Goal: Task Accomplishment & Management: Use online tool/utility

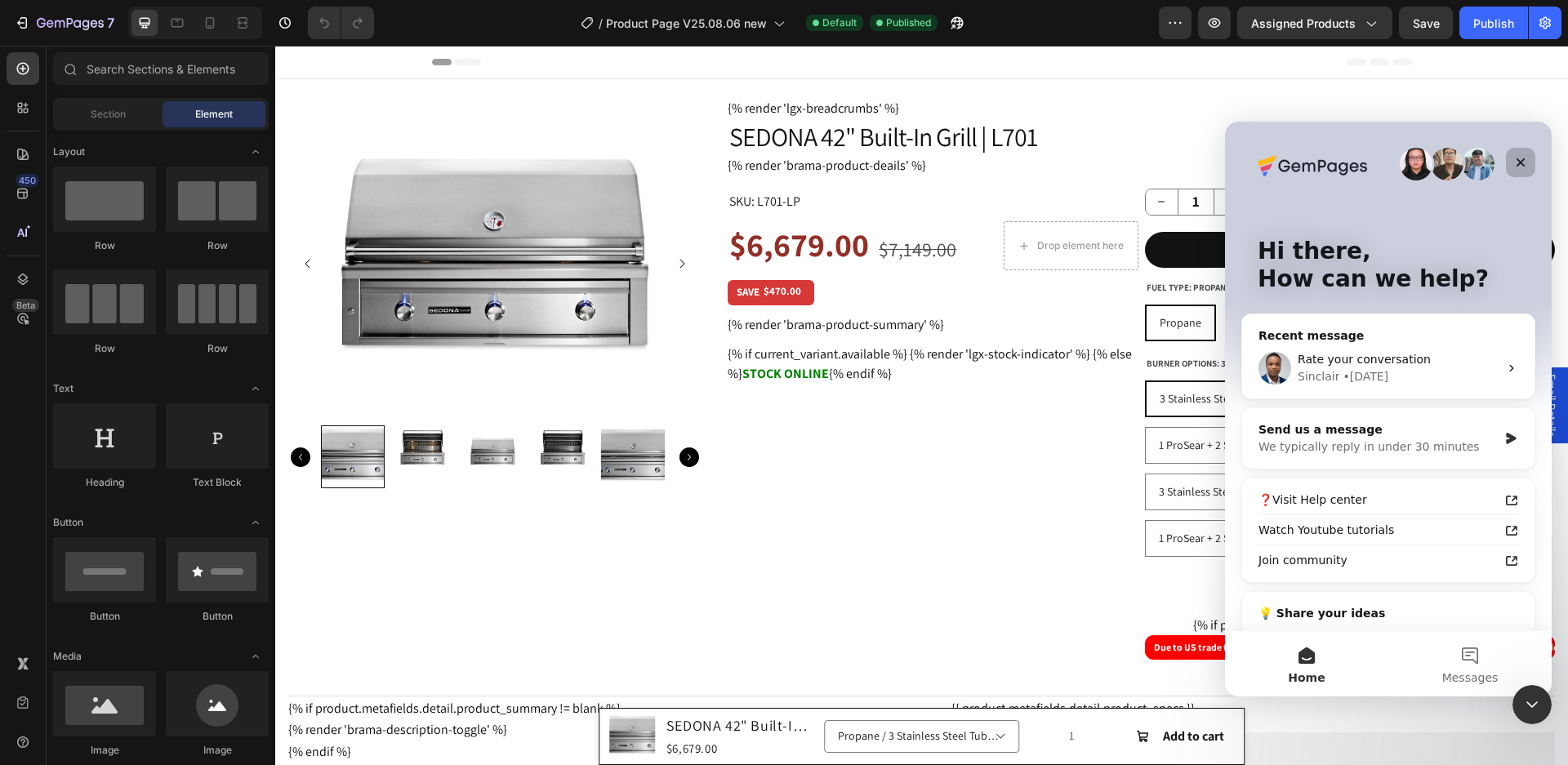
click at [1519, 160] on icon "Close" at bounding box center [1521, 162] width 13 height 13
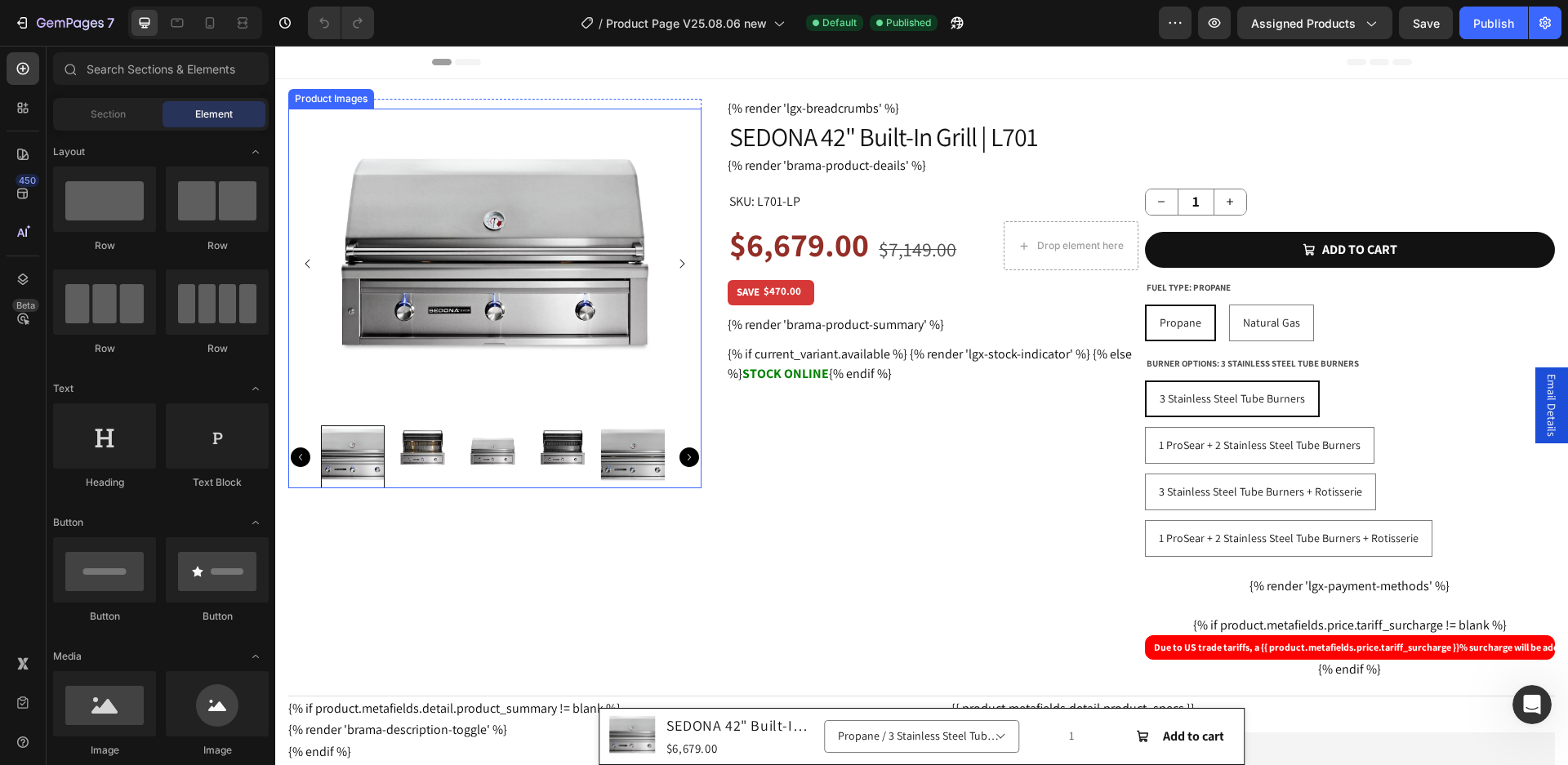
click at [427, 302] on img at bounding box center [495, 263] width 413 height 310
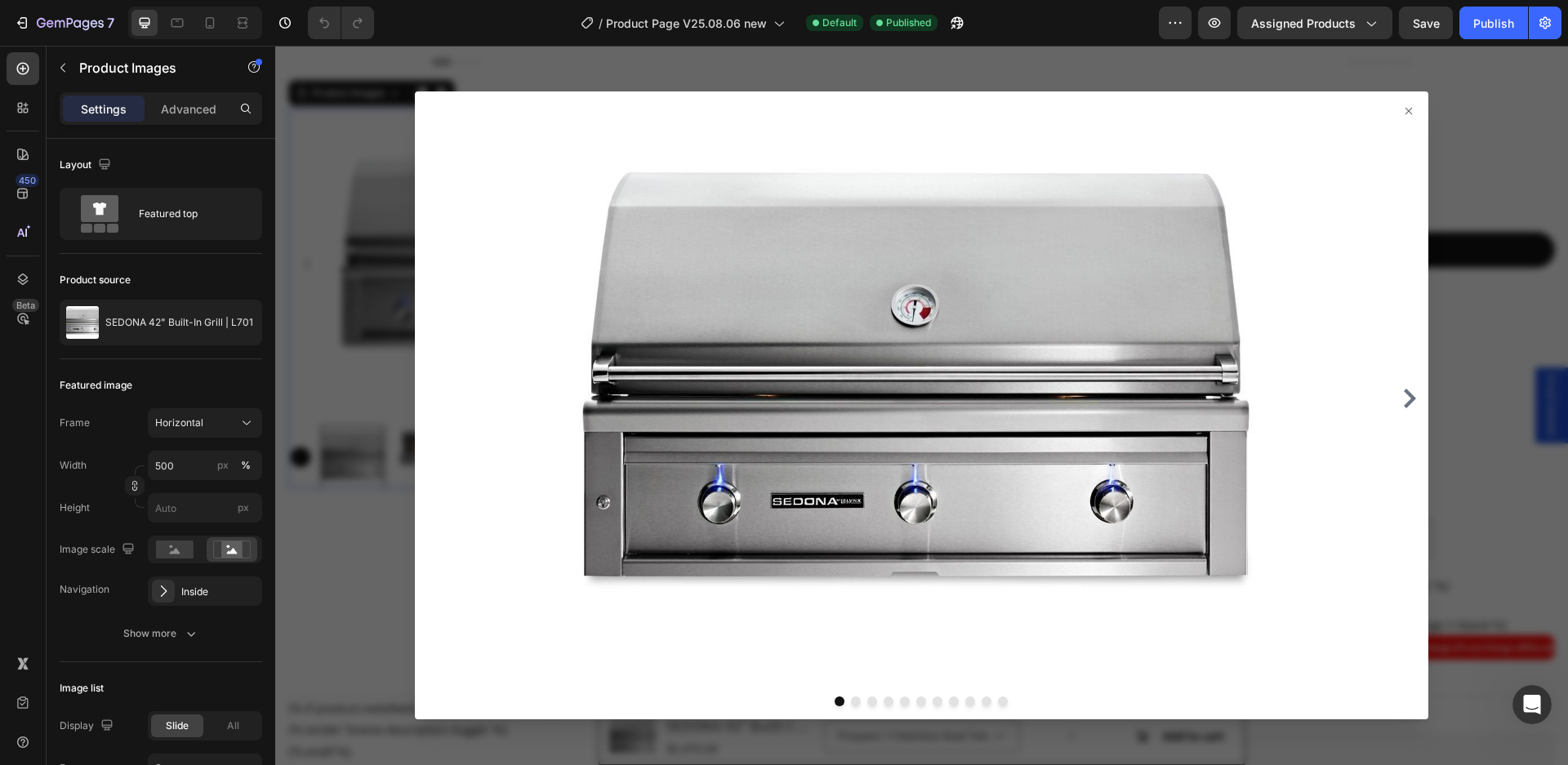
scroll to position [82, 0]
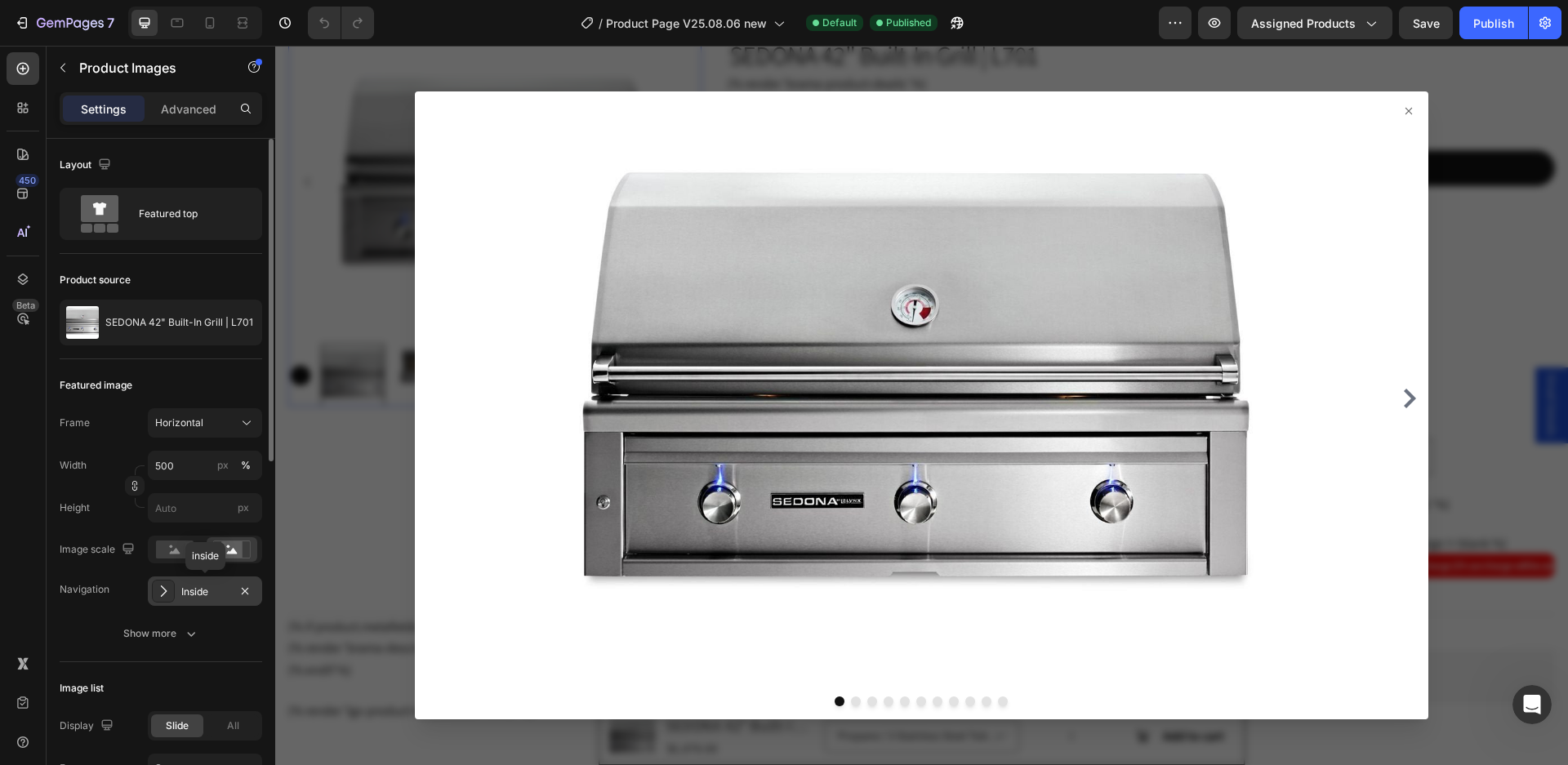
click at [205, 592] on div "Inside" at bounding box center [205, 591] width 47 height 14
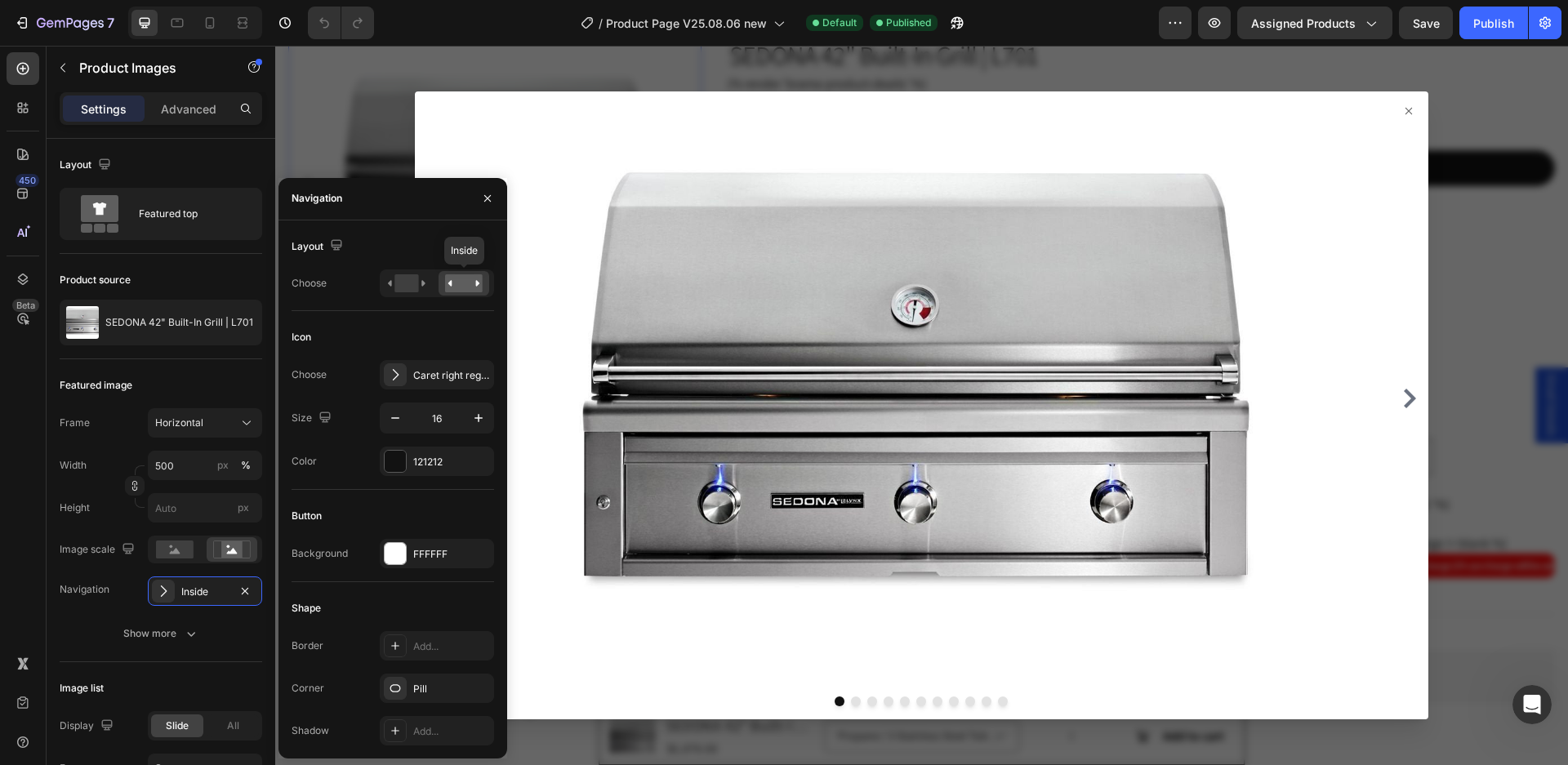
click at [466, 283] on rect at bounding box center [464, 283] width 38 height 18
click at [469, 279] on rect at bounding box center [464, 283] width 38 height 18
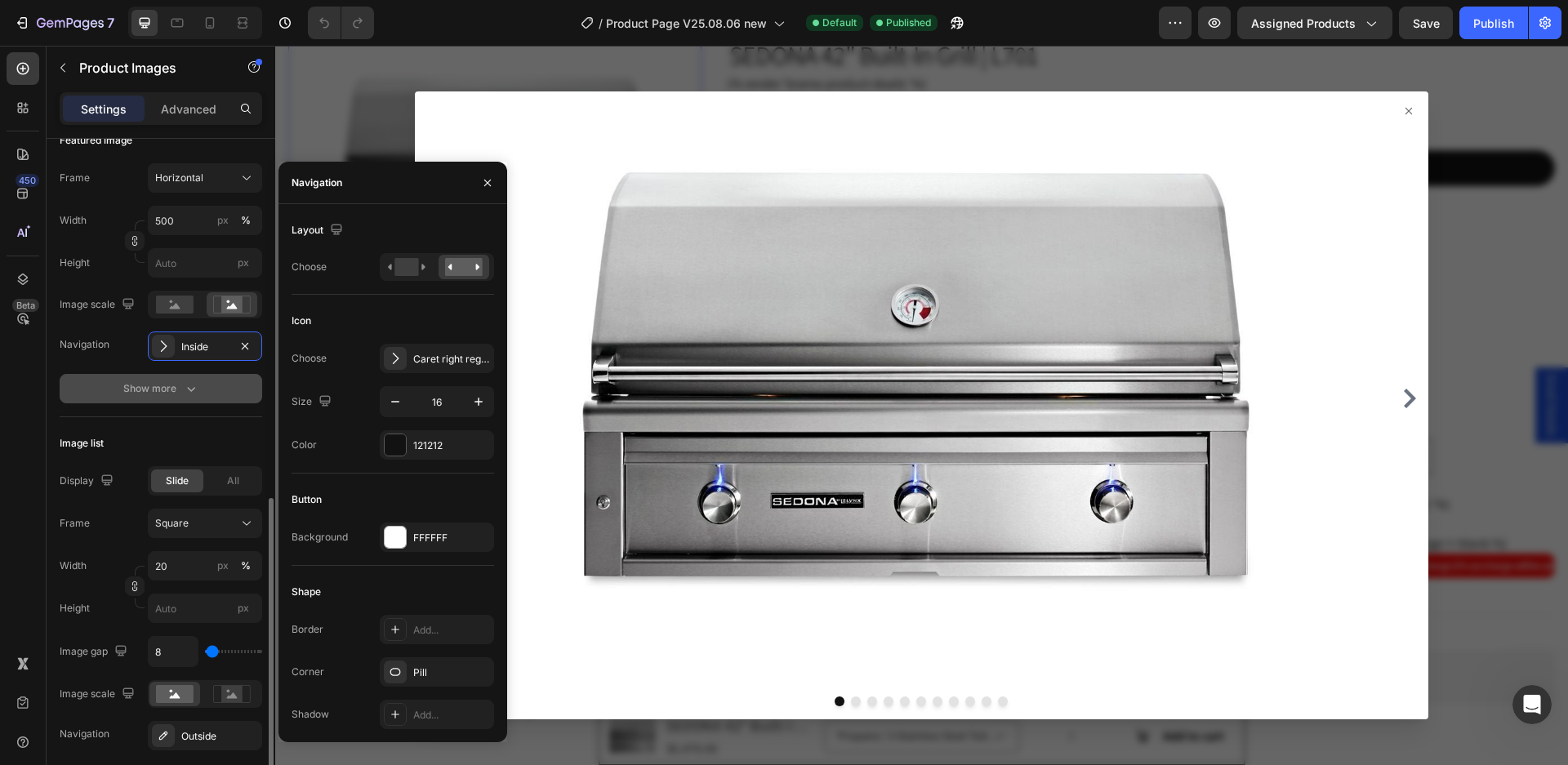
scroll to position [408, 0]
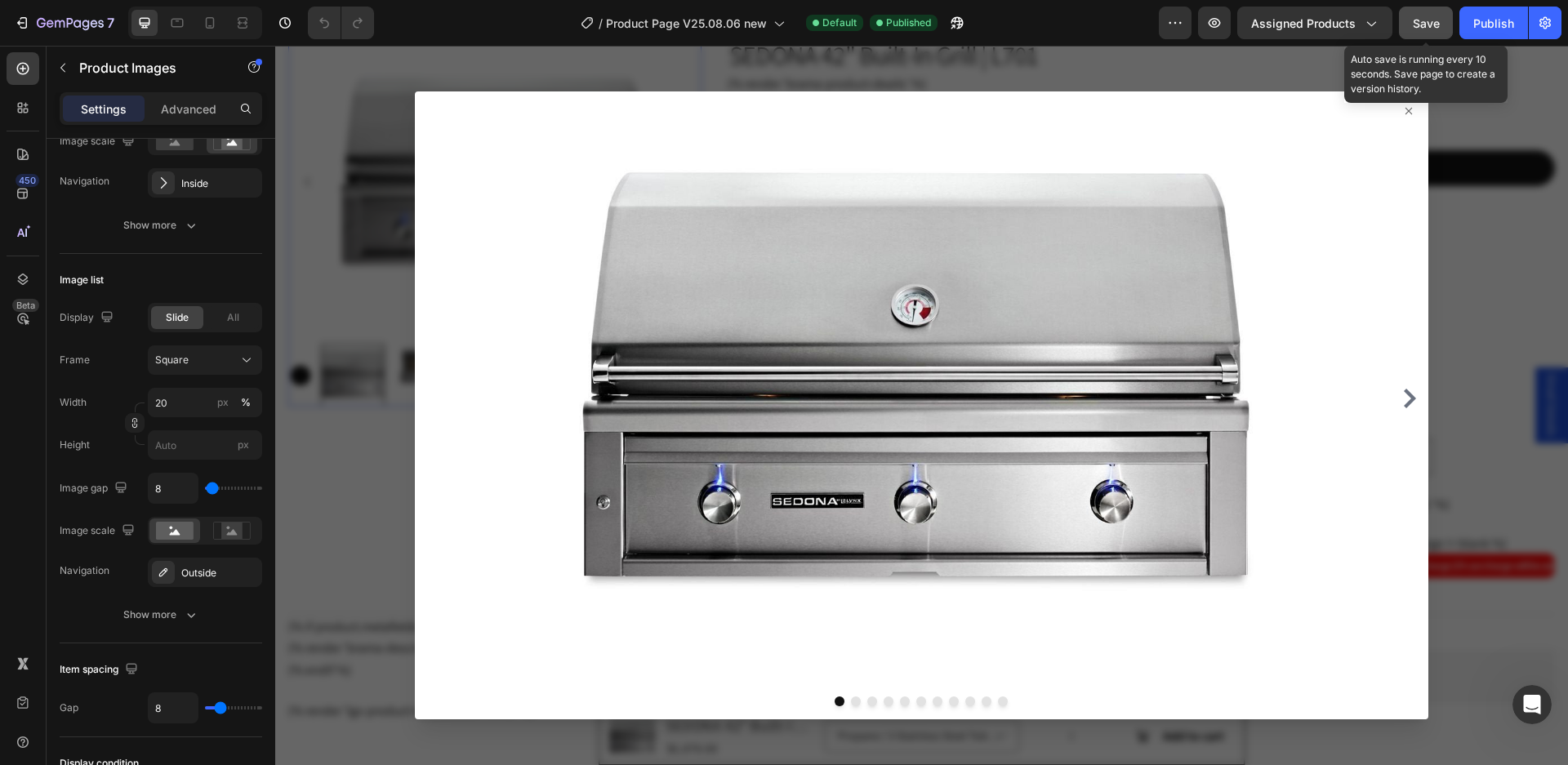
click at [1426, 28] on span "Save" at bounding box center [1426, 23] width 27 height 14
click at [1406, 113] on icon at bounding box center [1408, 111] width 7 height 7
click at [1403, 108] on icon at bounding box center [1409, 111] width 13 height 13
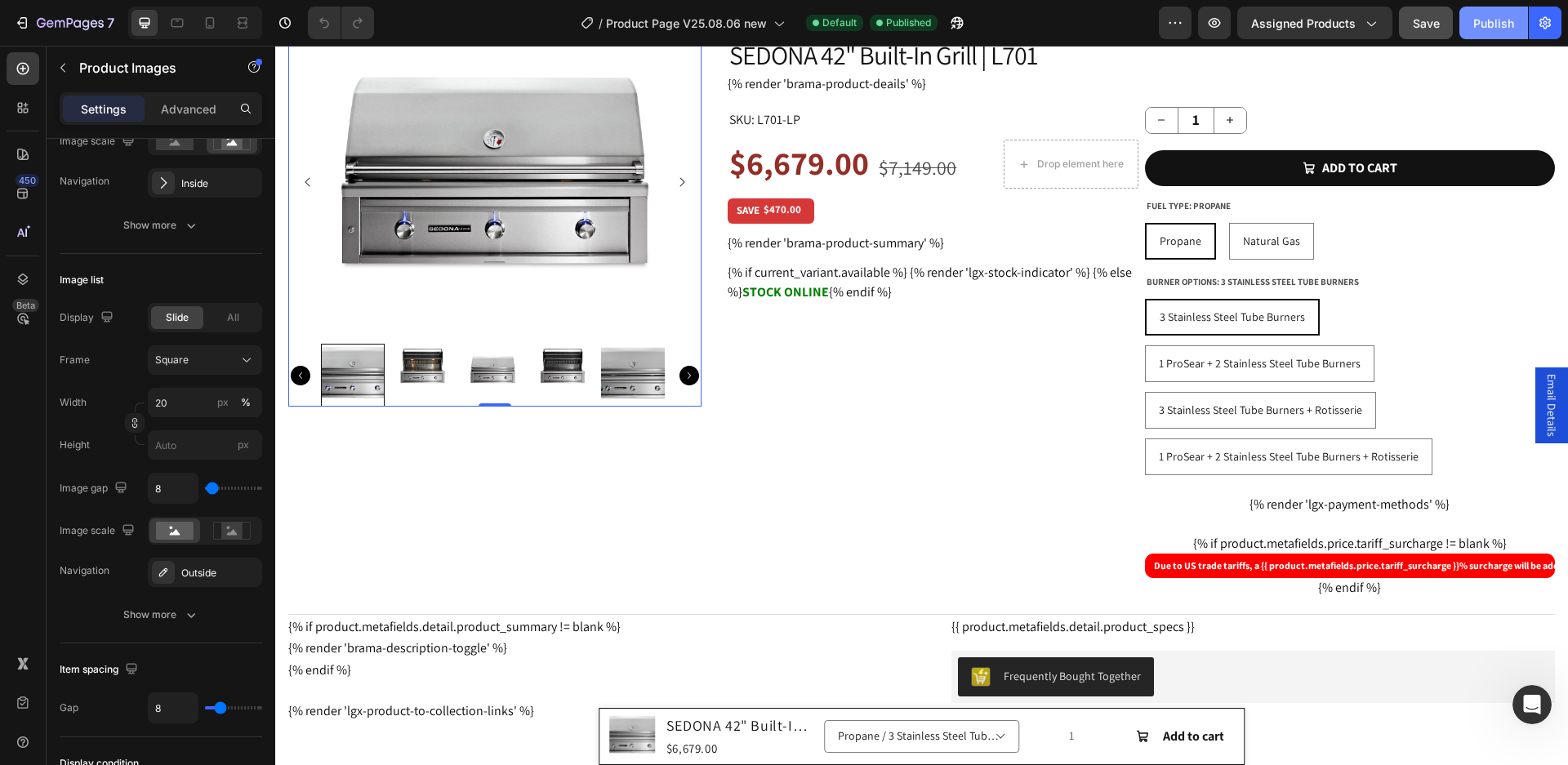
click at [1472, 27] on button "Publish" at bounding box center [1494, 23] width 68 height 32
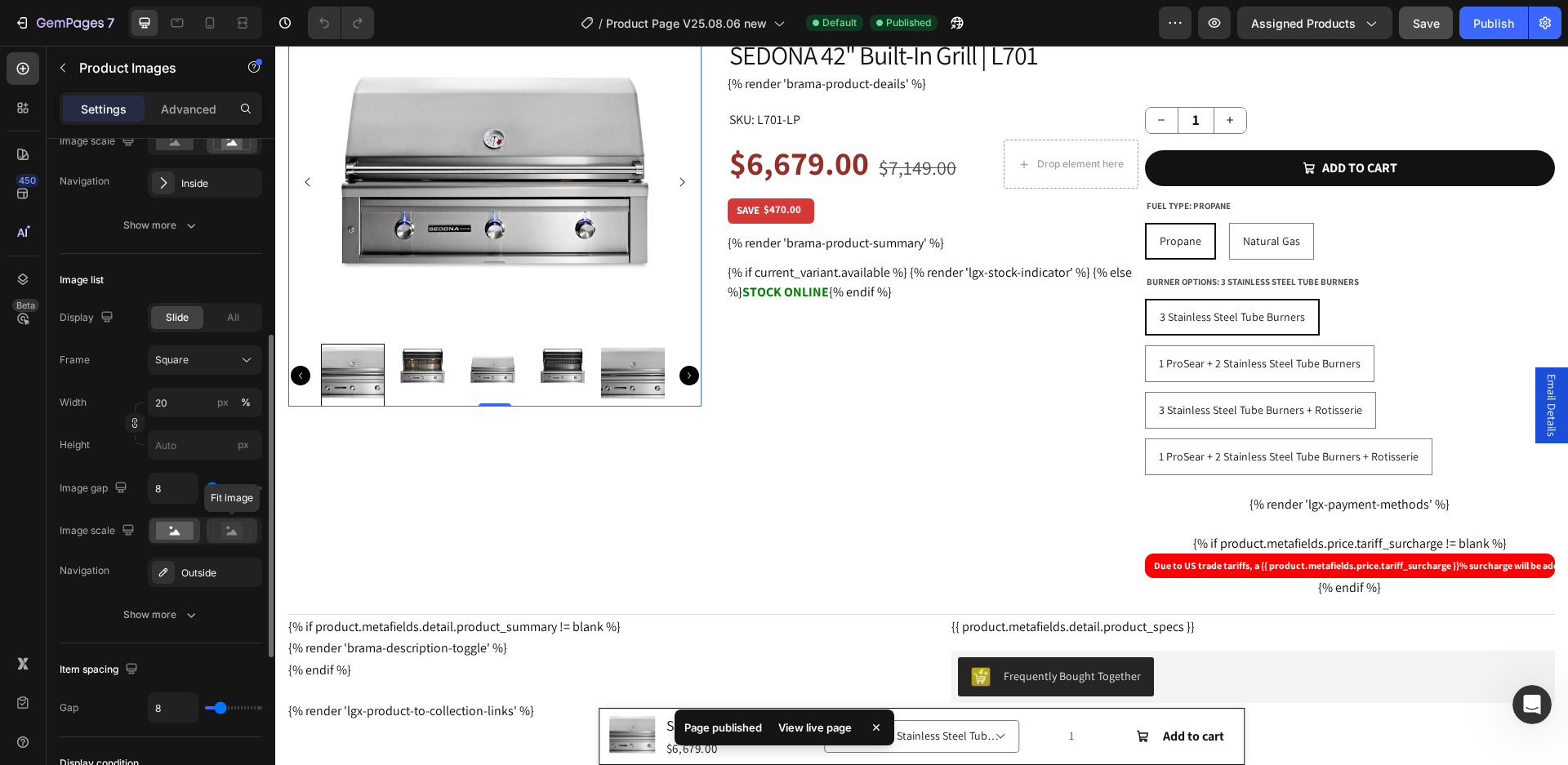
click at [226, 528] on rect at bounding box center [232, 530] width 21 height 16
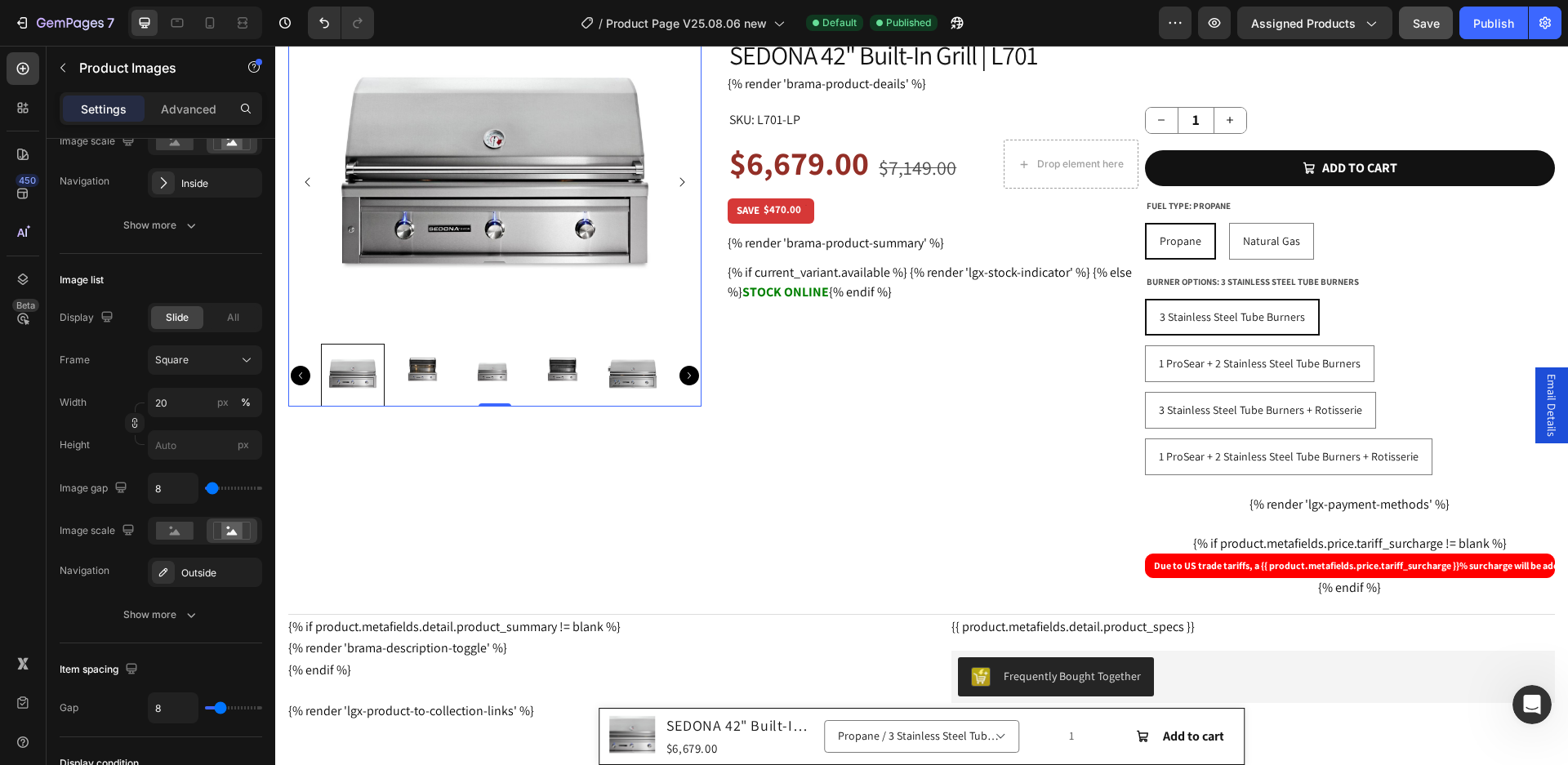
click at [418, 370] on img at bounding box center [423, 375] width 64 height 64
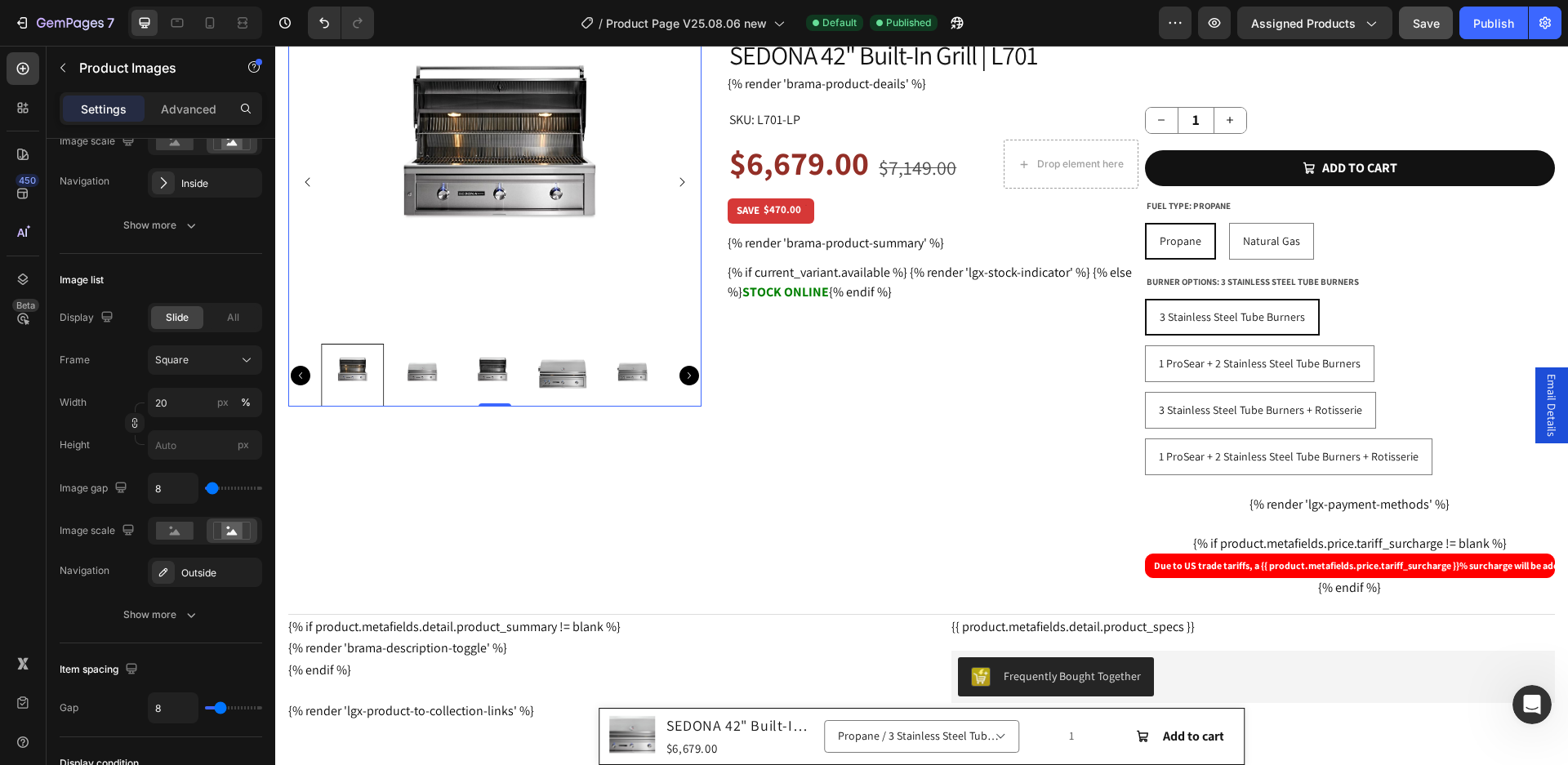
click at [436, 368] on img at bounding box center [423, 375] width 64 height 64
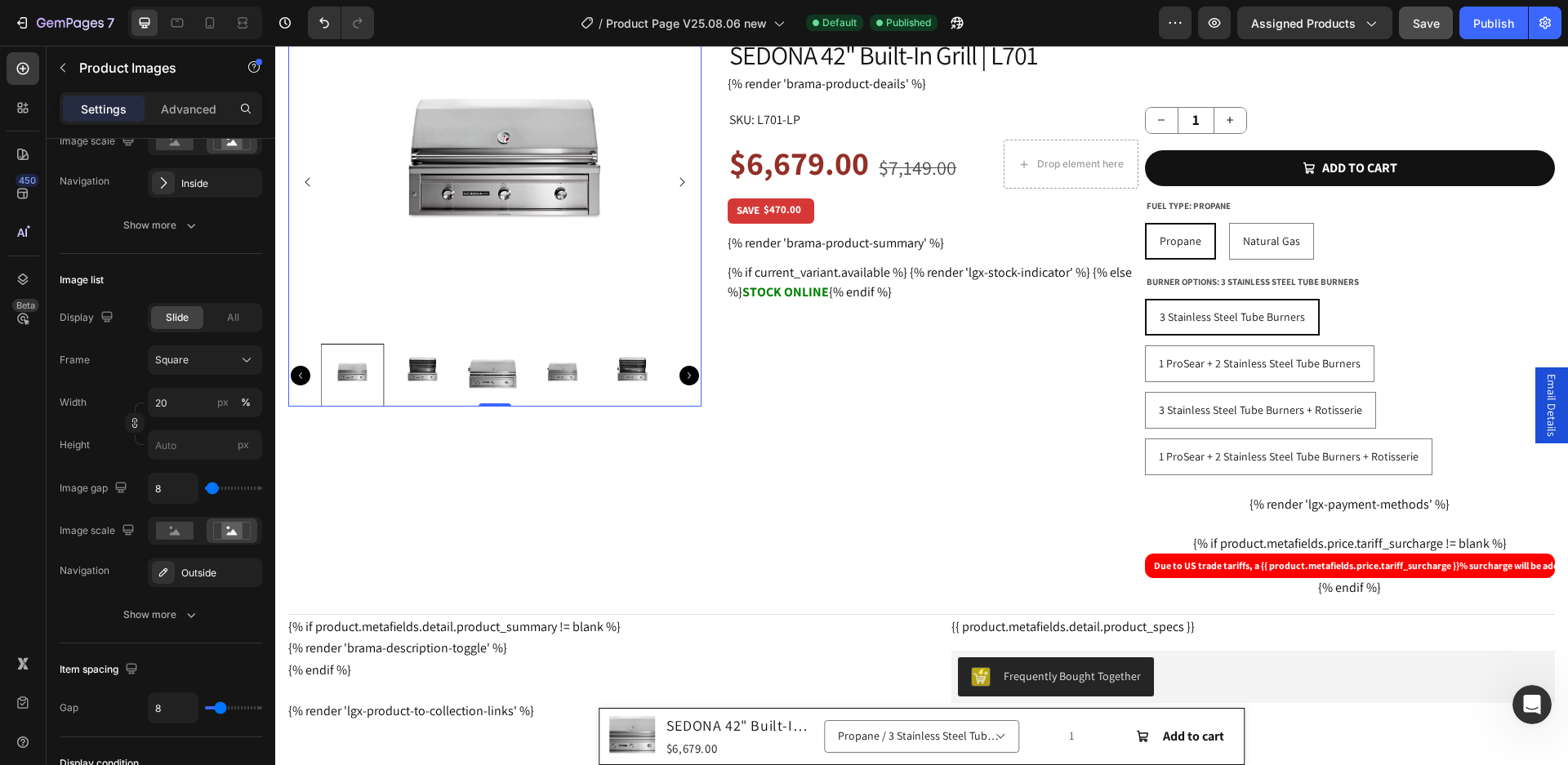
click at [487, 377] on img at bounding box center [492, 375] width 64 height 64
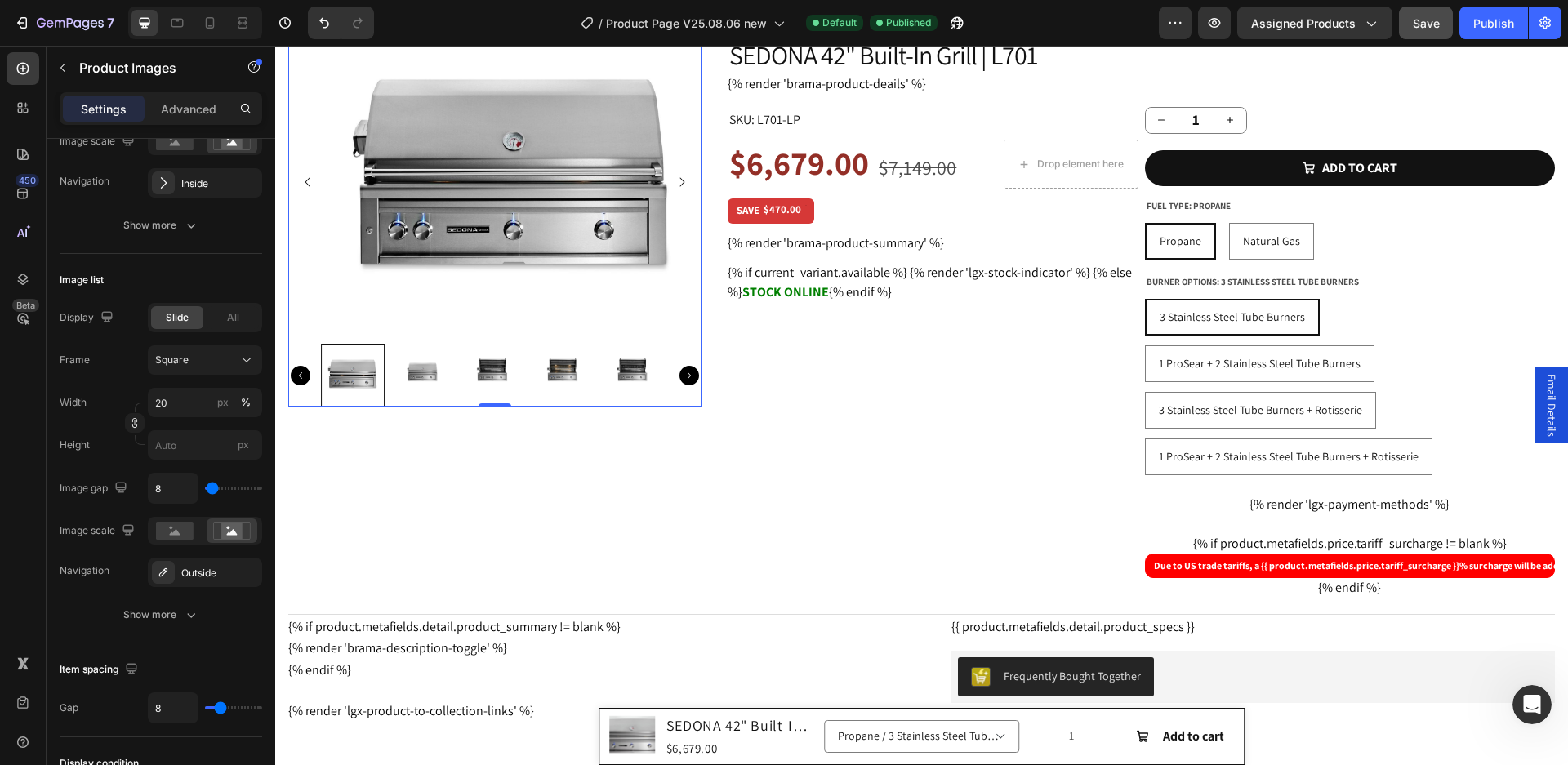
click at [487, 377] on img at bounding box center [492, 375] width 64 height 64
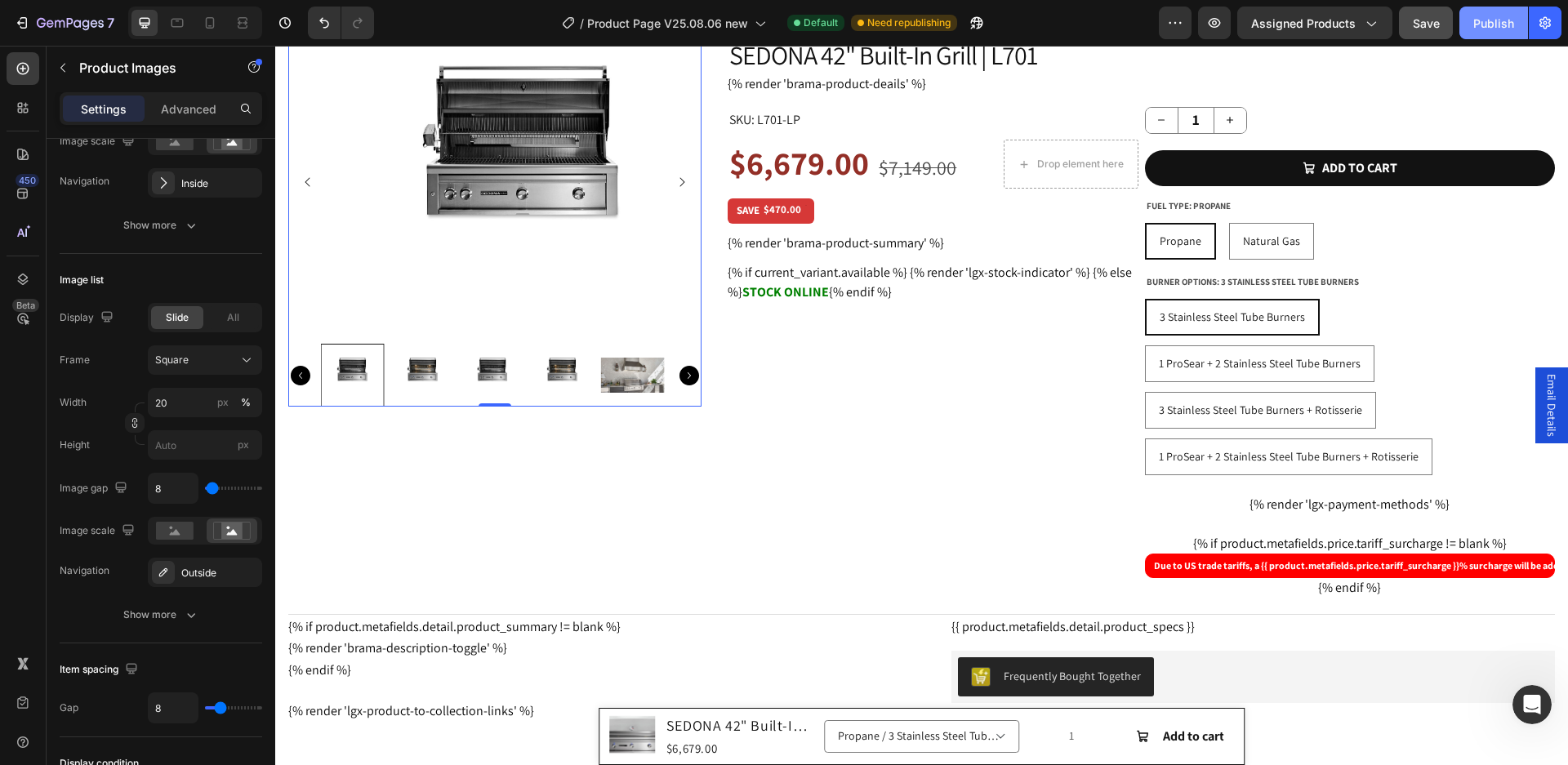
click at [1479, 22] on div "Publish" at bounding box center [1494, 23] width 41 height 17
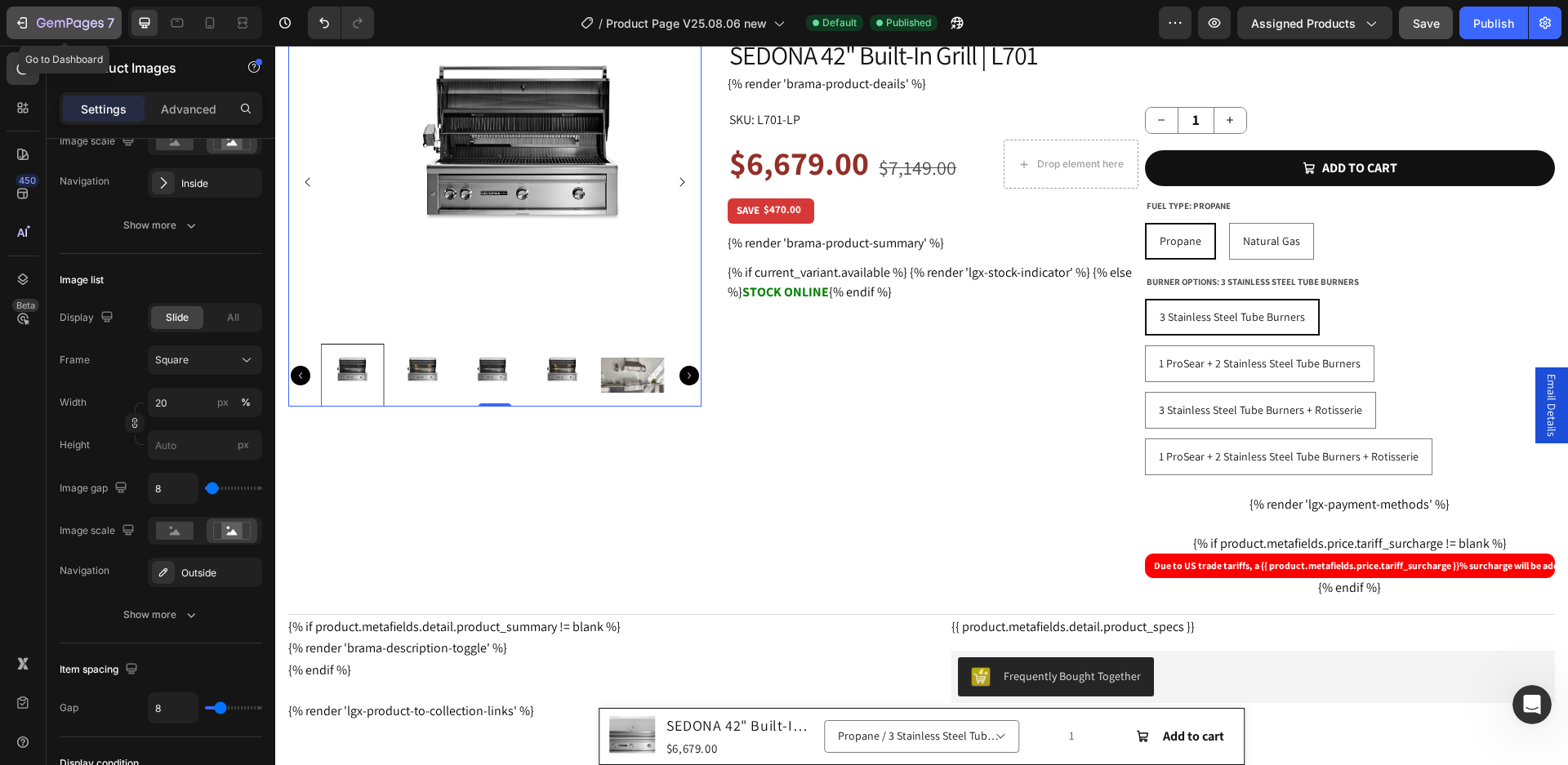
click at [24, 27] on icon "button" at bounding box center [22, 22] width 16 height 16
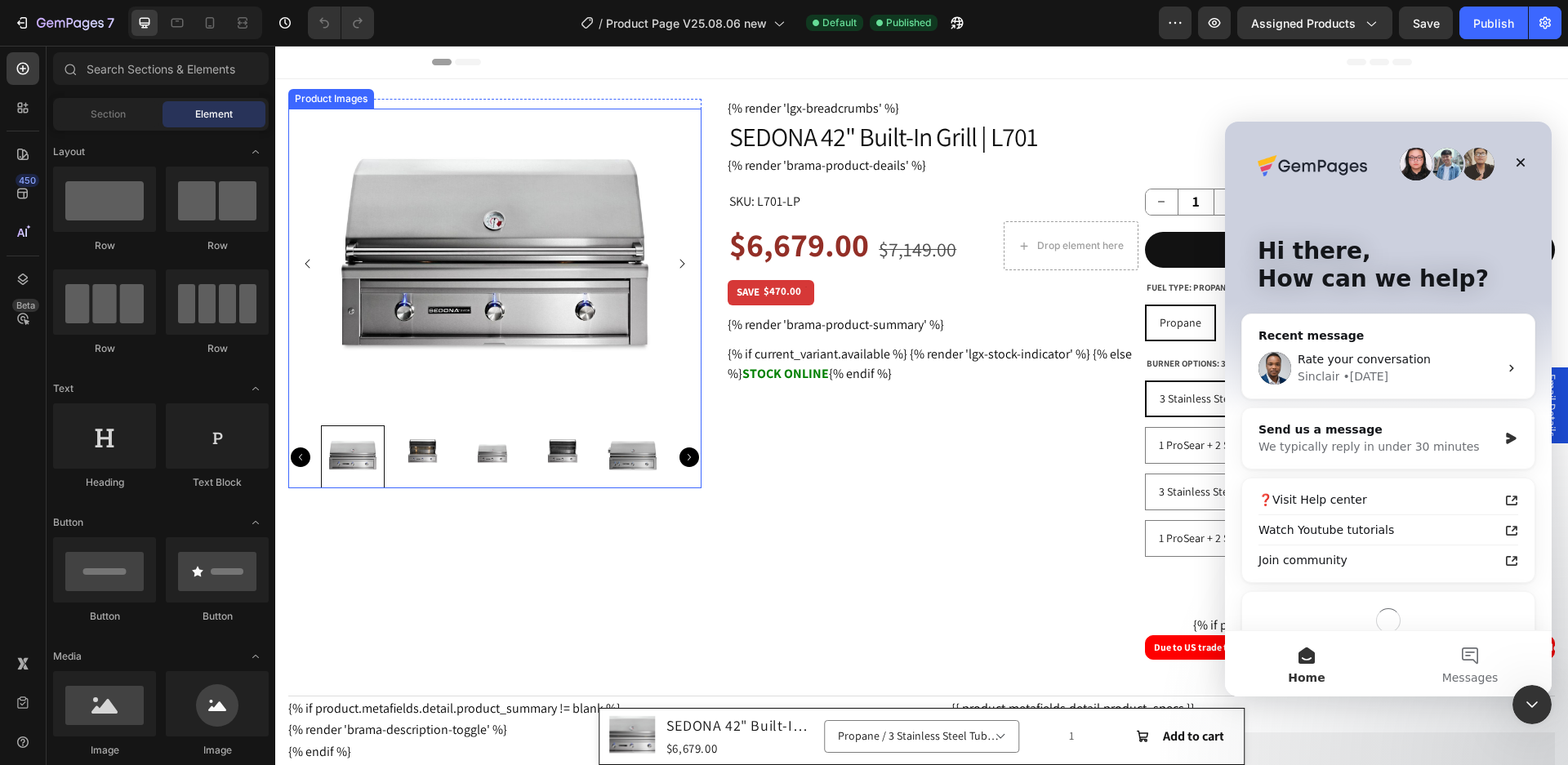
click at [549, 292] on img at bounding box center [495, 263] width 413 height 310
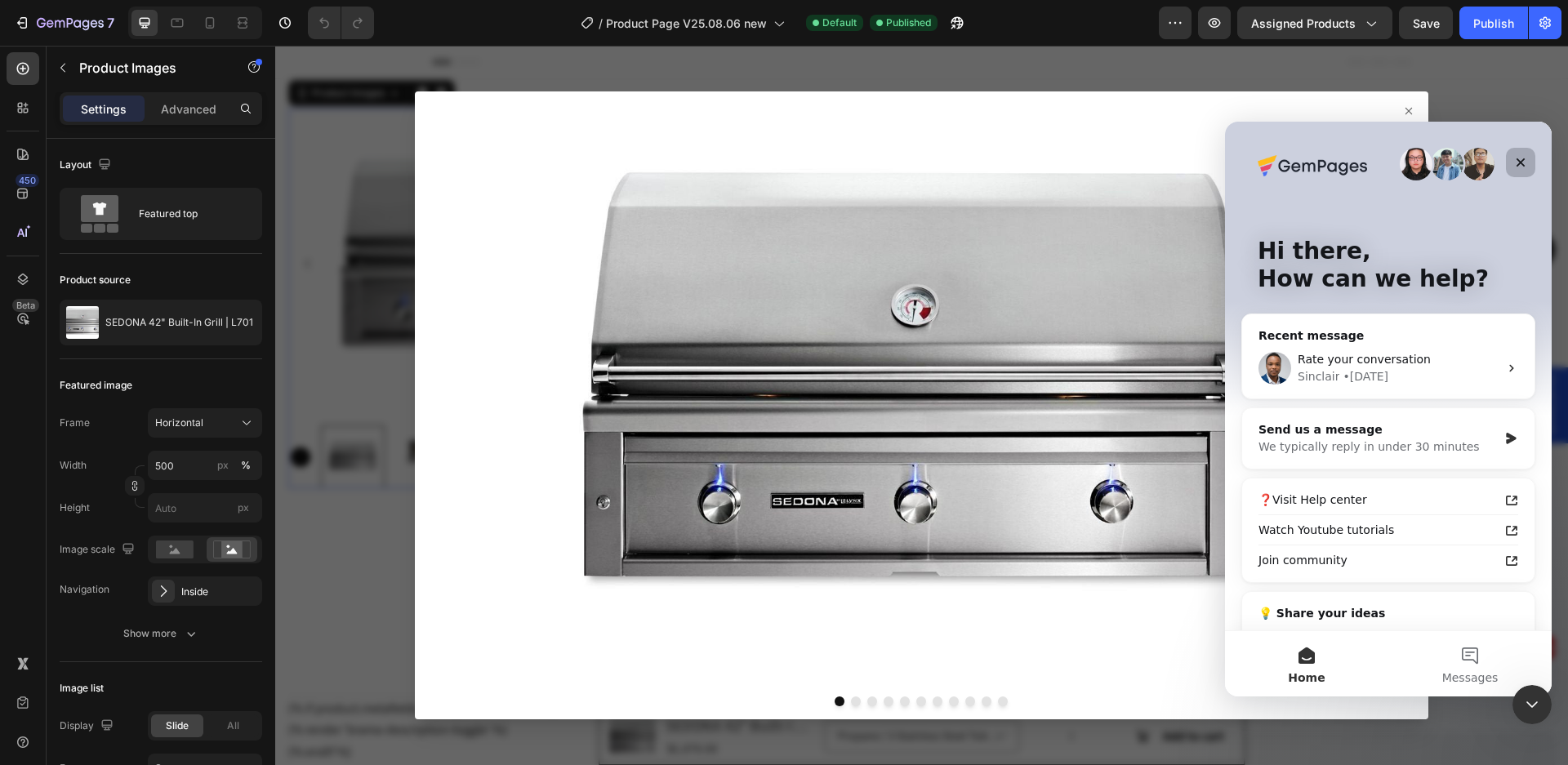
click at [1517, 162] on icon "Close" at bounding box center [1521, 162] width 13 height 13
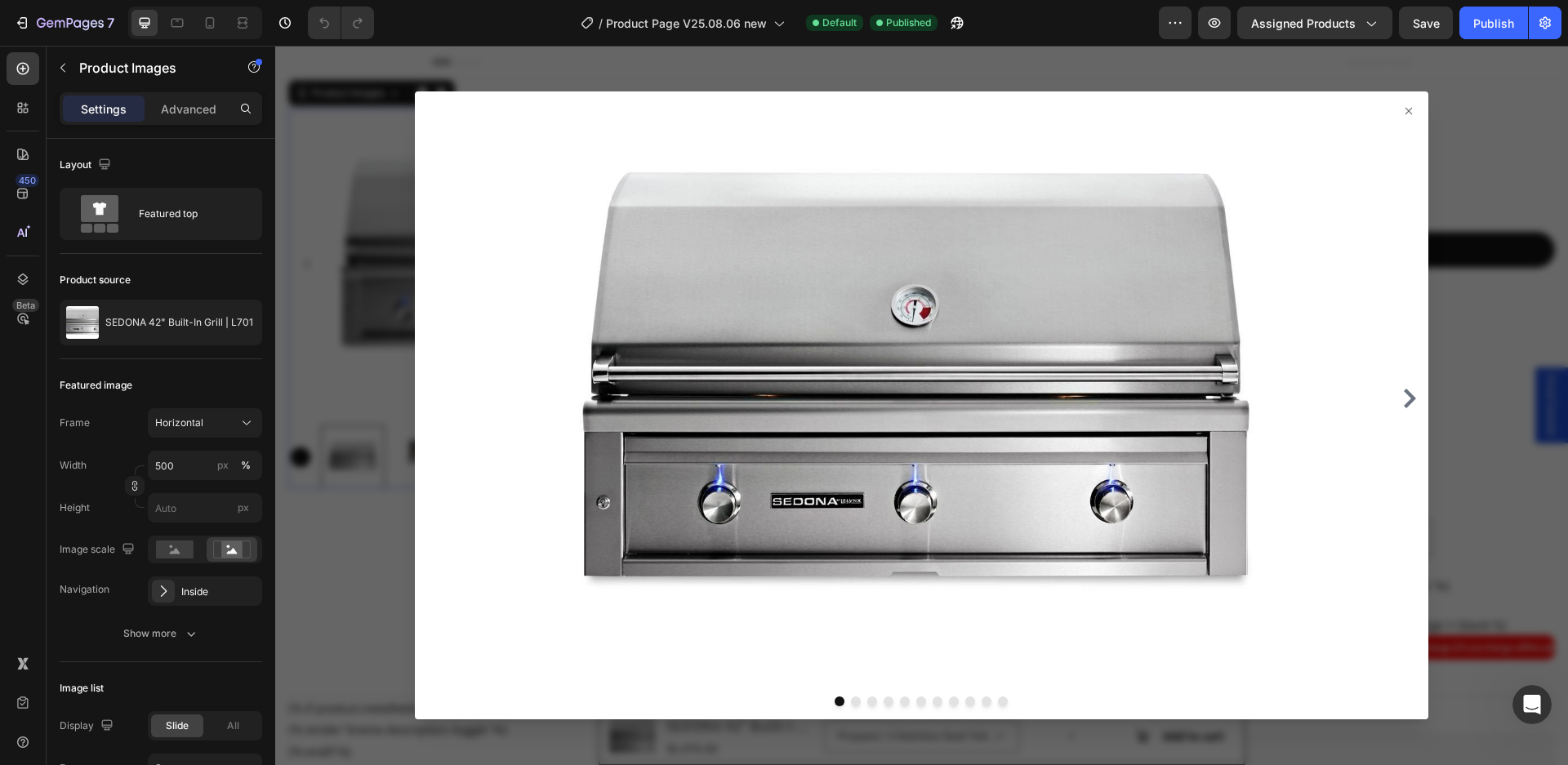
click at [1403, 109] on icon at bounding box center [1409, 111] width 13 height 13
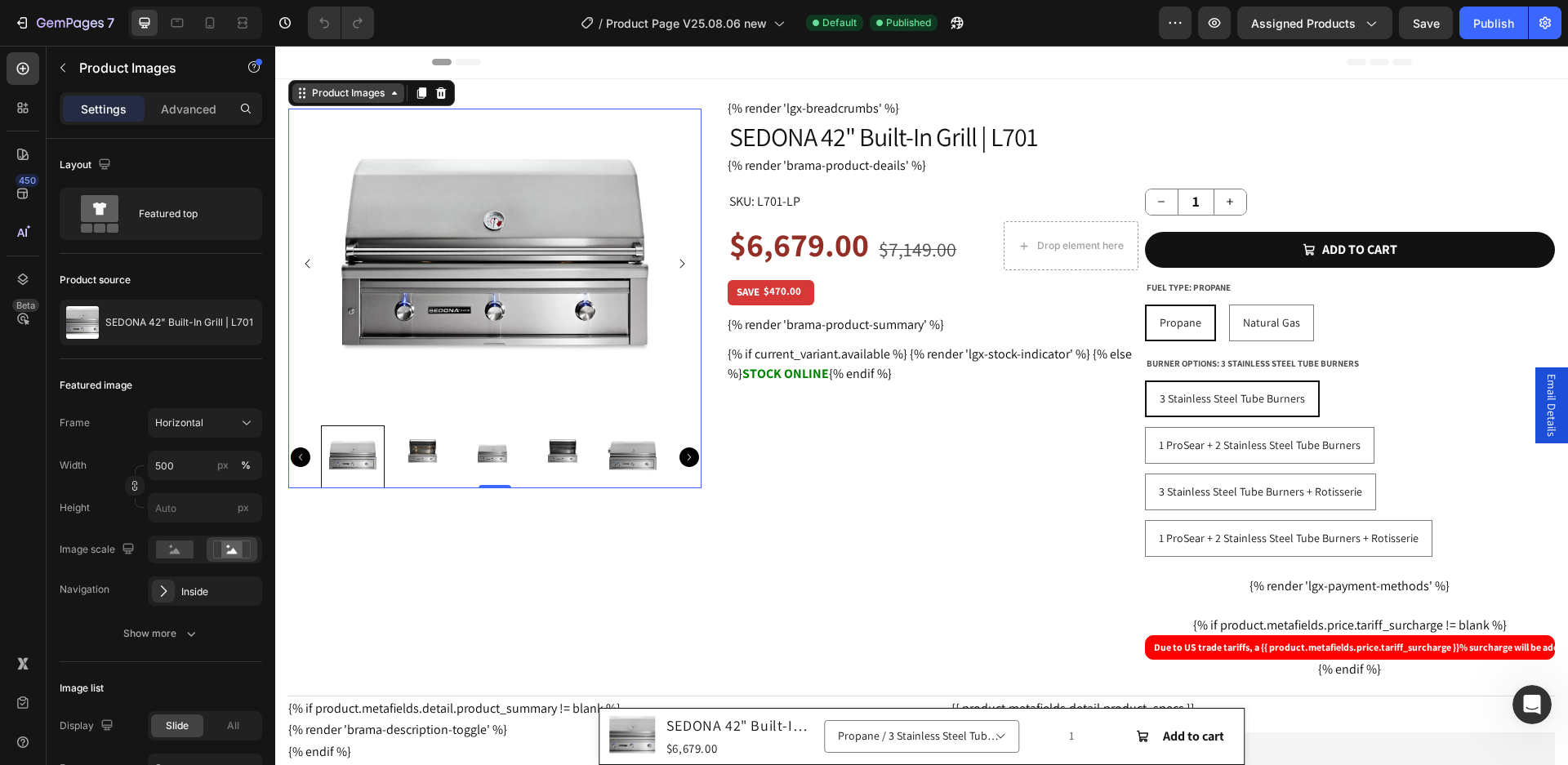
click at [303, 92] on icon at bounding box center [302, 93] width 13 height 13
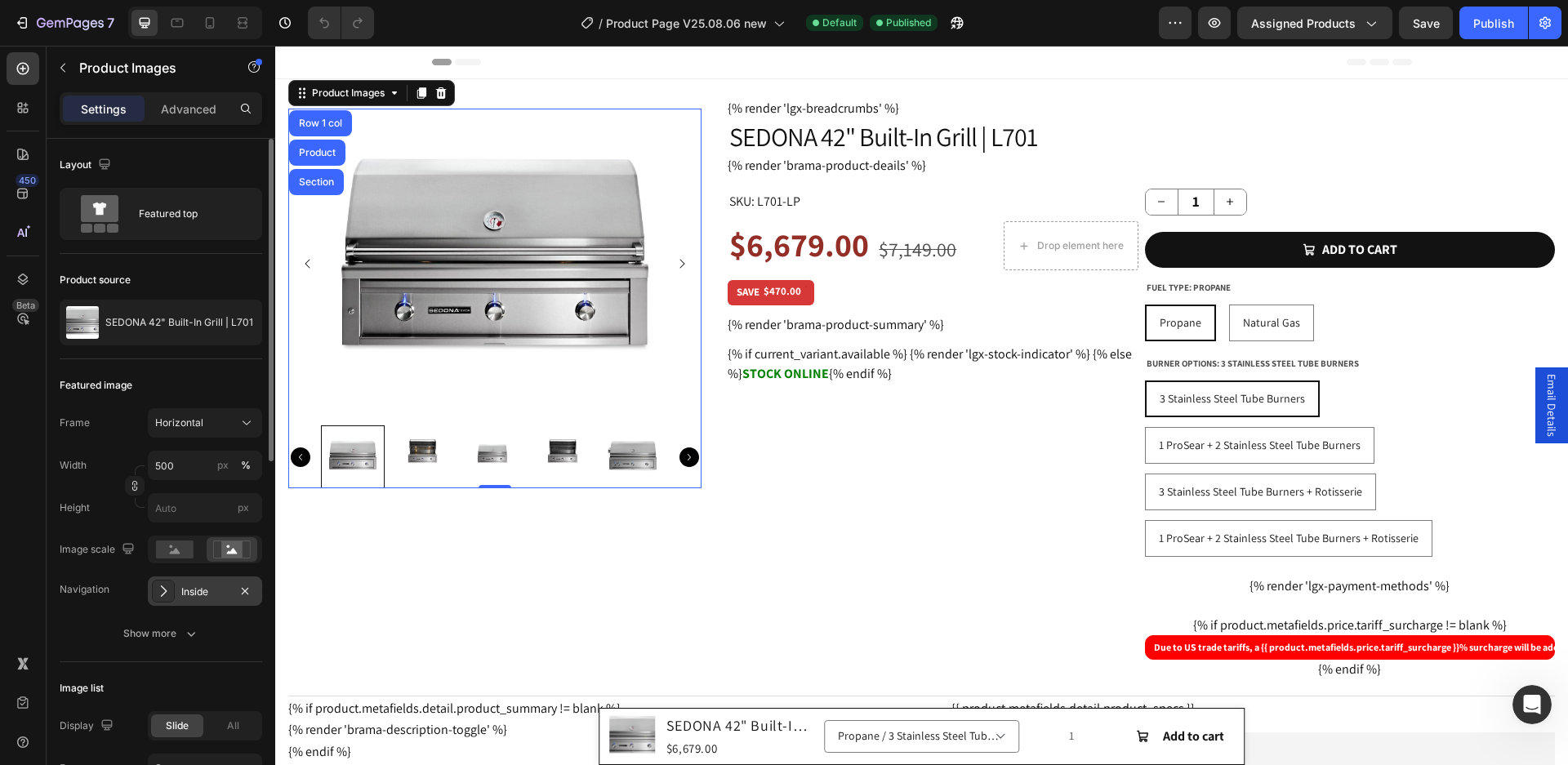
click at [166, 592] on icon at bounding box center [162, 590] width 16 height 16
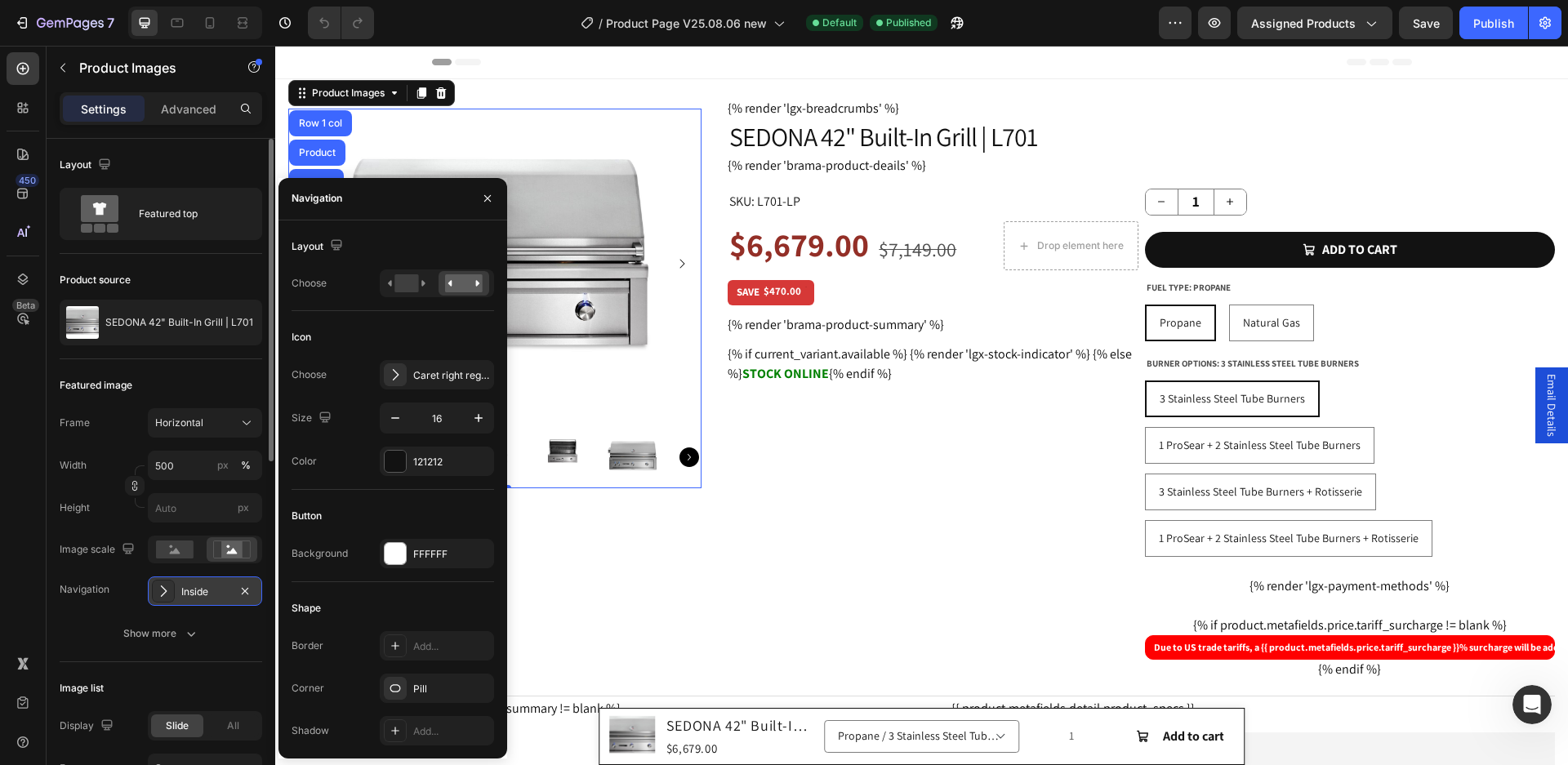
click at [206, 595] on div "Inside" at bounding box center [205, 591] width 47 height 14
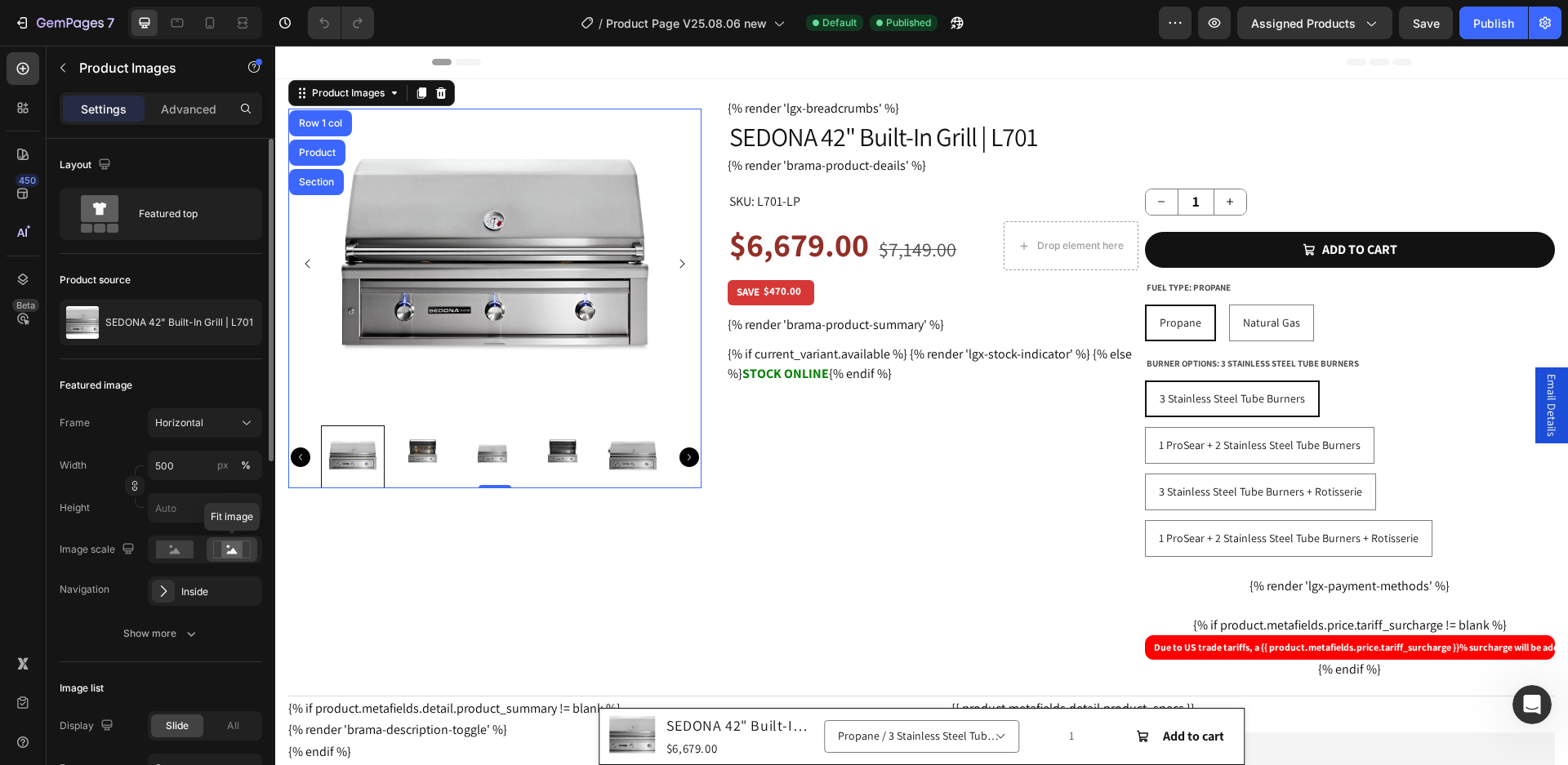
click at [234, 551] on icon at bounding box center [232, 550] width 10 height 6
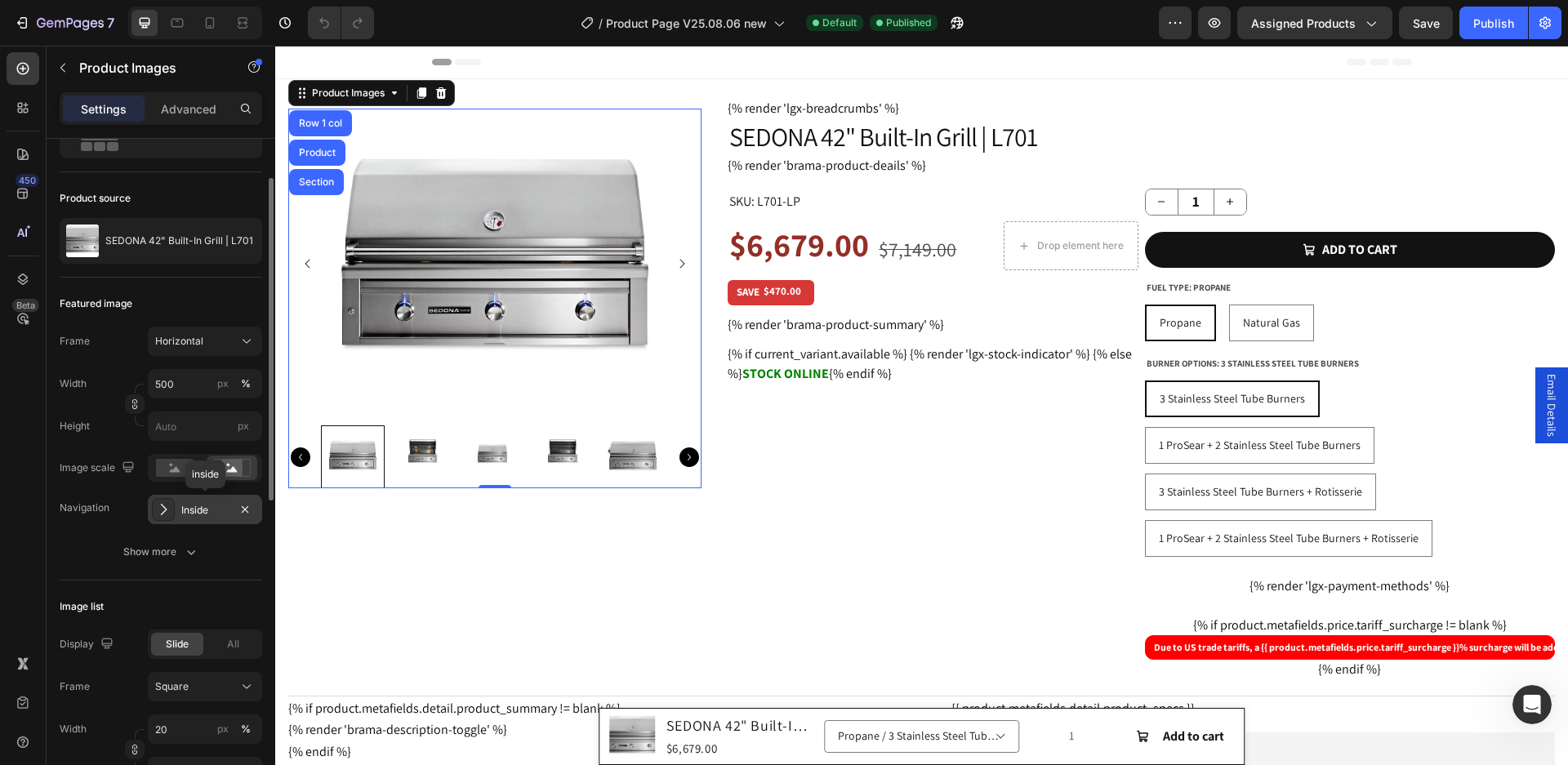
click at [209, 511] on div "Inside" at bounding box center [205, 510] width 47 height 14
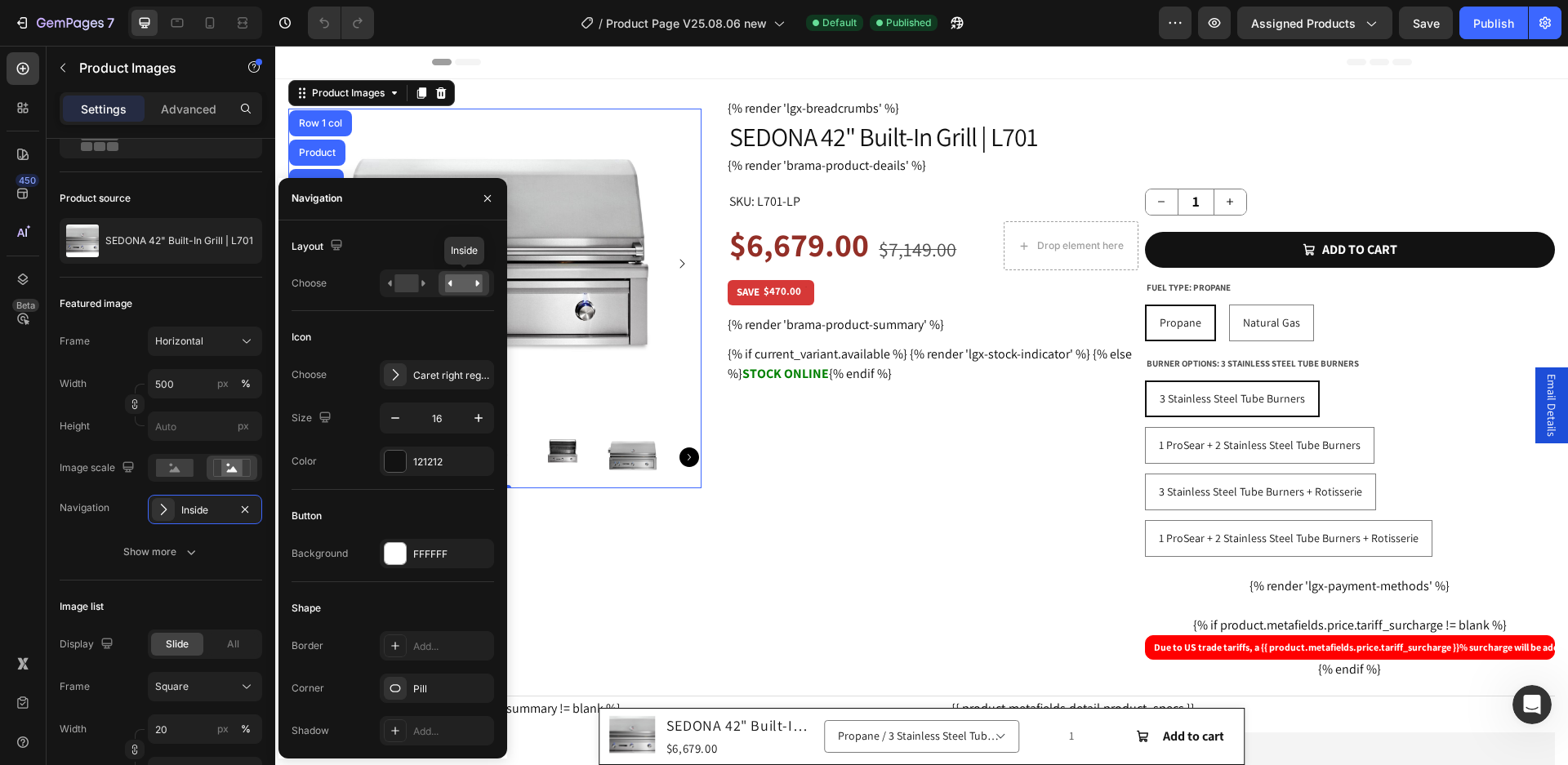
click at [468, 286] on rect at bounding box center [464, 283] width 38 height 18
click at [411, 284] on rect at bounding box center [406, 283] width 24 height 18
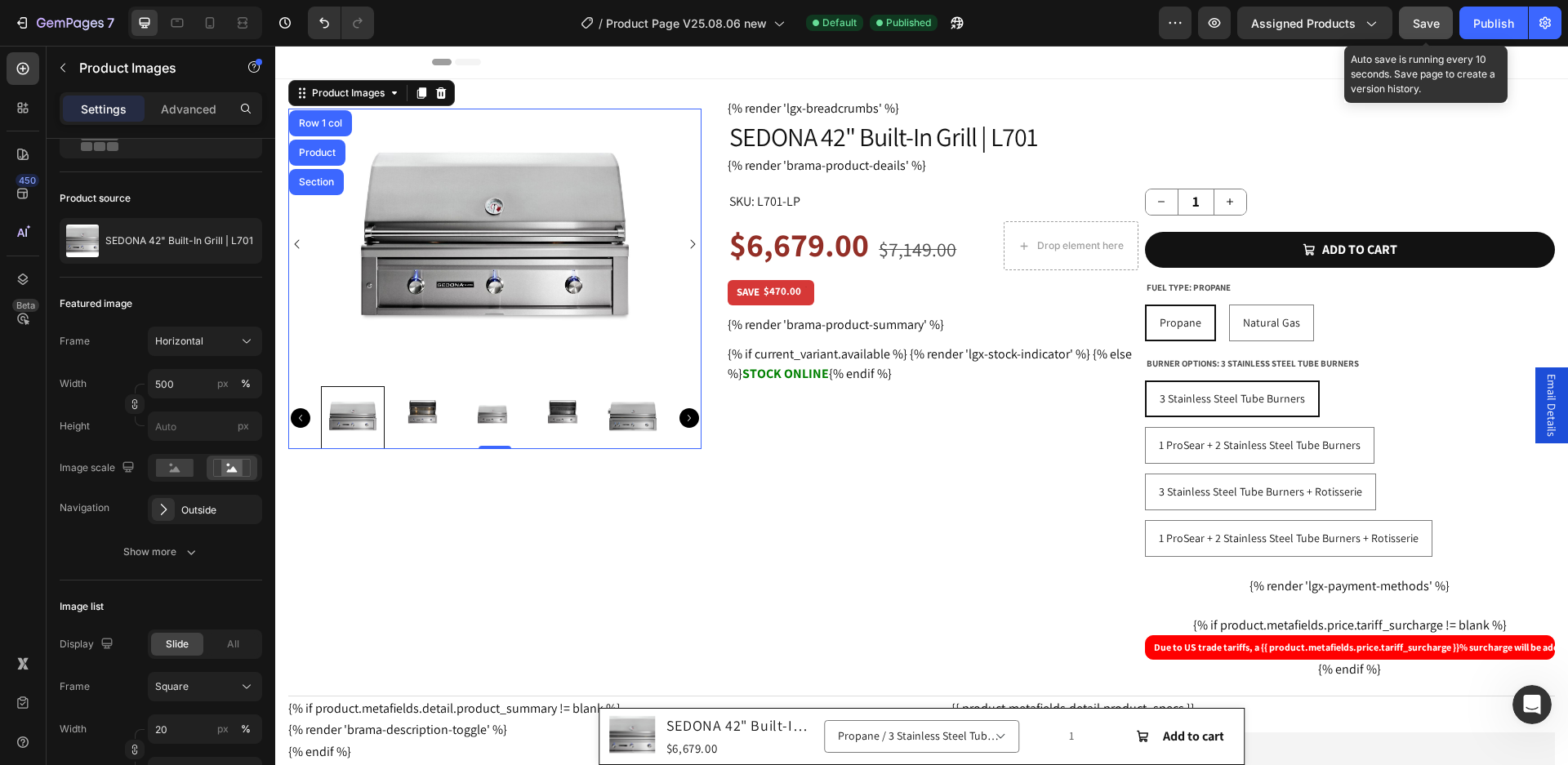
click at [1429, 22] on span "Save" at bounding box center [1426, 23] width 27 height 14
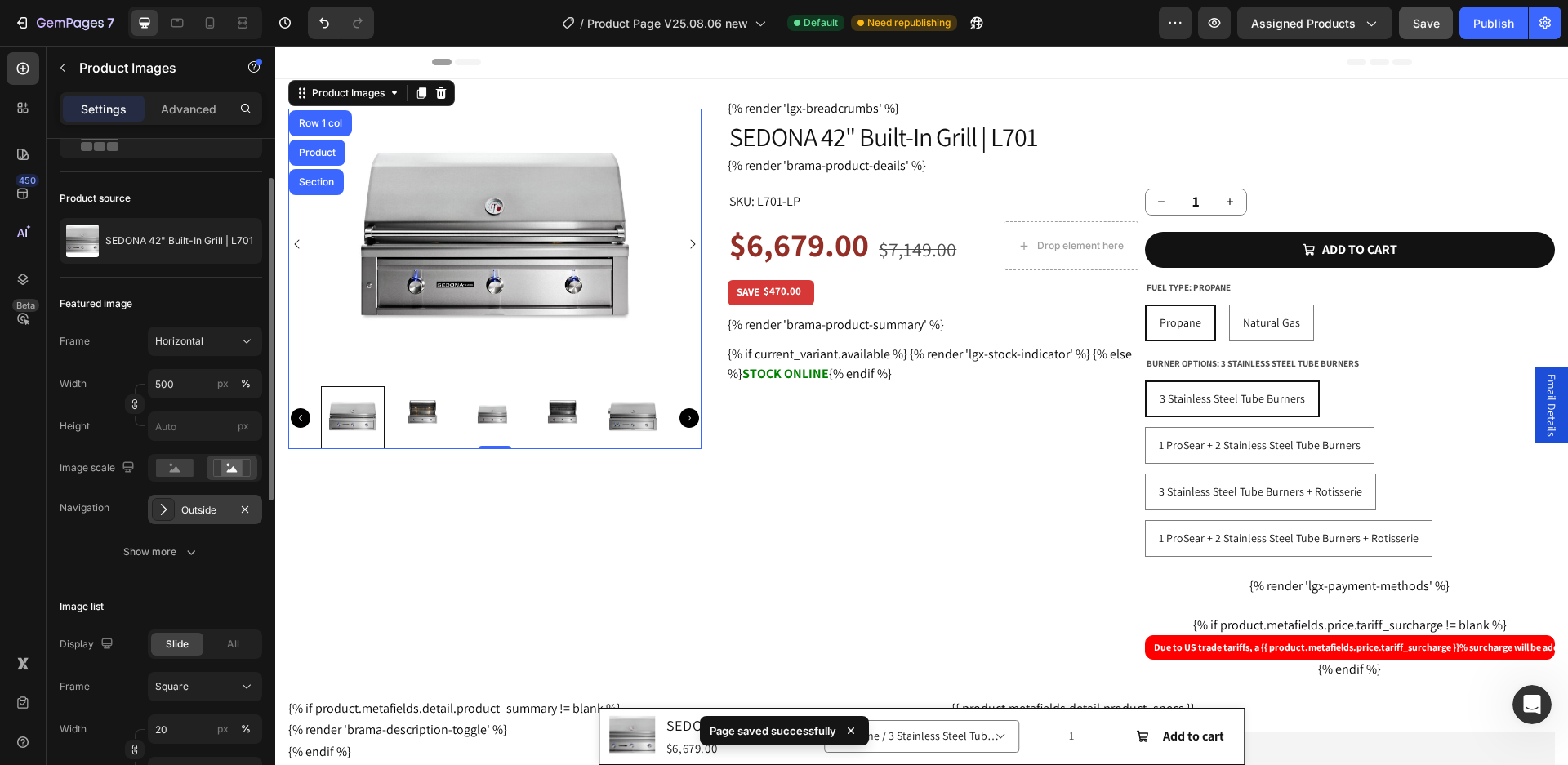
click at [193, 514] on div "Outside" at bounding box center [205, 510] width 47 height 14
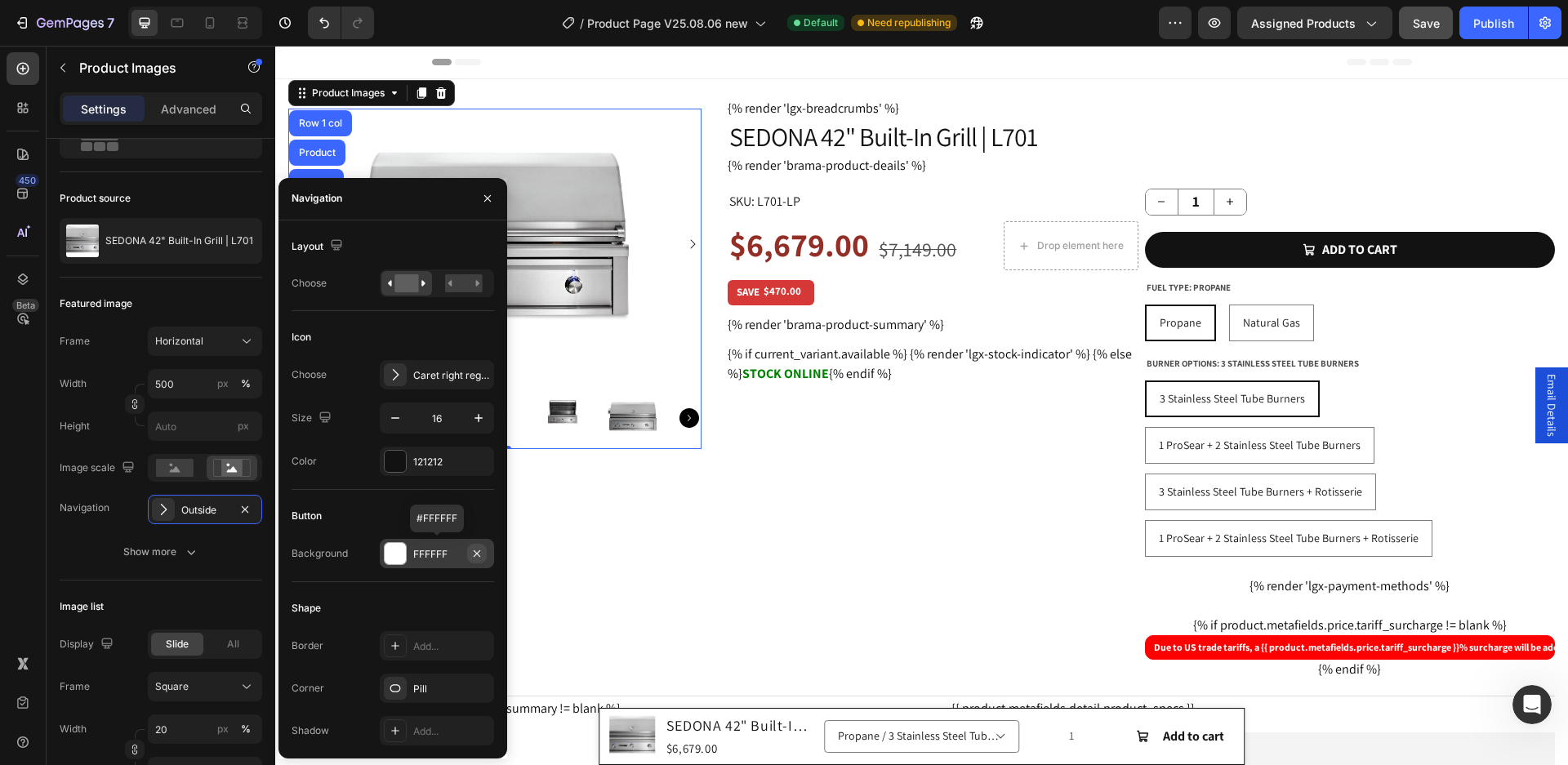
click at [476, 555] on icon "button" at bounding box center [477, 552] width 7 height 7
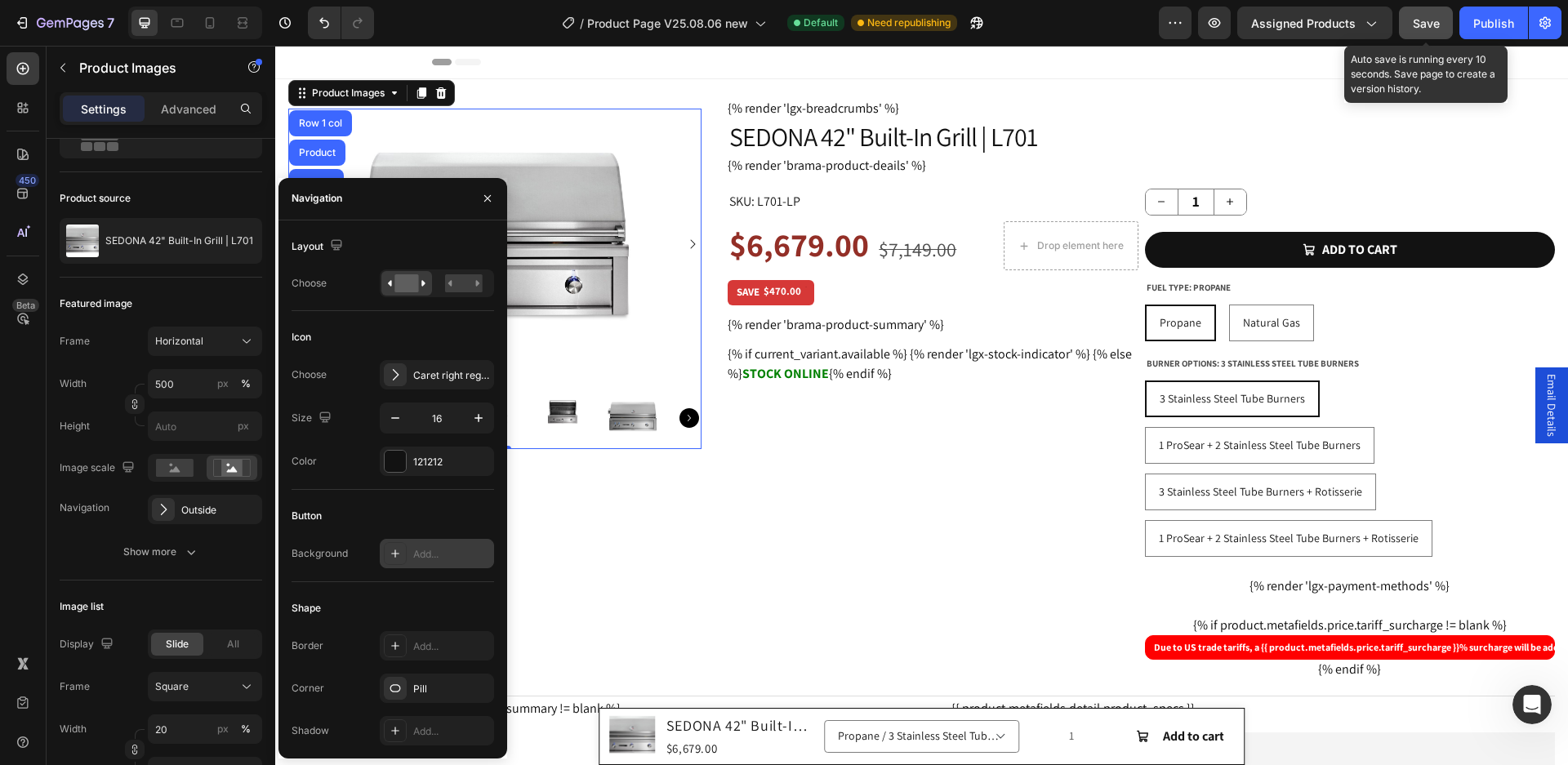
click at [1420, 28] on span "Save" at bounding box center [1426, 23] width 27 height 14
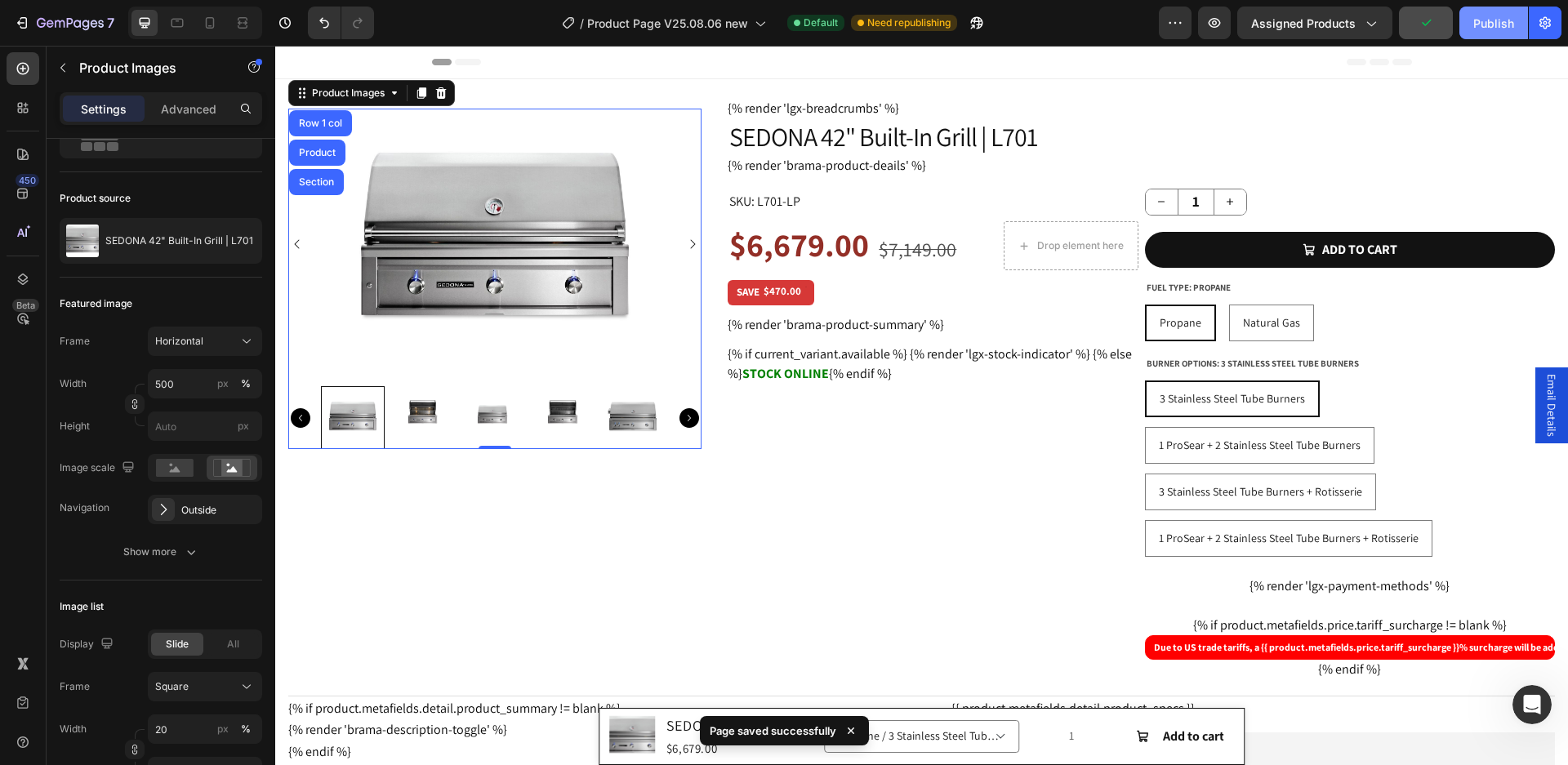
click at [1504, 29] on div "Publish" at bounding box center [1494, 23] width 41 height 17
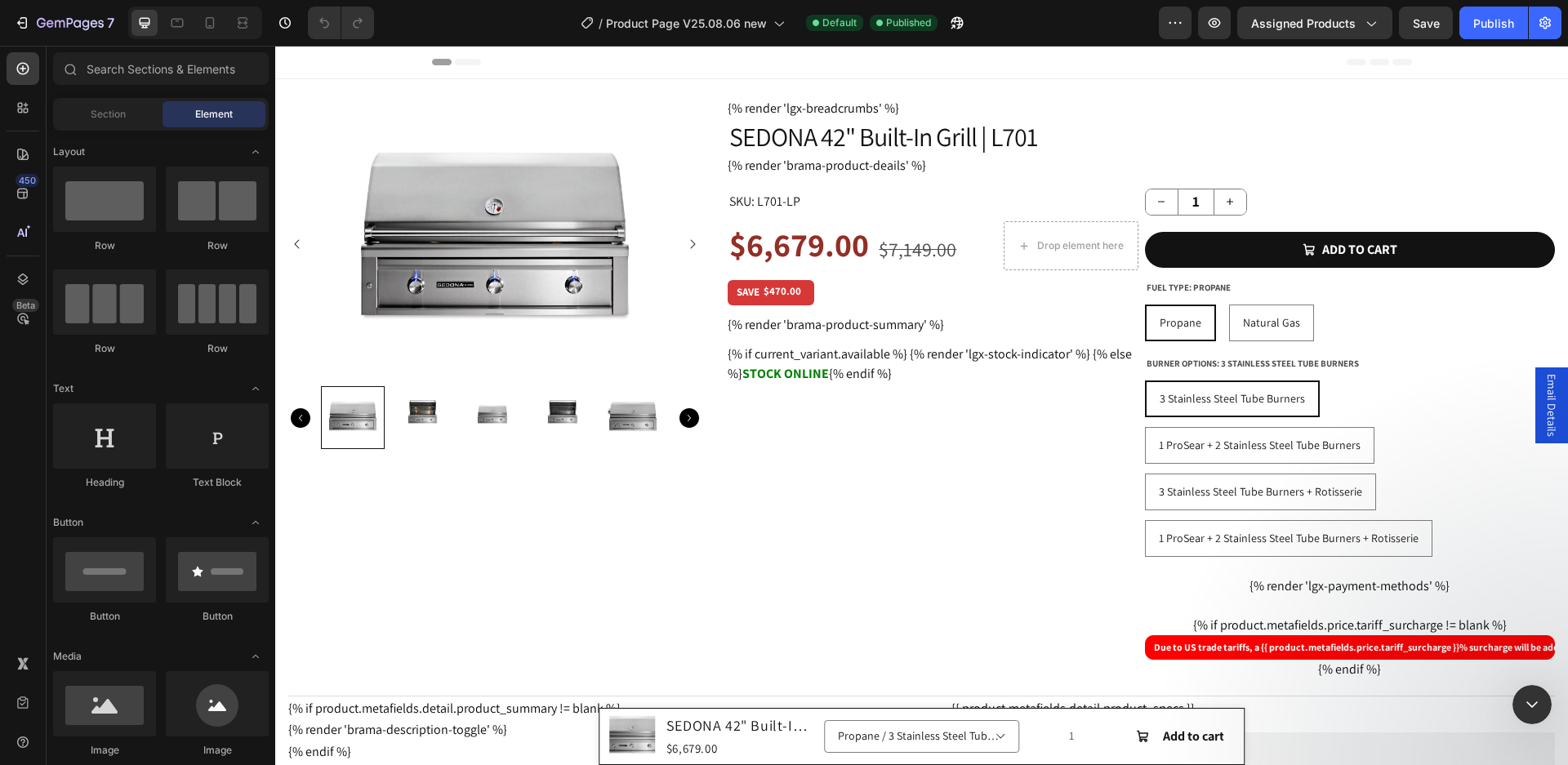
click at [229, 41] on div "Close" at bounding box center [214, 41] width 29 height 29
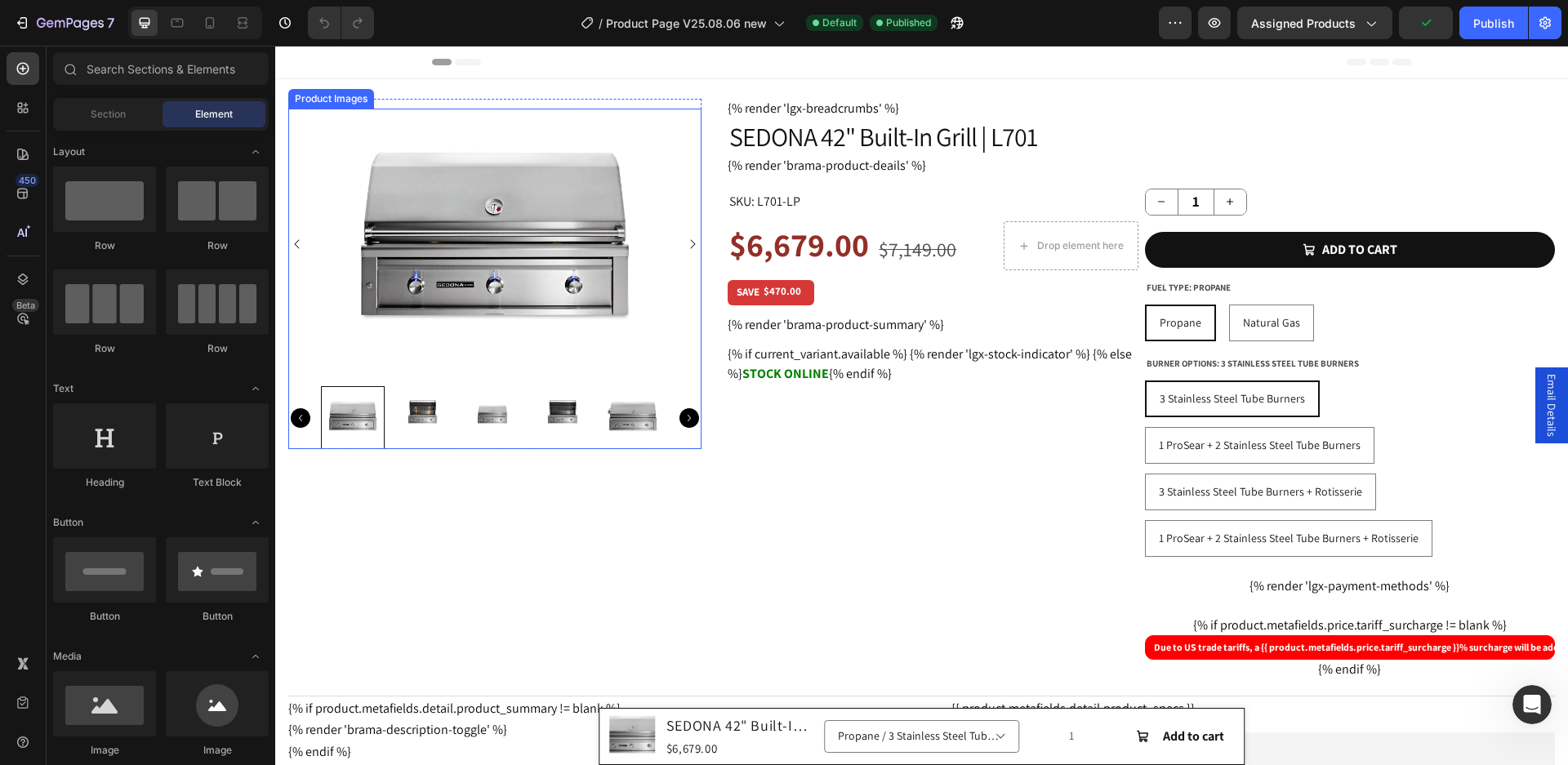
click at [301, 103] on div "Product Images" at bounding box center [331, 98] width 79 height 14
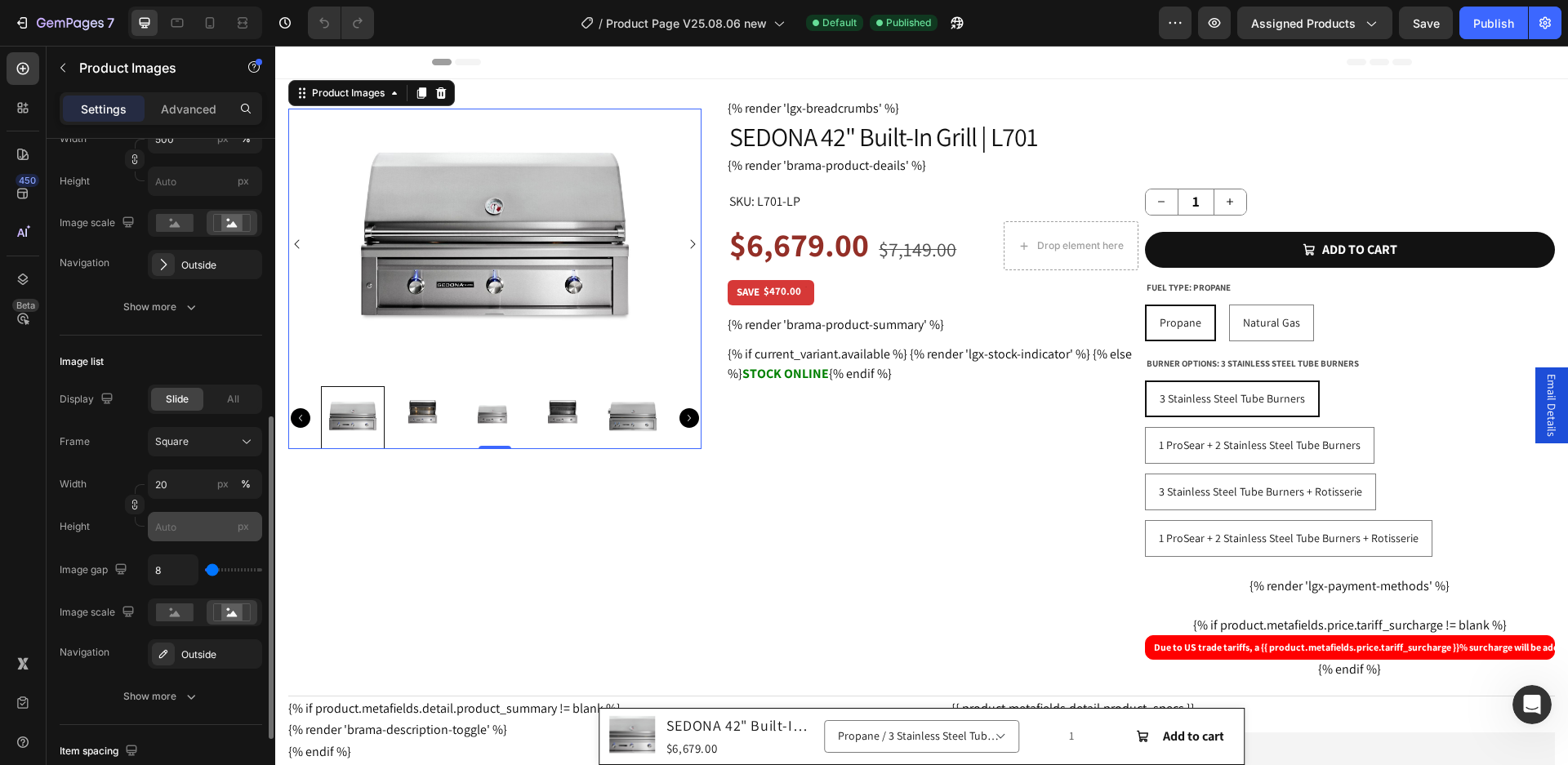
scroll to position [408, 0]
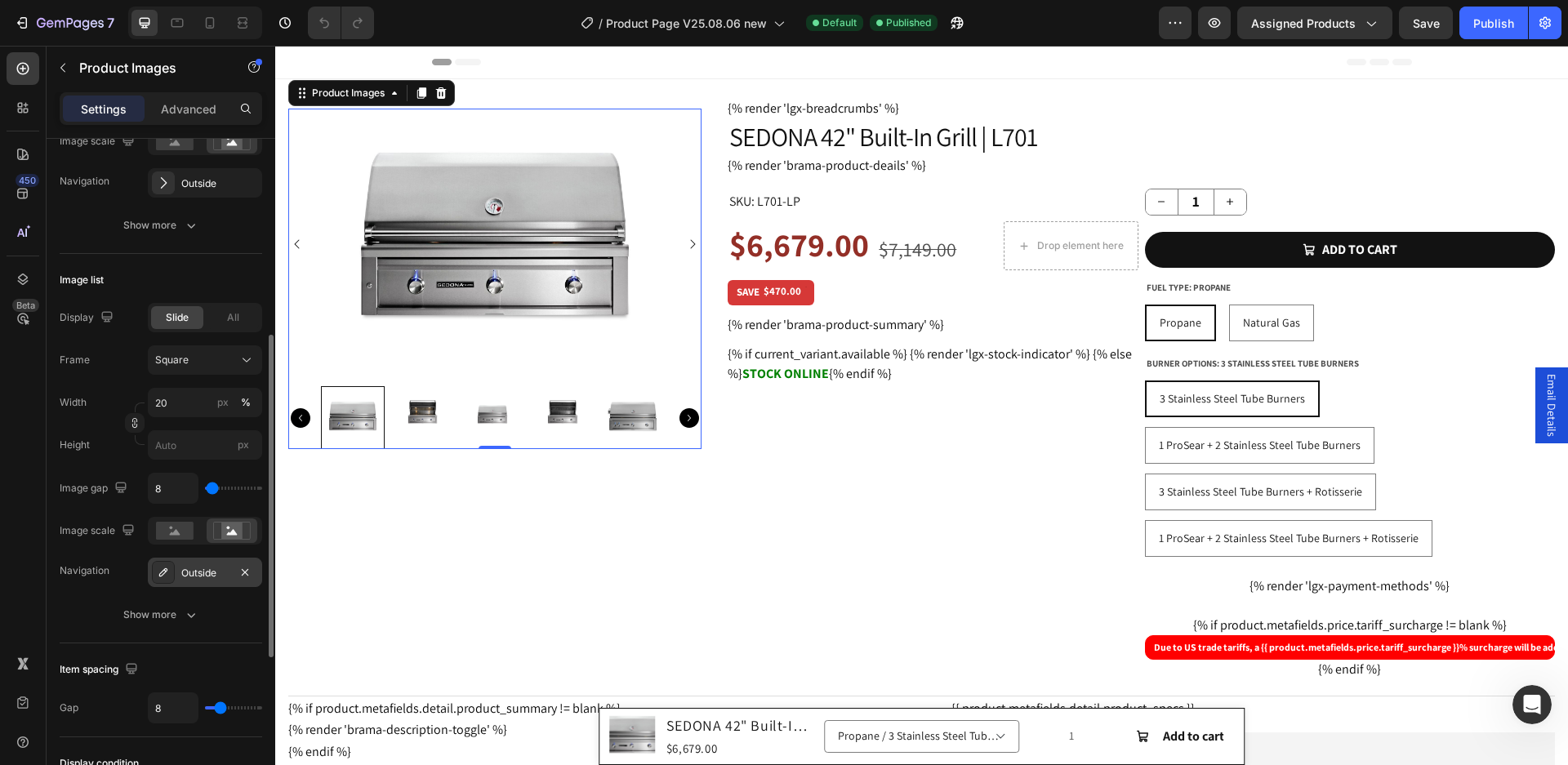
click at [201, 575] on div "Outside" at bounding box center [205, 572] width 47 height 14
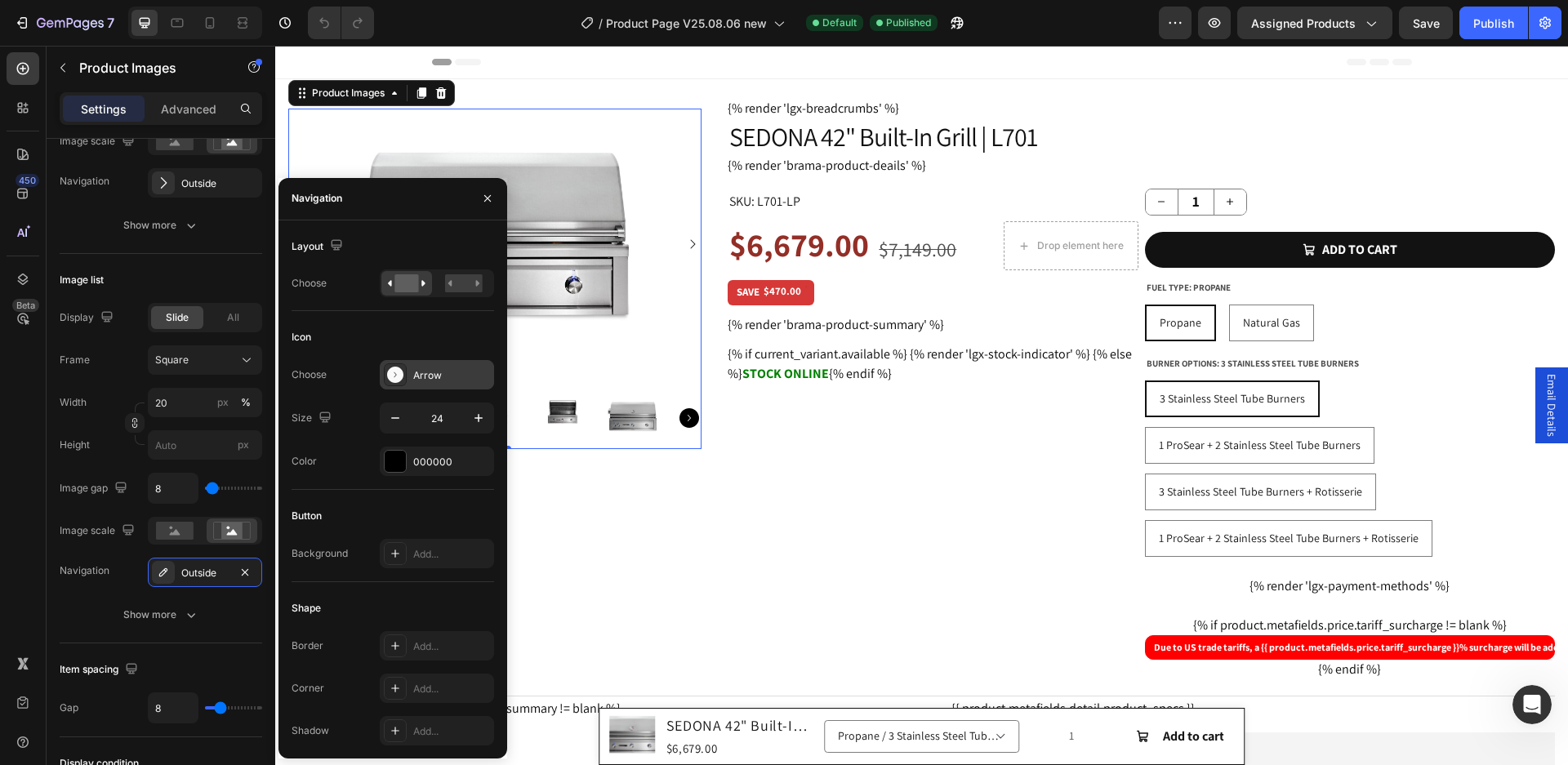
click at [394, 377] on icon at bounding box center [395, 374] width 16 height 16
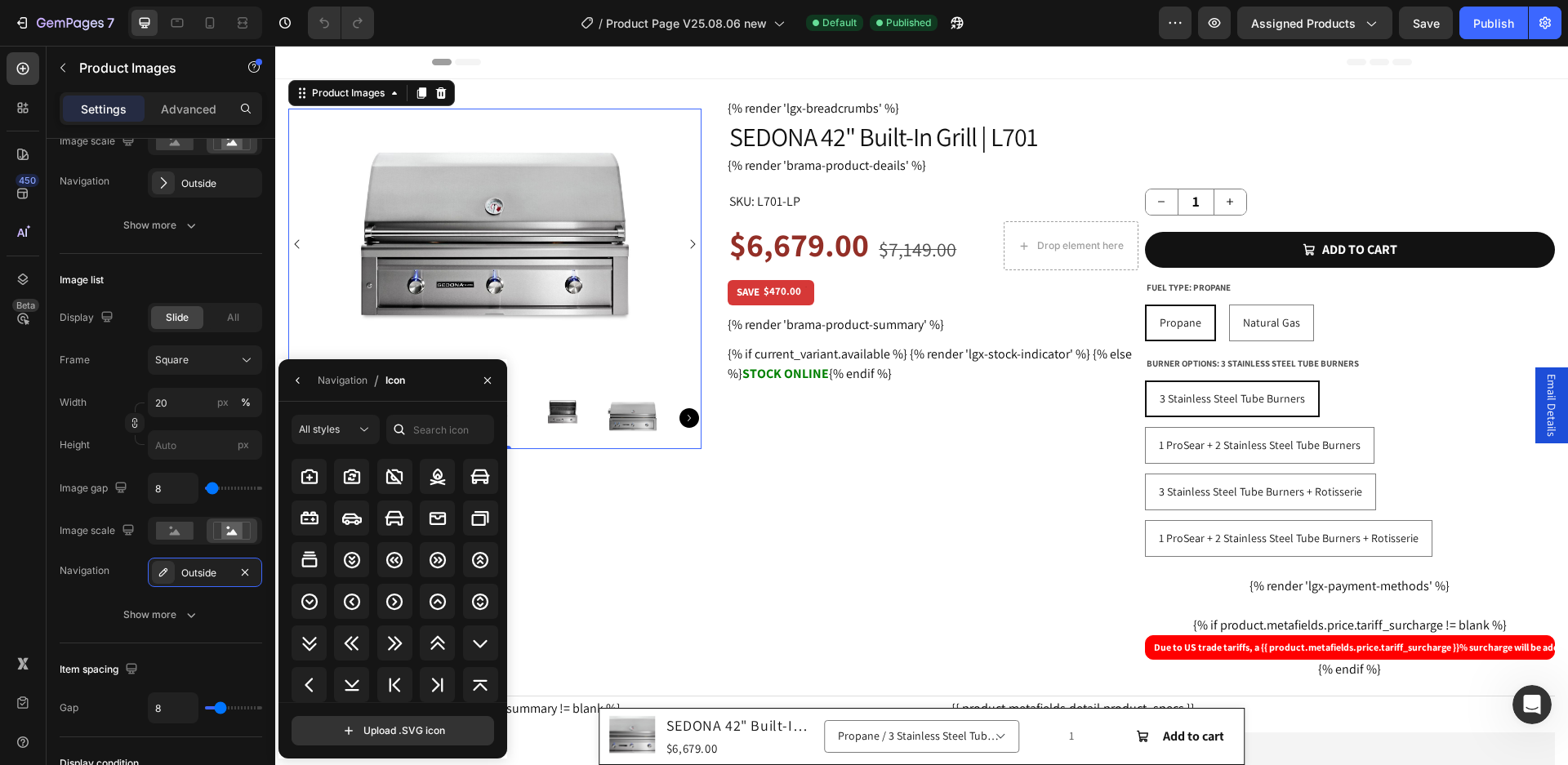
scroll to position [2016, 0]
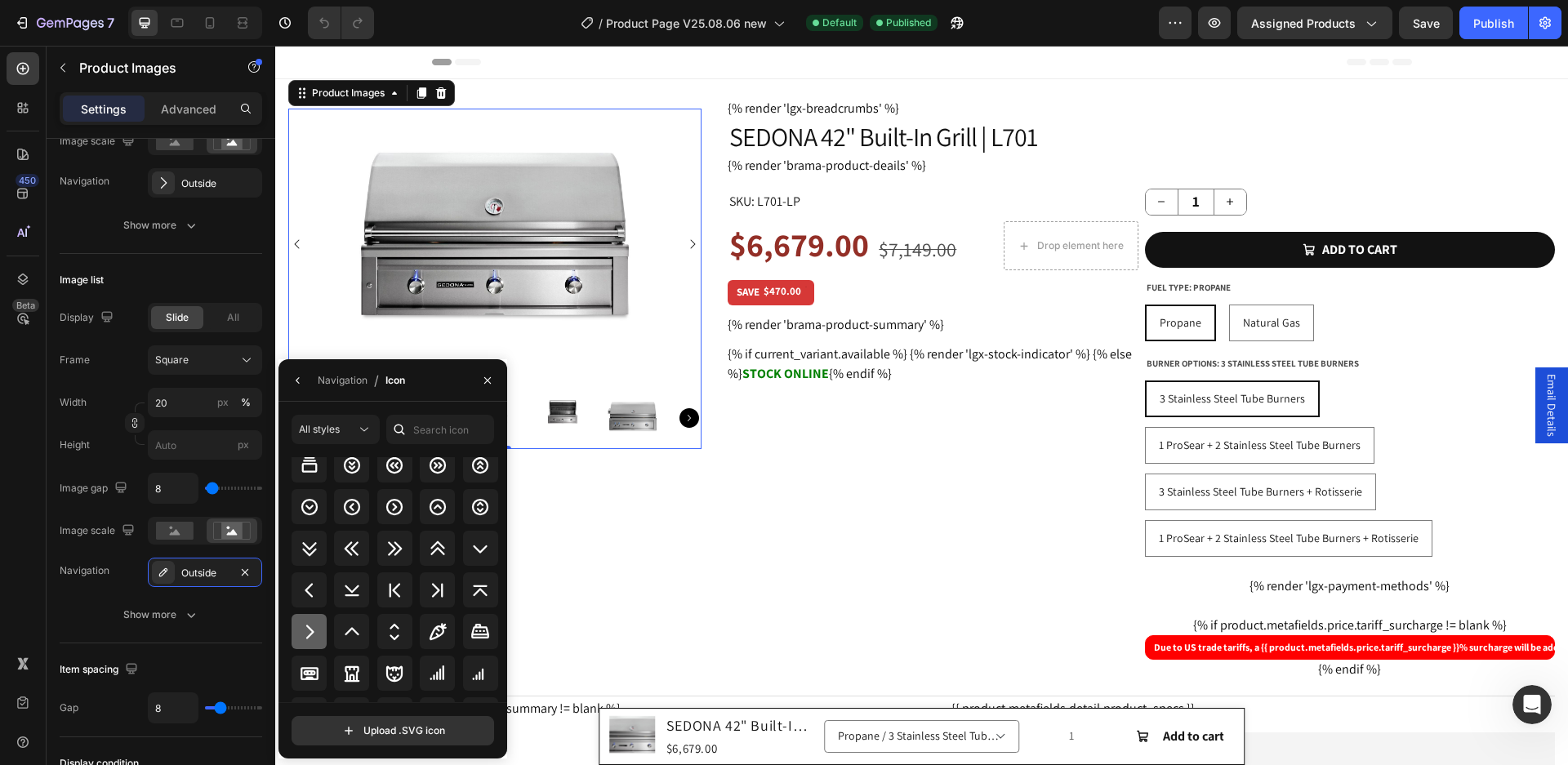
click at [301, 630] on icon at bounding box center [310, 631] width 20 height 20
click at [353, 382] on div "Navigation" at bounding box center [343, 380] width 49 height 14
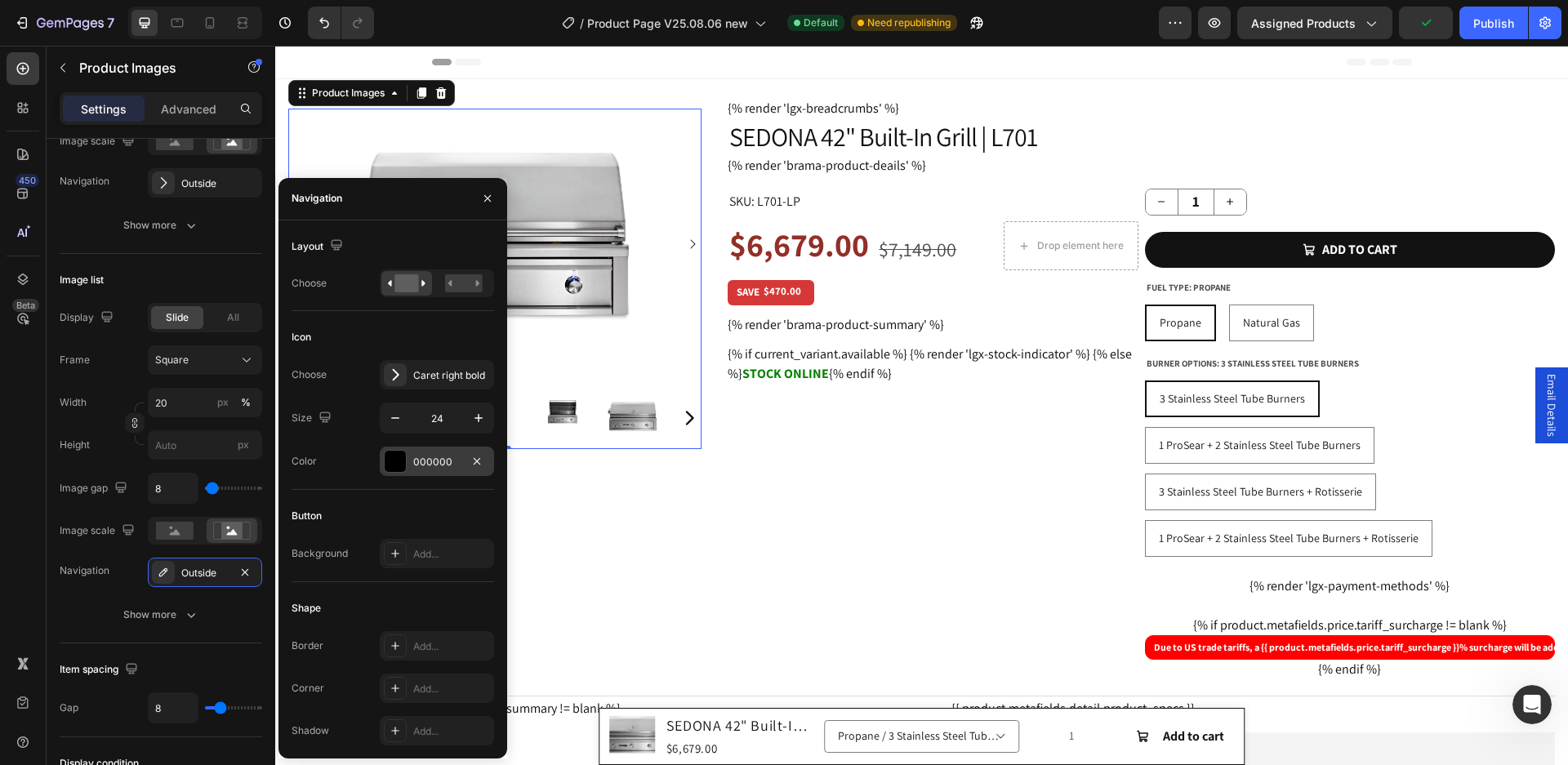
click at [399, 466] on div at bounding box center [395, 461] width 21 height 21
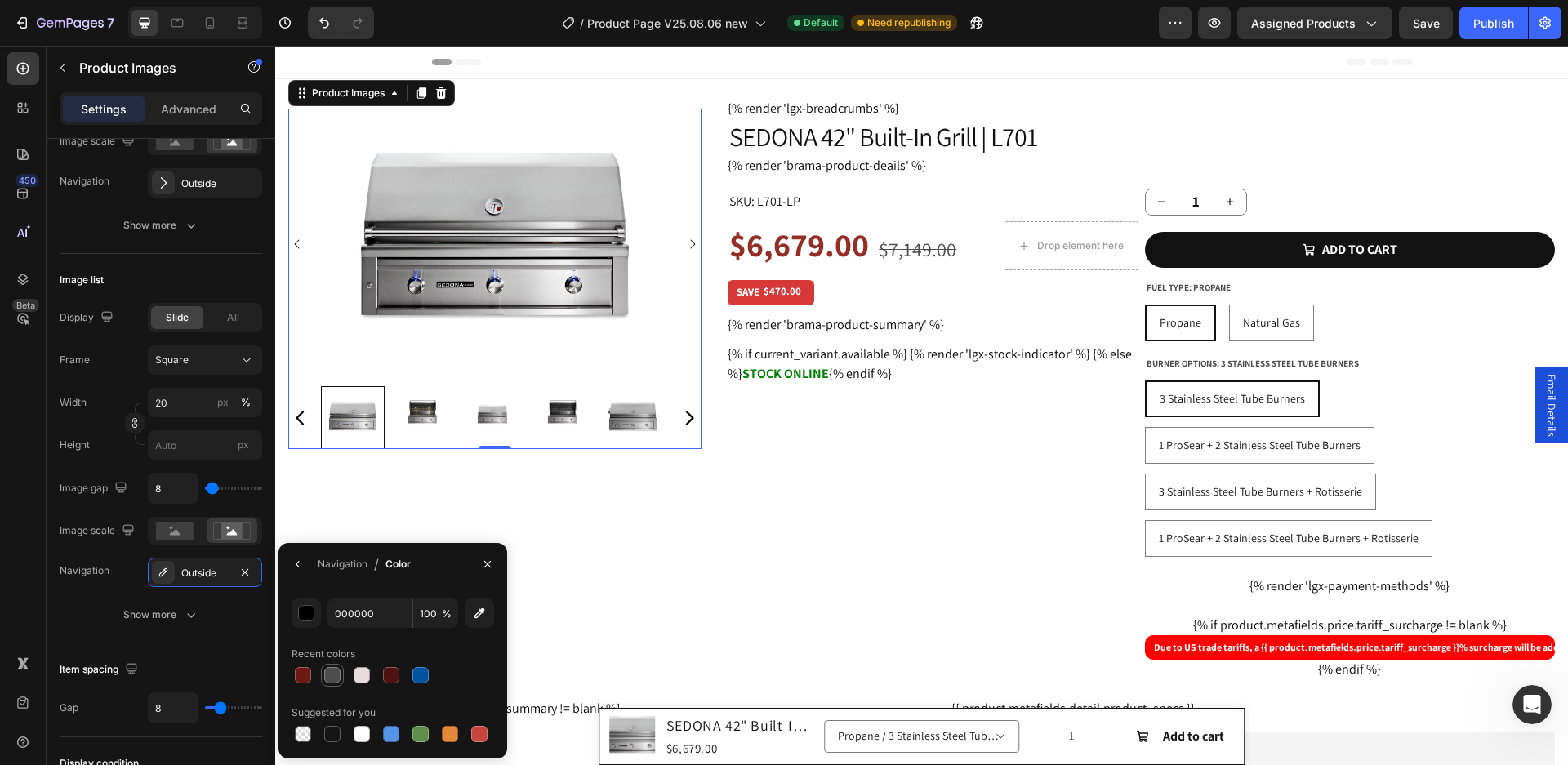
click at [335, 674] on div at bounding box center [331, 675] width 16 height 16
type input "4D4D4D"
click at [338, 565] on div "Navigation" at bounding box center [343, 564] width 49 height 14
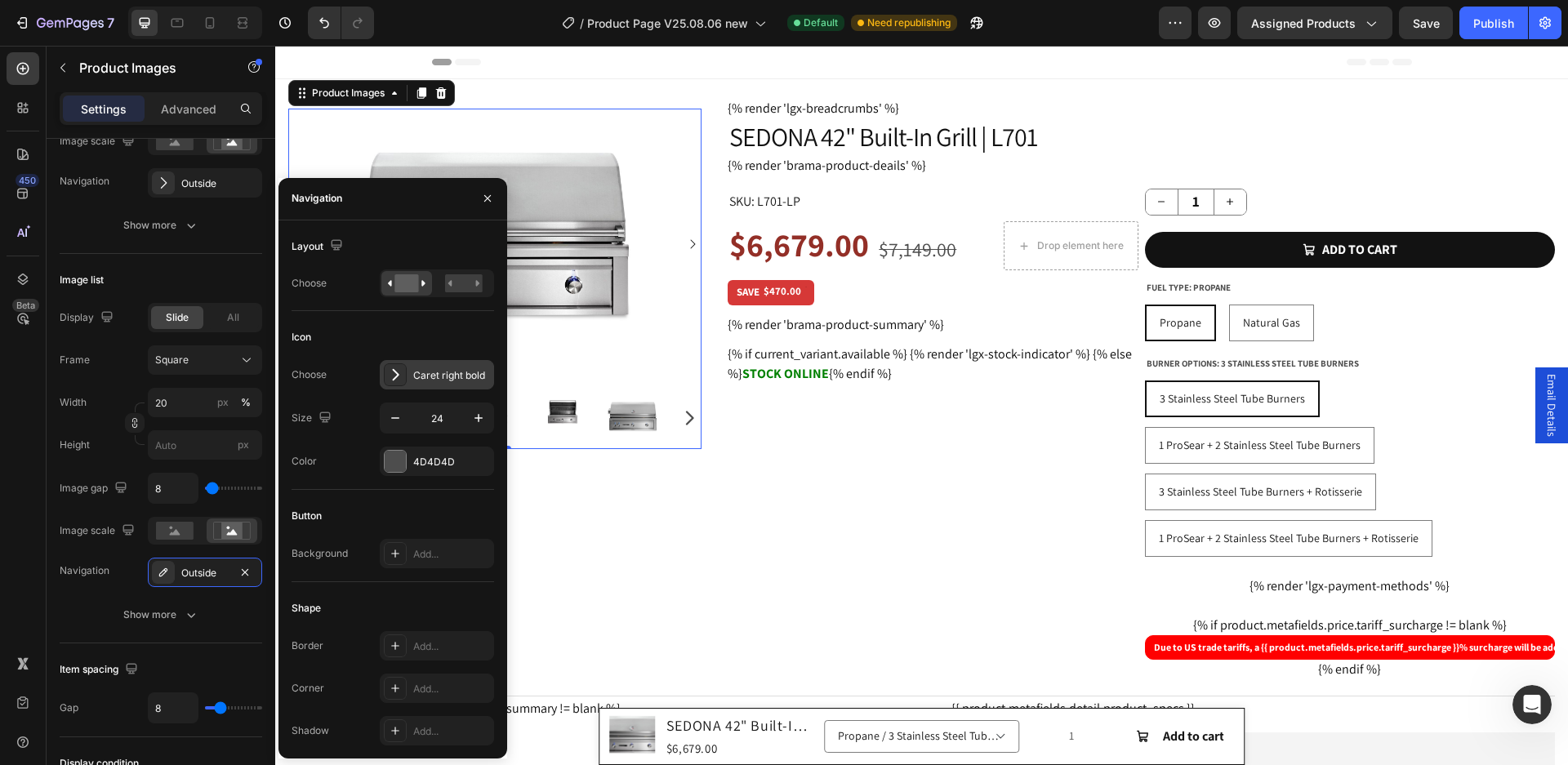
click at [429, 379] on div "Caret right bold" at bounding box center [451, 375] width 77 height 14
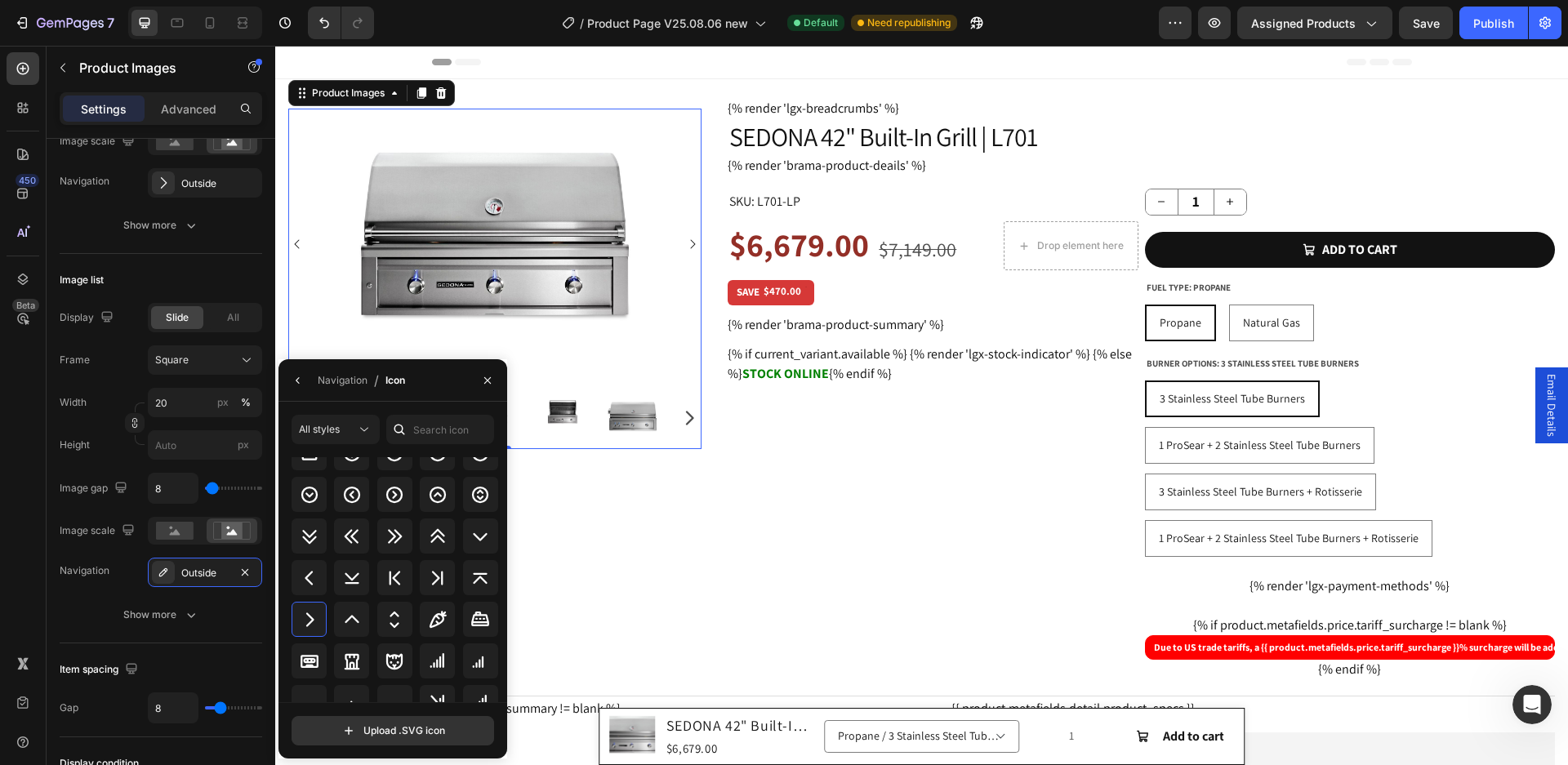
scroll to position [2056, 0]
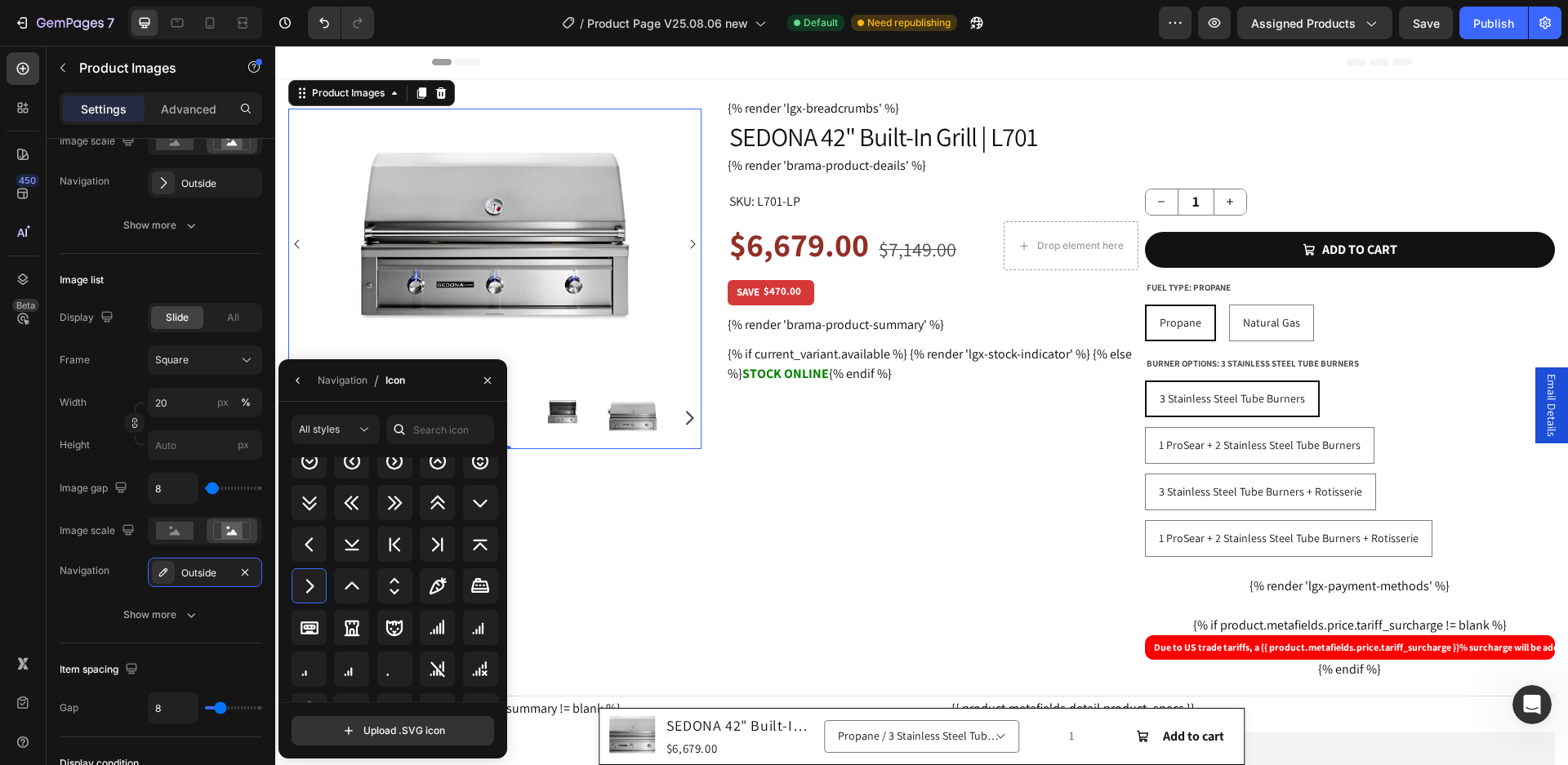
drag, startPoint x: 504, startPoint y: 470, endPoint x: 236, endPoint y: 625, distance: 309.6
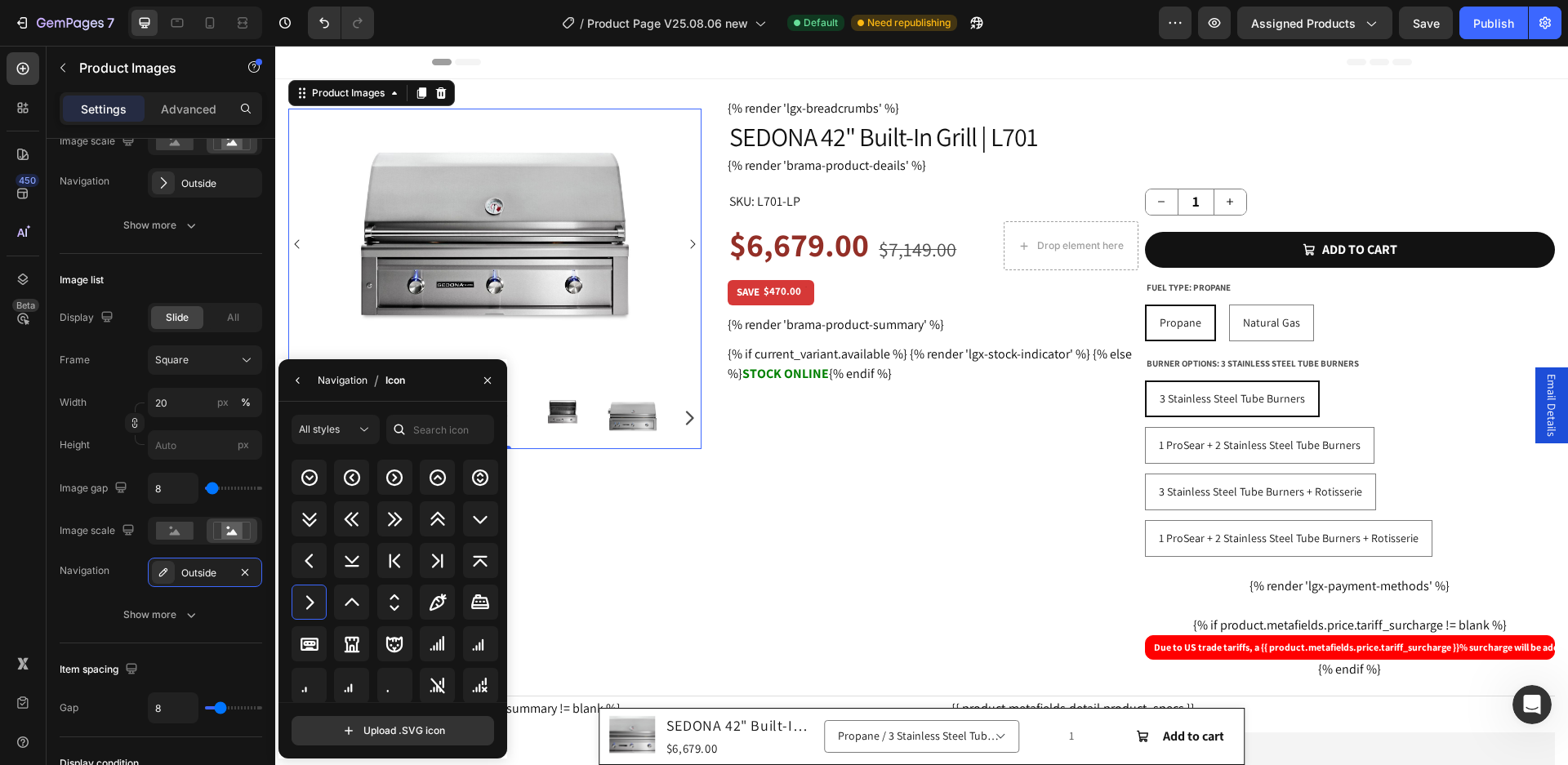
click at [343, 386] on div "Navigation" at bounding box center [343, 380] width 49 height 14
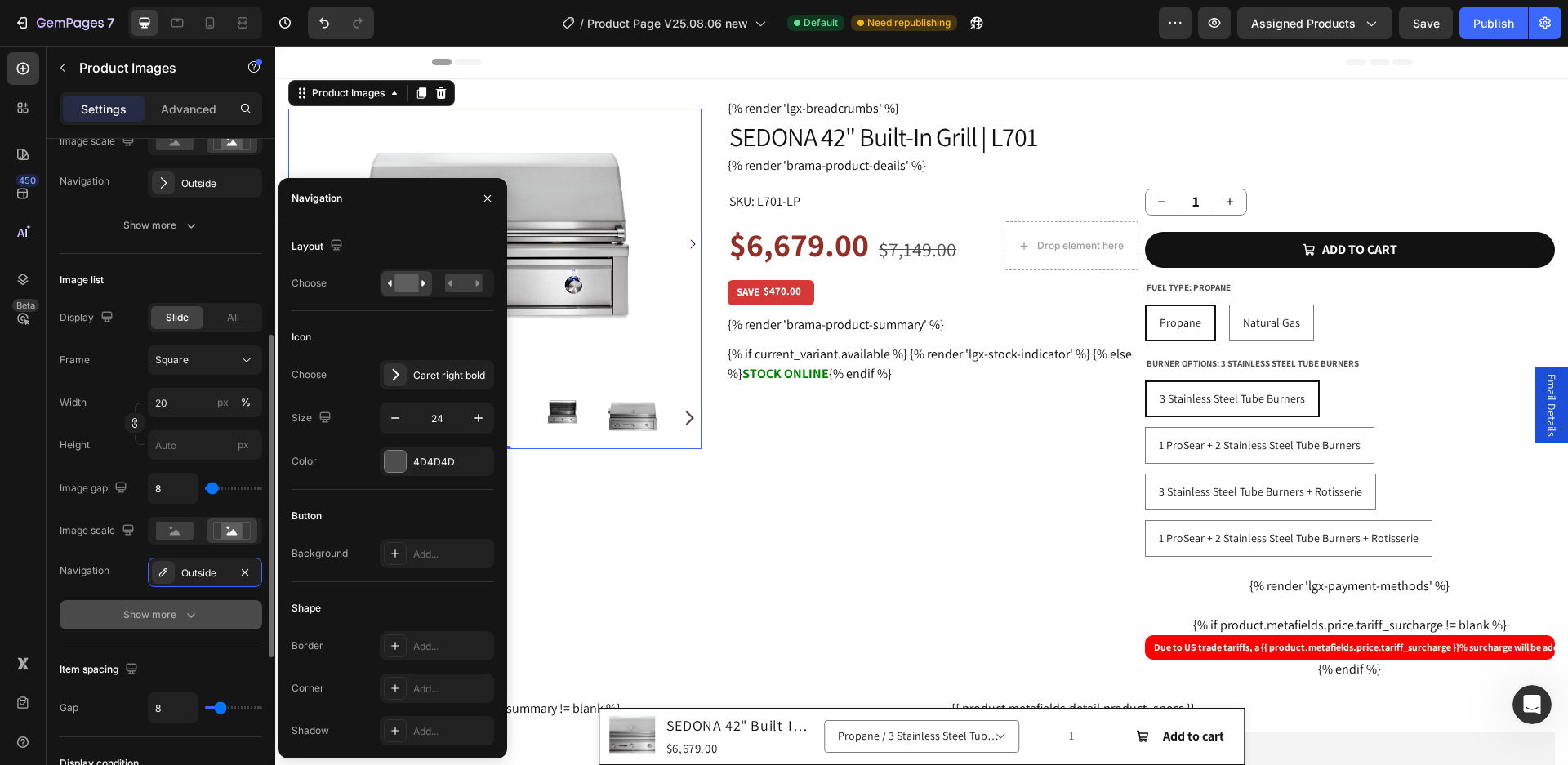
click at [178, 623] on div "Show more" at bounding box center [161, 614] width 76 height 16
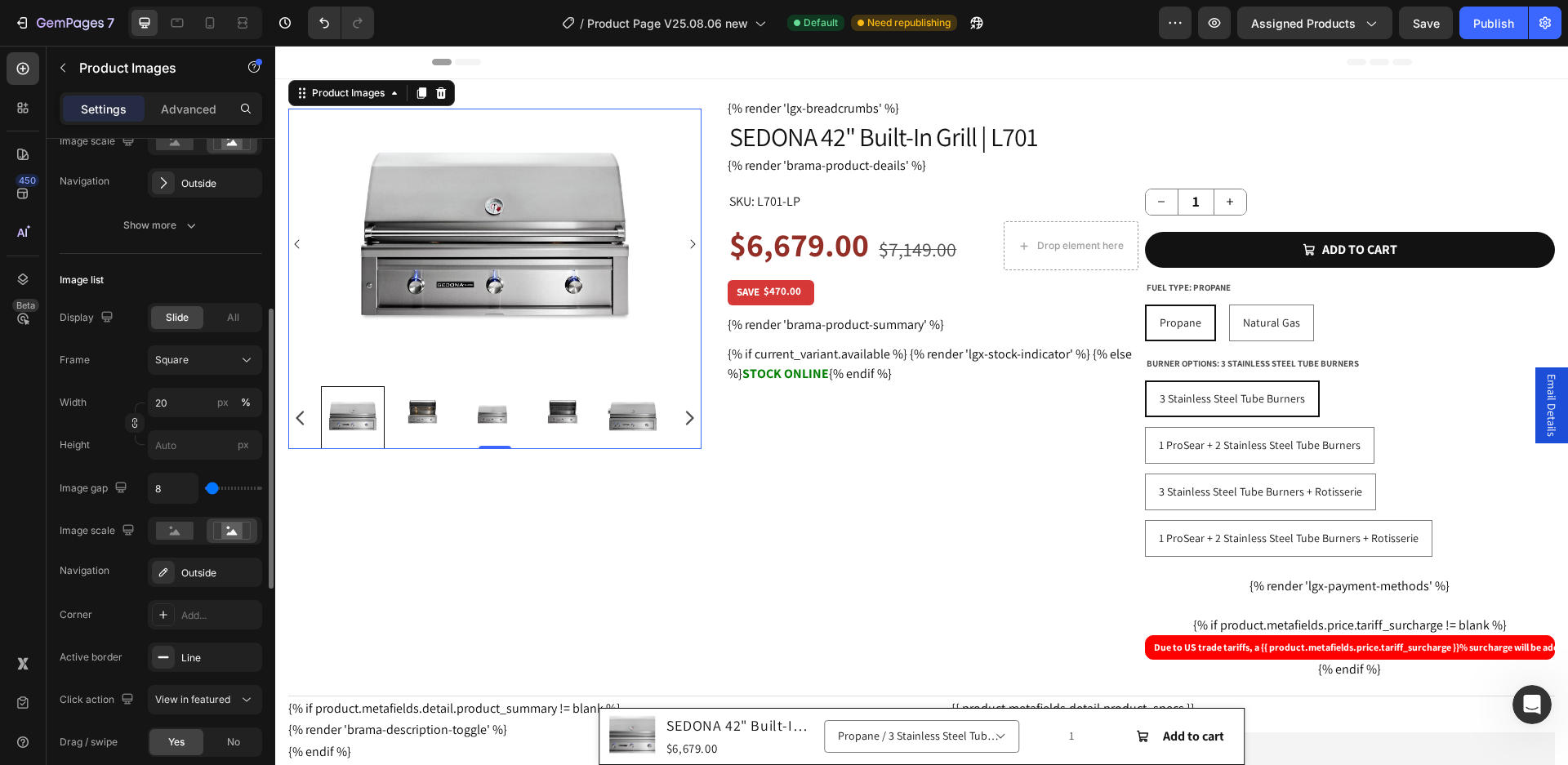
scroll to position [245, 0]
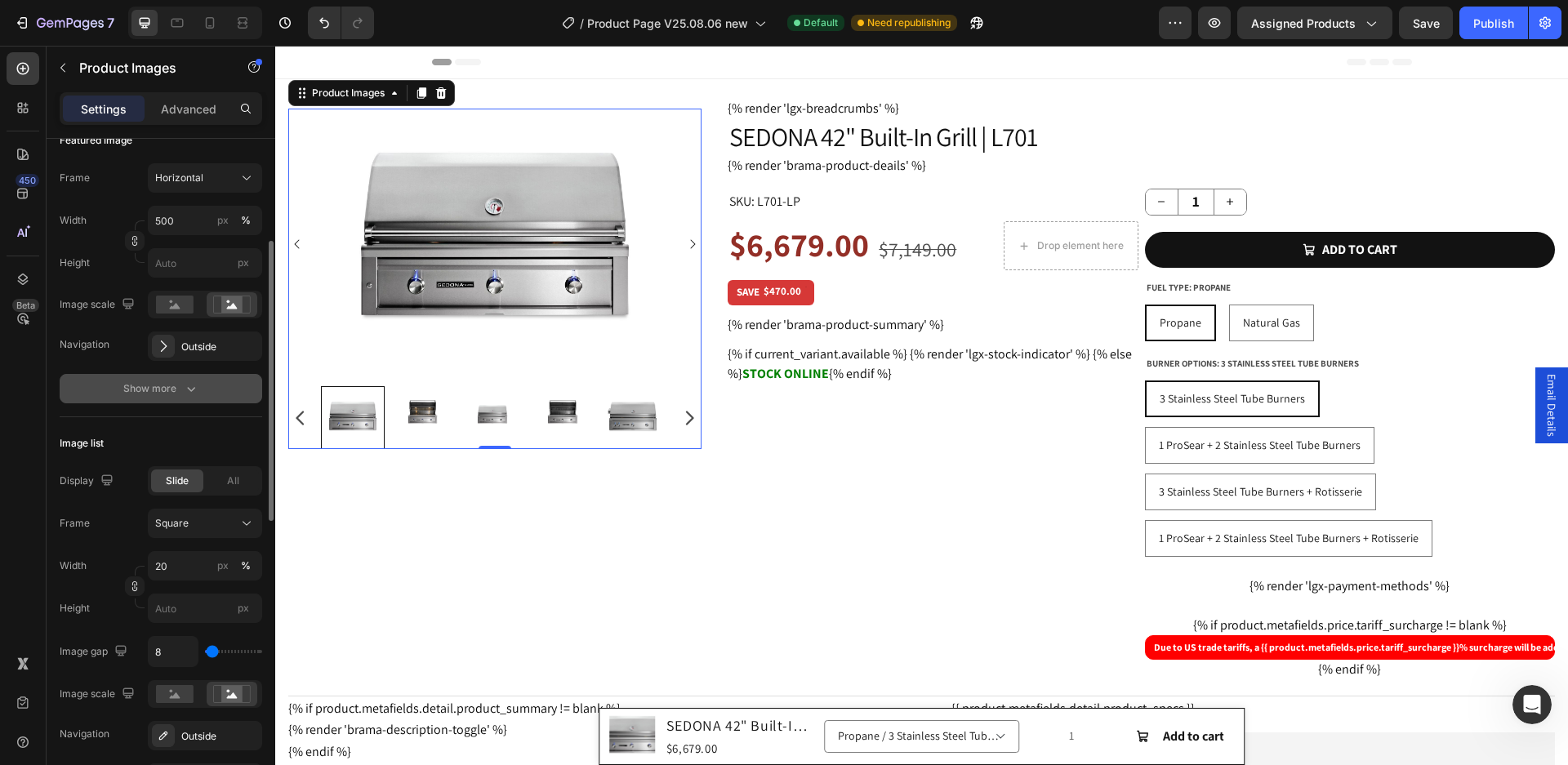
click at [183, 395] on icon "button" at bounding box center [191, 388] width 16 height 16
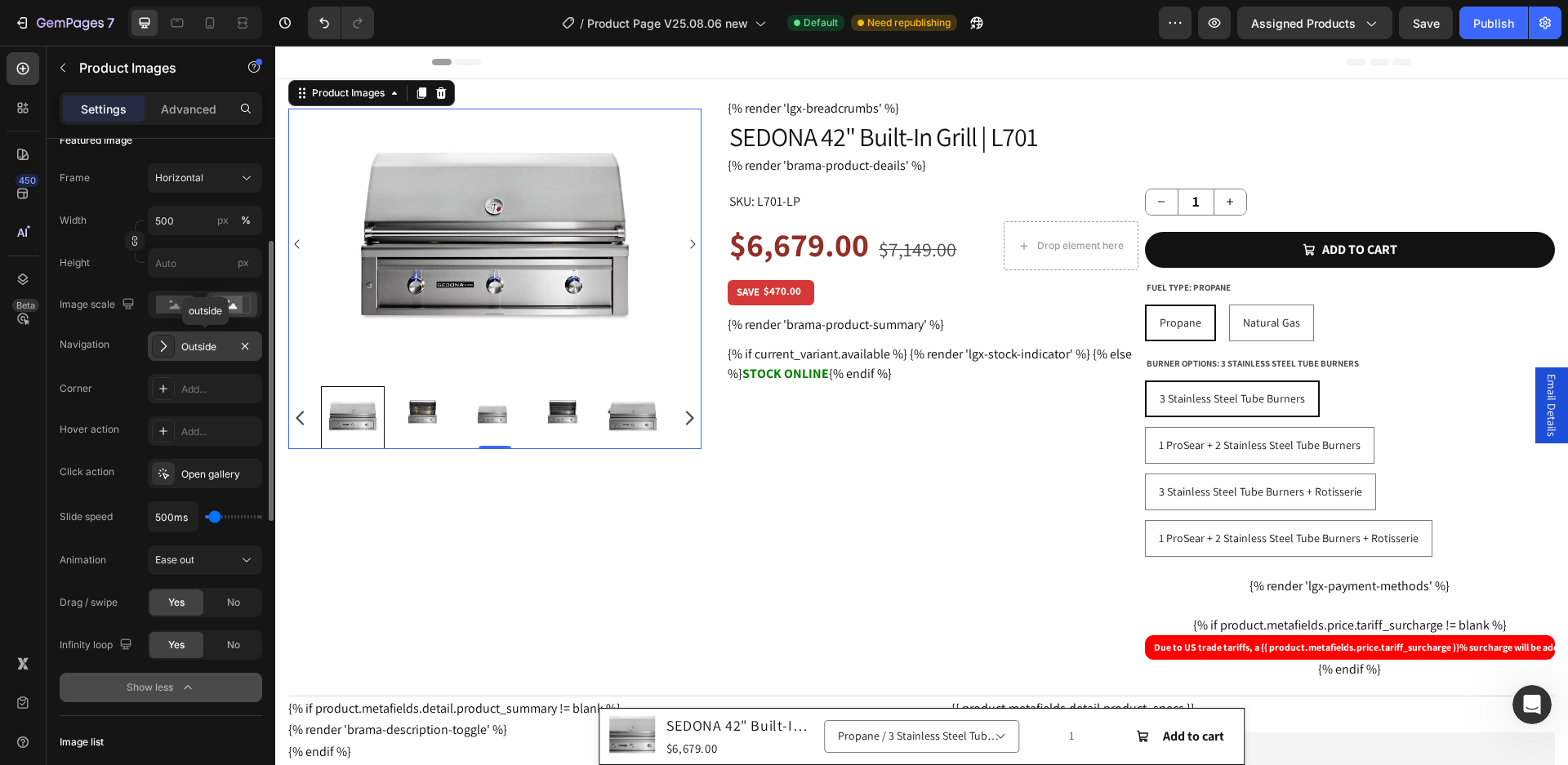
click at [186, 345] on div "Outside" at bounding box center [205, 346] width 47 height 14
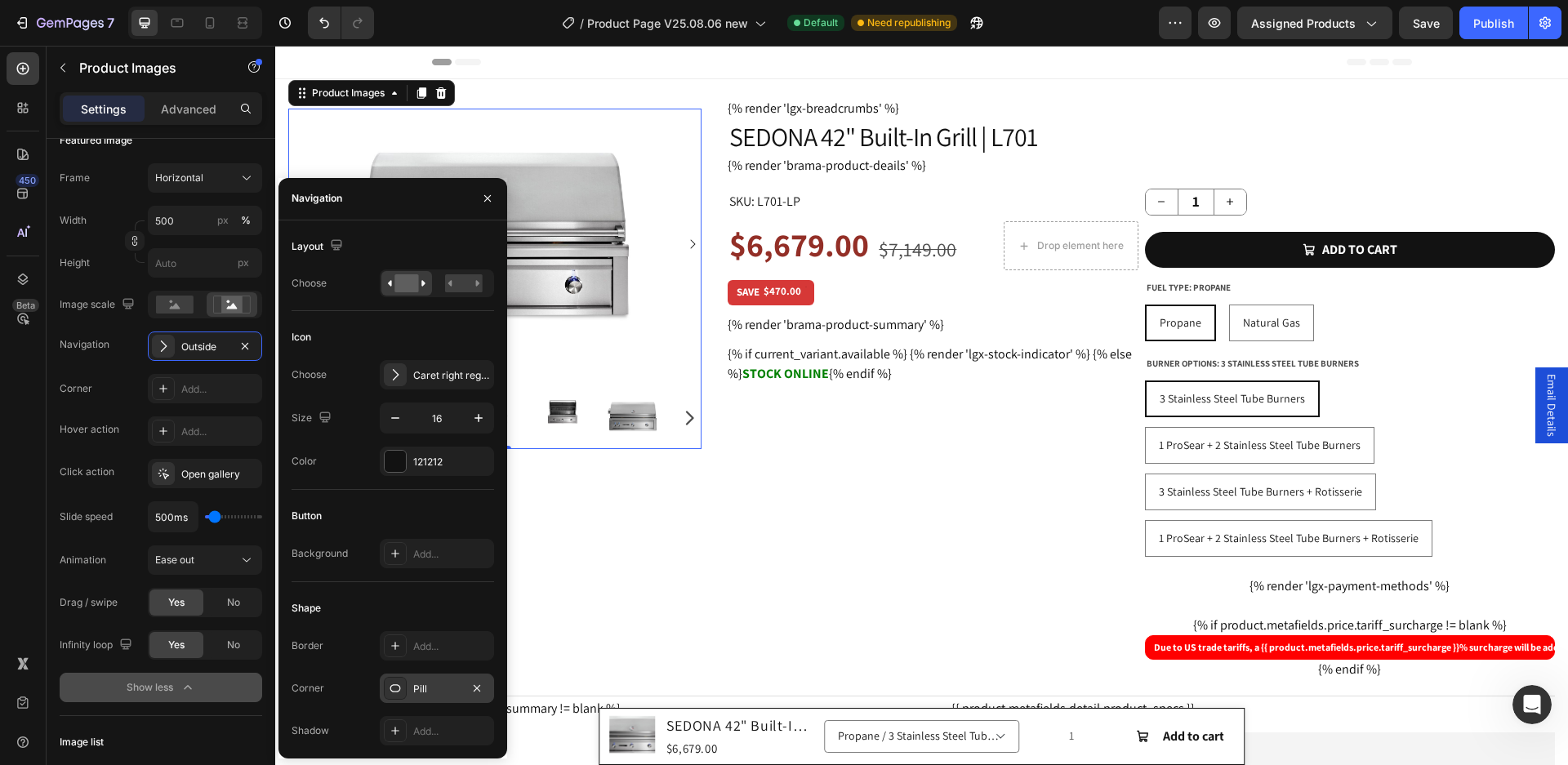
click at [418, 693] on div "Pill" at bounding box center [437, 688] width 47 height 14
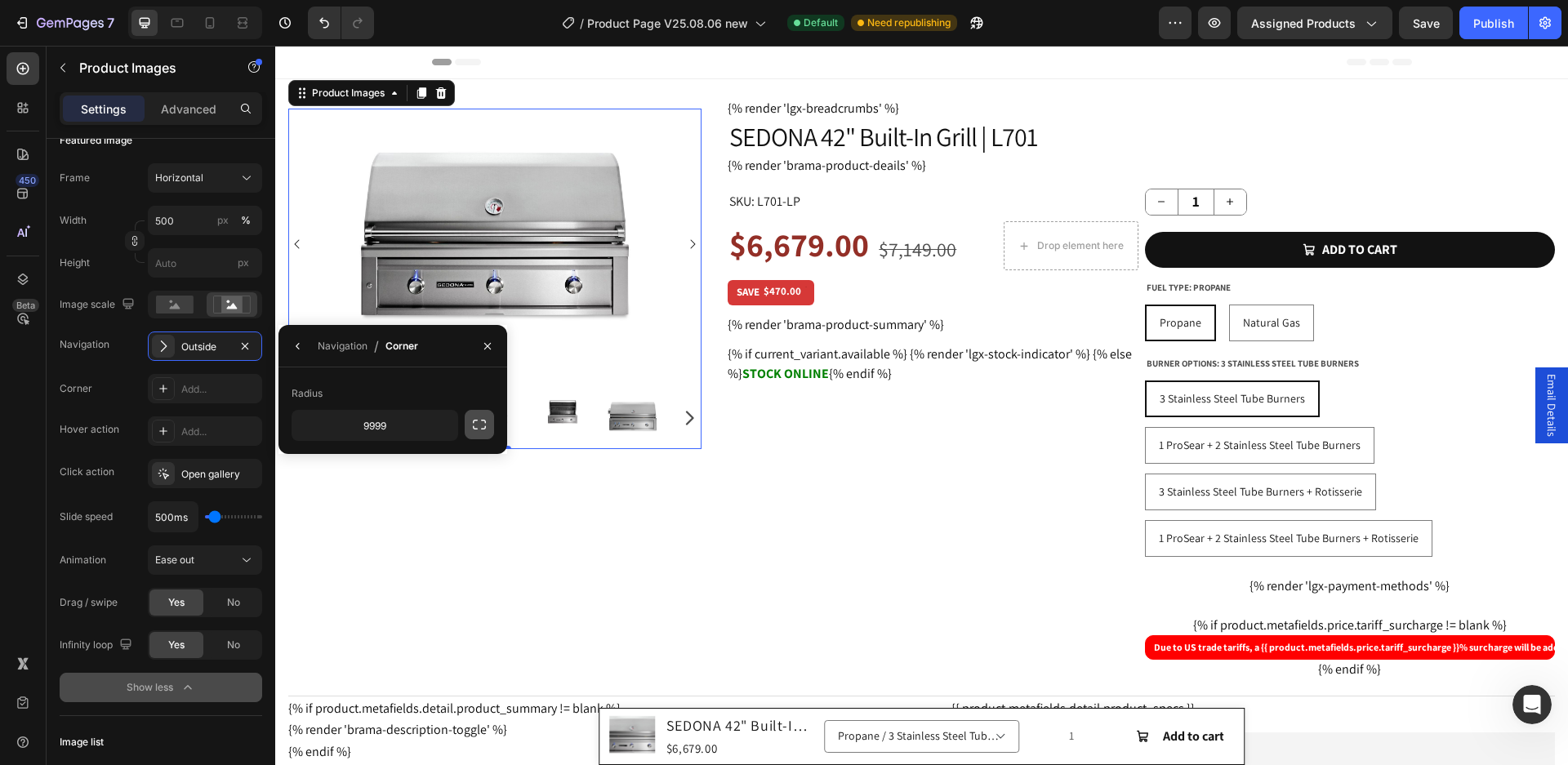
click at [476, 430] on icon "button" at bounding box center [479, 424] width 16 height 16
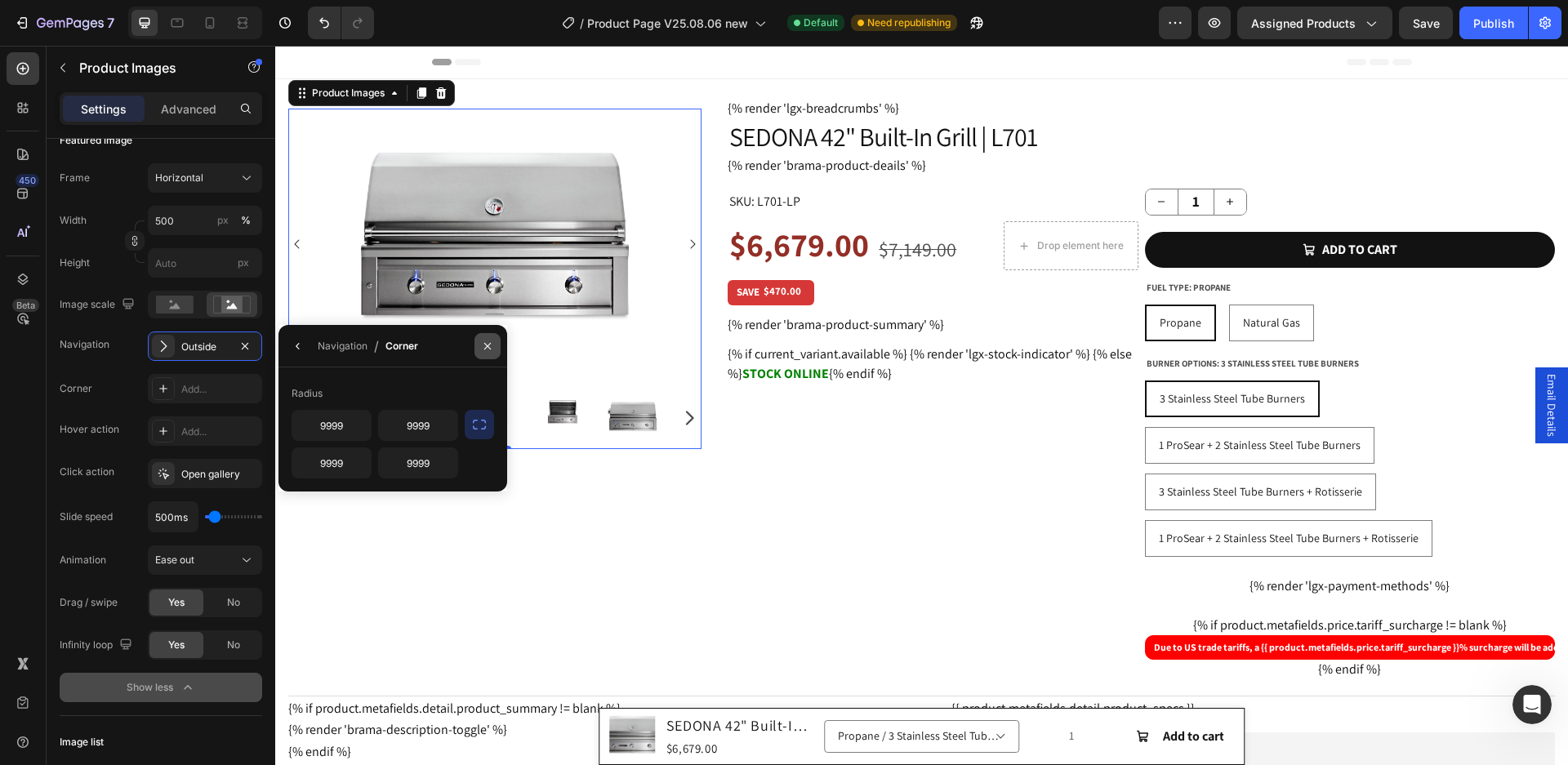
click at [495, 346] on button "button" at bounding box center [488, 346] width 27 height 27
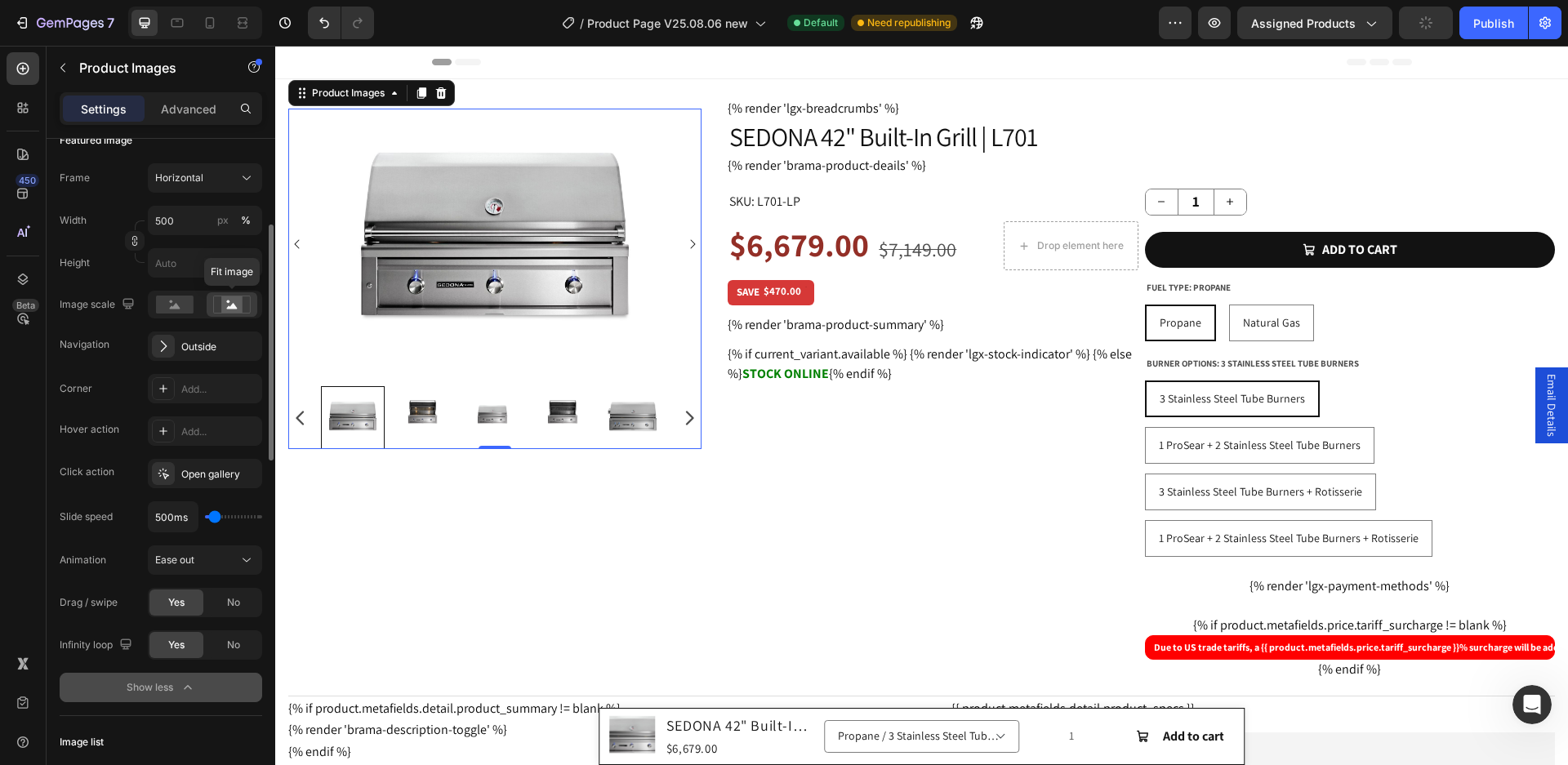
click at [238, 296] on rect at bounding box center [232, 304] width 21 height 16
click at [187, 347] on div "Outside" at bounding box center [205, 346] width 47 height 14
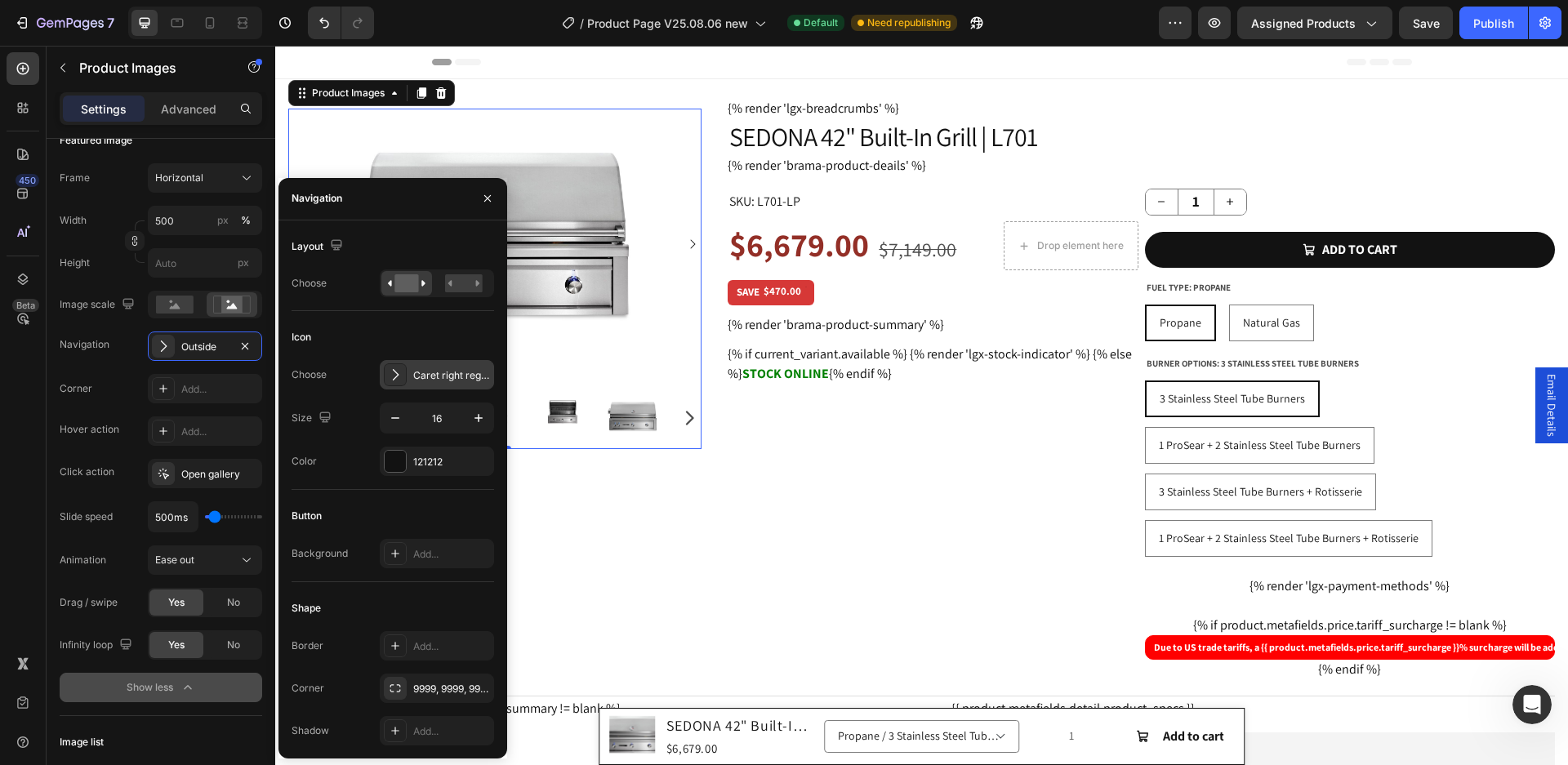
click at [425, 373] on div "Caret right regular" at bounding box center [451, 375] width 77 height 14
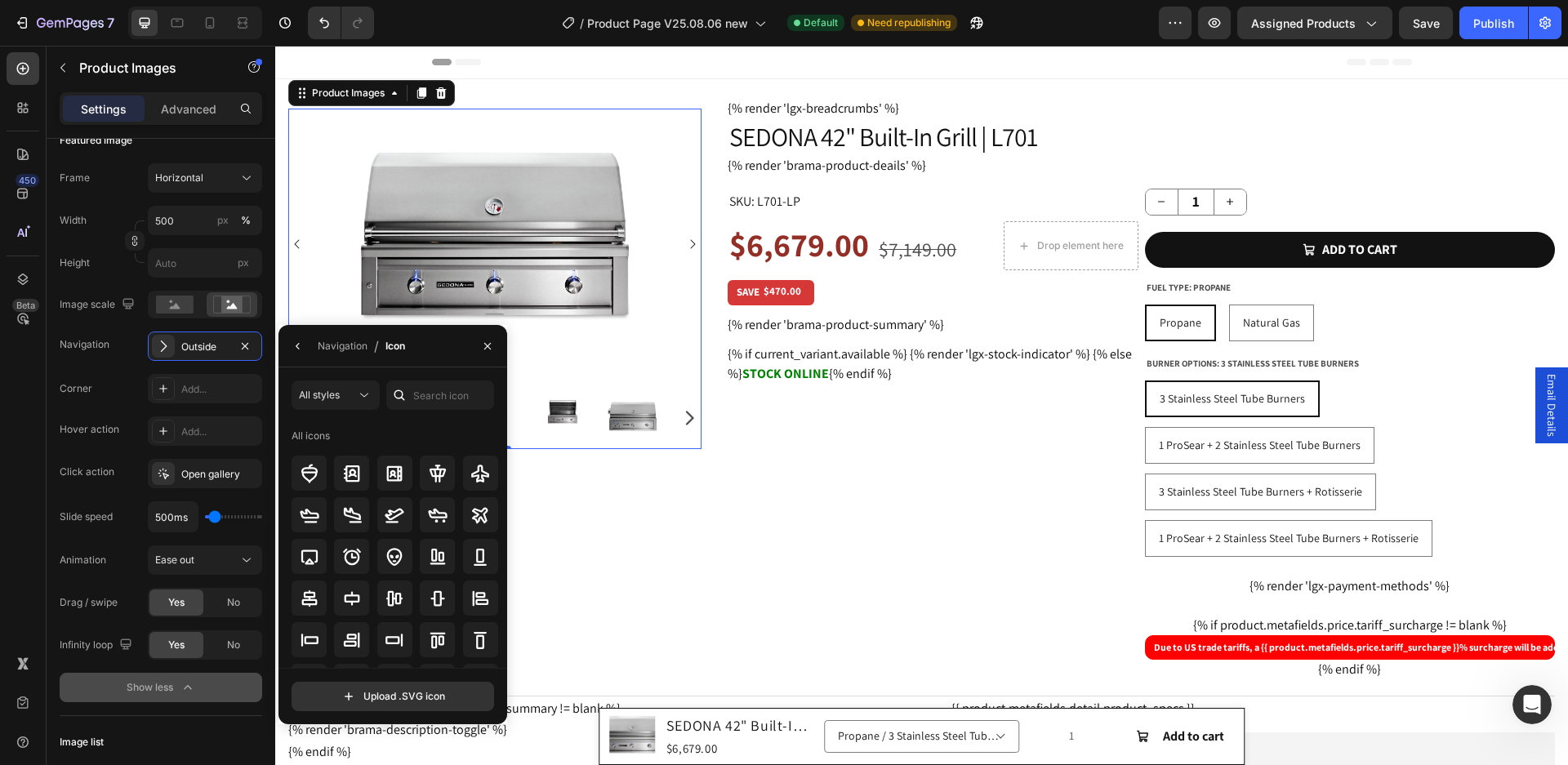
drag, startPoint x: 498, startPoint y: 436, endPoint x: 496, endPoint y: 454, distance: 18.1
click at [494, 473] on div "All icons" at bounding box center [398, 546] width 214 height 245
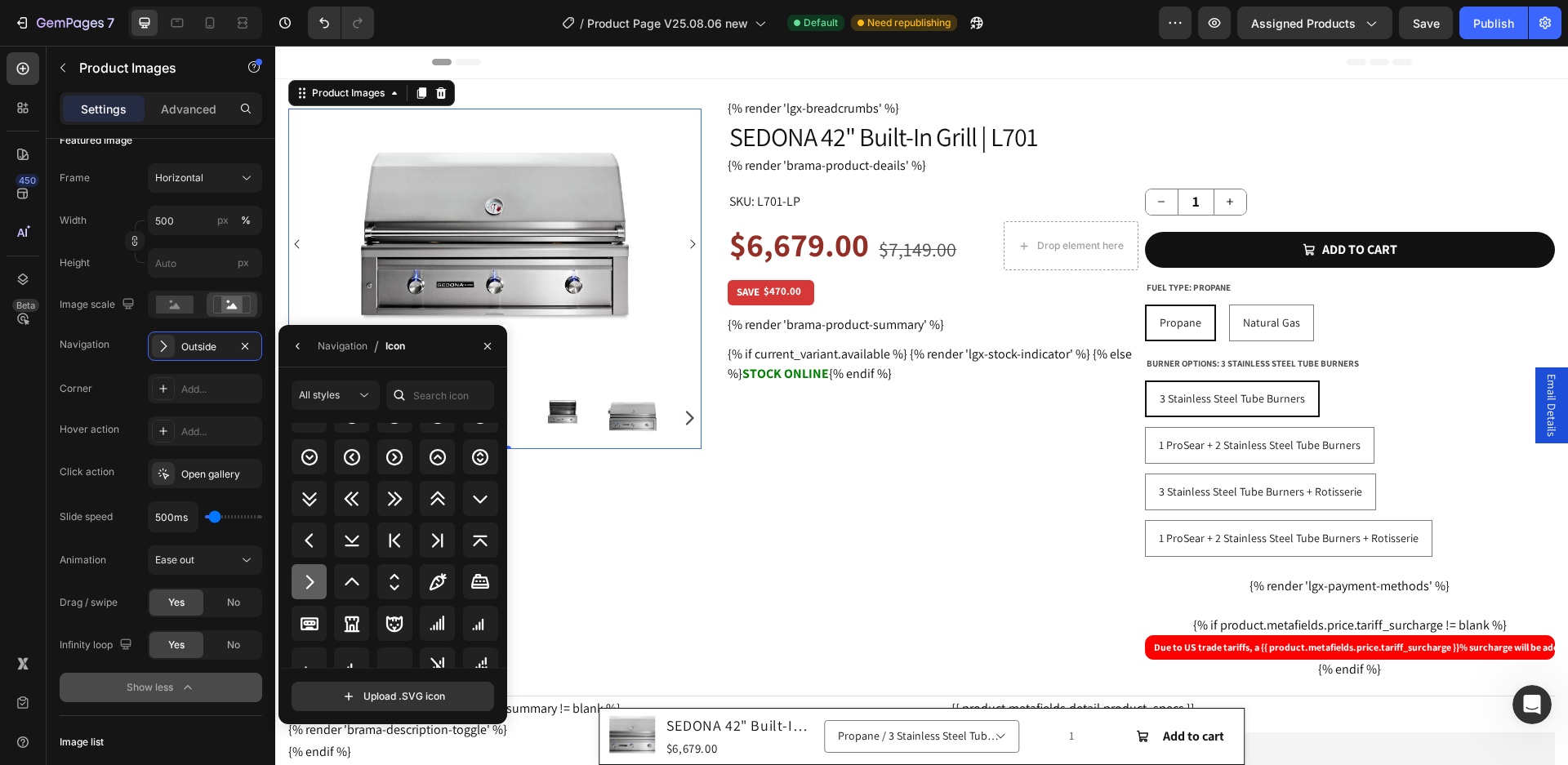
click at [315, 577] on icon at bounding box center [310, 582] width 20 height 20
click at [345, 347] on div "Navigation" at bounding box center [343, 345] width 49 height 14
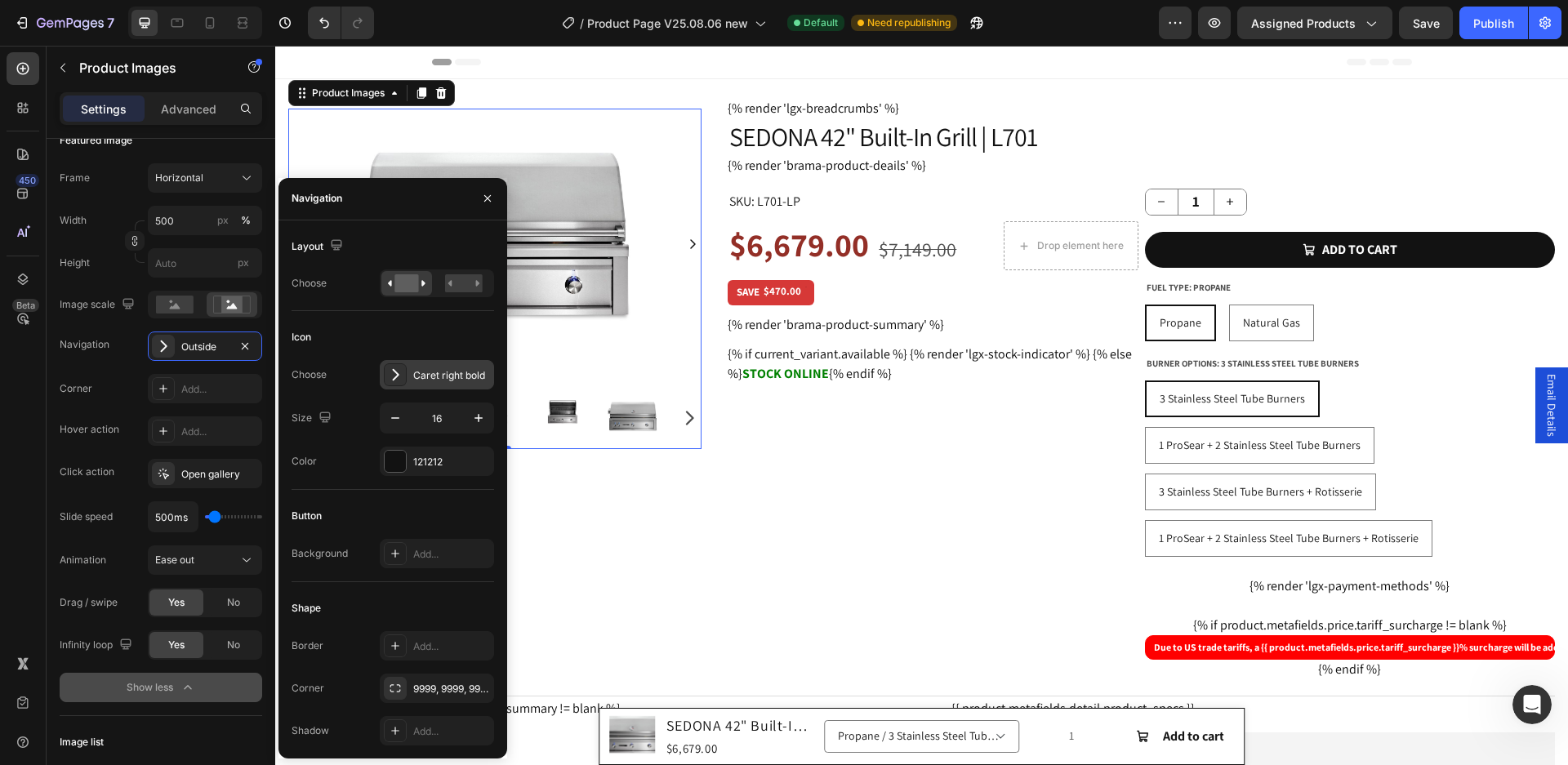
click at [435, 381] on div "Caret right bold" at bounding box center [451, 375] width 77 height 14
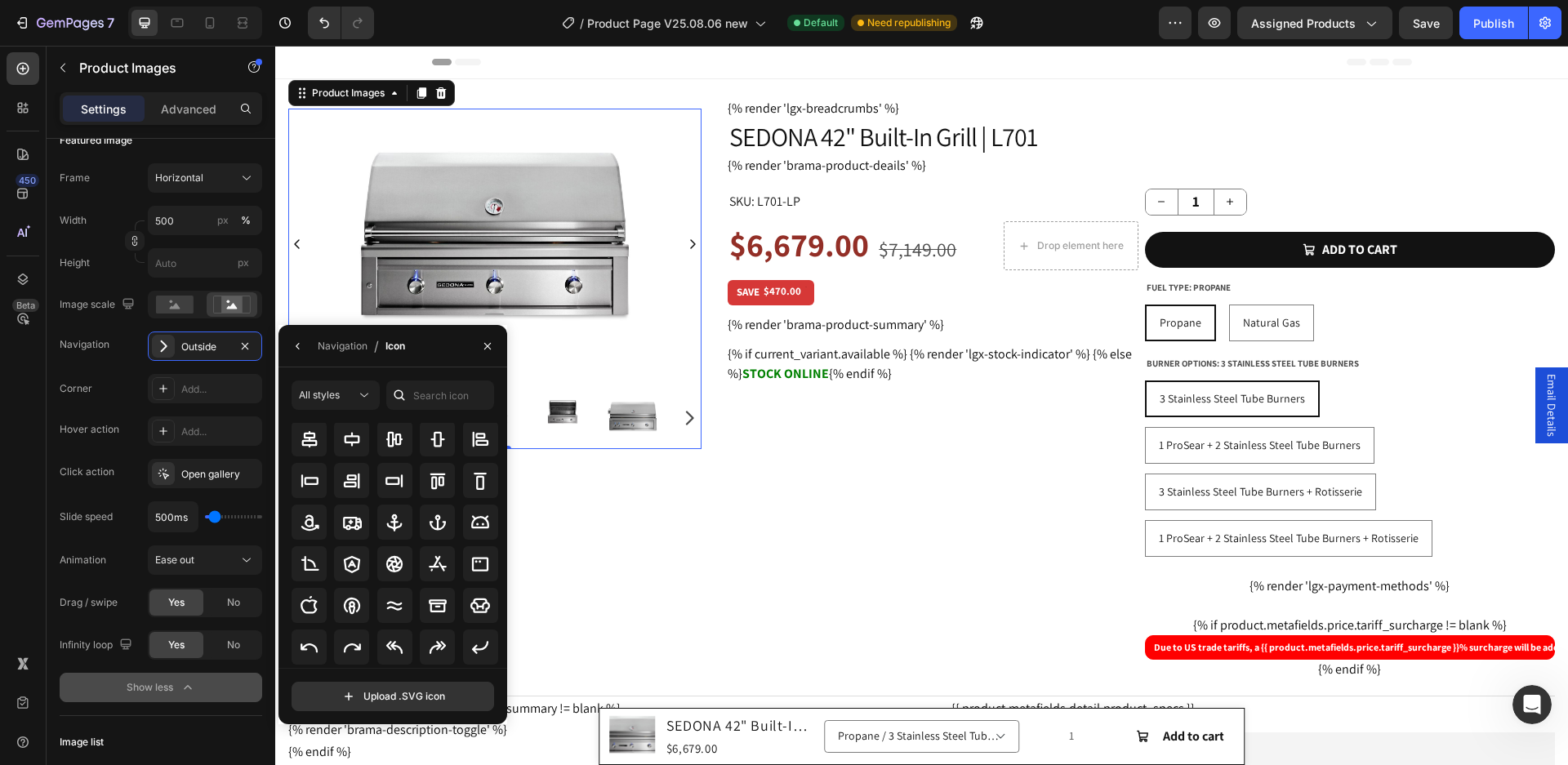
scroll to position [0, 0]
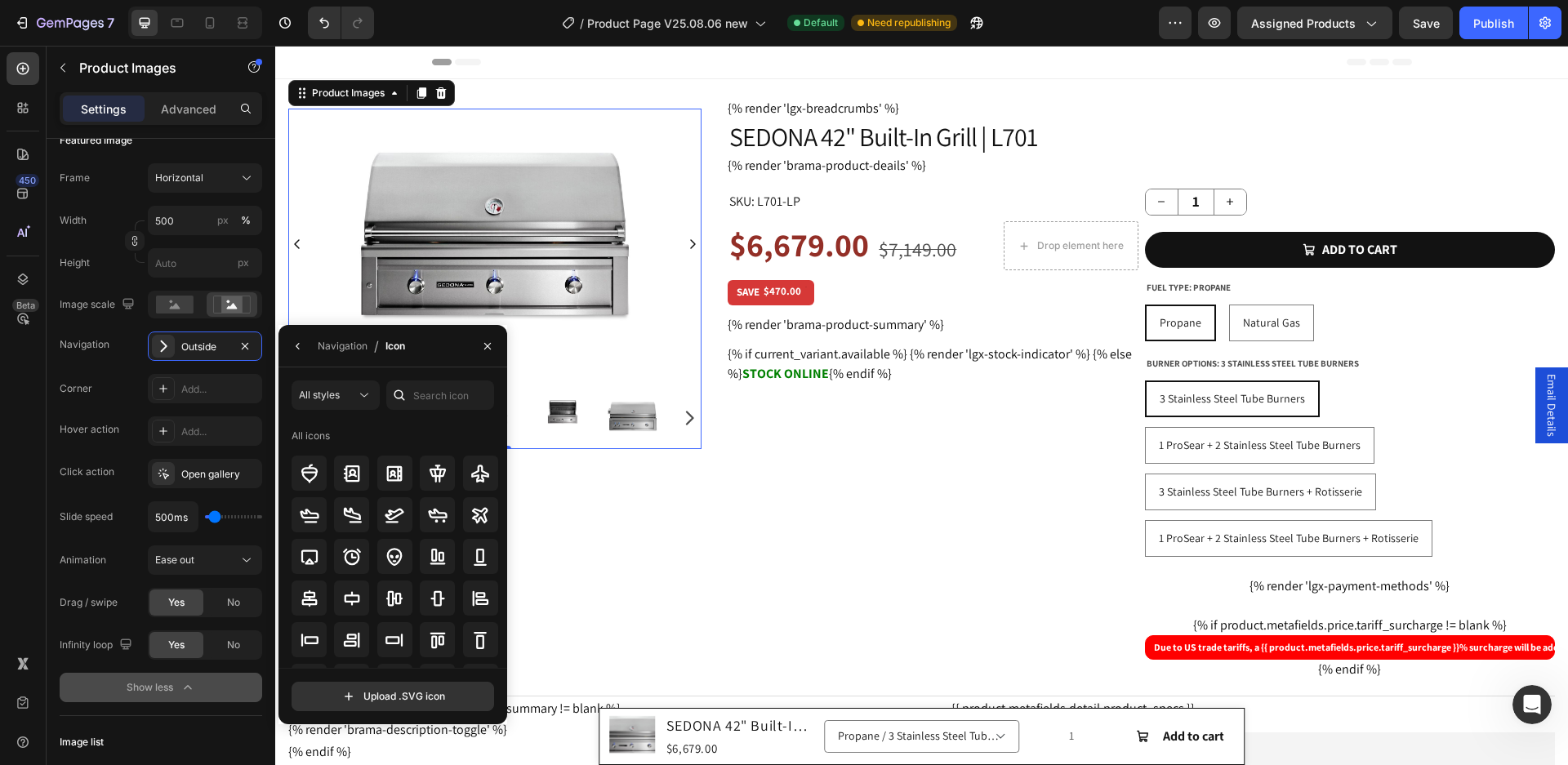
click at [312, 437] on div "All icons" at bounding box center [311, 436] width 38 height 14
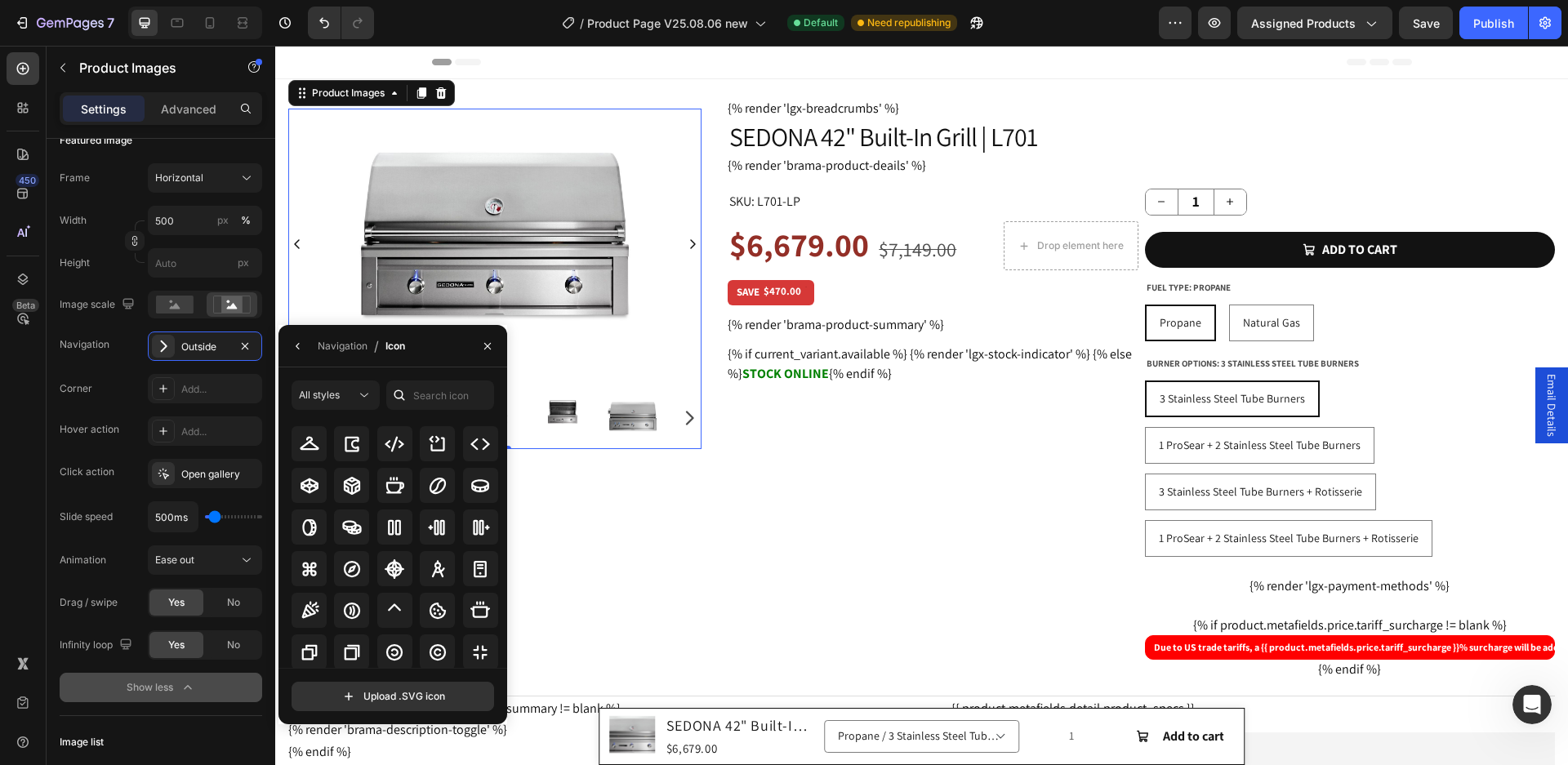
scroll to position [3020, 0]
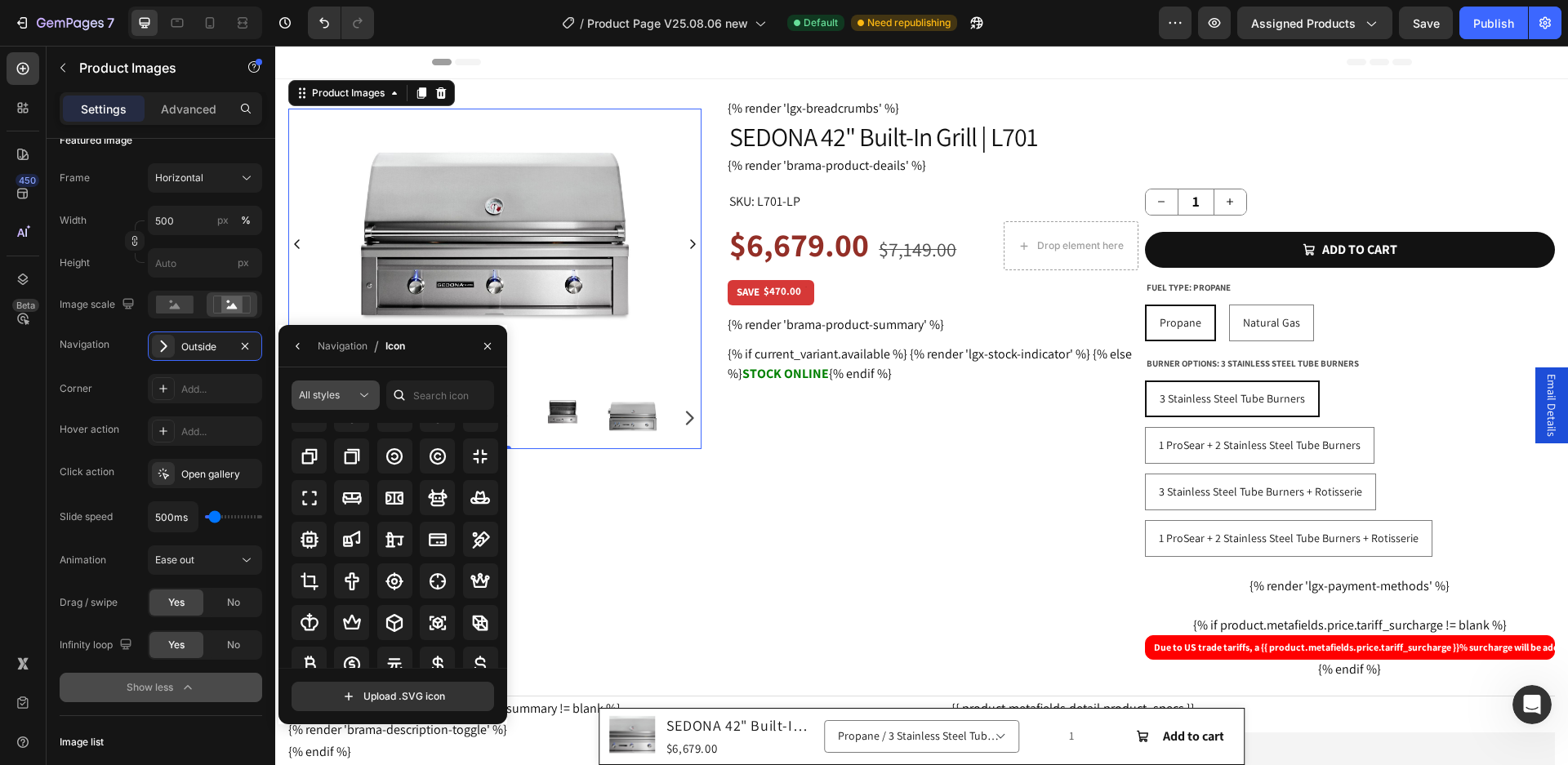
click at [372, 388] on button "All styles" at bounding box center [335, 395] width 88 height 29
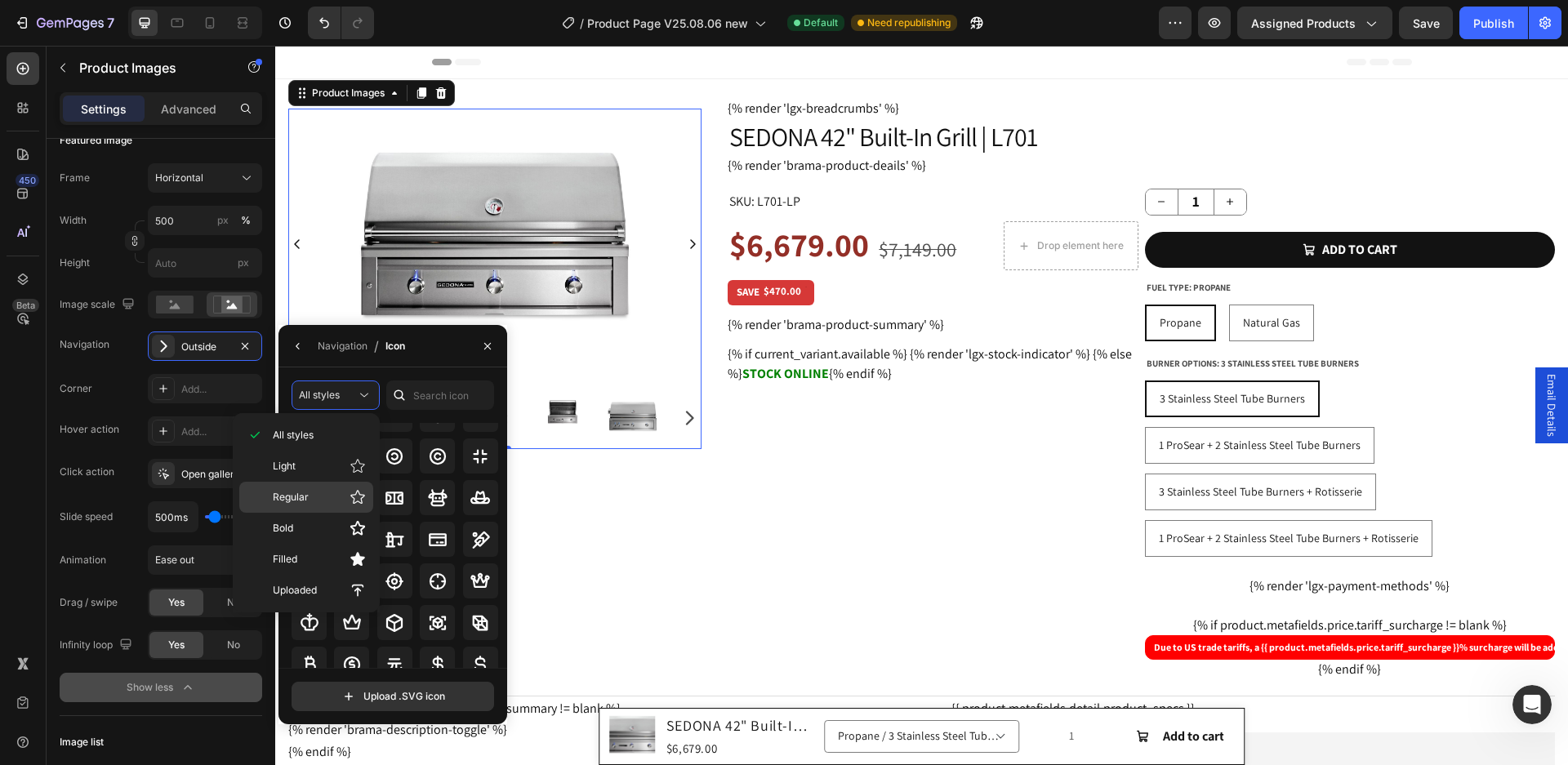
click at [325, 499] on p "Regular" at bounding box center [319, 496] width 93 height 16
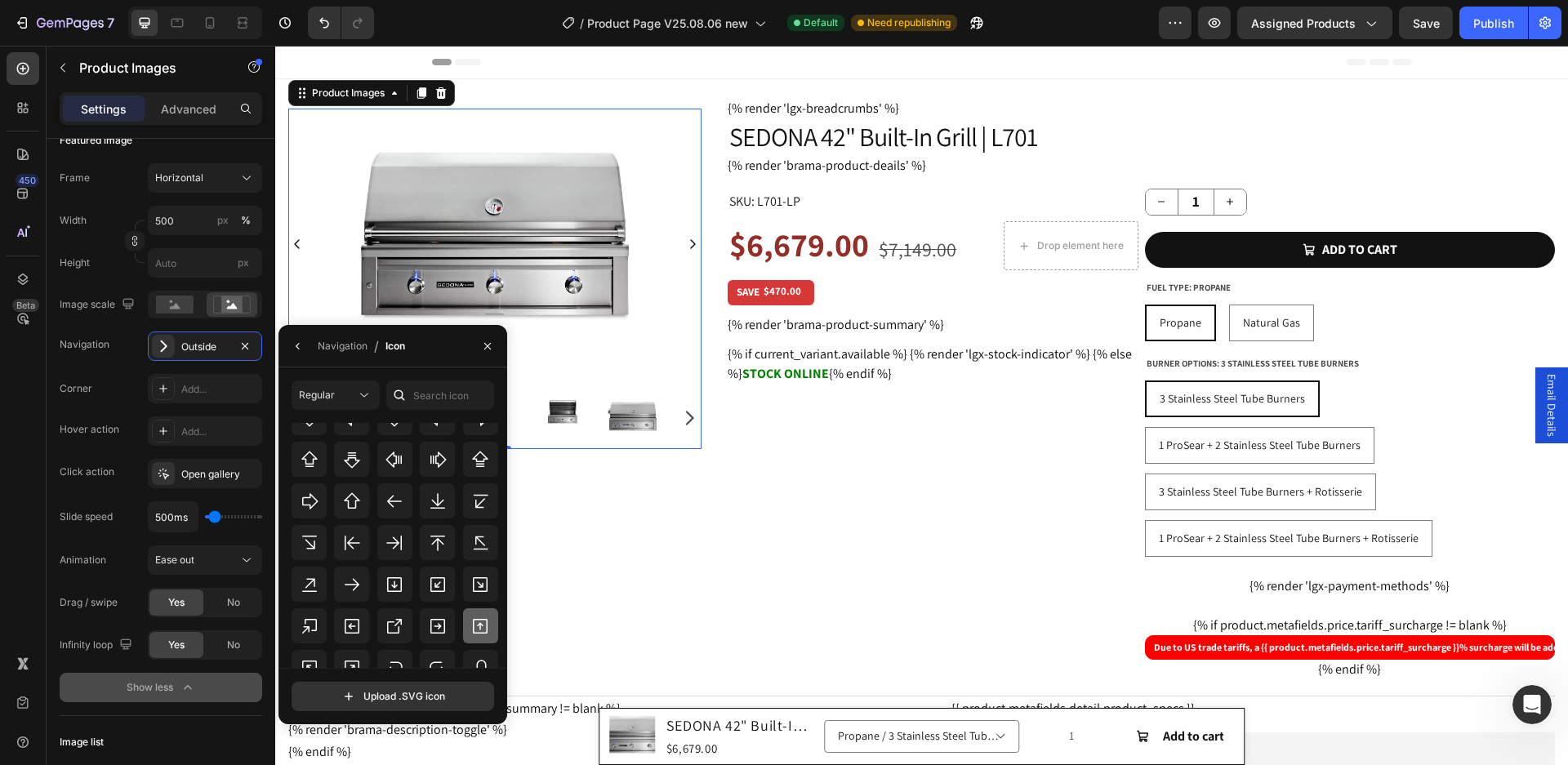
scroll to position [579, 0]
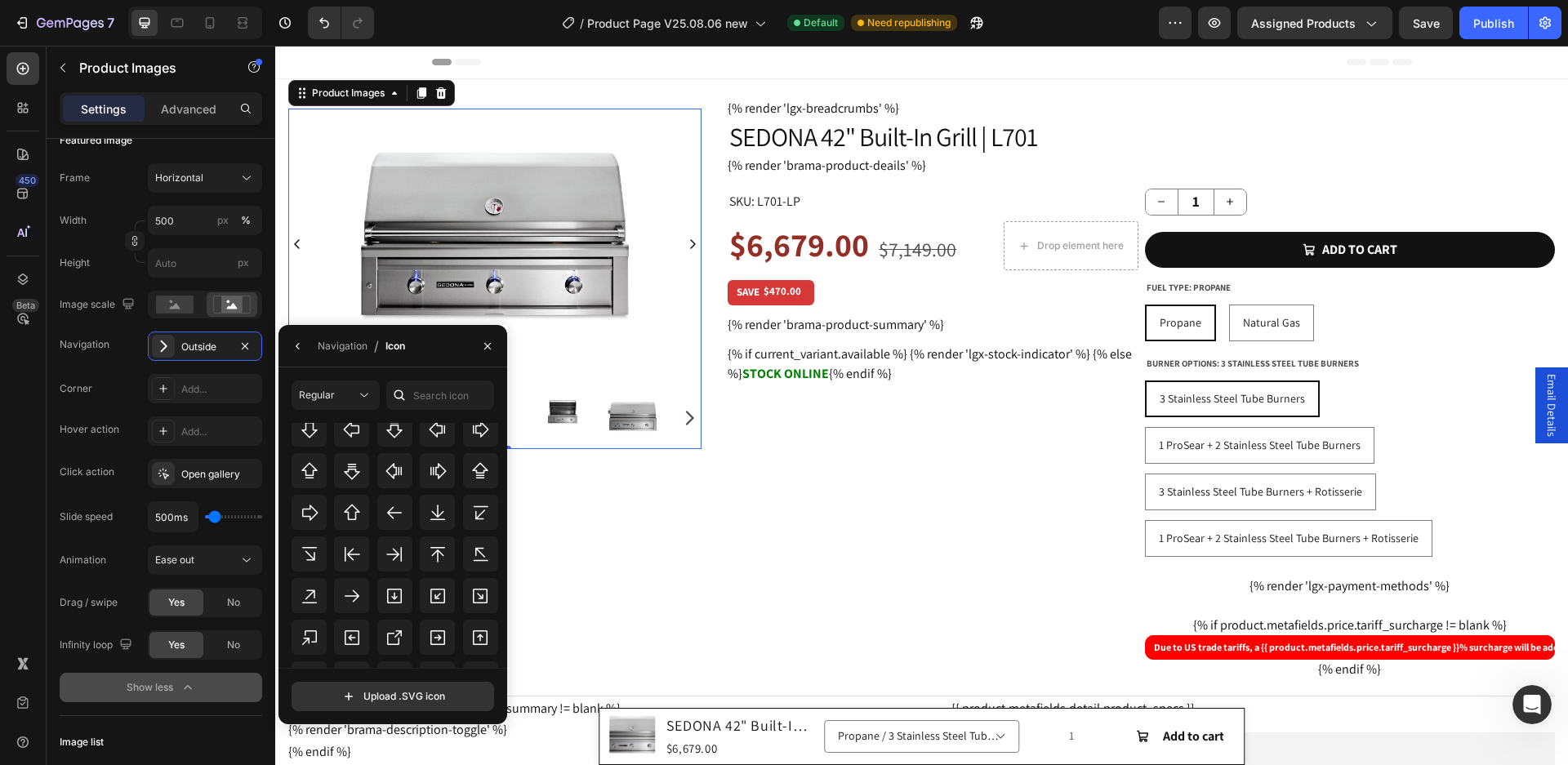
drag, startPoint x: 498, startPoint y: 596, endPoint x: 494, endPoint y: 614, distance: 18.4
click at [495, 622] on div "All icons" at bounding box center [398, 546] width 214 height 245
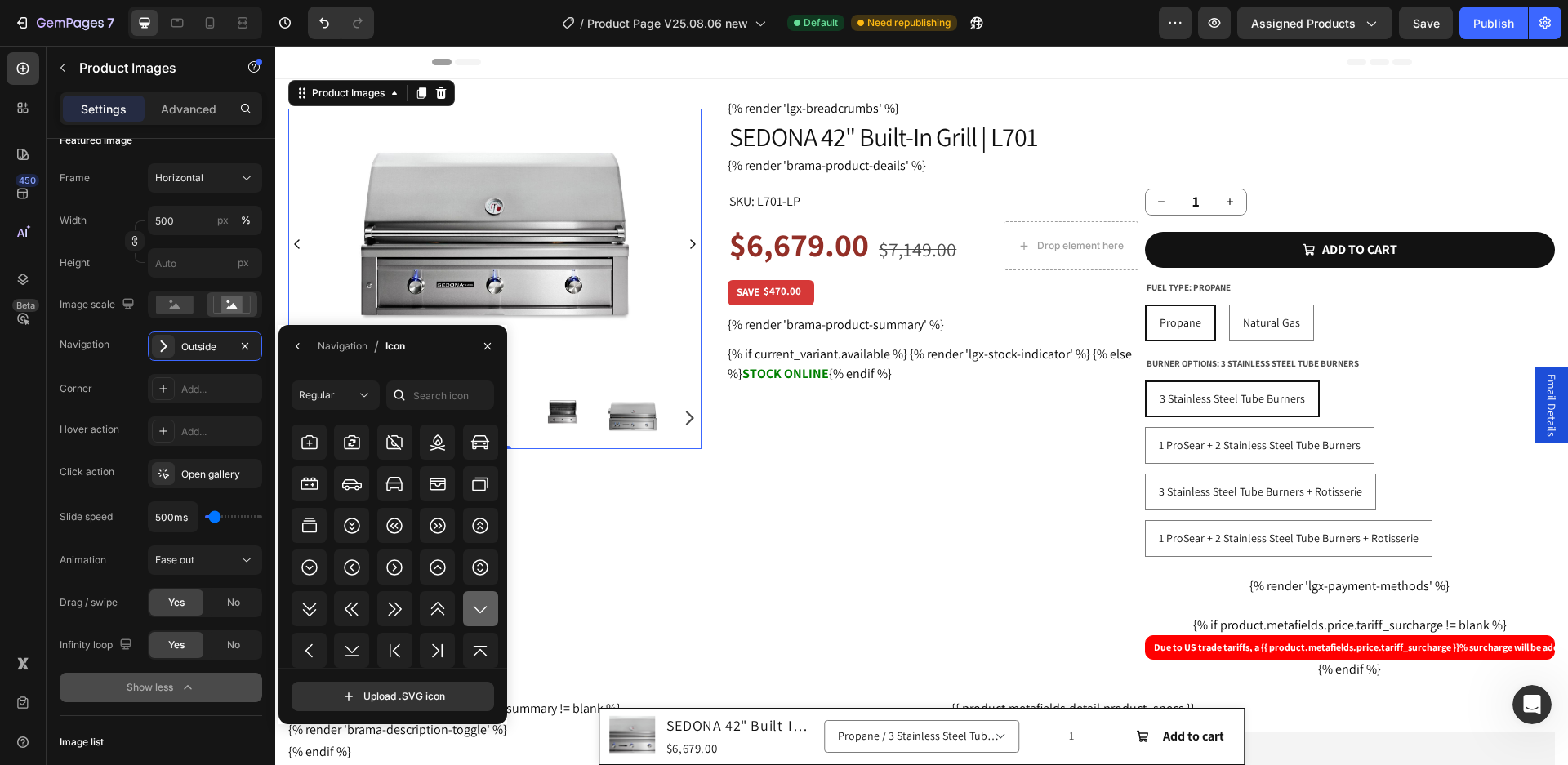
scroll to position [2016, 0]
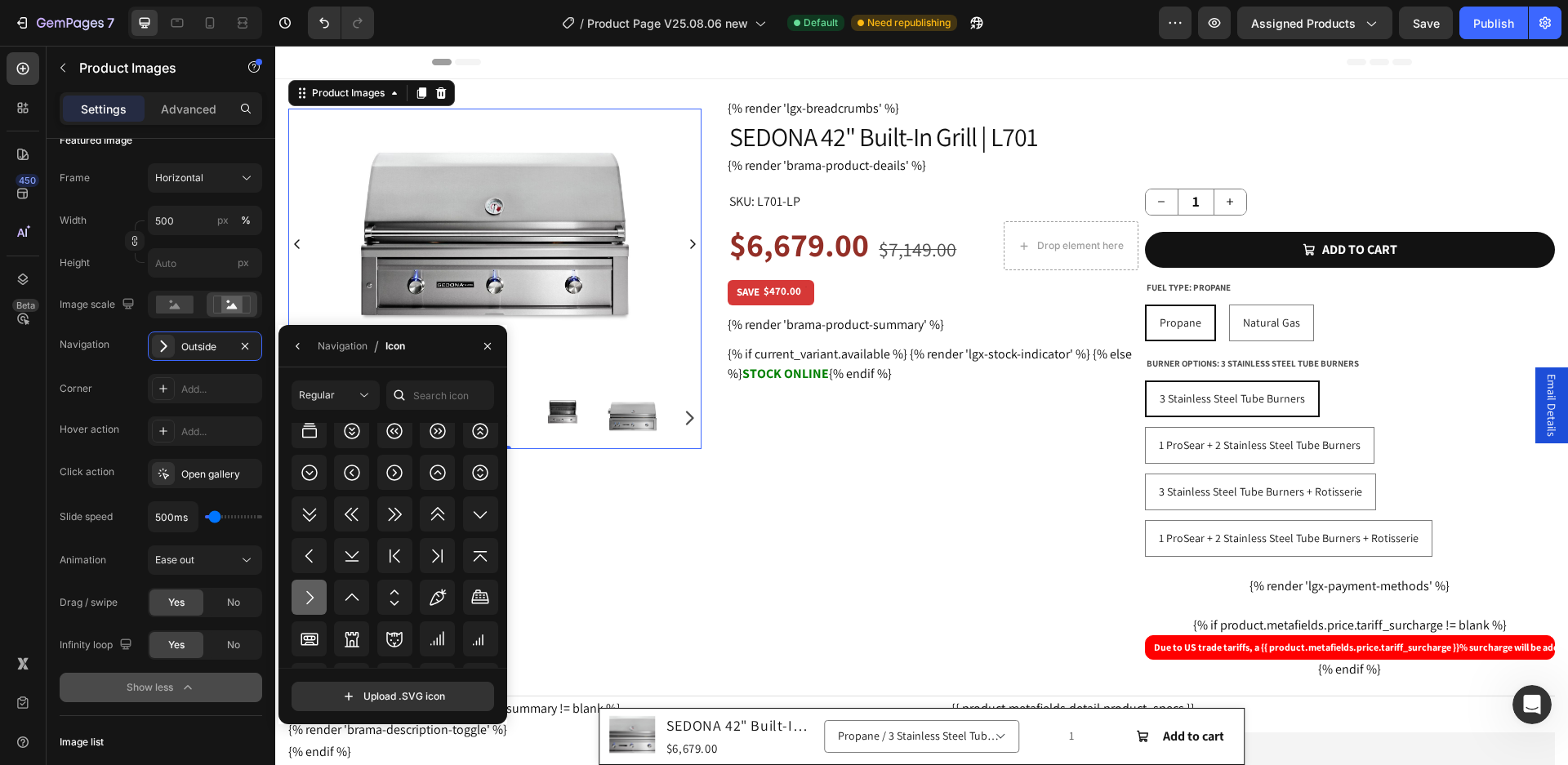
click at [317, 599] on icon at bounding box center [310, 597] width 20 height 20
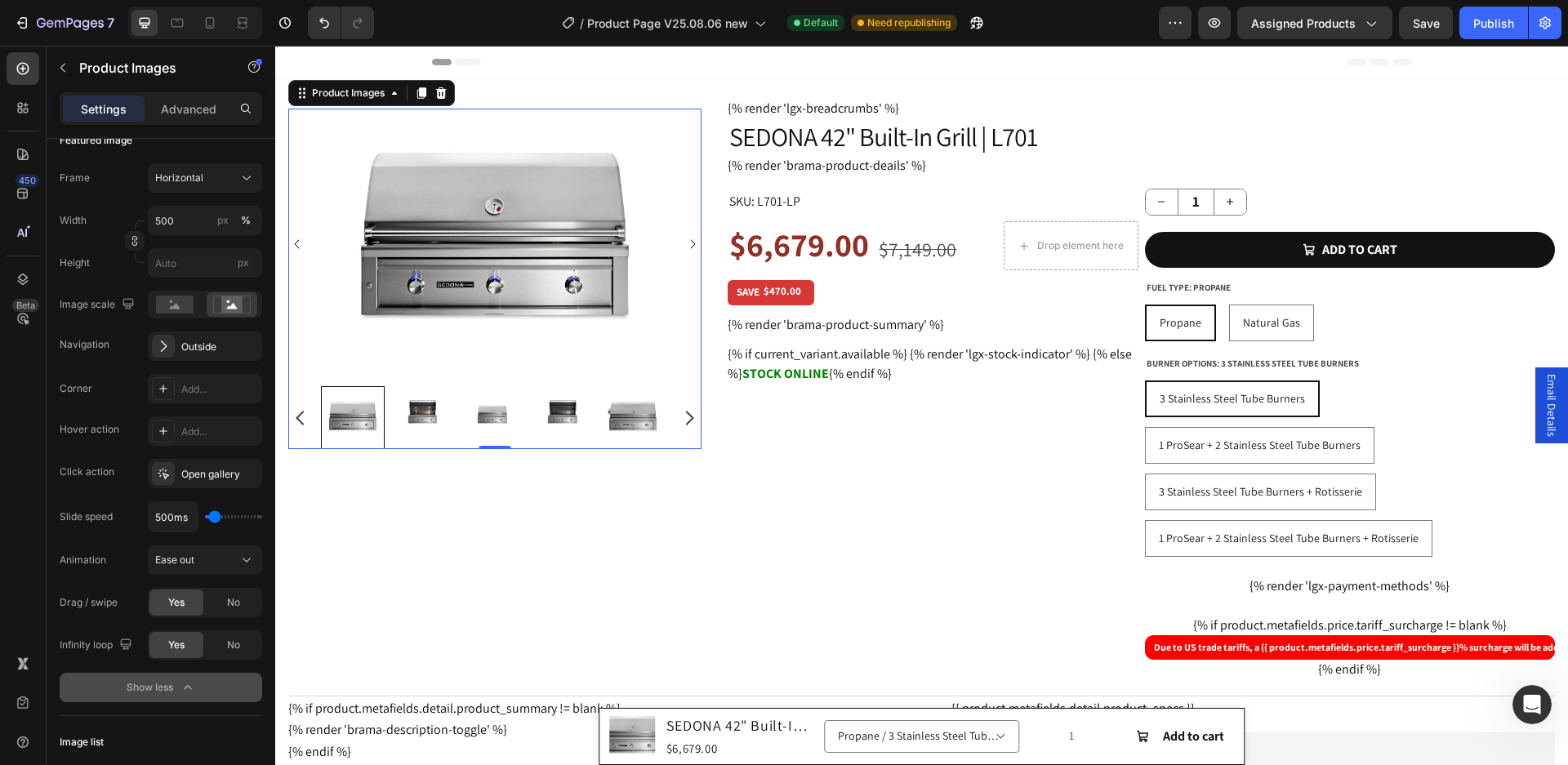
click at [663, 420] on img at bounding box center [633, 418] width 64 height 64
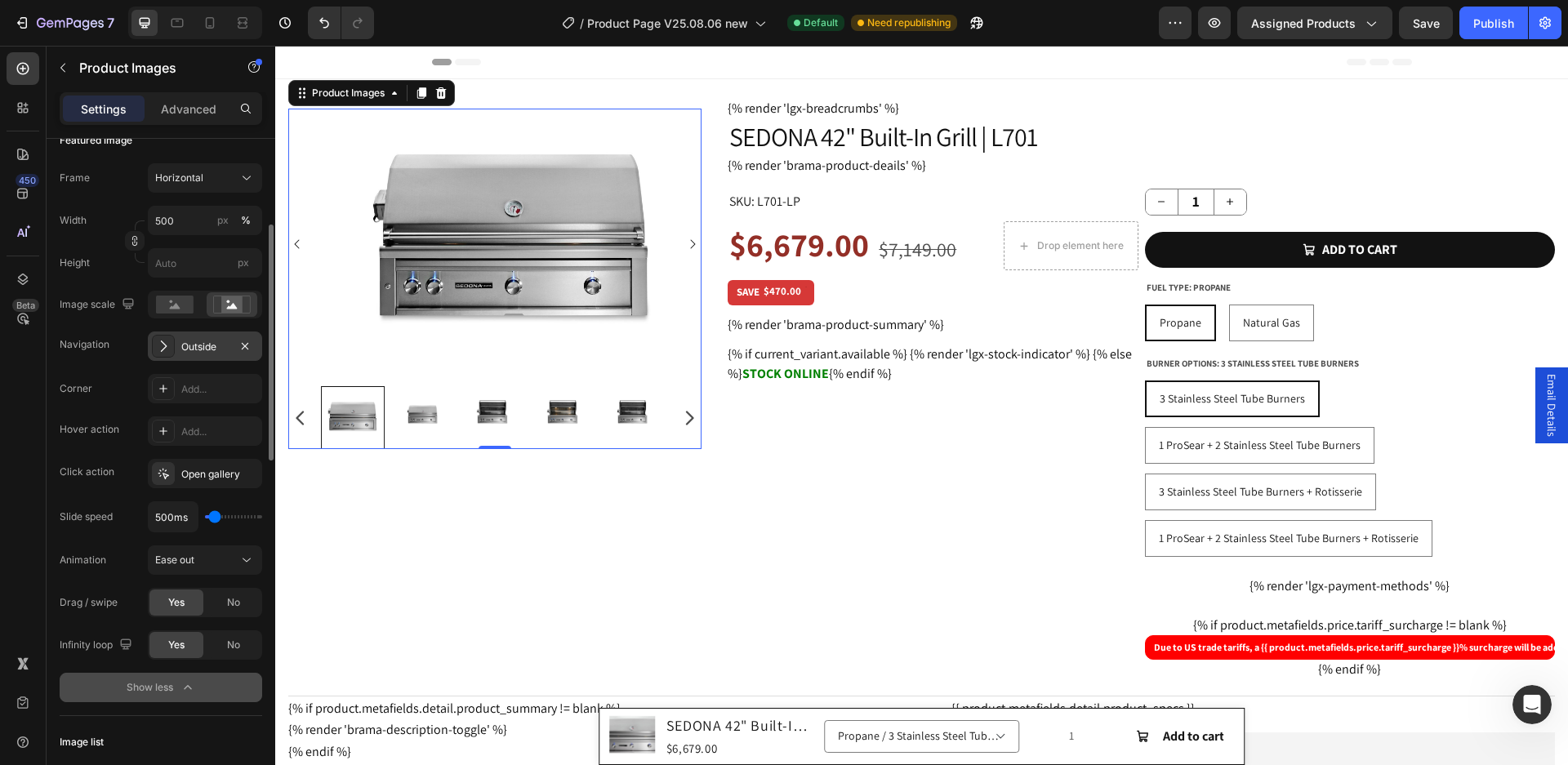
click at [215, 347] on div "Outside" at bounding box center [205, 346] width 47 height 14
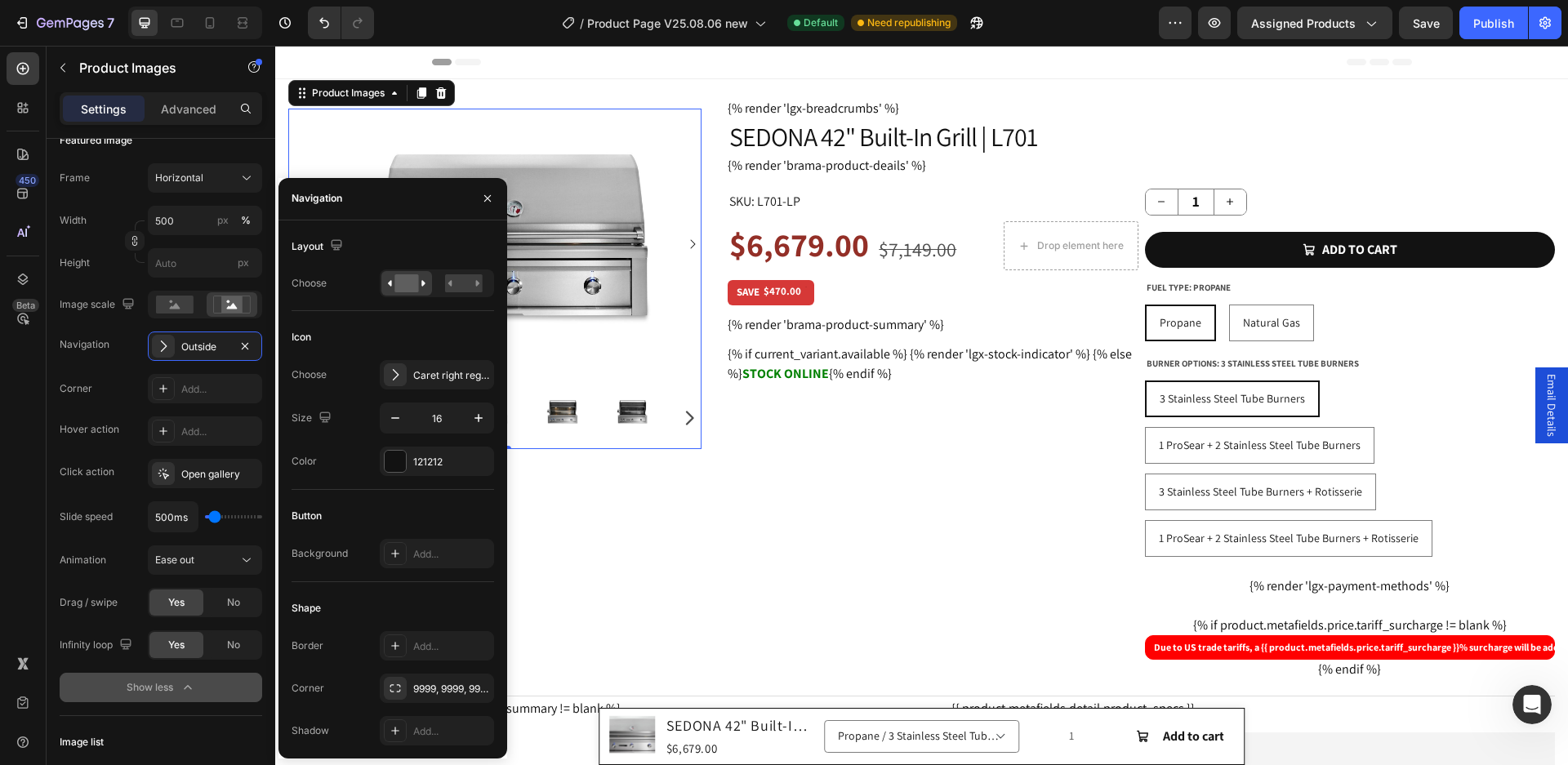
click at [453, 378] on div "Caret right regular" at bounding box center [451, 375] width 77 height 14
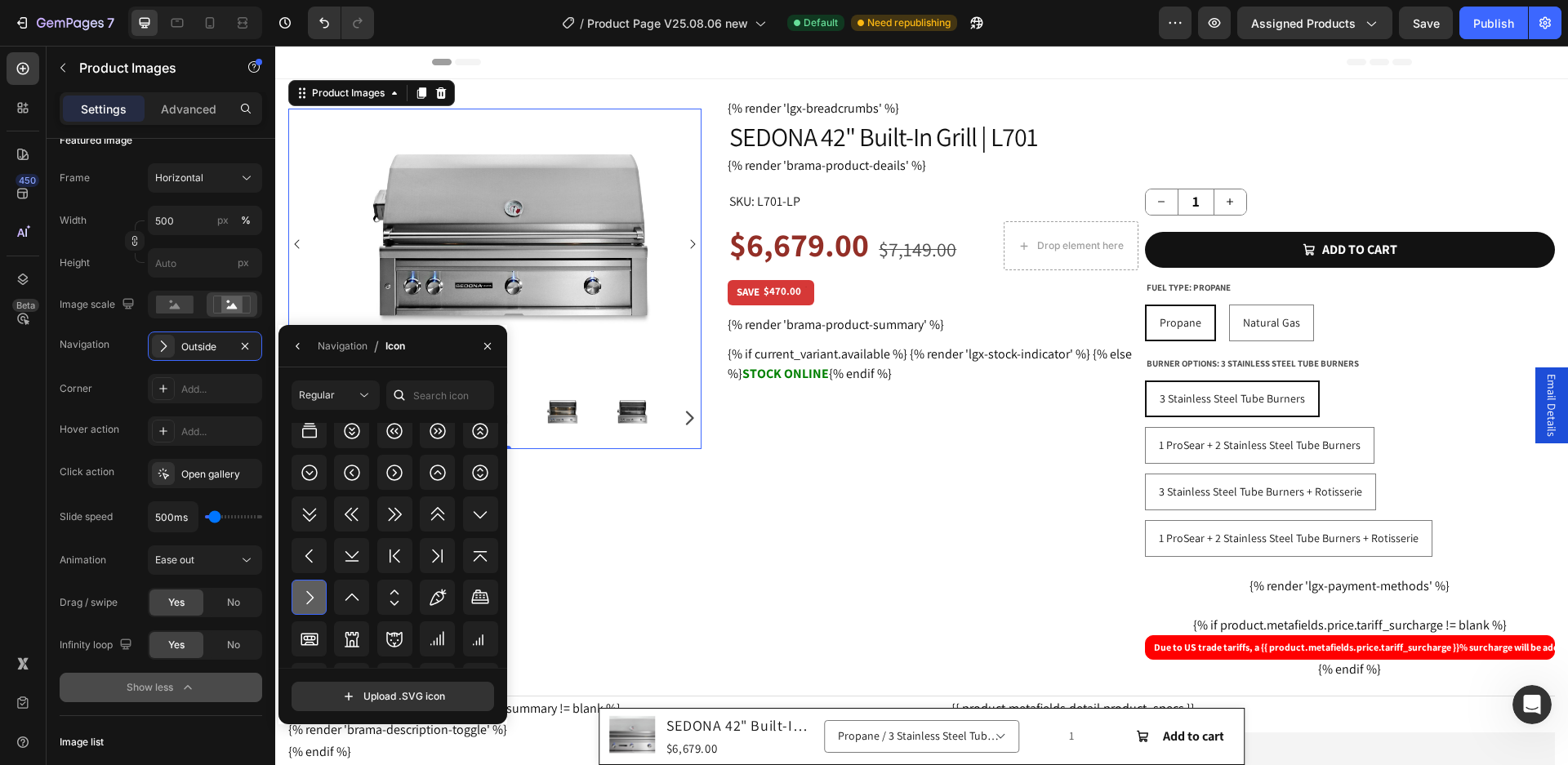
click at [312, 591] on icon at bounding box center [310, 597] width 20 height 20
click at [311, 593] on icon at bounding box center [310, 597] width 20 height 20
click at [671, 525] on div "Product Images 0 Row" at bounding box center [495, 394] width 413 height 590
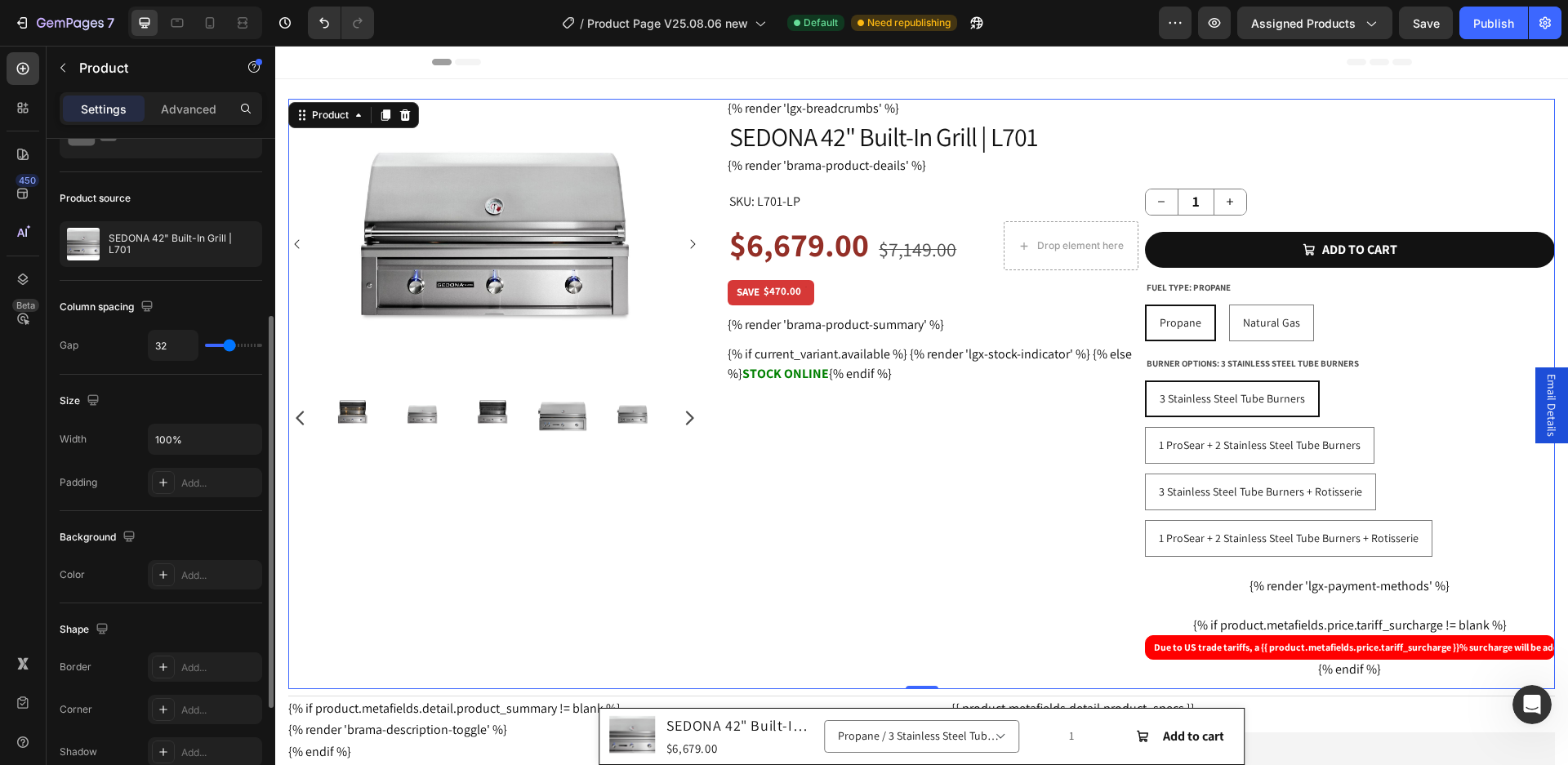
scroll to position [163, 0]
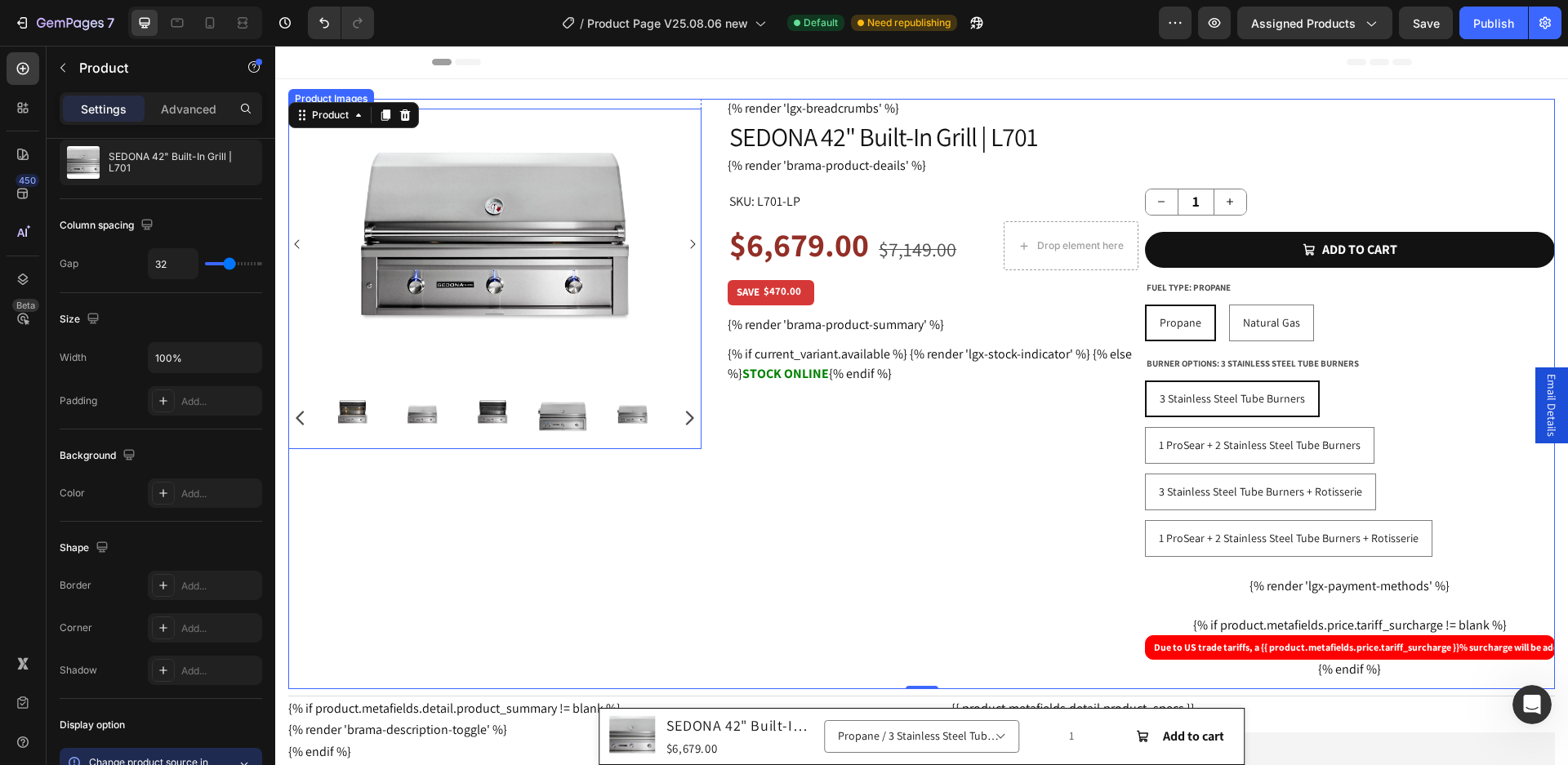
click at [435, 266] on img at bounding box center [495, 244] width 361 height 271
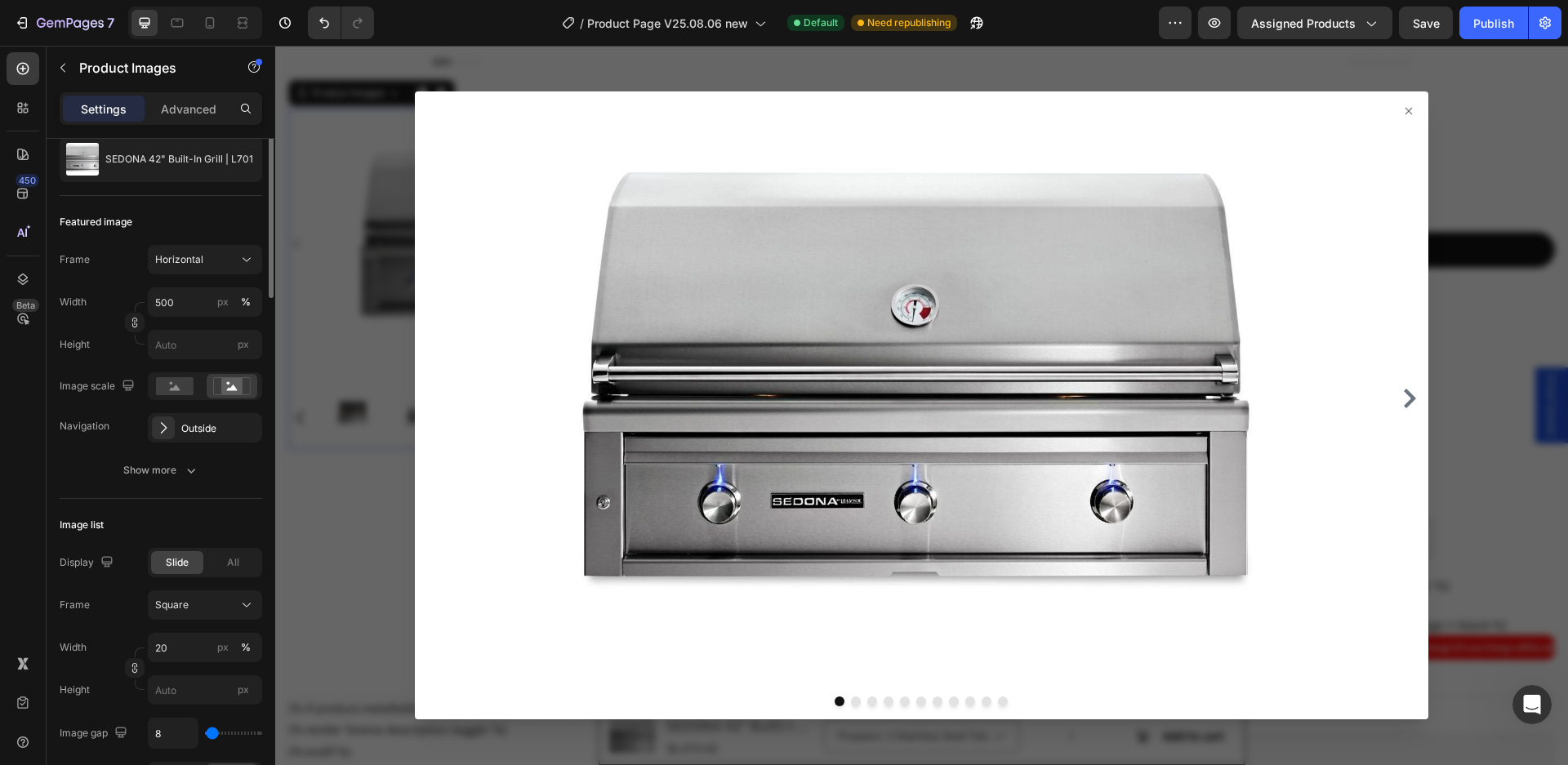
scroll to position [0, 0]
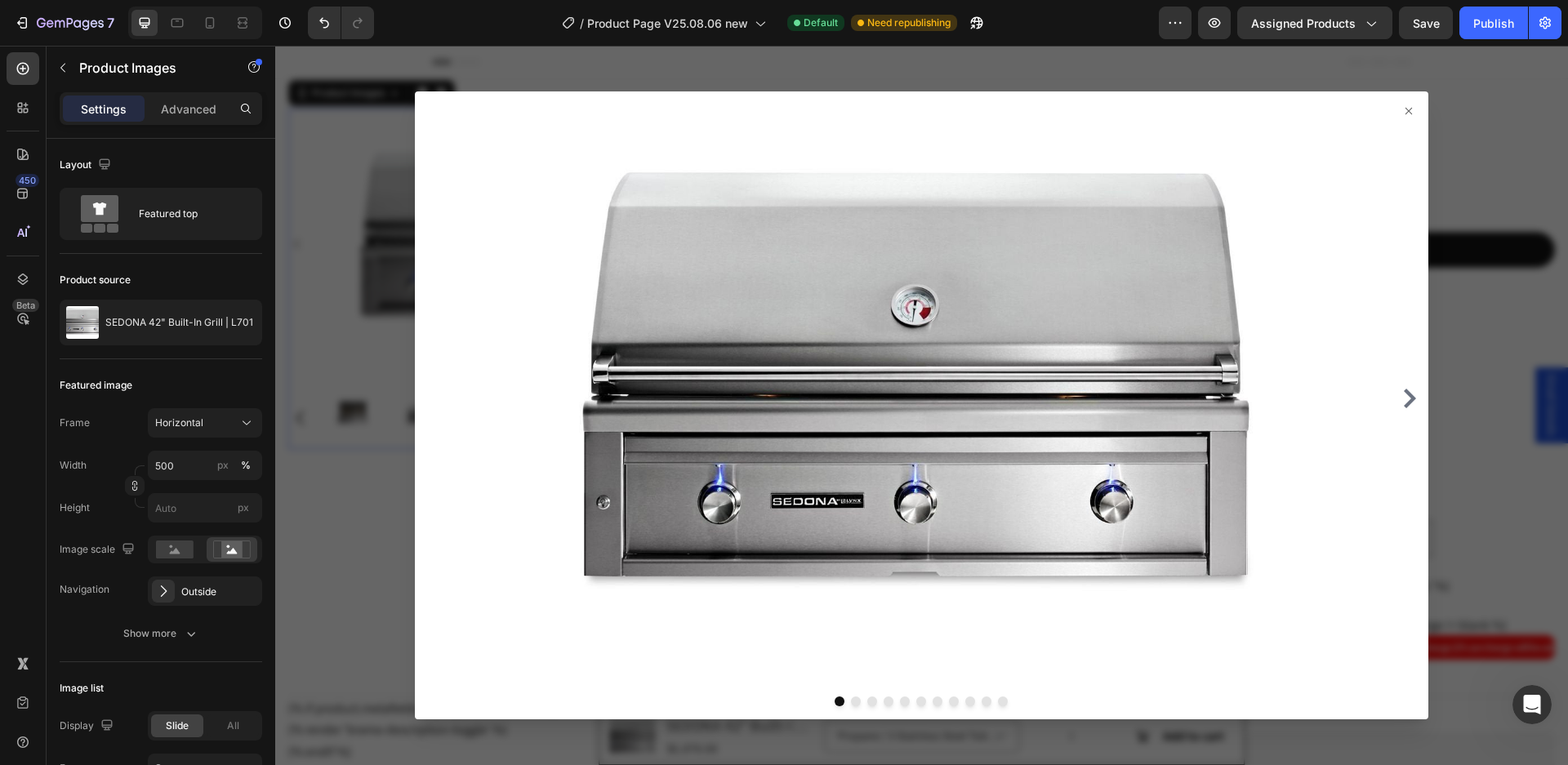
click at [1405, 104] on div at bounding box center [921, 404] width 1013 height 627
click at [1403, 107] on icon at bounding box center [1409, 111] width 13 height 13
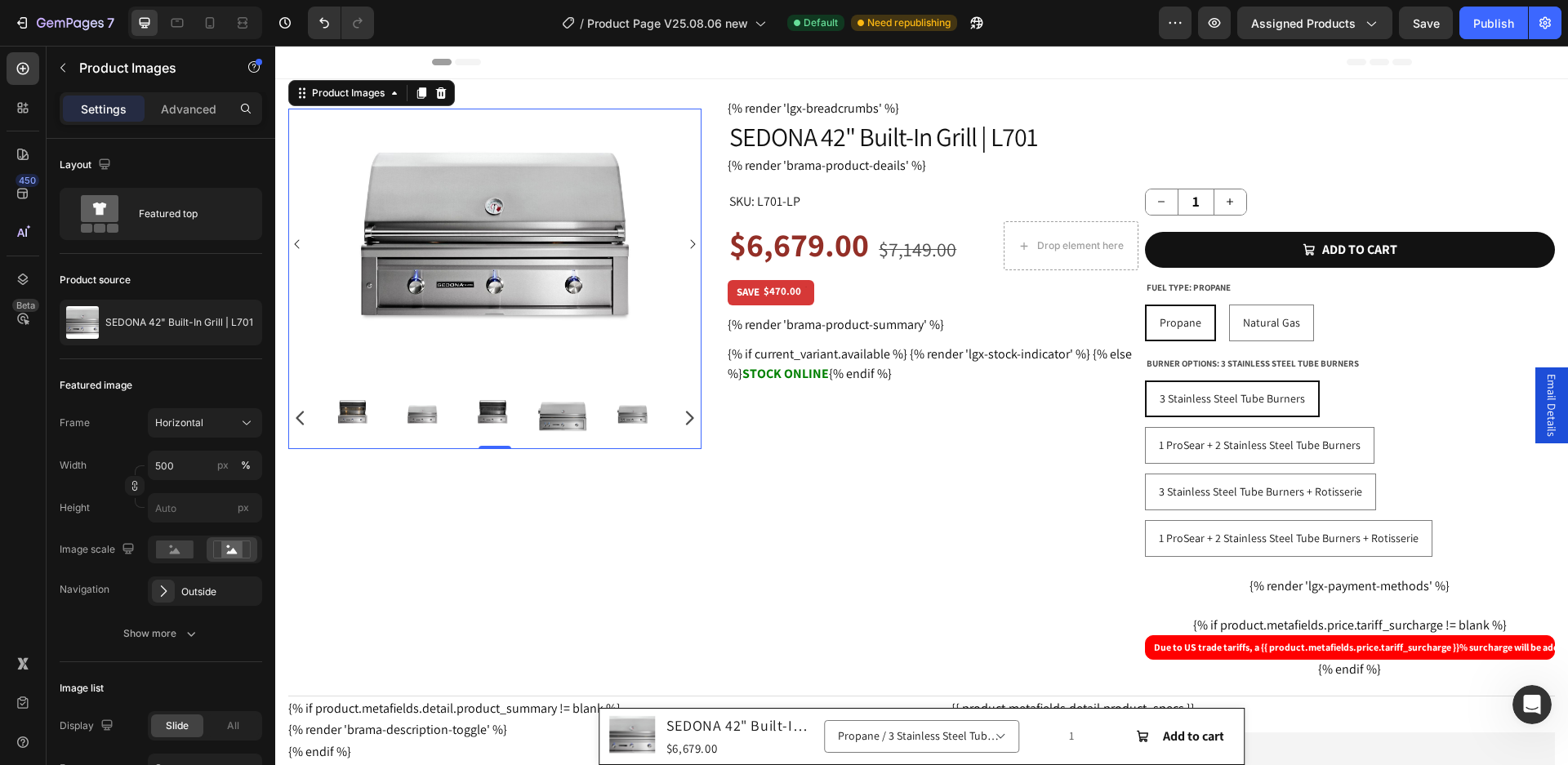
click at [609, 248] on img at bounding box center [495, 244] width 361 height 271
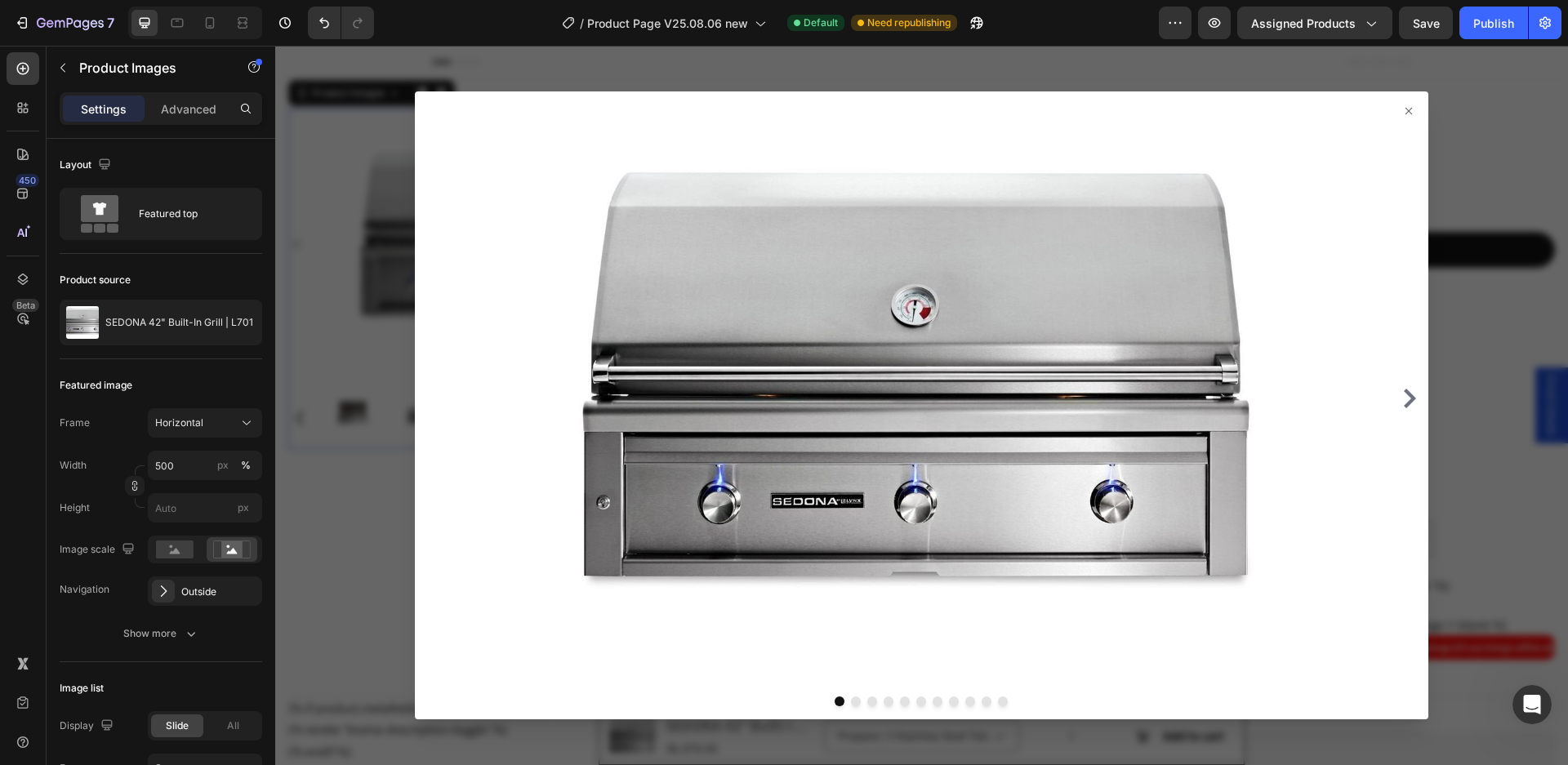
click at [1043, 320] on img at bounding box center [916, 399] width 897 height 575
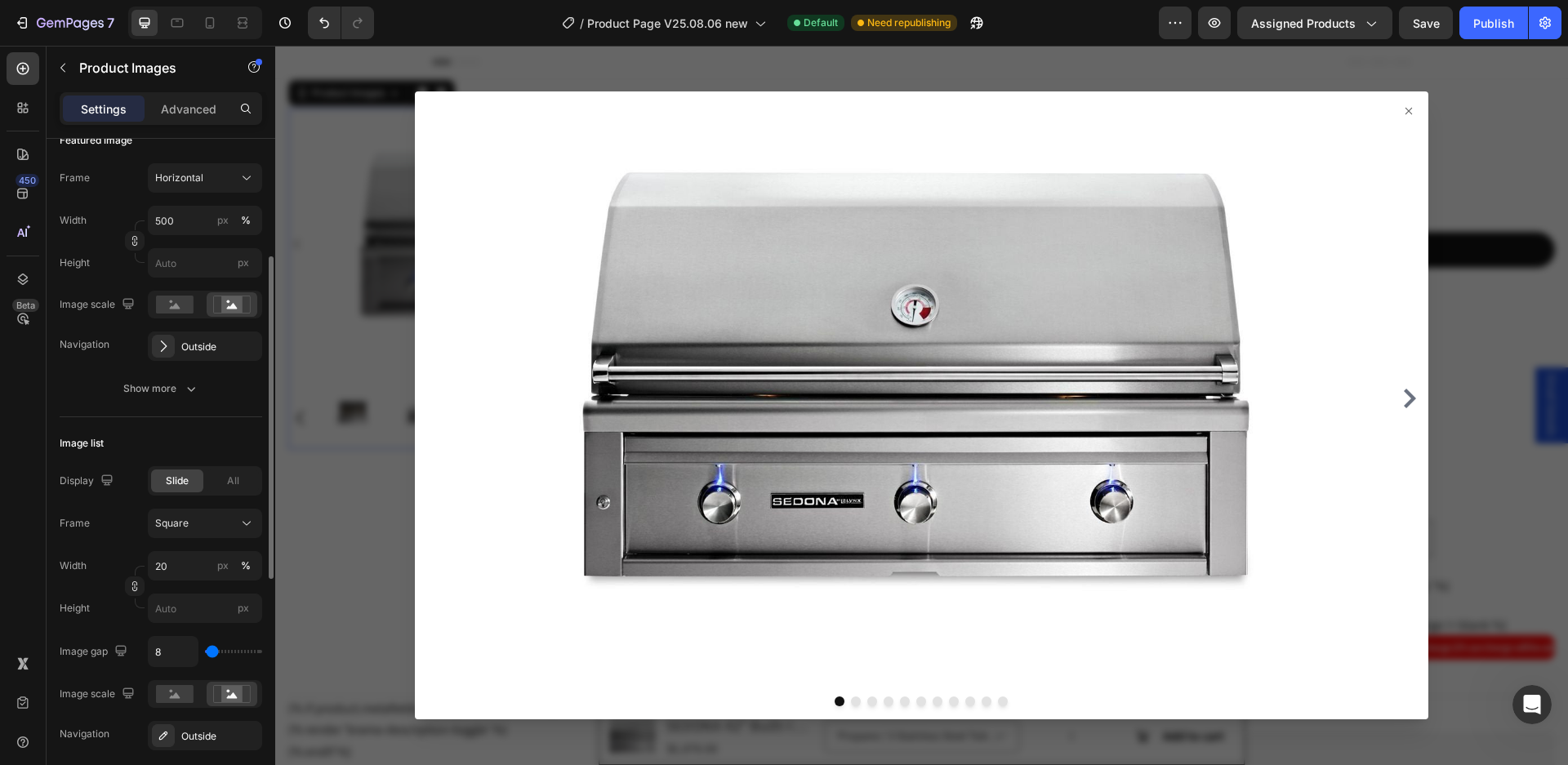
scroll to position [327, 0]
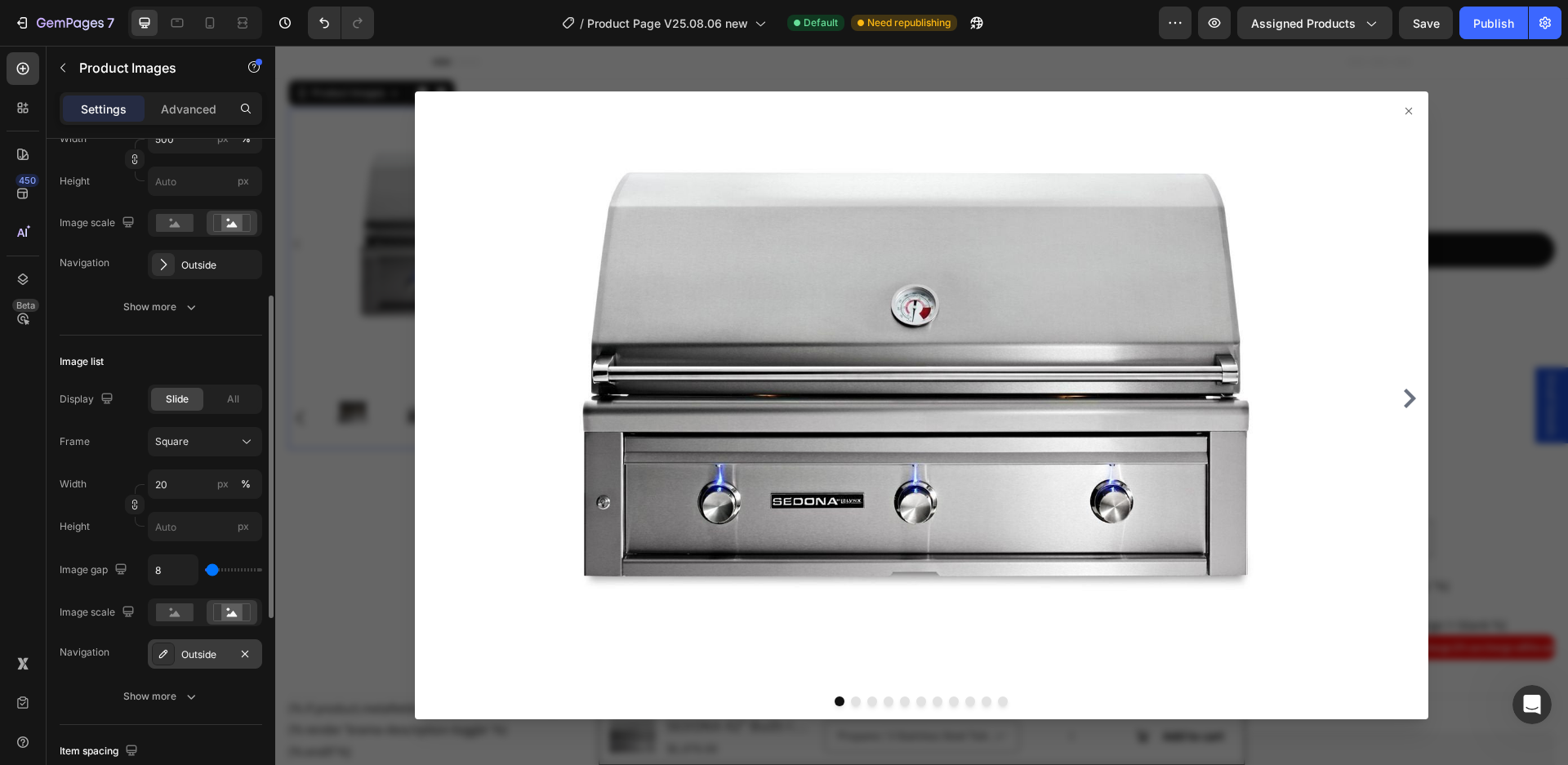
click at [219, 651] on div "Outside" at bounding box center [205, 654] width 47 height 14
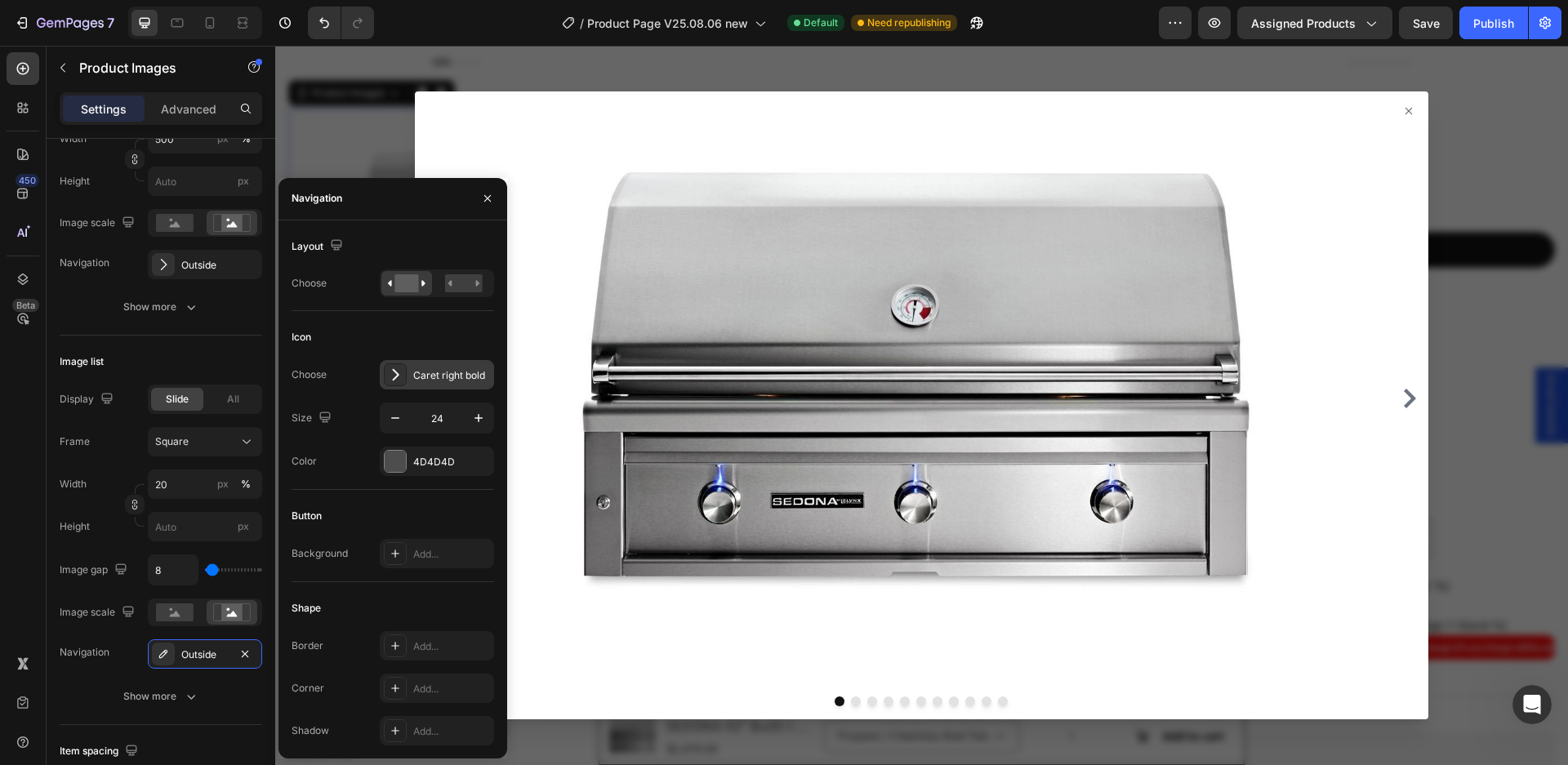
click at [422, 374] on div "Caret right bold" at bounding box center [451, 375] width 77 height 14
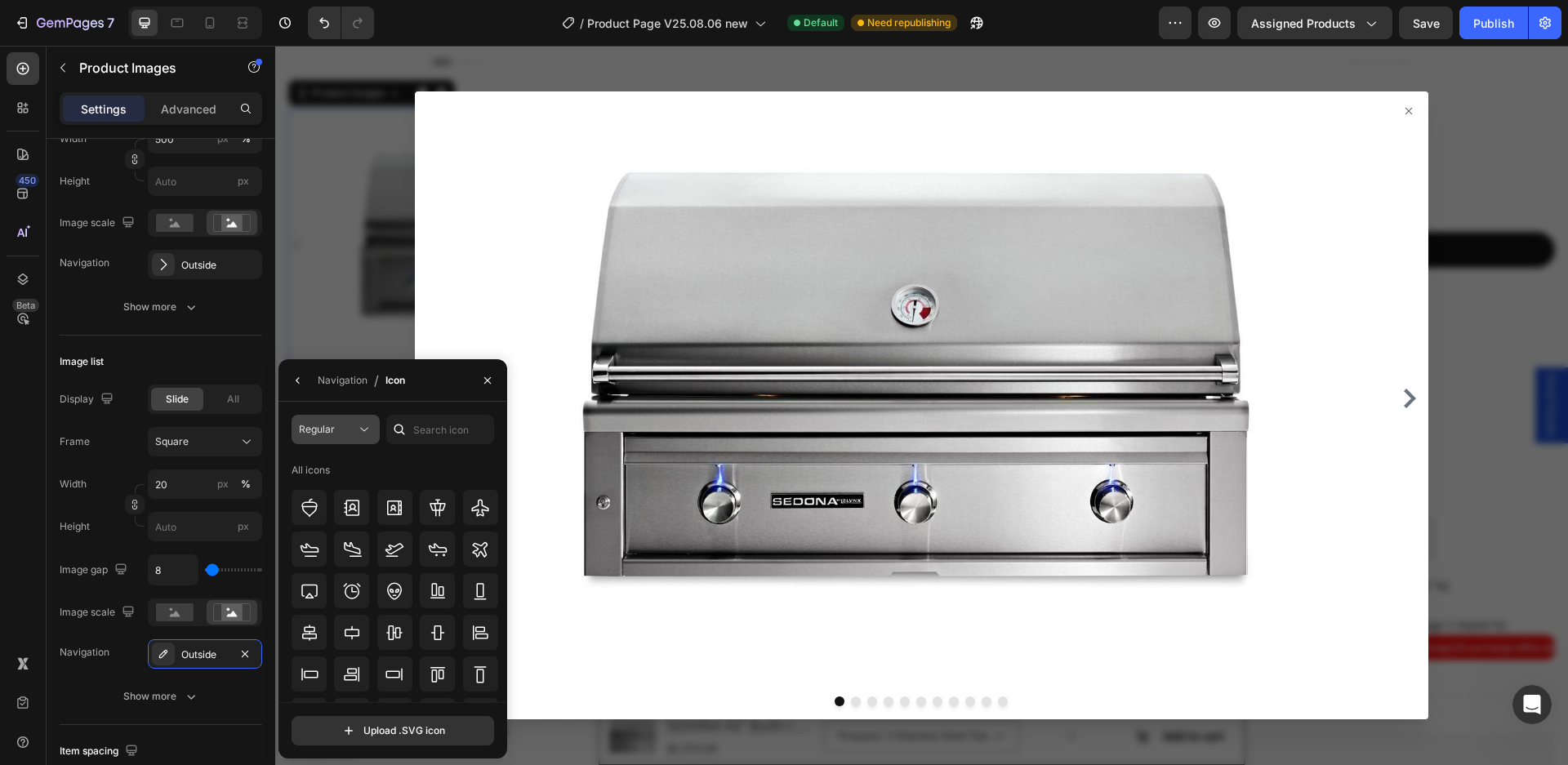
click at [356, 433] on icon at bounding box center [364, 429] width 16 height 16
click at [312, 532] on p "Regular" at bounding box center [319, 531] width 93 height 16
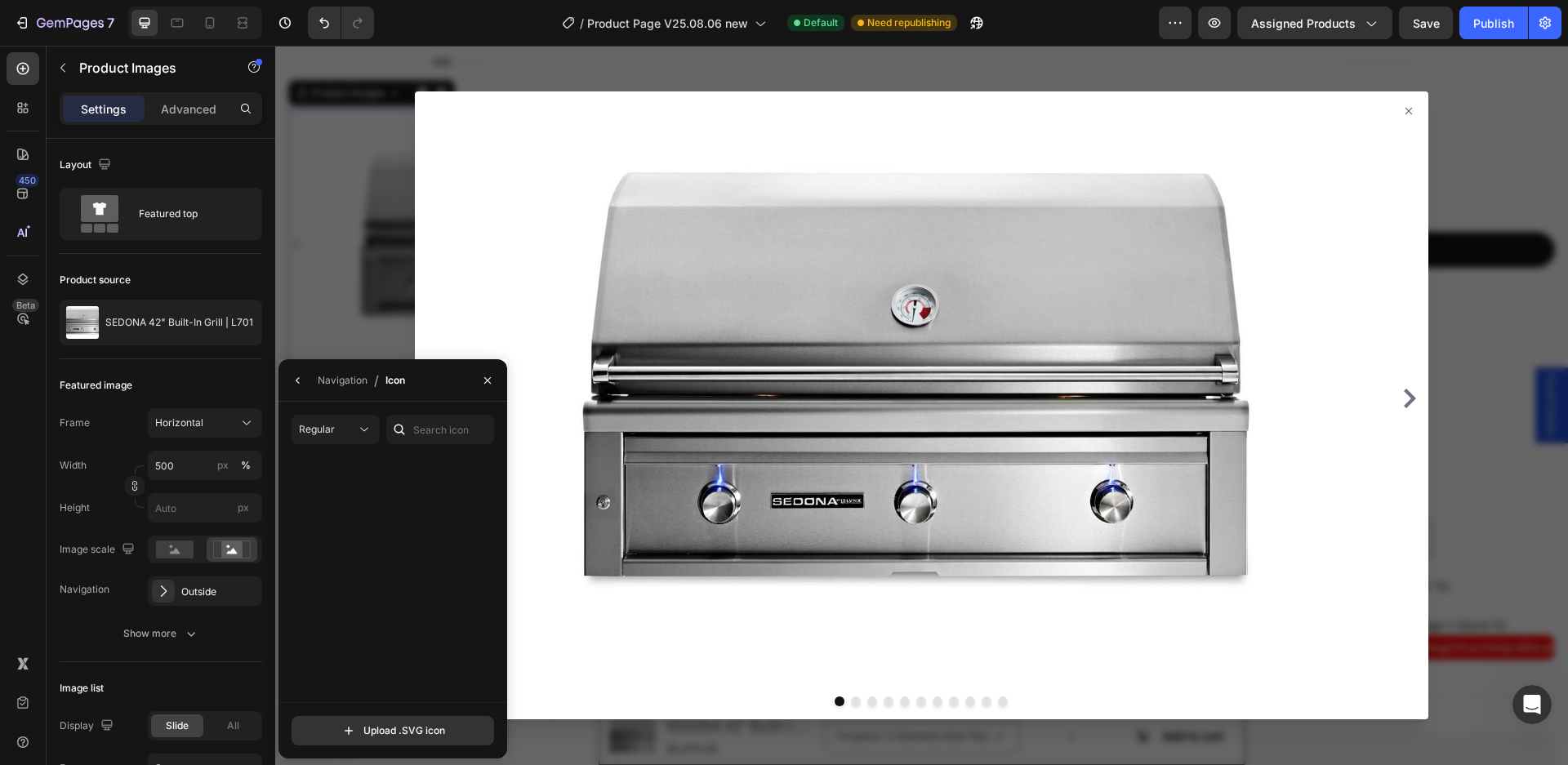
scroll to position [2049, 0]
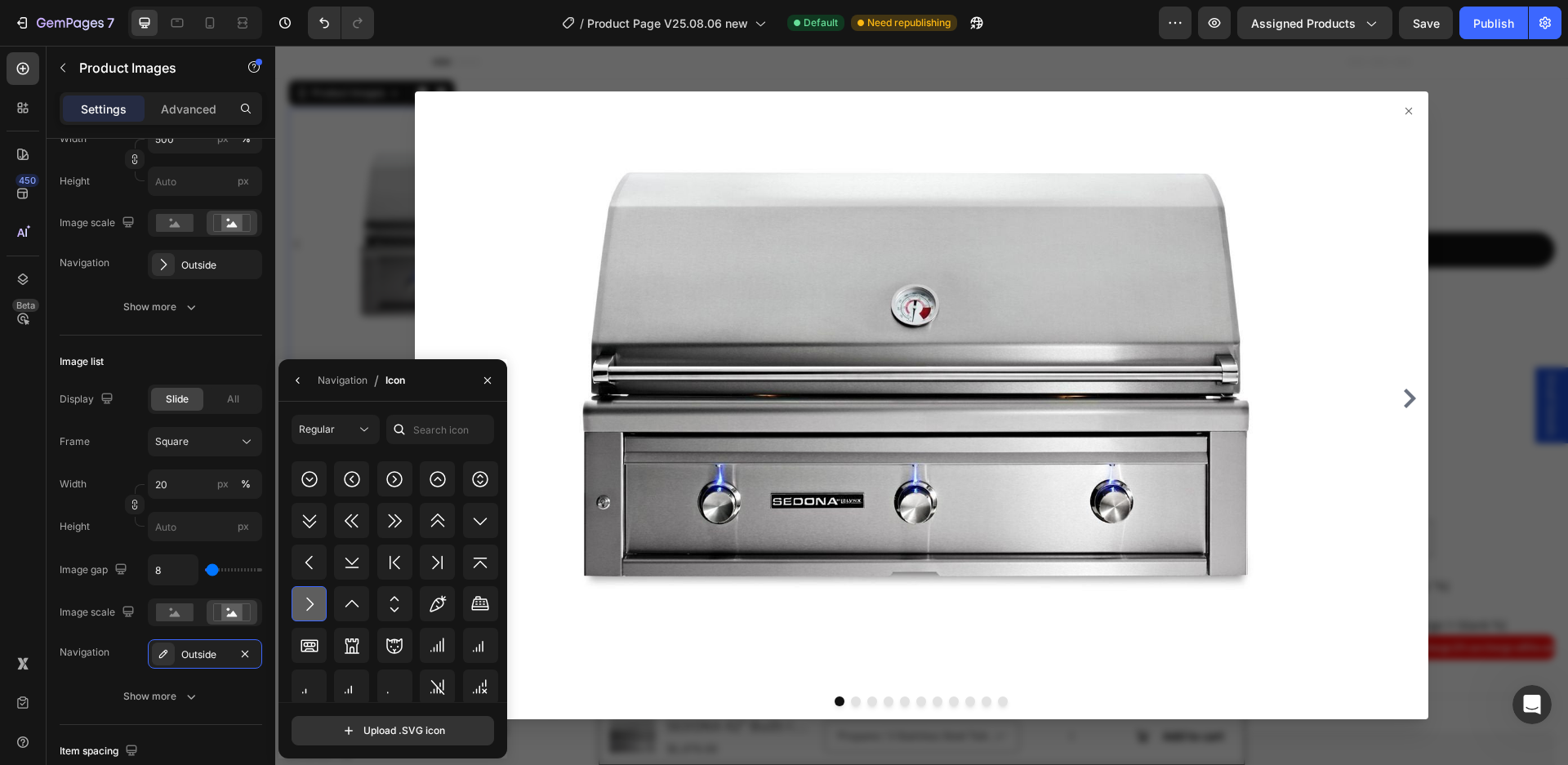
click at [320, 591] on div at bounding box center [309, 604] width 35 height 35
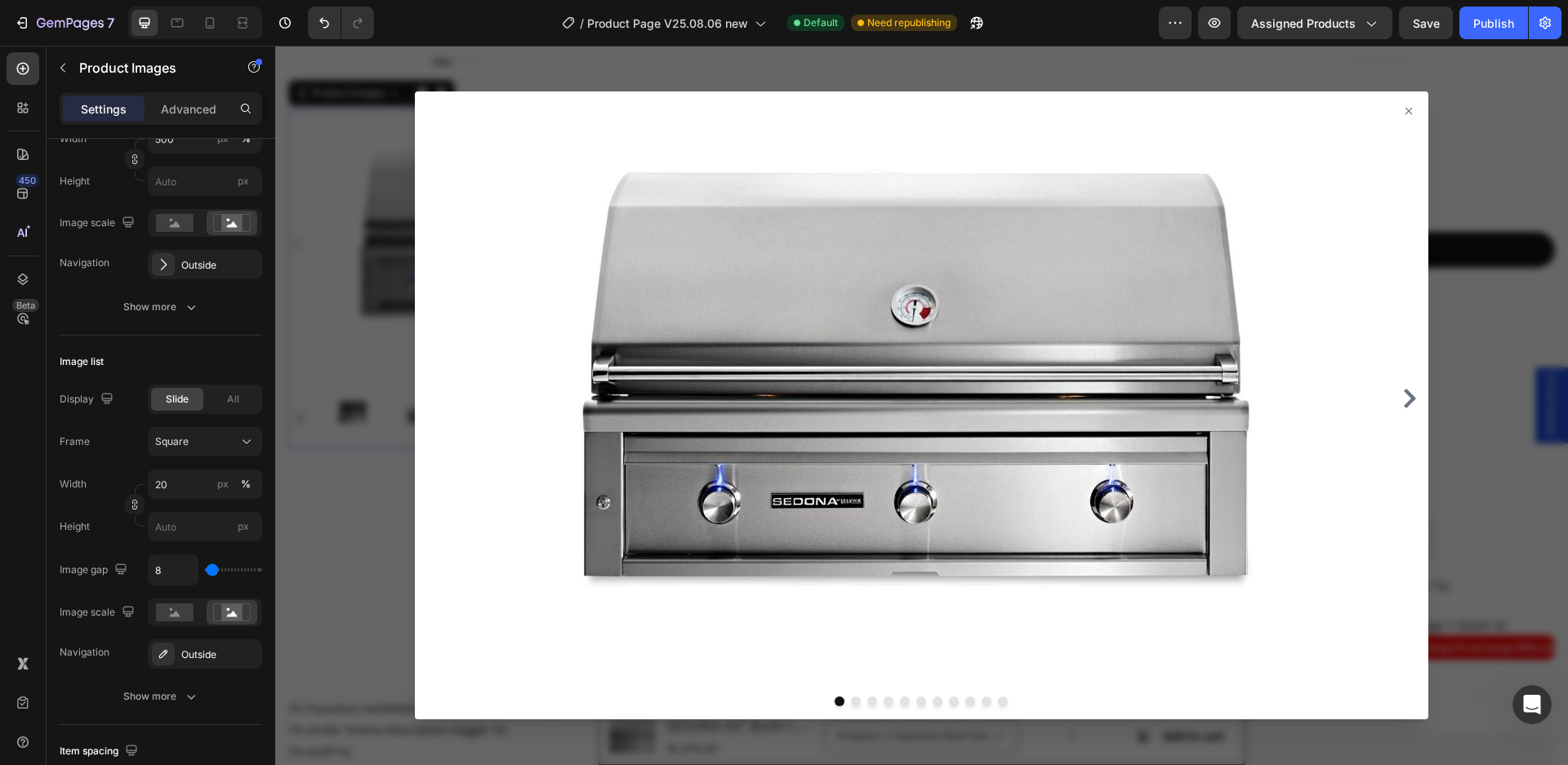
click at [567, 570] on img at bounding box center [916, 399] width 897 height 575
click at [1406, 108] on icon at bounding box center [1408, 111] width 7 height 7
click at [1406, 113] on icon at bounding box center [1408, 111] width 7 height 7
click at [1451, 284] on div at bounding box center [922, 405] width 1294 height 719
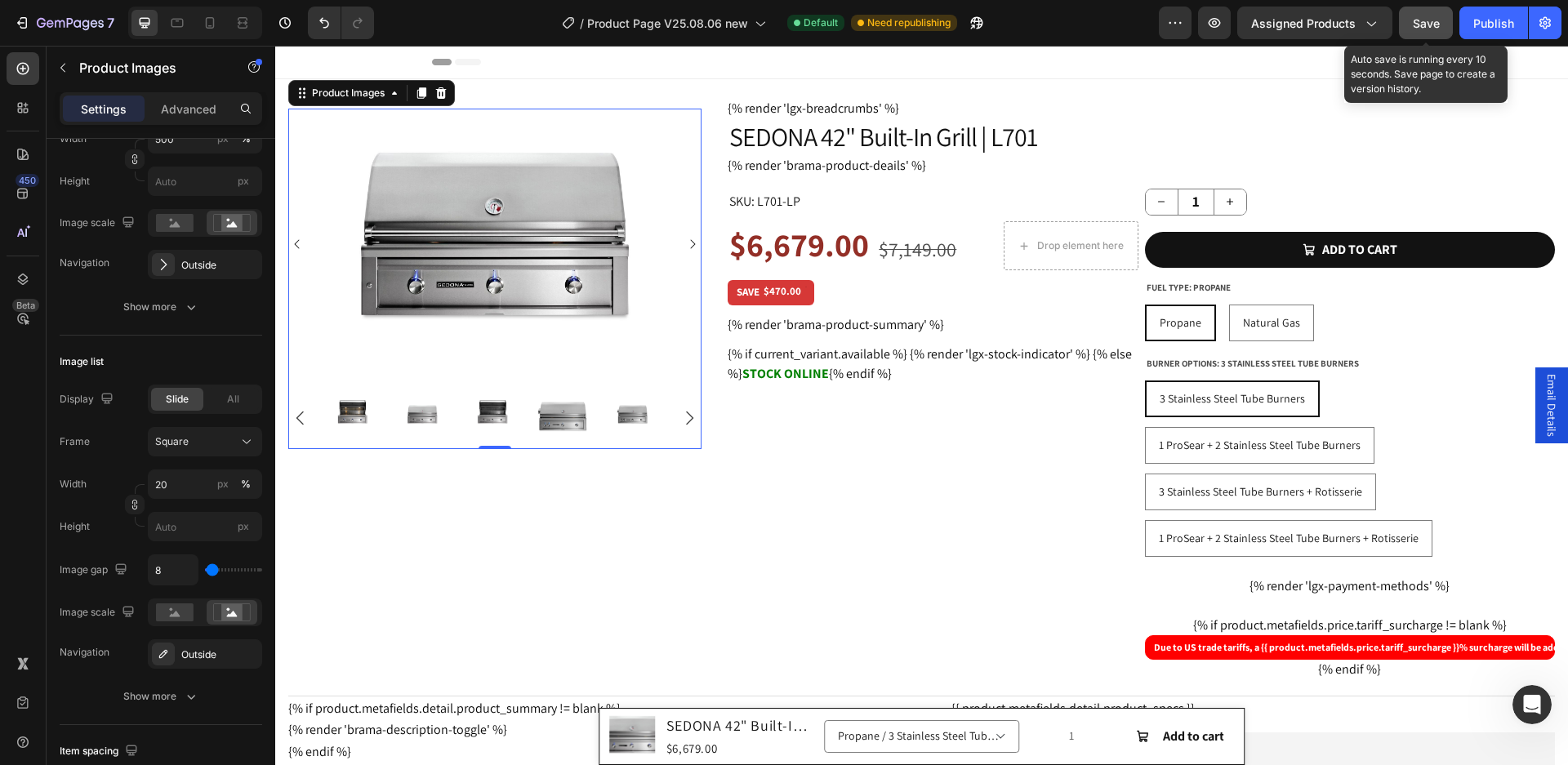
click at [1426, 24] on span "Save" at bounding box center [1426, 23] width 27 height 14
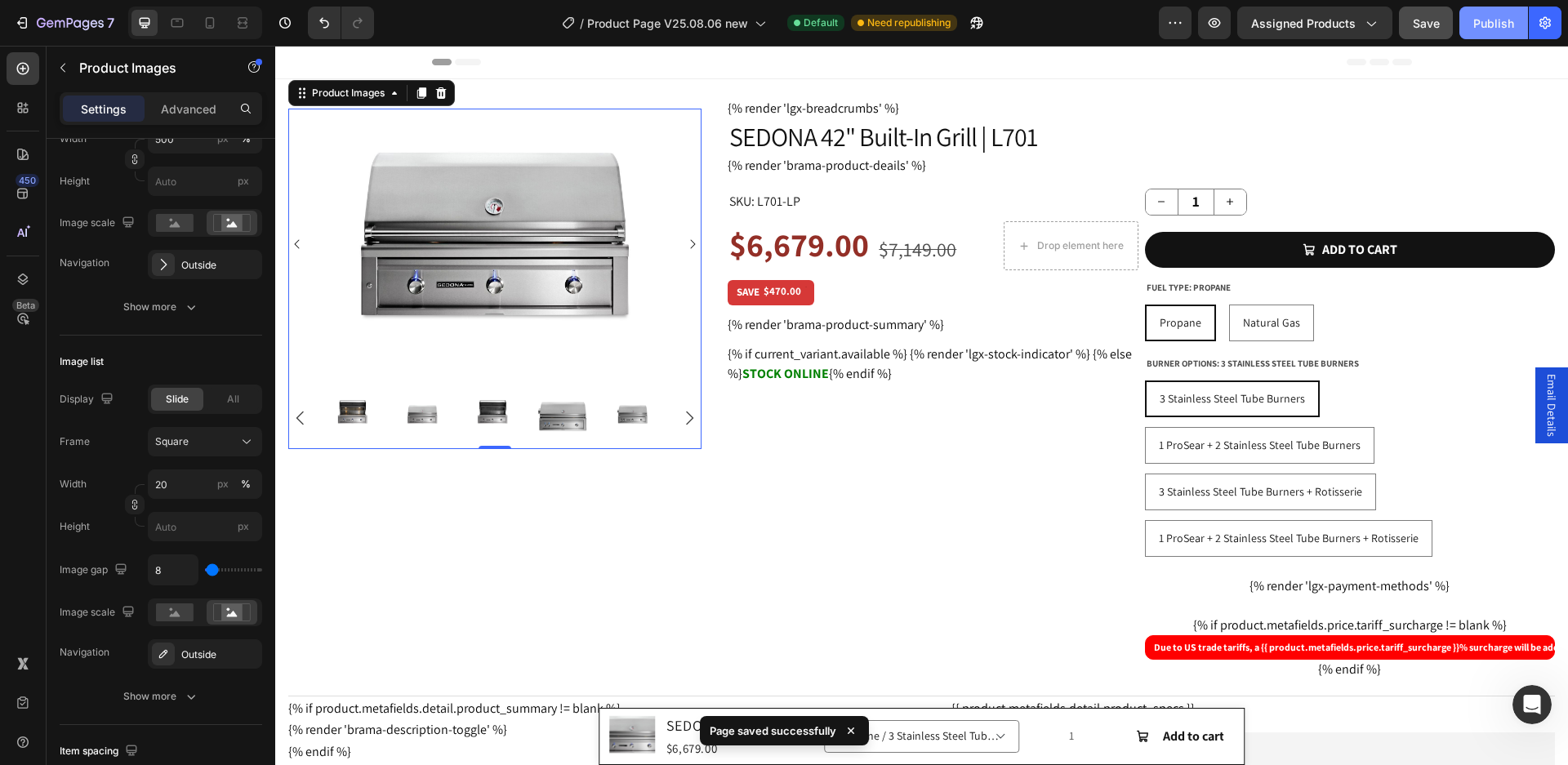
click at [1481, 22] on div "Publish" at bounding box center [1494, 23] width 41 height 17
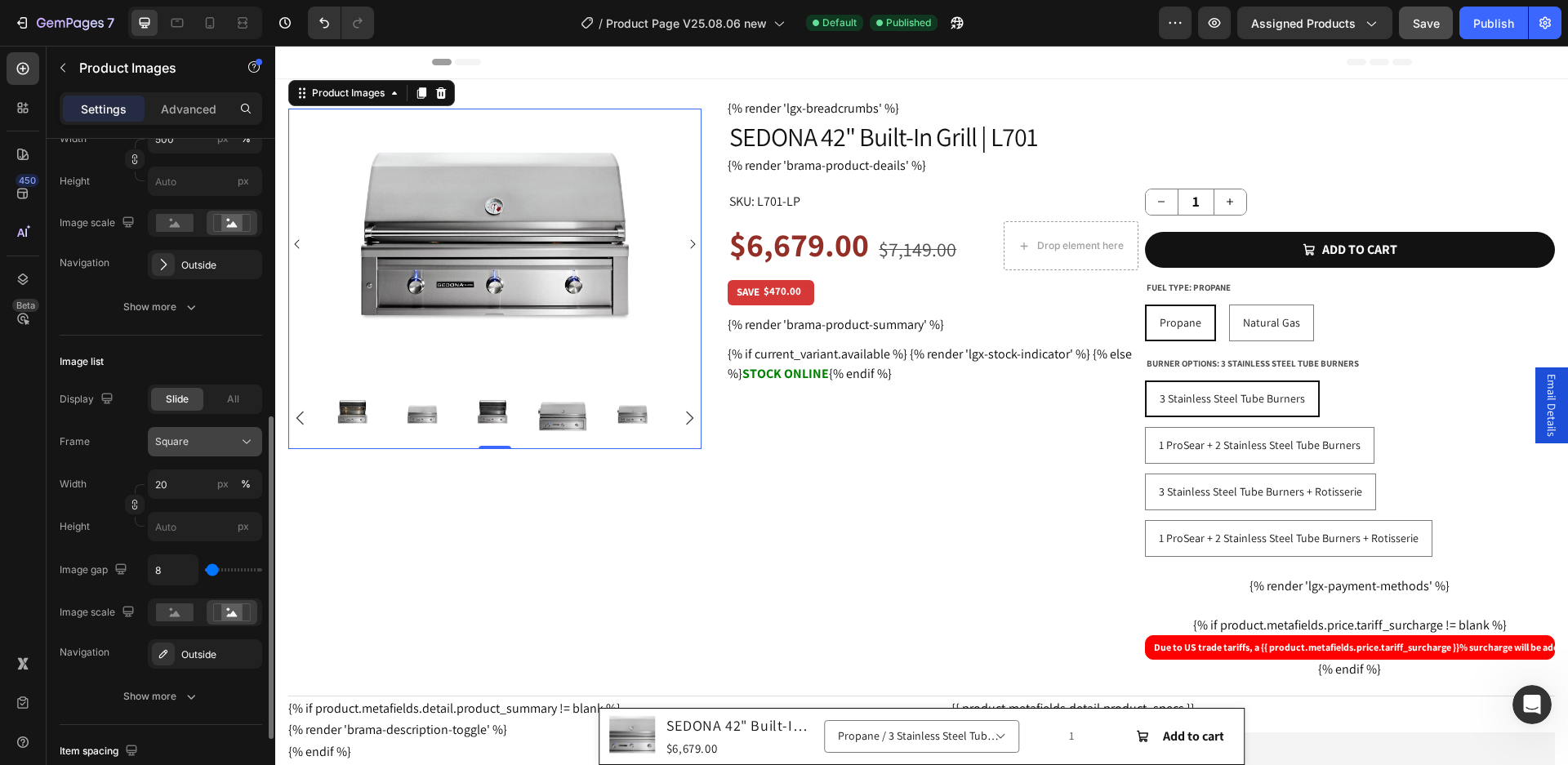
scroll to position [490, 0]
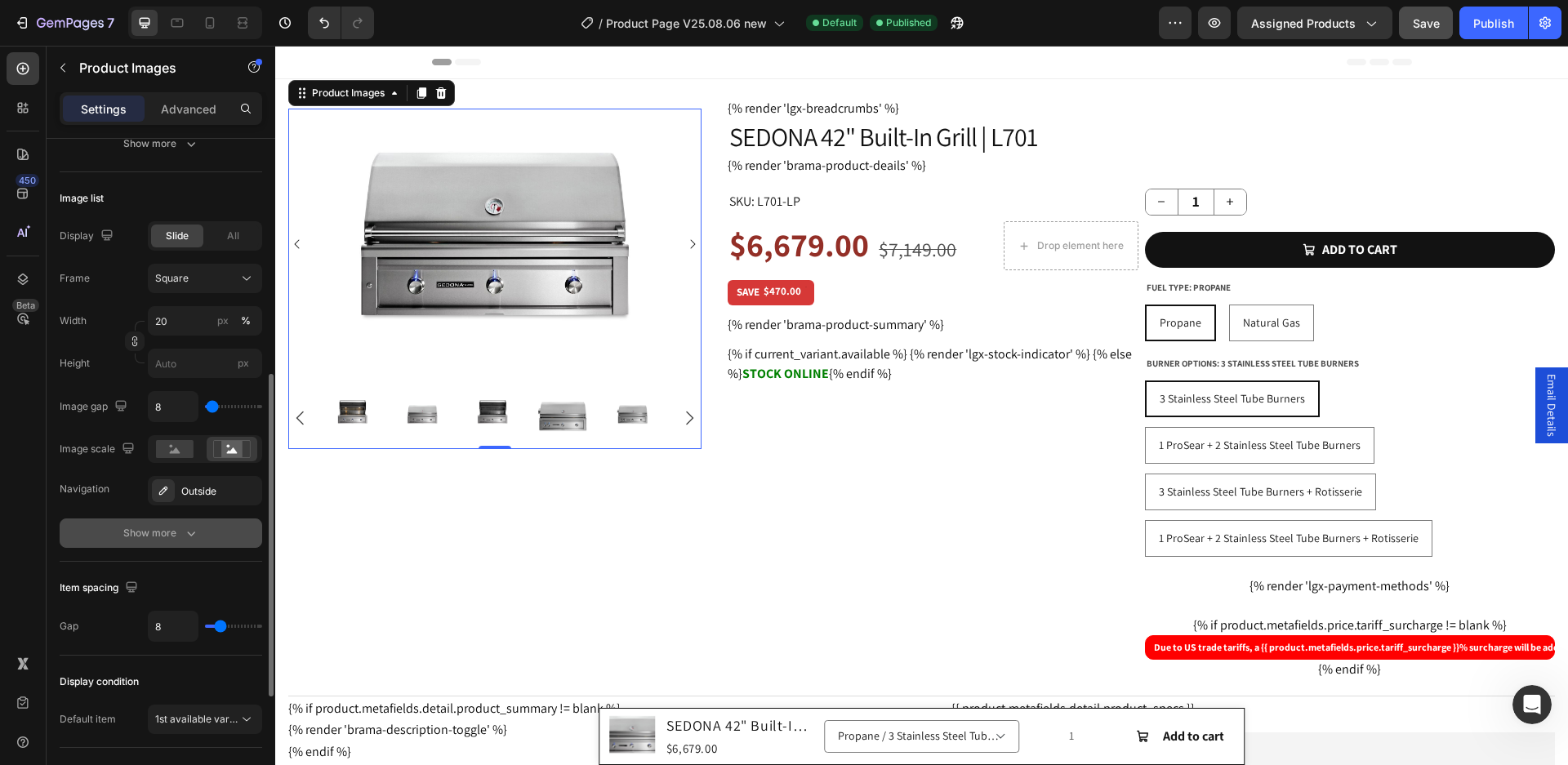
click at [162, 539] on div "Show more" at bounding box center [161, 532] width 76 height 16
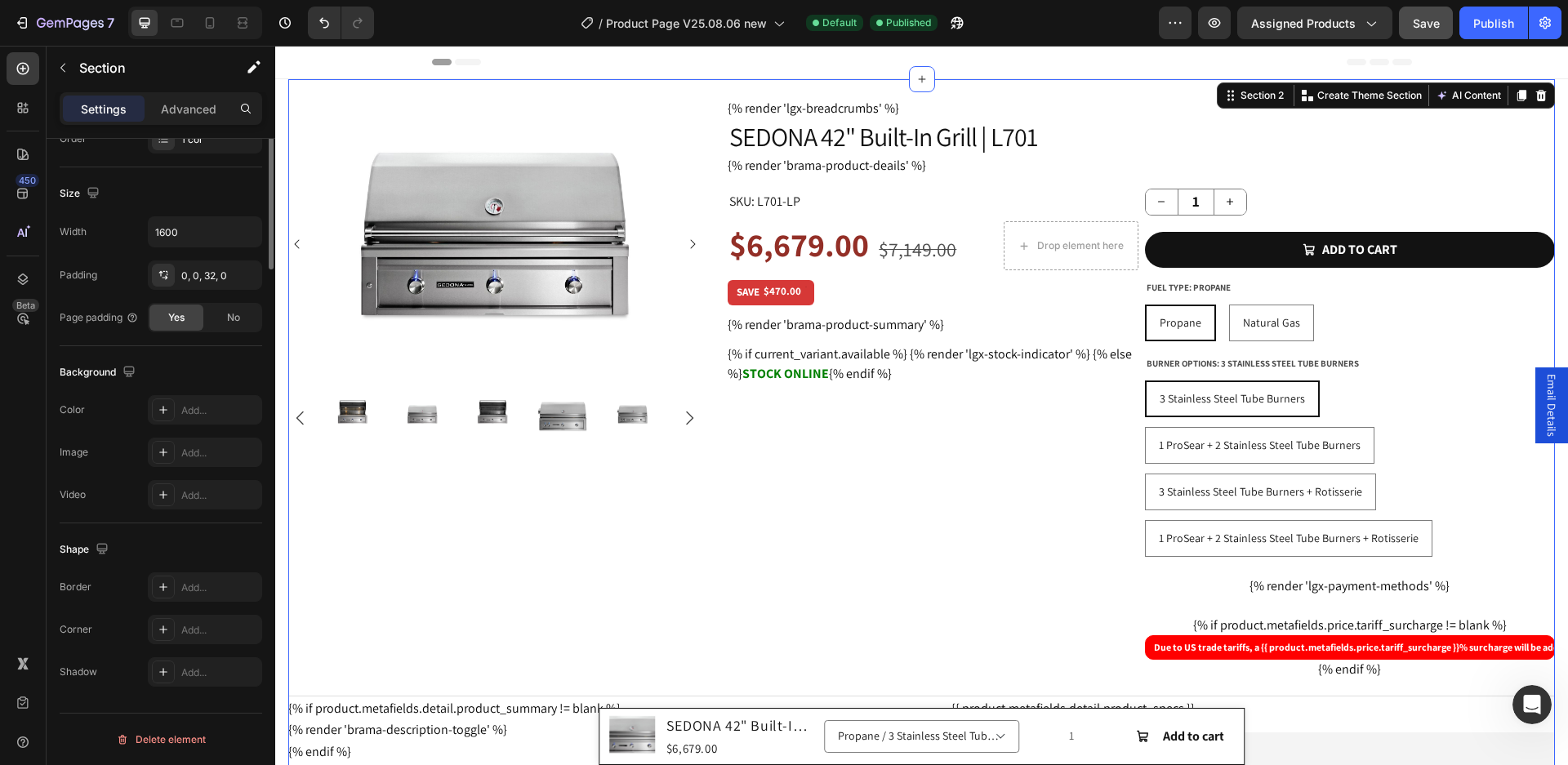
scroll to position [0, 0]
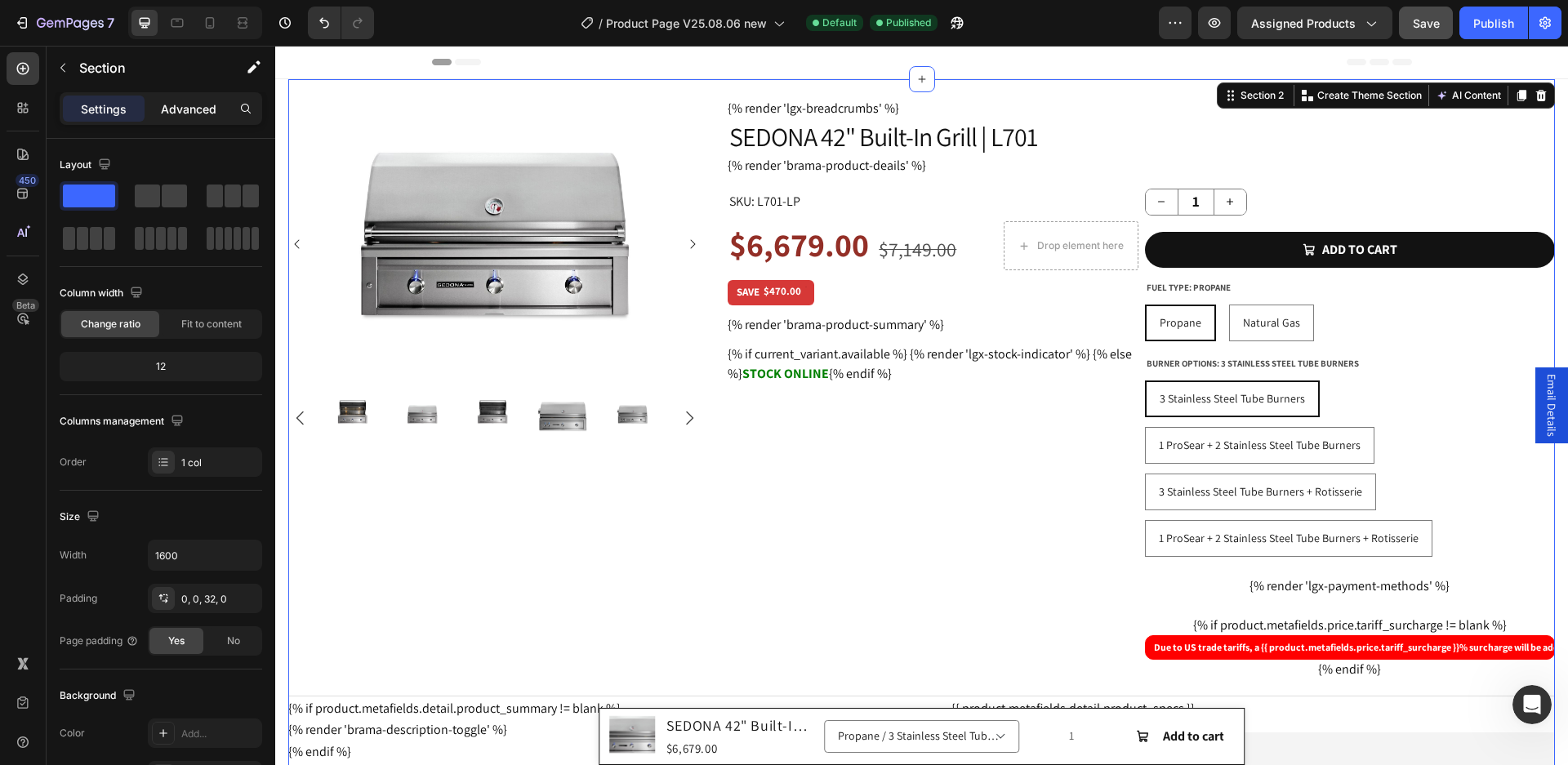
click at [179, 107] on p "Advanced" at bounding box center [188, 109] width 55 height 17
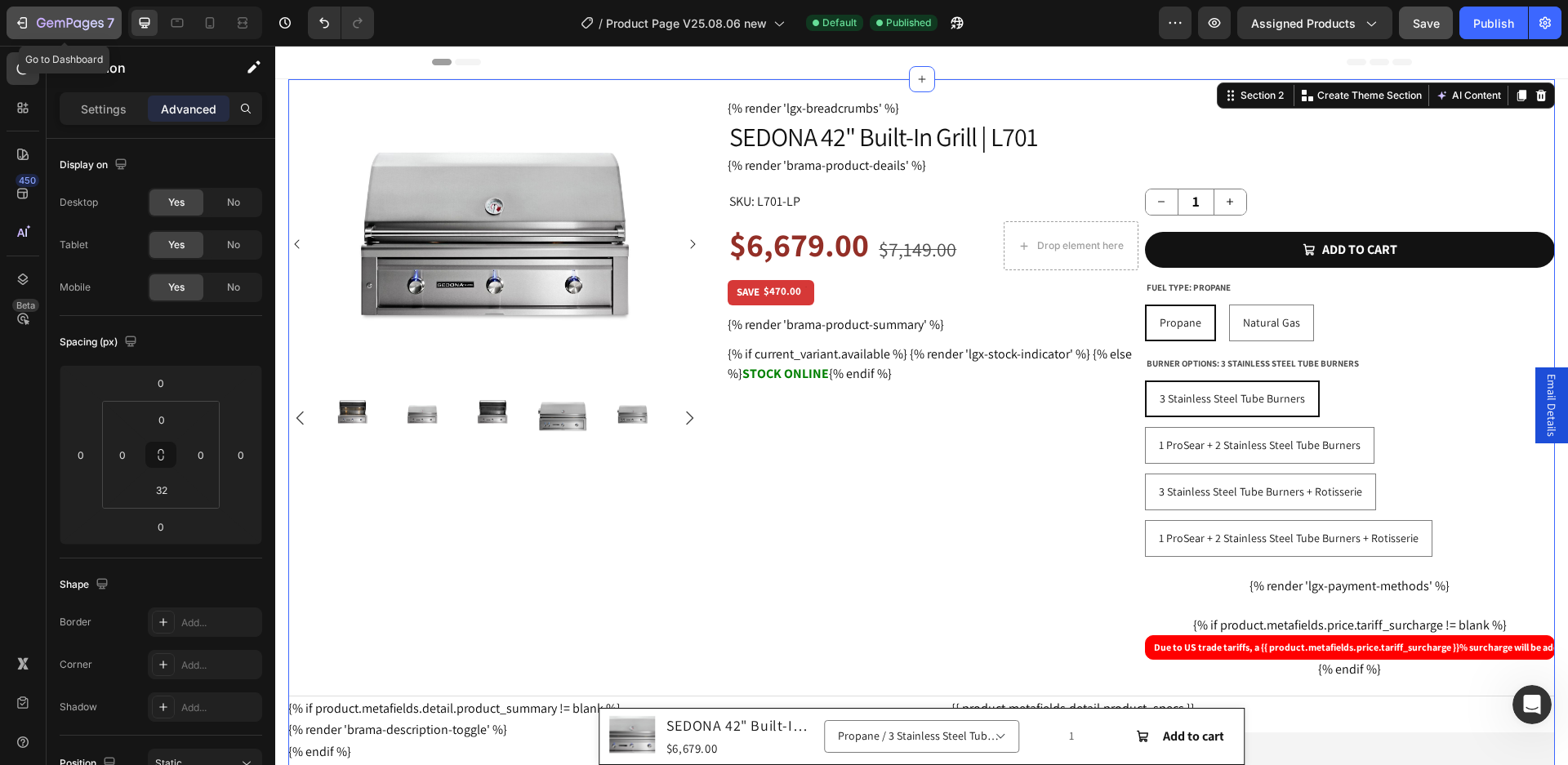
click at [75, 20] on icon "button" at bounding box center [70, 24] width 67 height 14
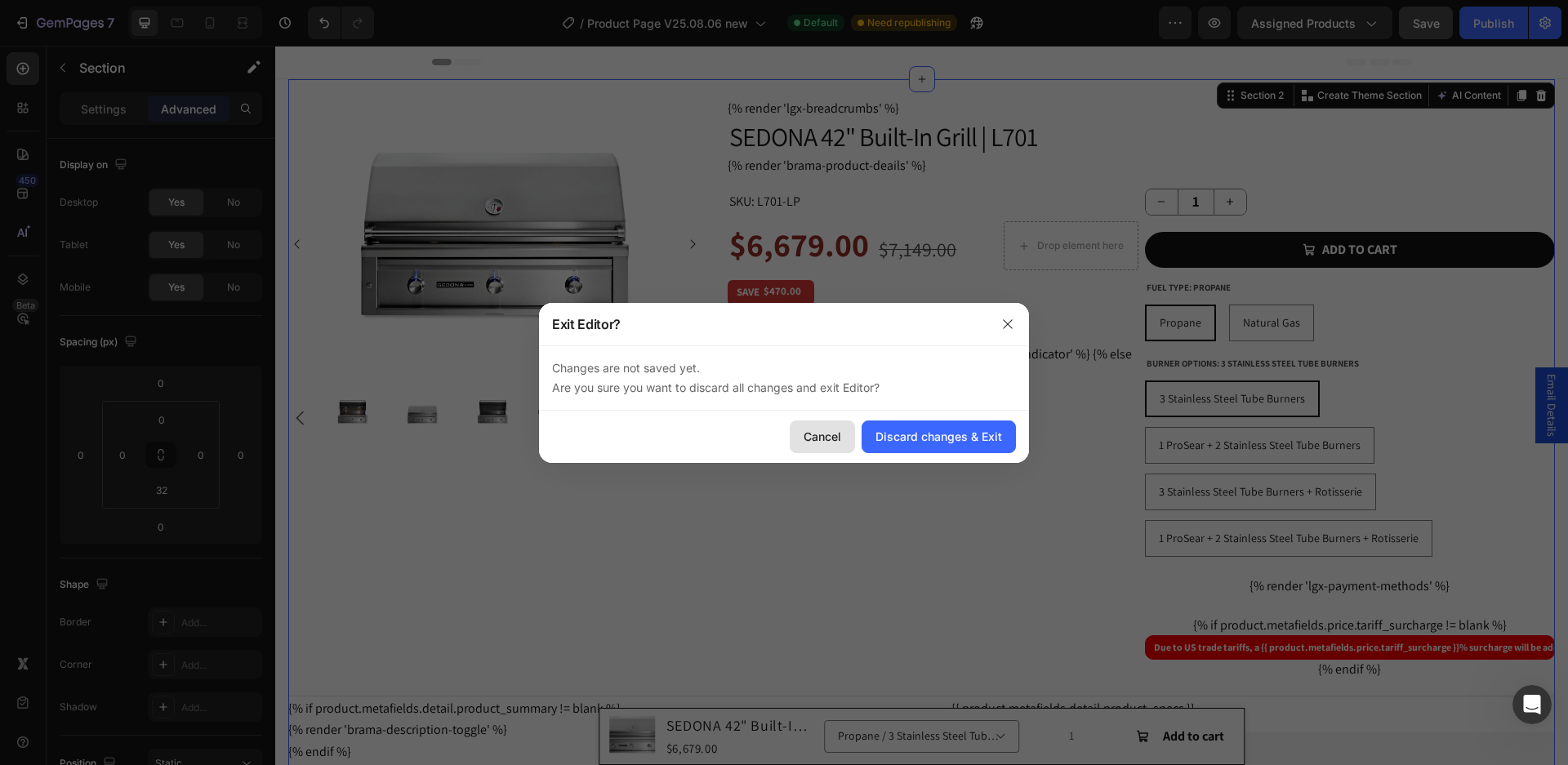
click at [812, 429] on div "Cancel" at bounding box center [822, 437] width 38 height 17
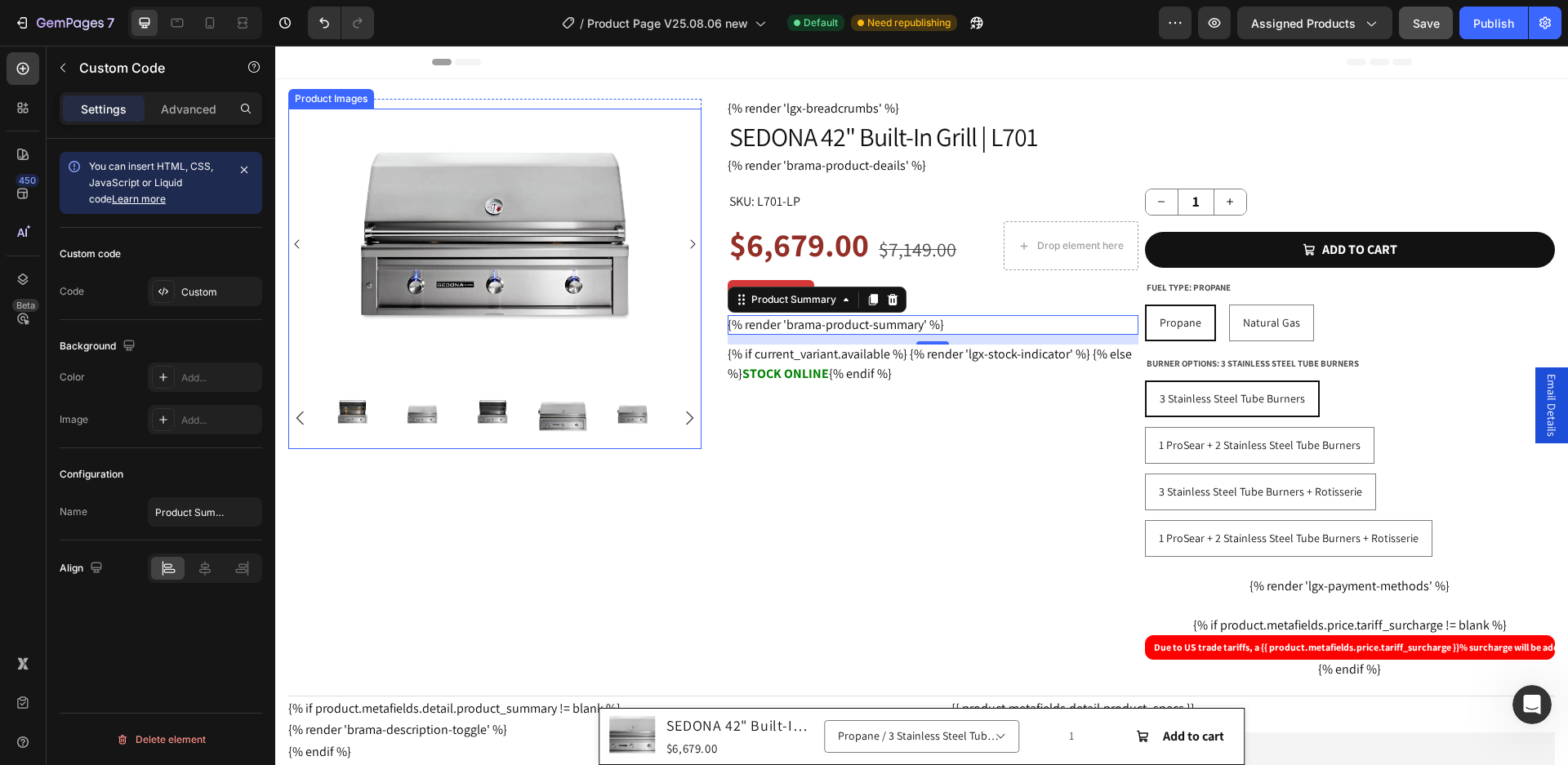
click at [444, 276] on img at bounding box center [495, 244] width 361 height 271
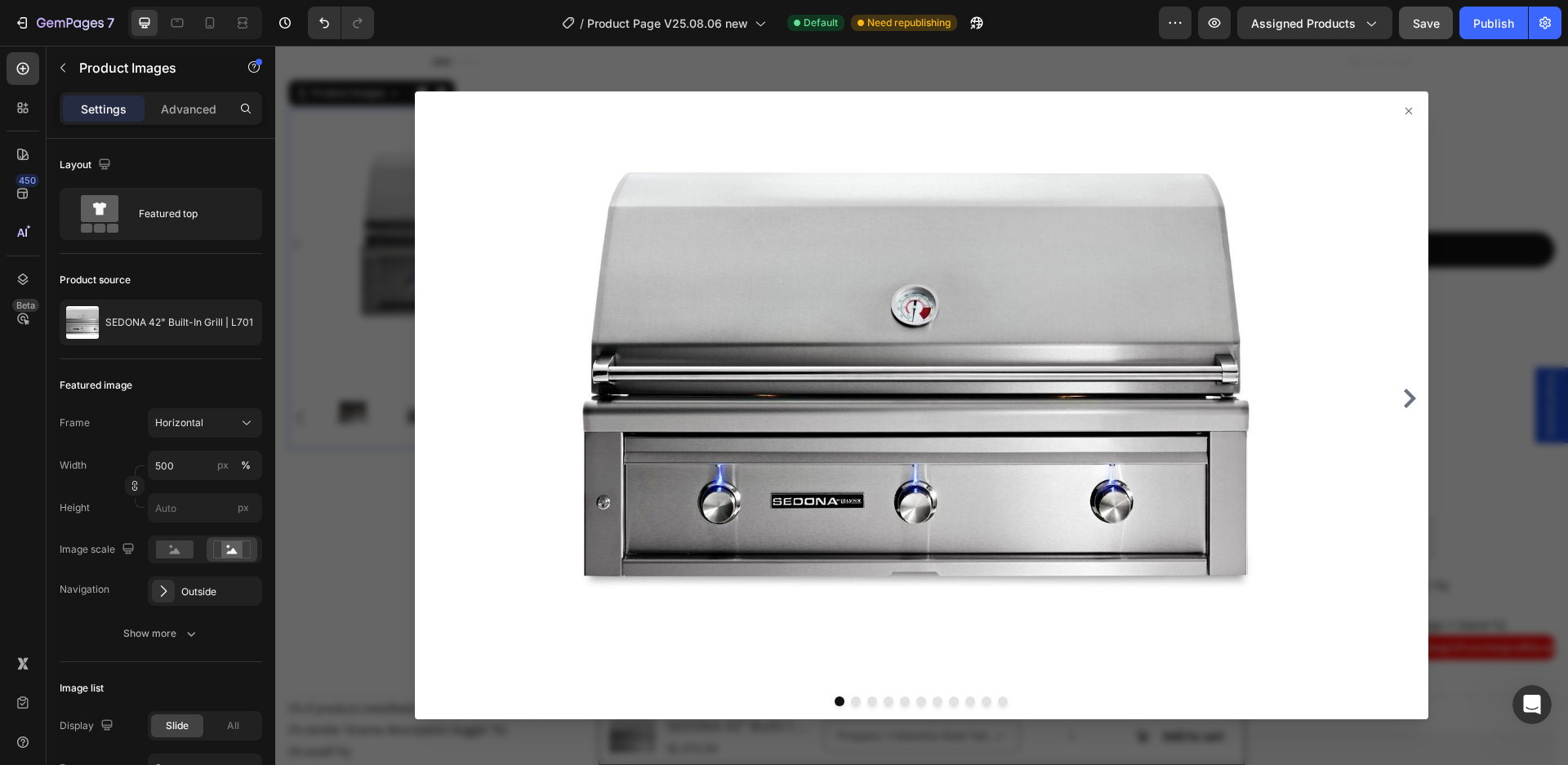
click at [1403, 113] on icon at bounding box center [1409, 111] width 13 height 13
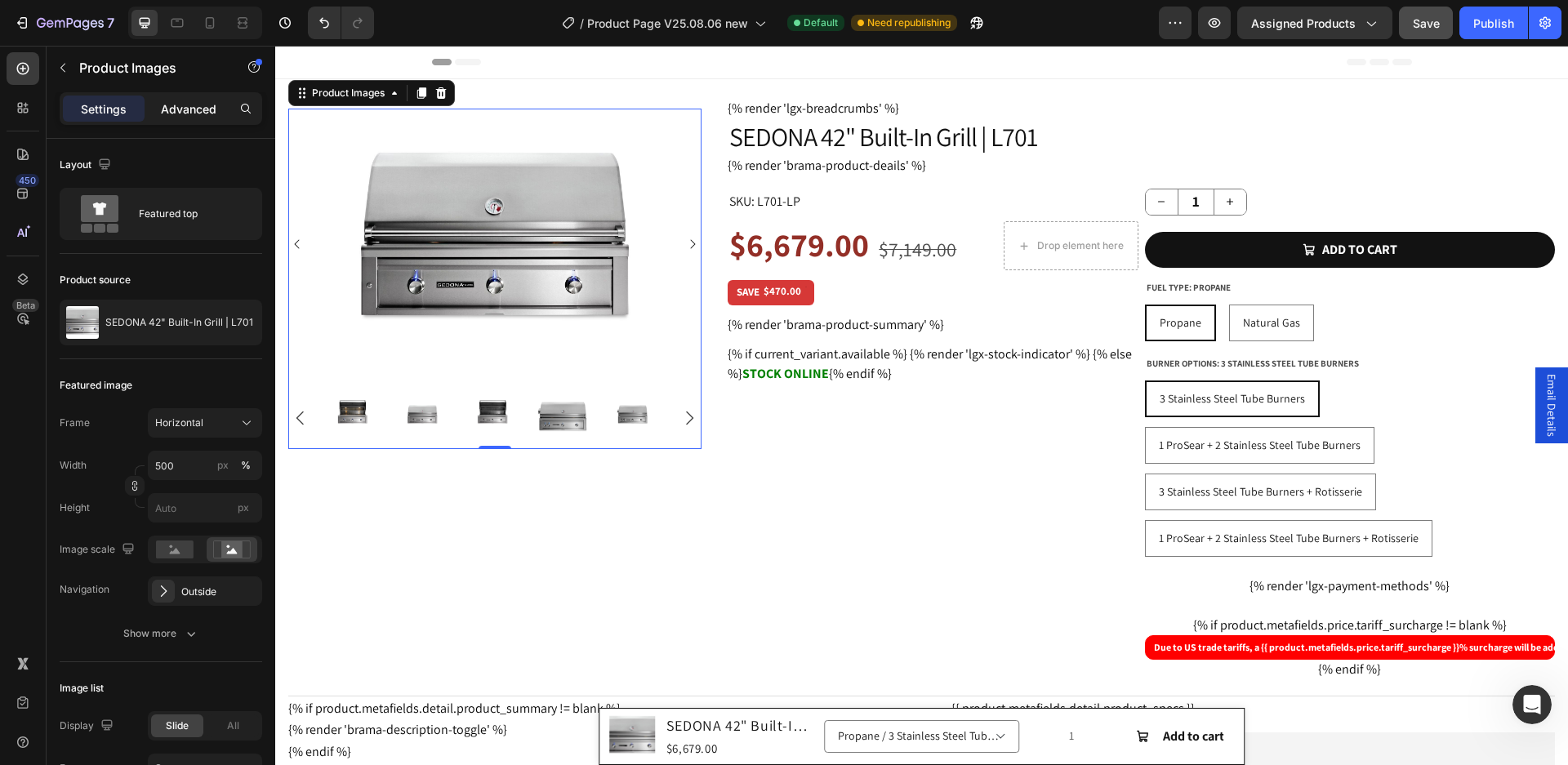
click at [176, 115] on p "Advanced" at bounding box center [188, 109] width 55 height 17
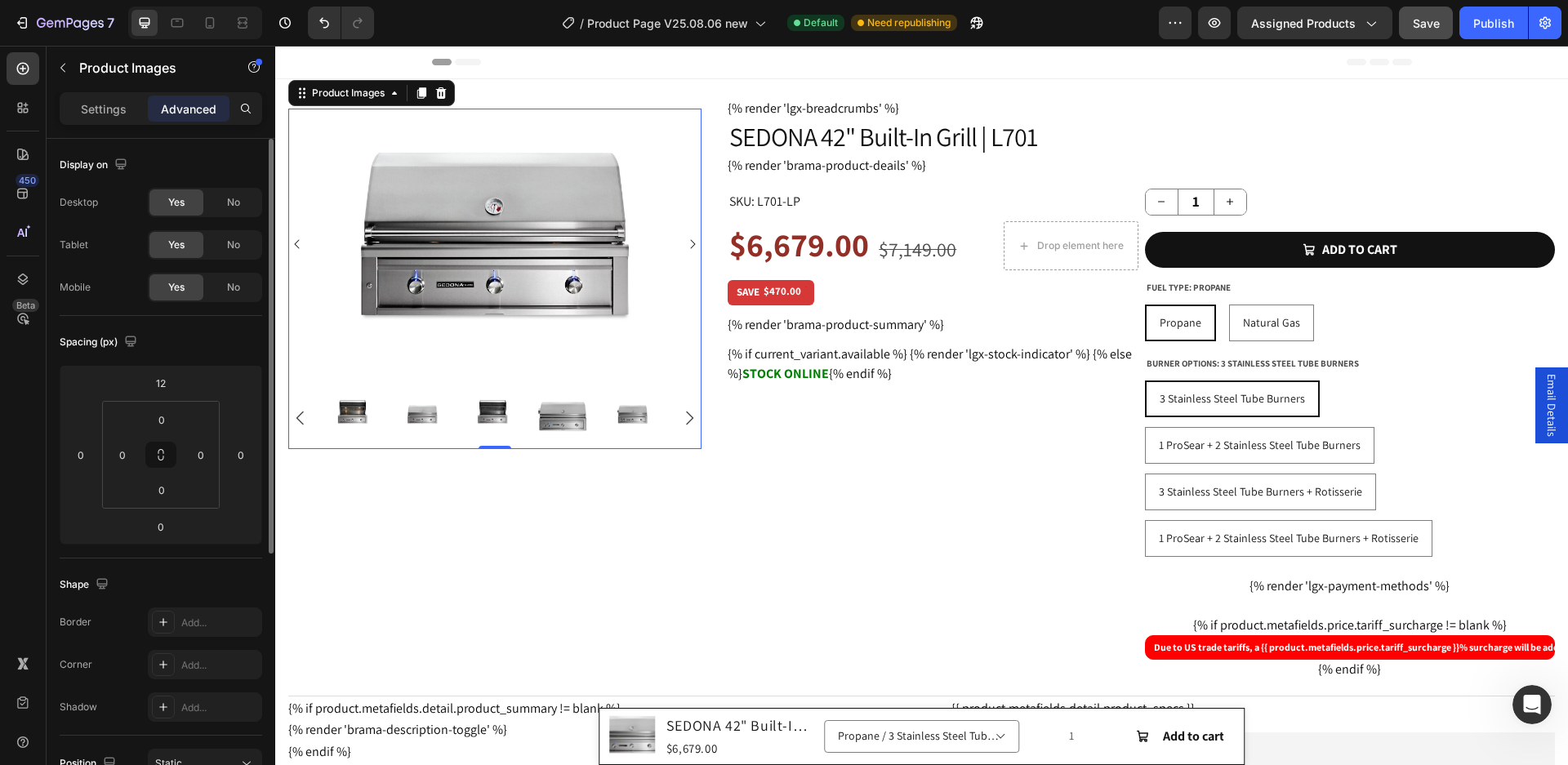
scroll to position [163, 0]
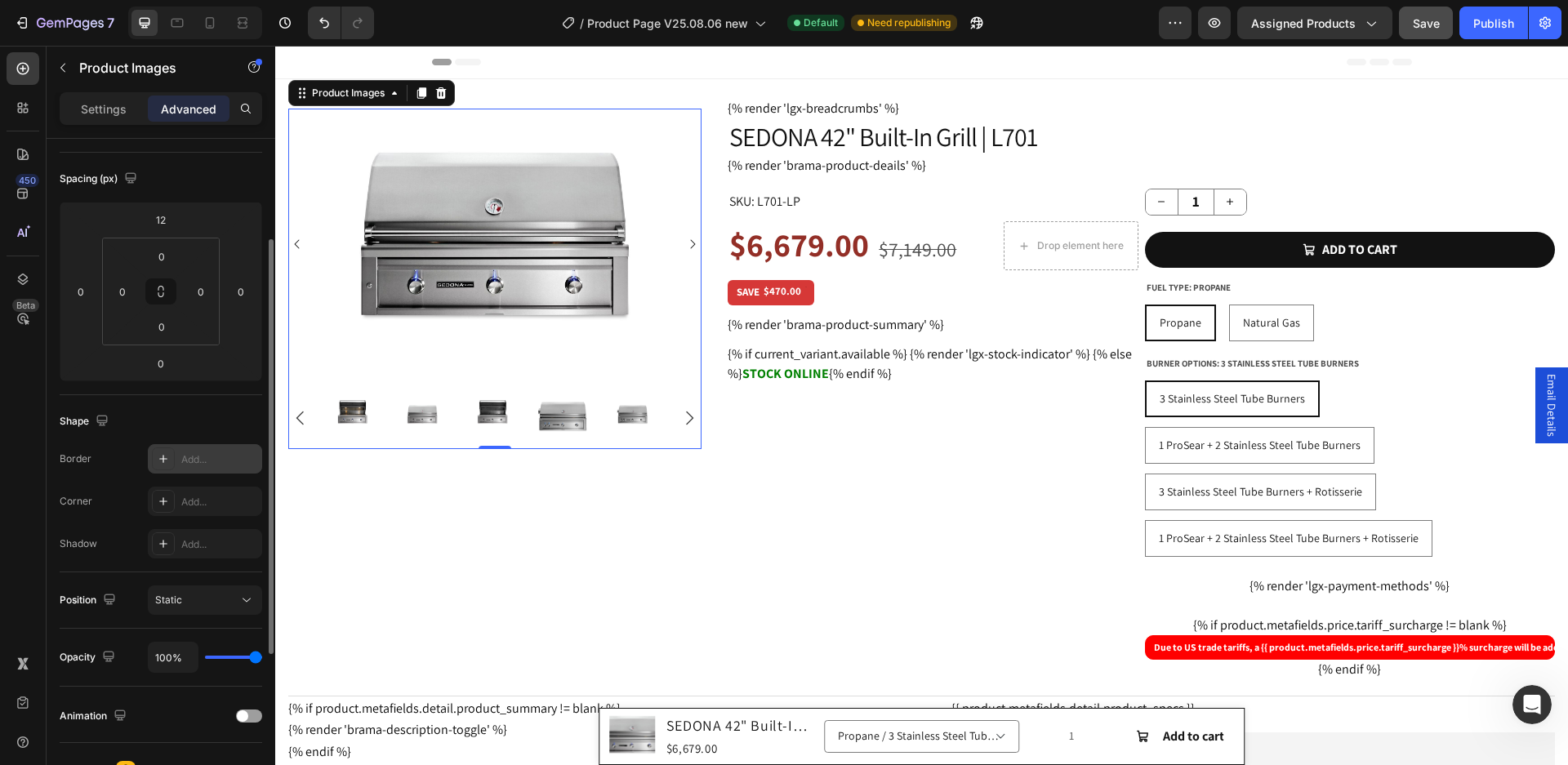
click at [202, 458] on div "Add..." at bounding box center [219, 459] width 77 height 14
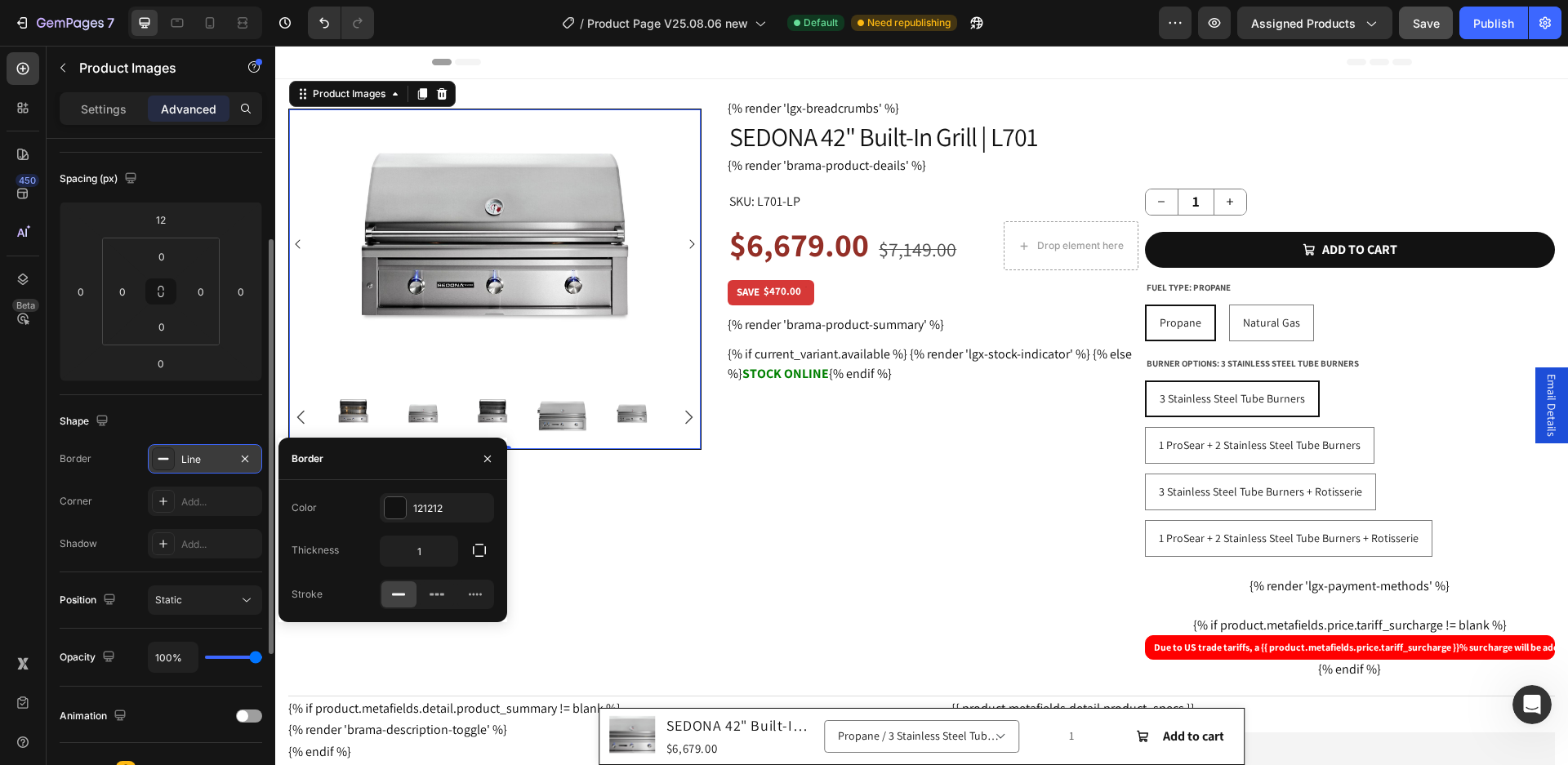
click at [400, 601] on icon at bounding box center [398, 594] width 16 height 16
click at [225, 503] on div "Add..." at bounding box center [219, 501] width 77 height 14
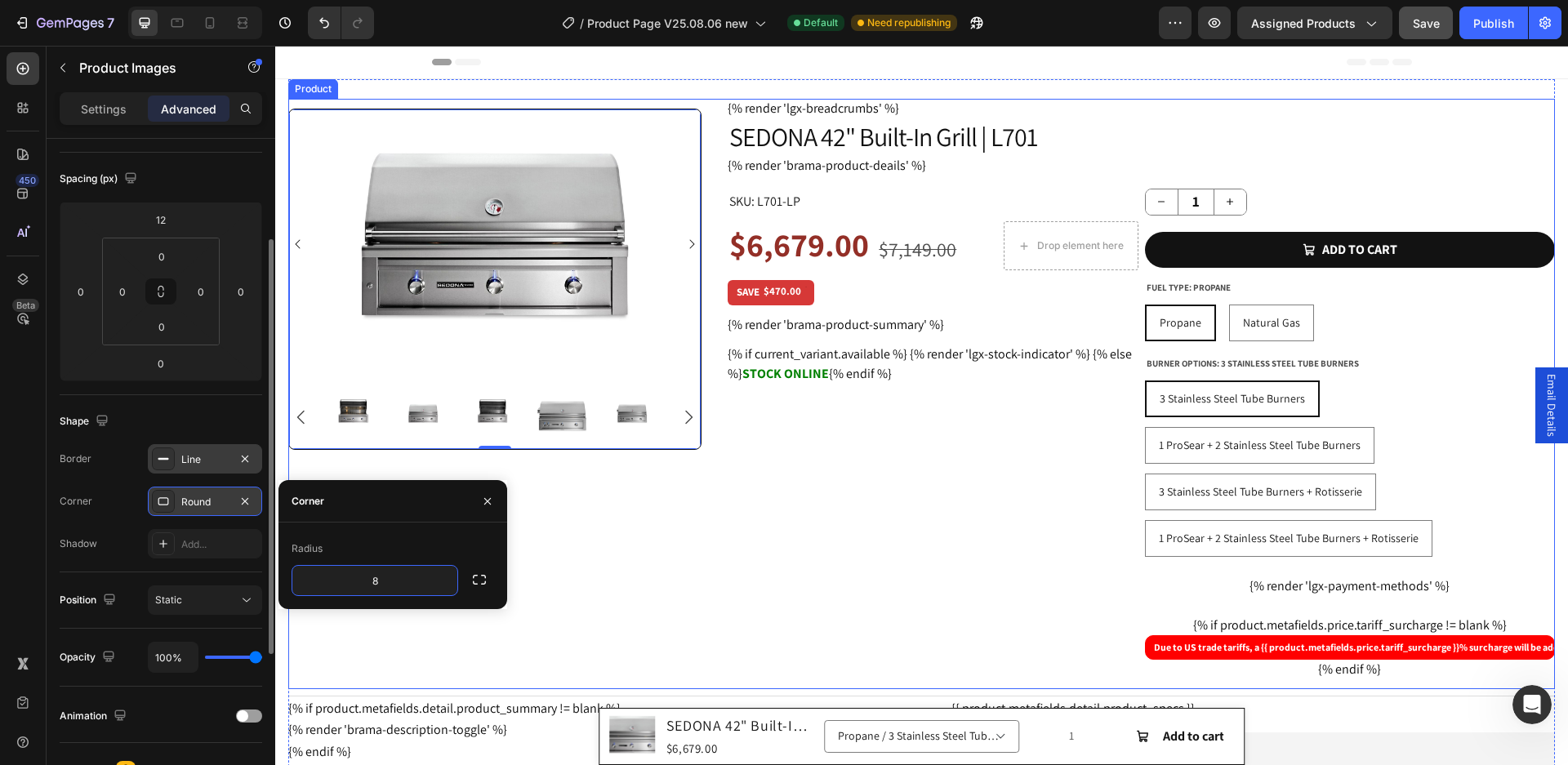
click at [307, 475] on div "Product Images 0 Row" at bounding box center [495, 394] width 413 height 590
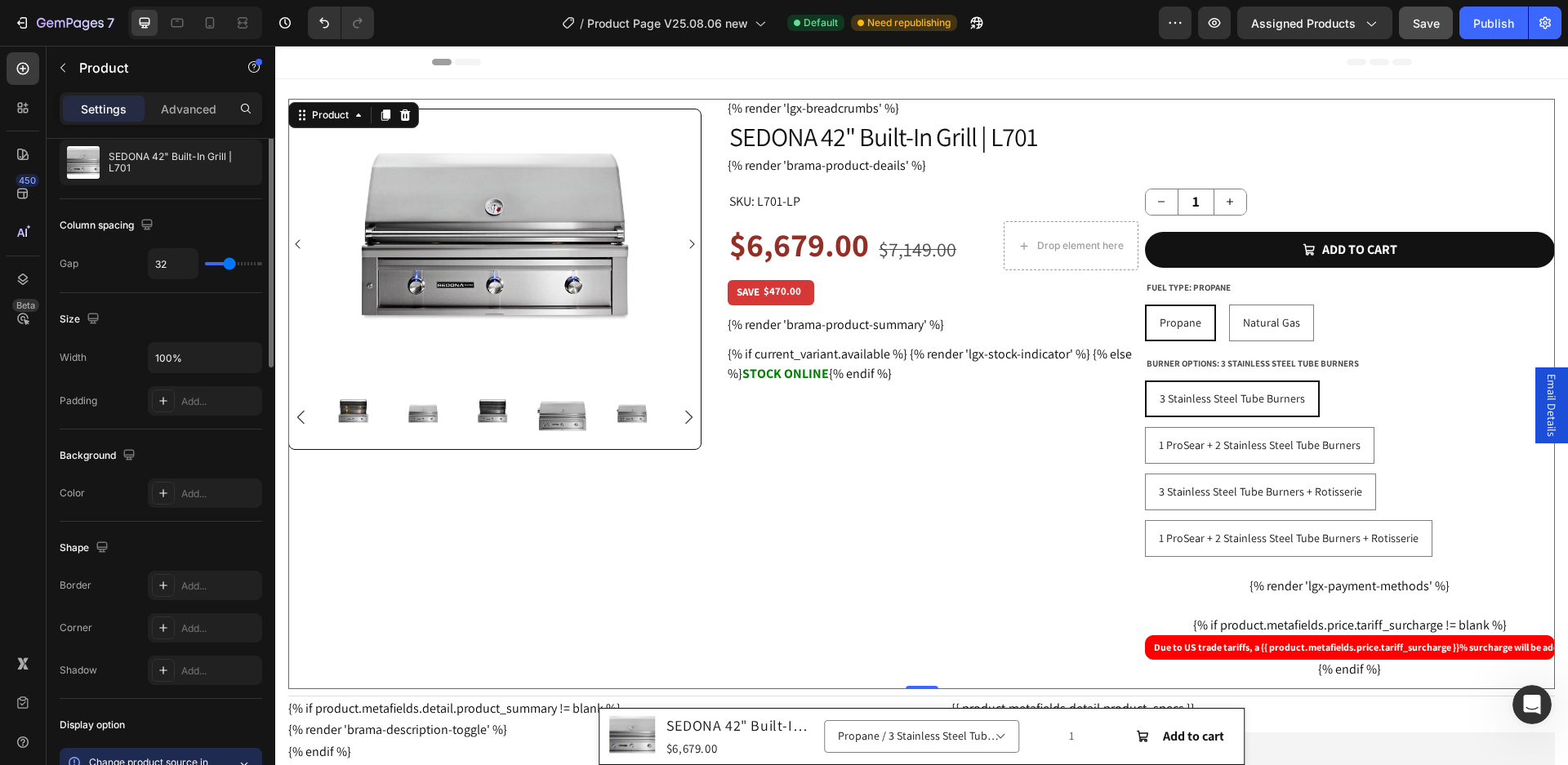
scroll to position [0, 0]
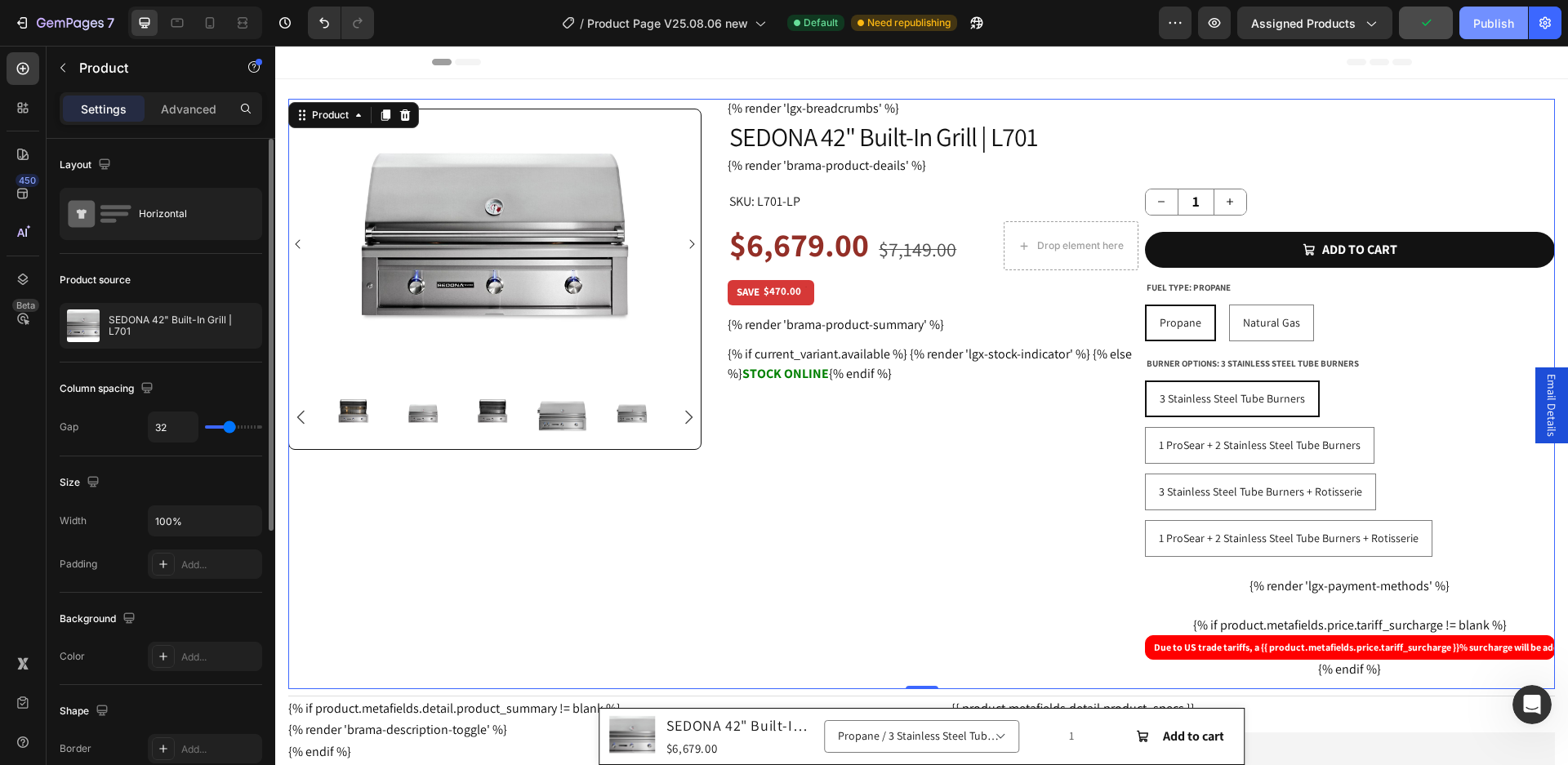
click at [1494, 27] on div "Publish" at bounding box center [1494, 23] width 41 height 17
click at [189, 115] on p "Advanced" at bounding box center [188, 109] width 55 height 17
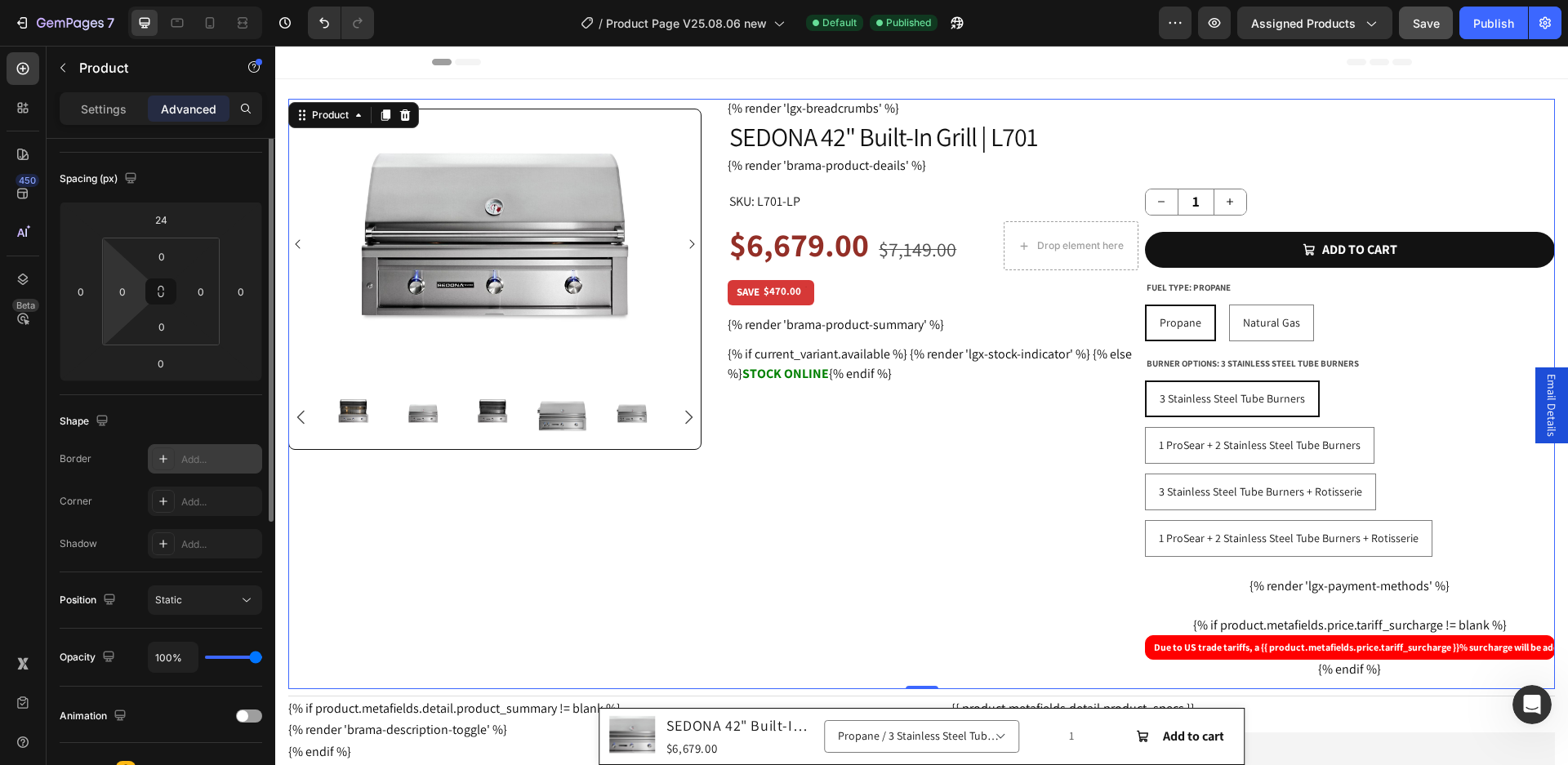
scroll to position [245, 0]
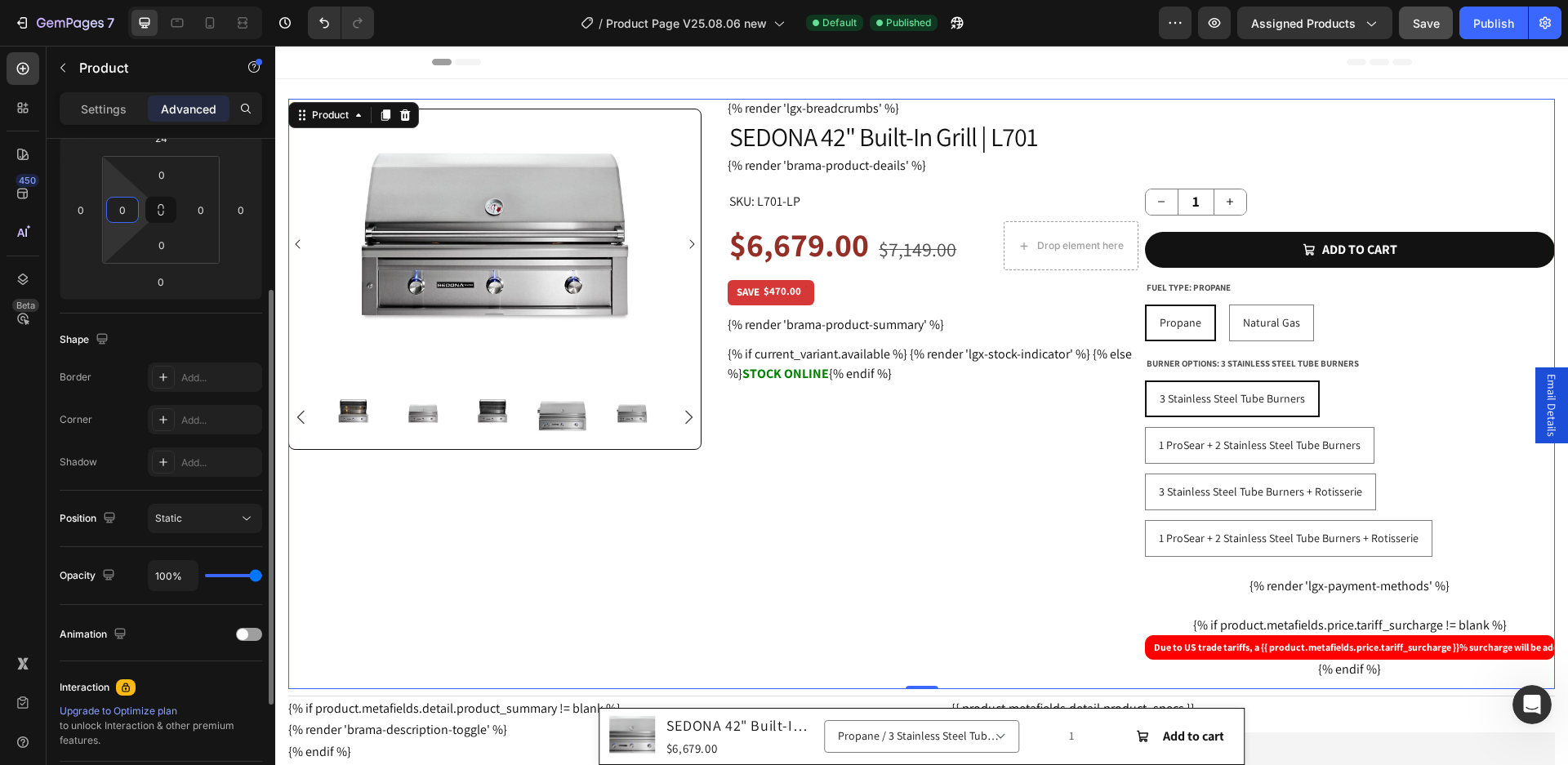
click at [131, 209] on input "0" at bounding box center [123, 210] width 25 height 25
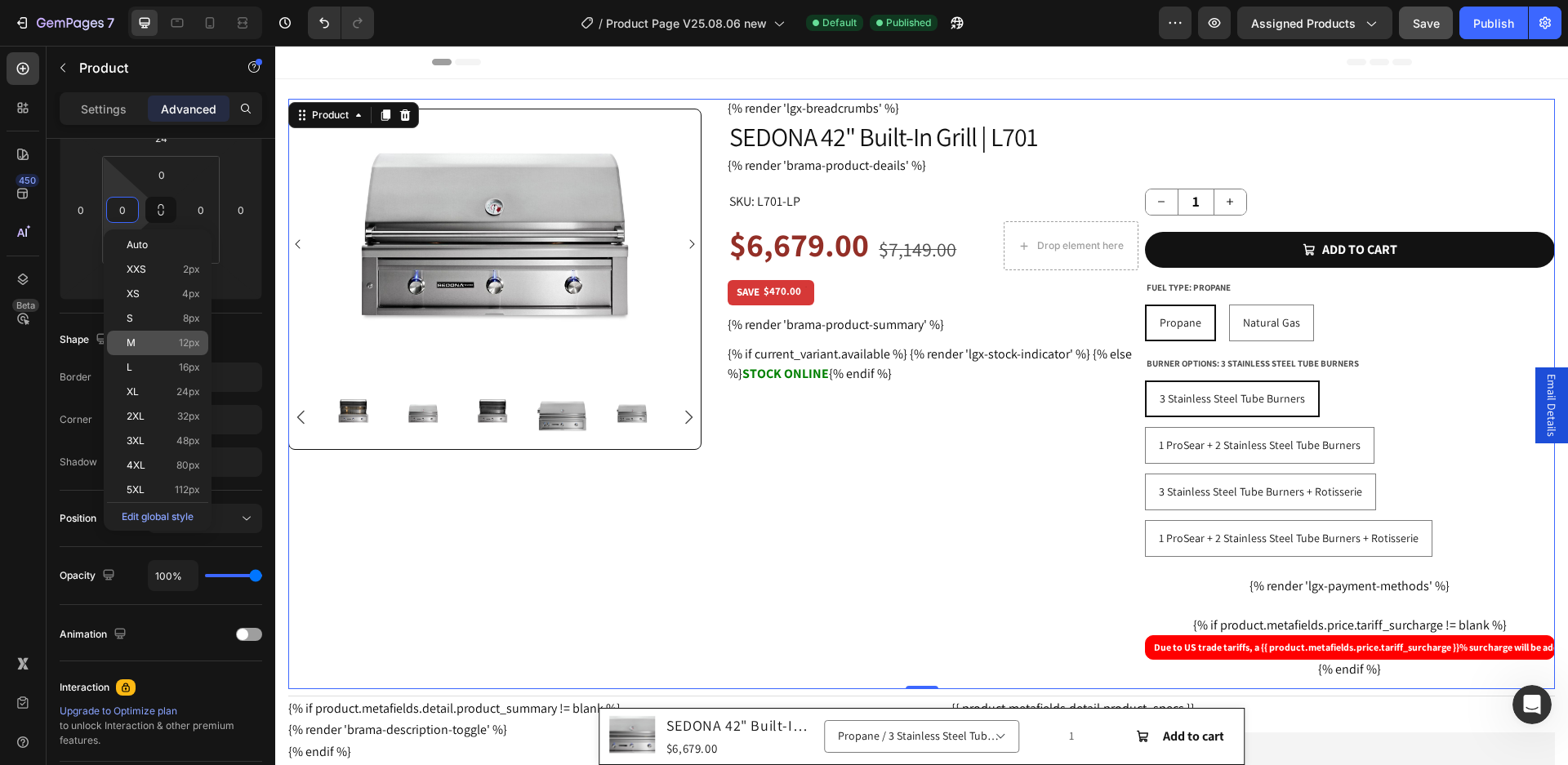
click at [179, 344] on span "12px" at bounding box center [189, 343] width 21 height 11
type input "12"
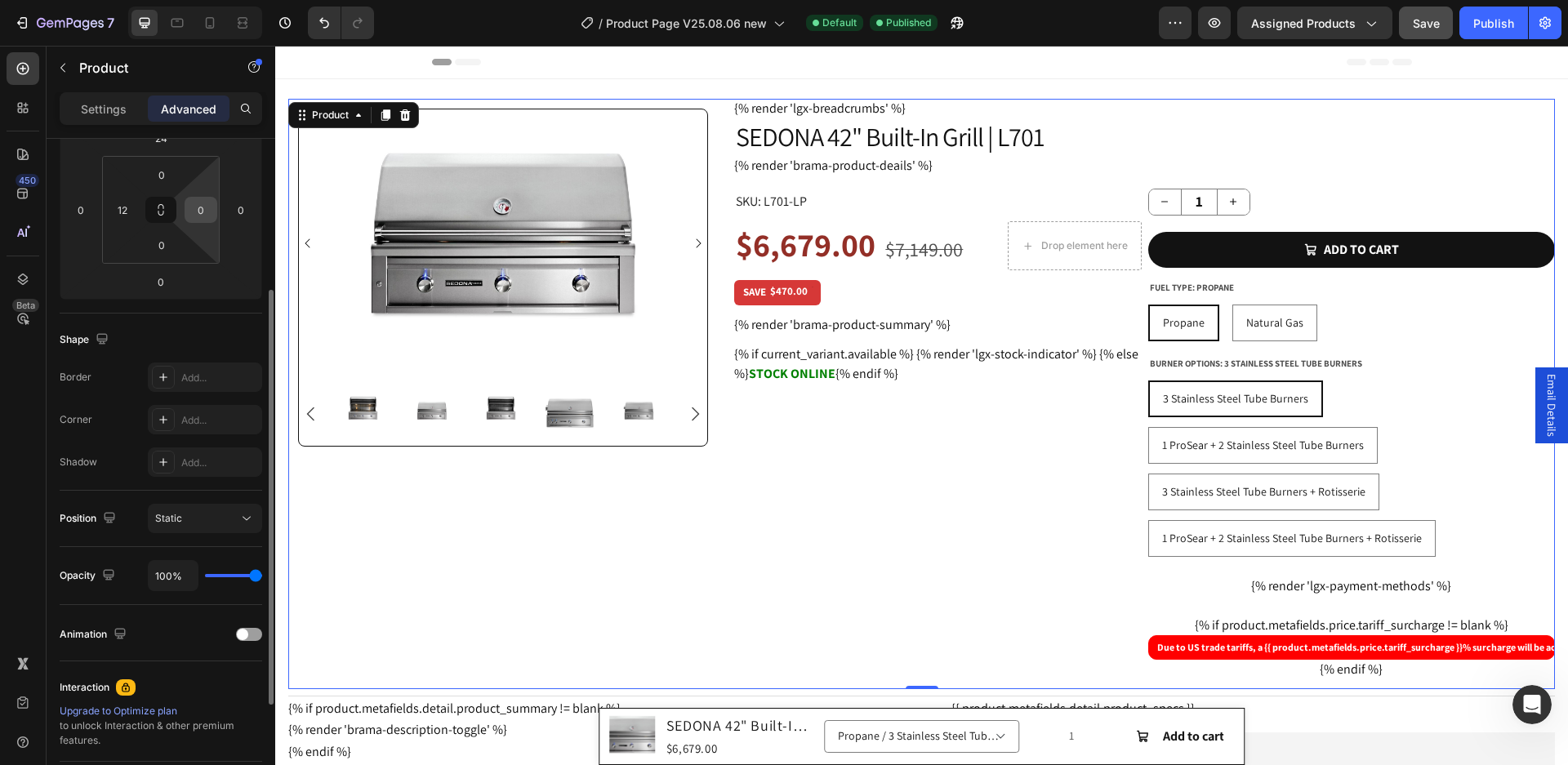
click at [201, 216] on input "0" at bounding box center [201, 210] width 25 height 25
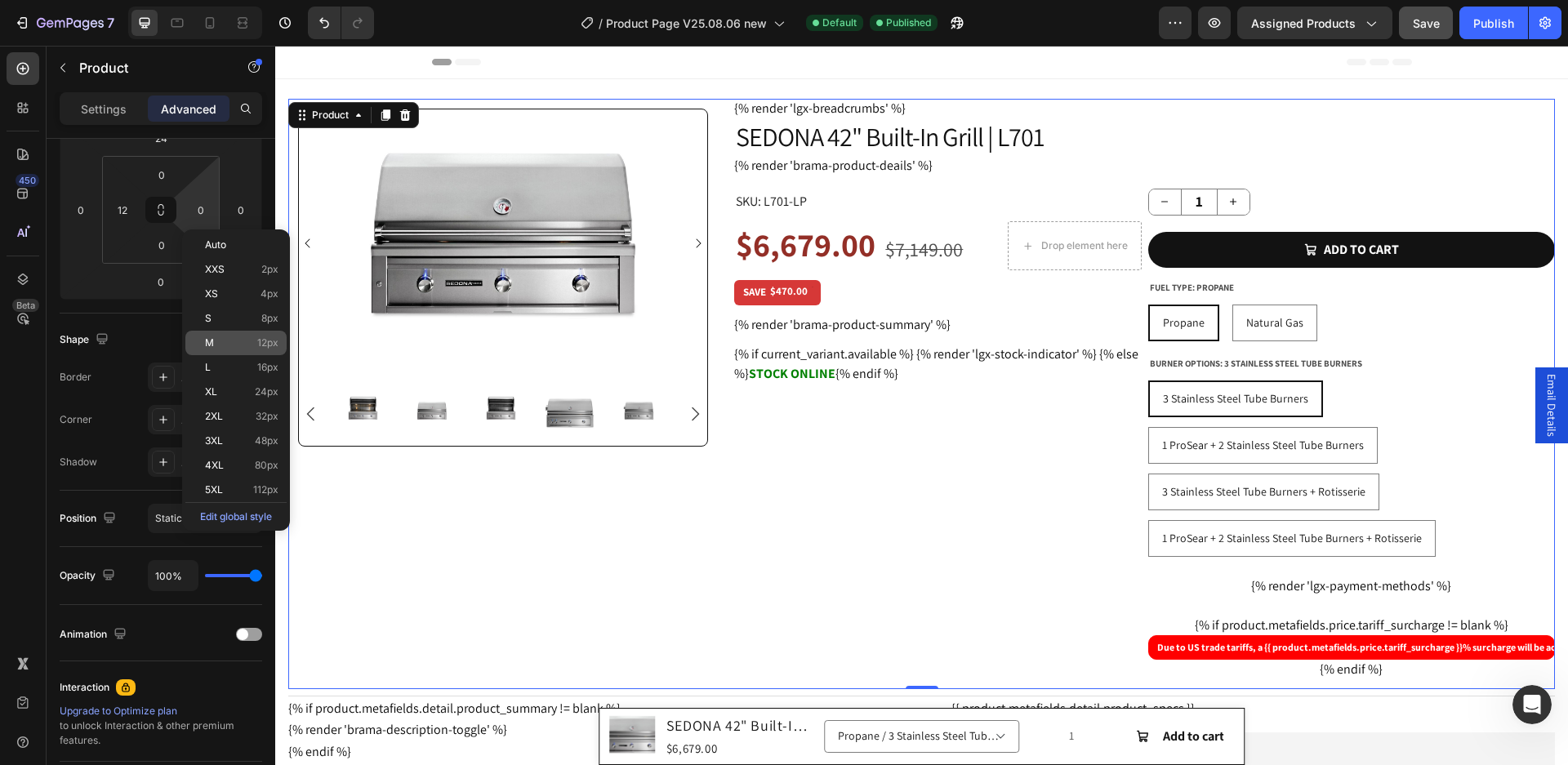
click at [240, 343] on p "M 12px" at bounding box center [241, 343] width 73 height 11
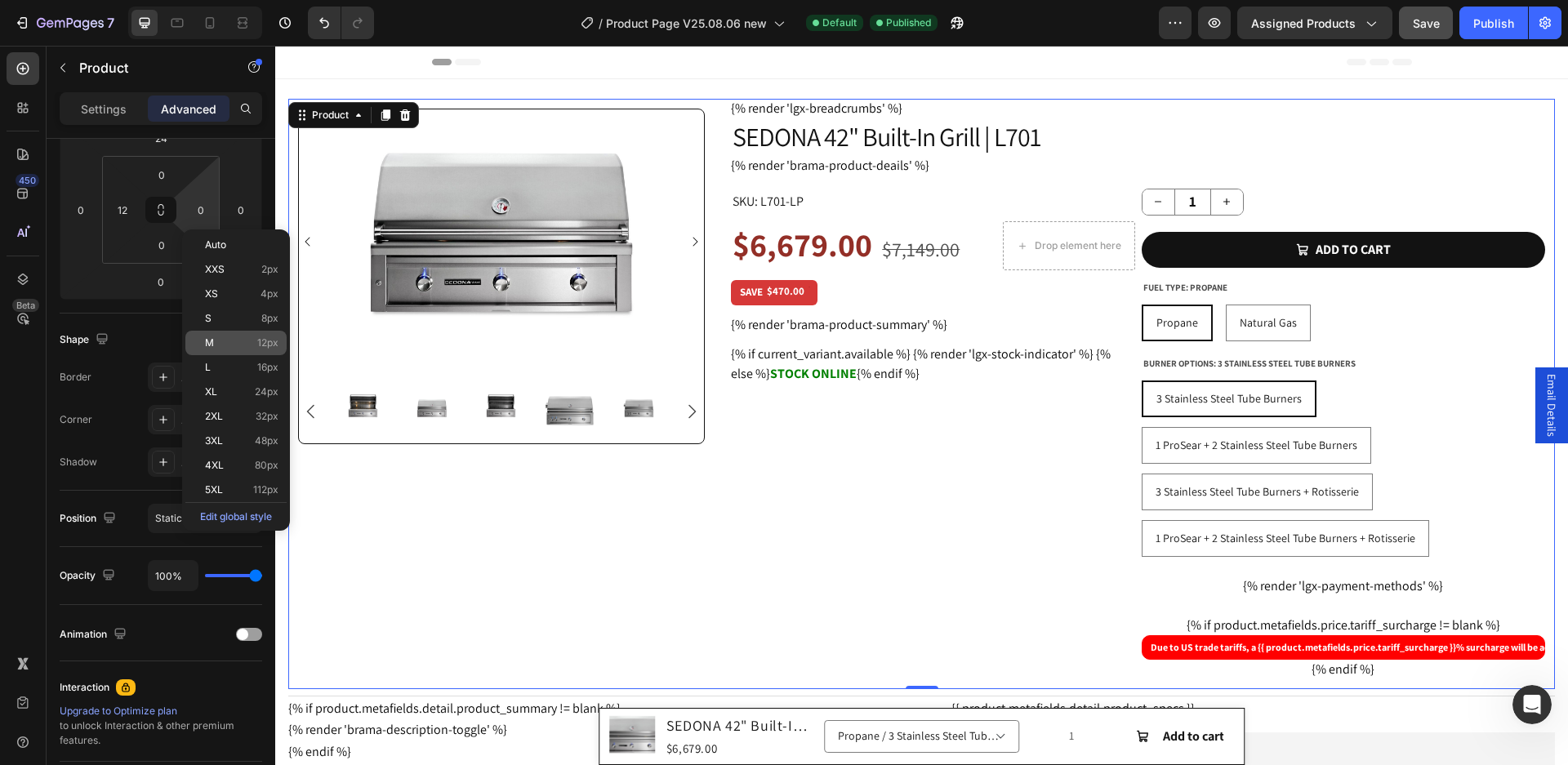
type input "12"
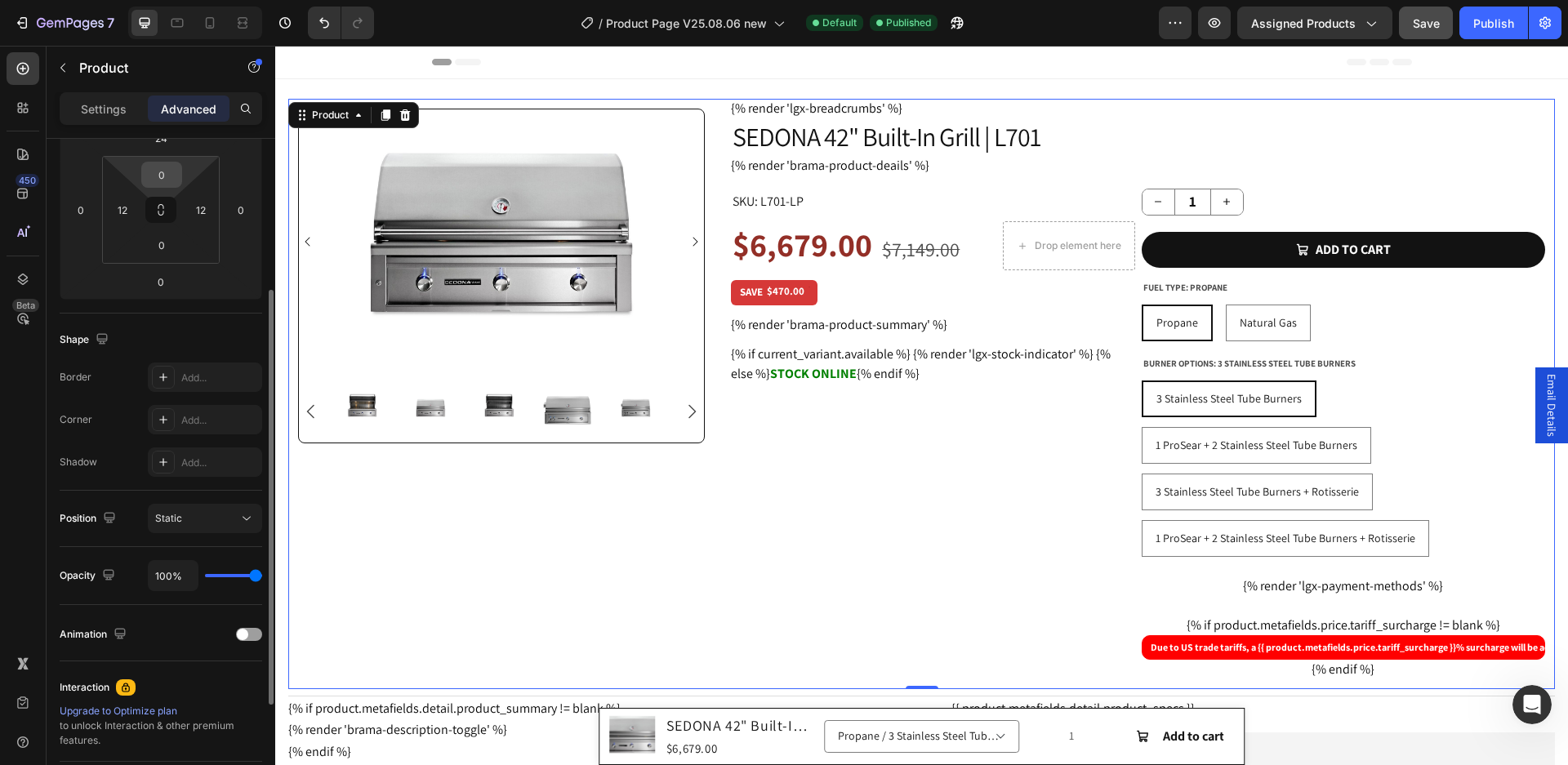
click at [171, 178] on input "0" at bounding box center [161, 175] width 32 height 25
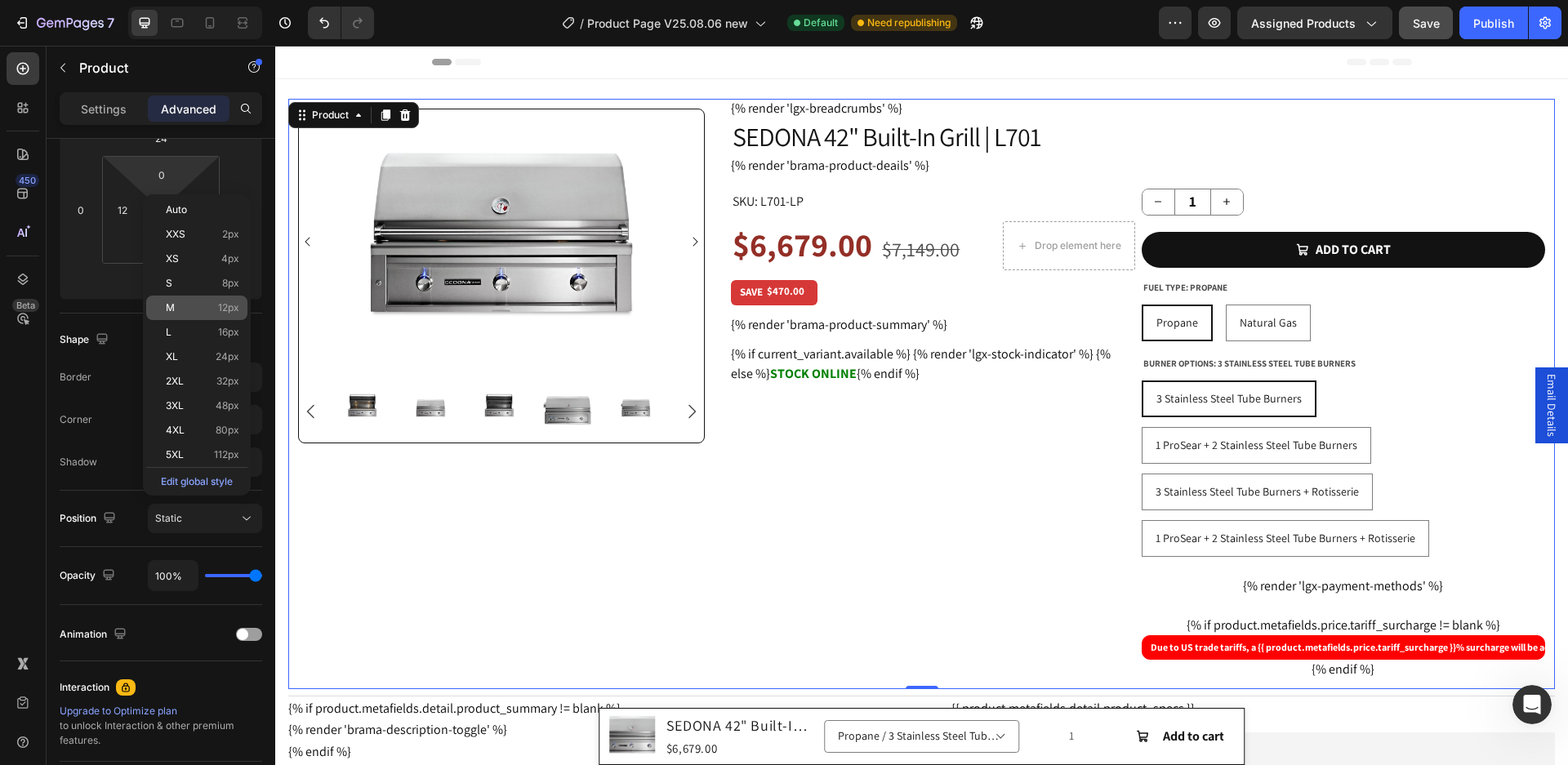
click at [214, 306] on p "M 12px" at bounding box center [202, 308] width 73 height 11
type input "12"
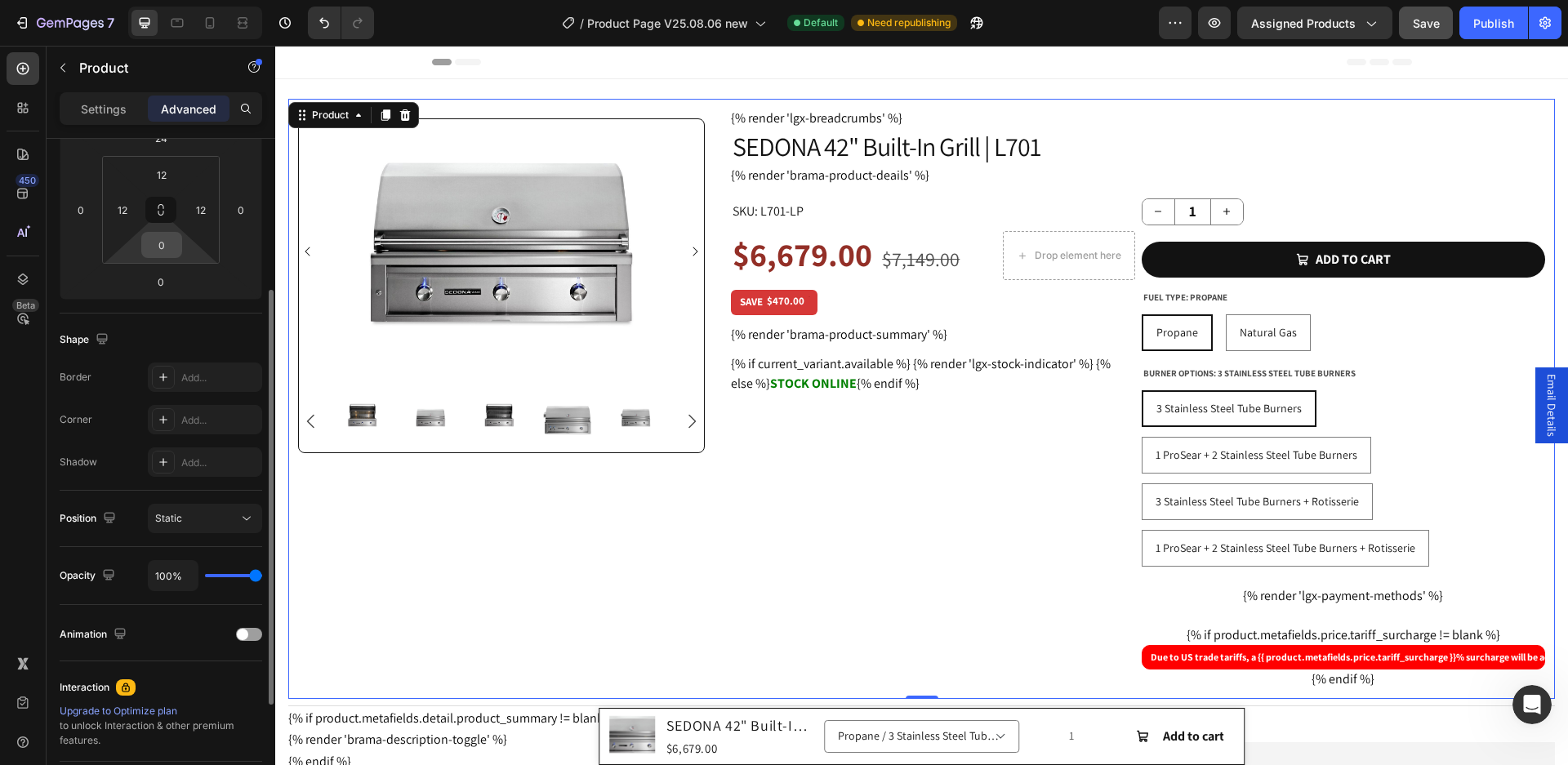
click at [172, 253] on input "0" at bounding box center [161, 245] width 32 height 25
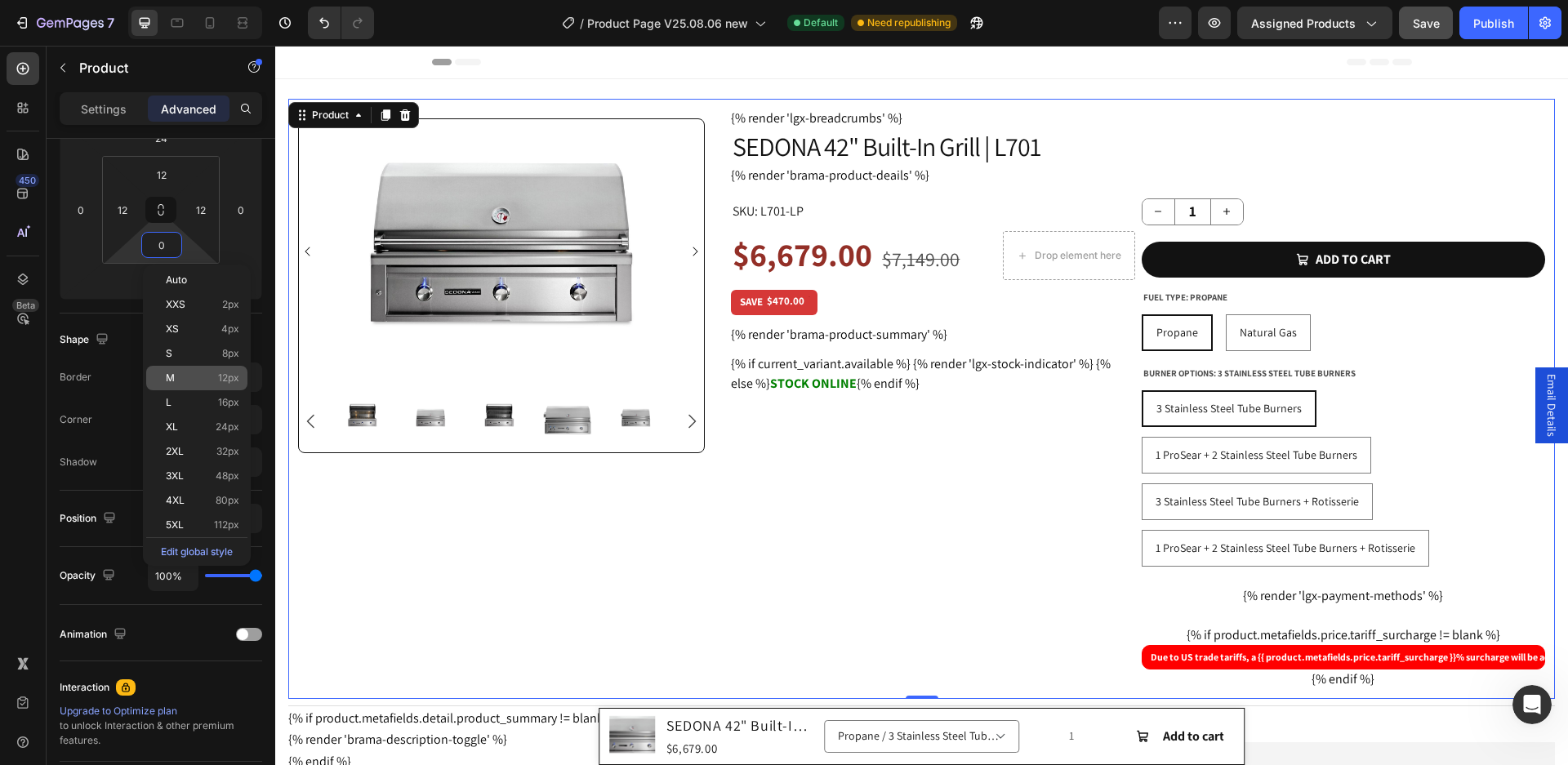
click at [201, 377] on p "M 12px" at bounding box center [202, 378] width 73 height 11
type input "12"
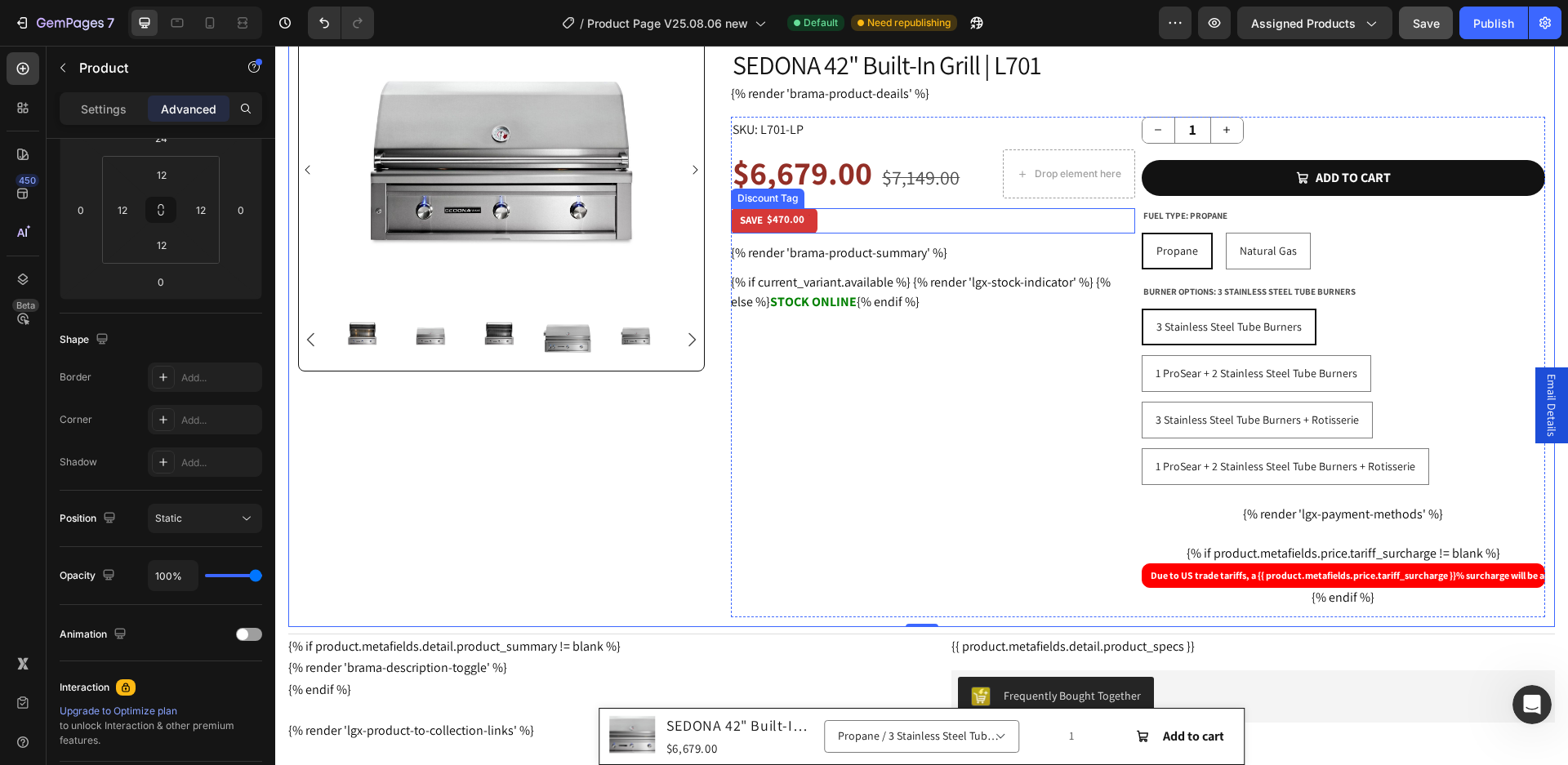
scroll to position [0, 0]
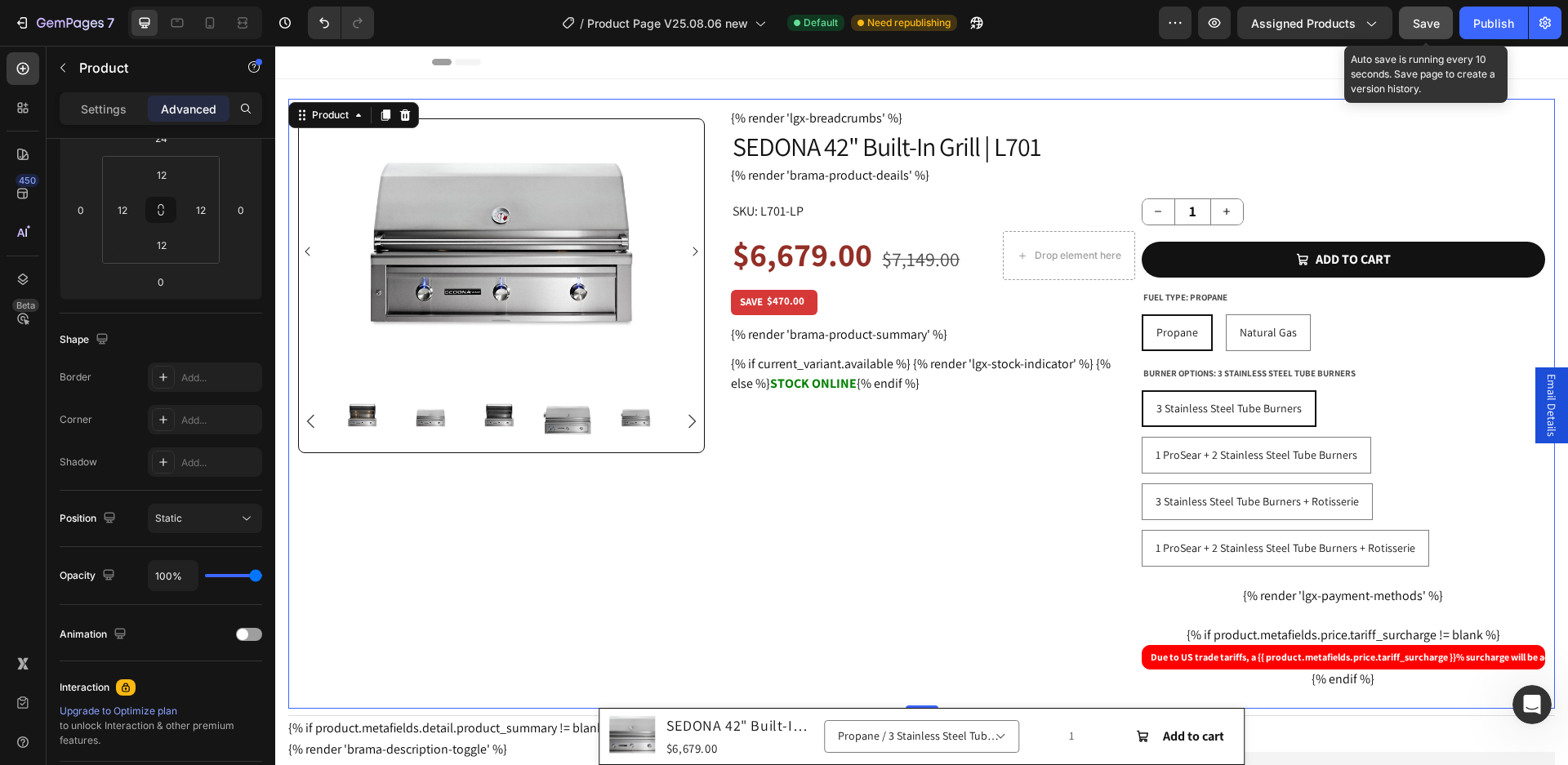
click at [1421, 26] on span "Save" at bounding box center [1426, 23] width 27 height 14
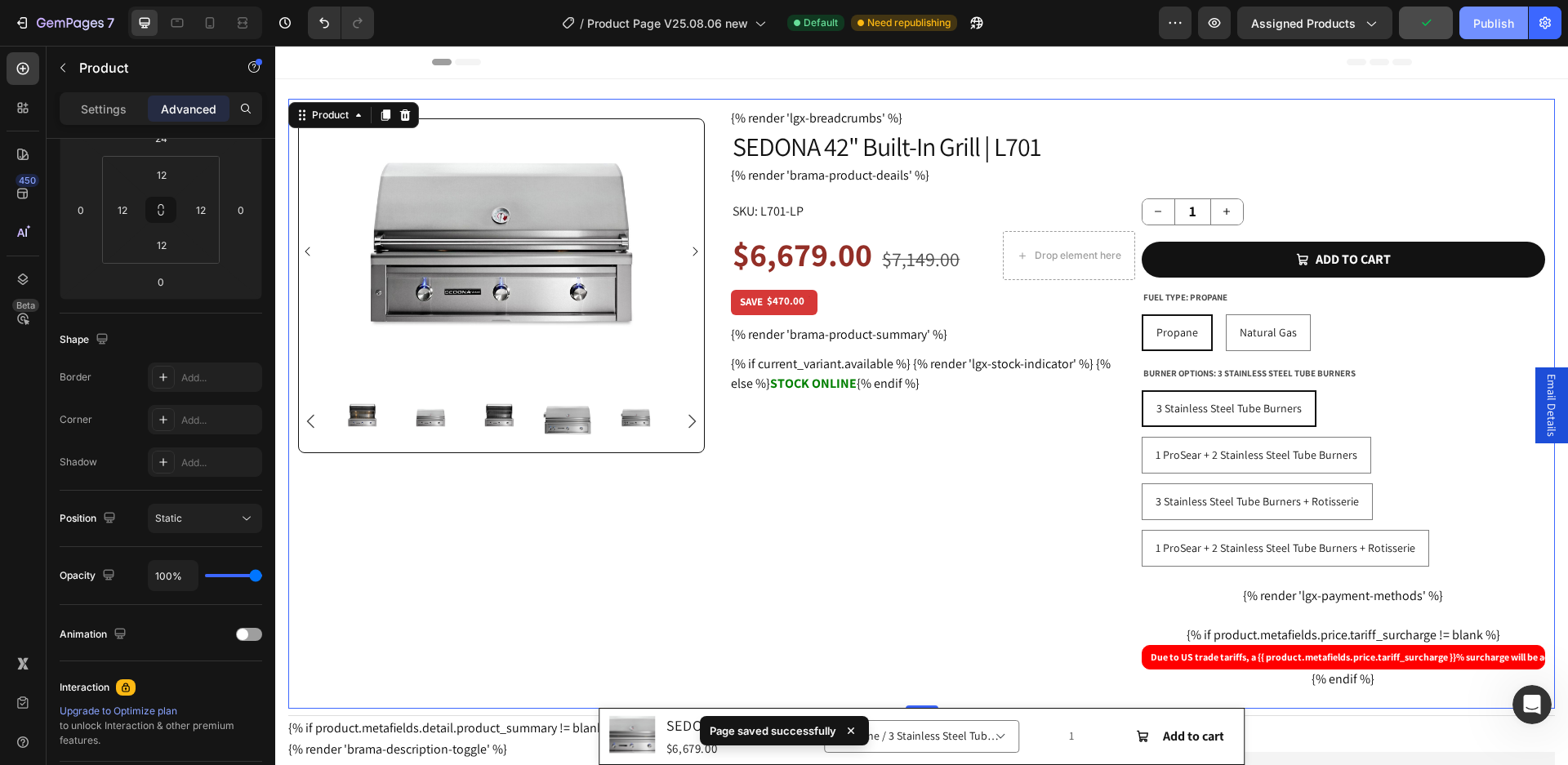
click at [1492, 22] on div "Publish" at bounding box center [1494, 23] width 41 height 17
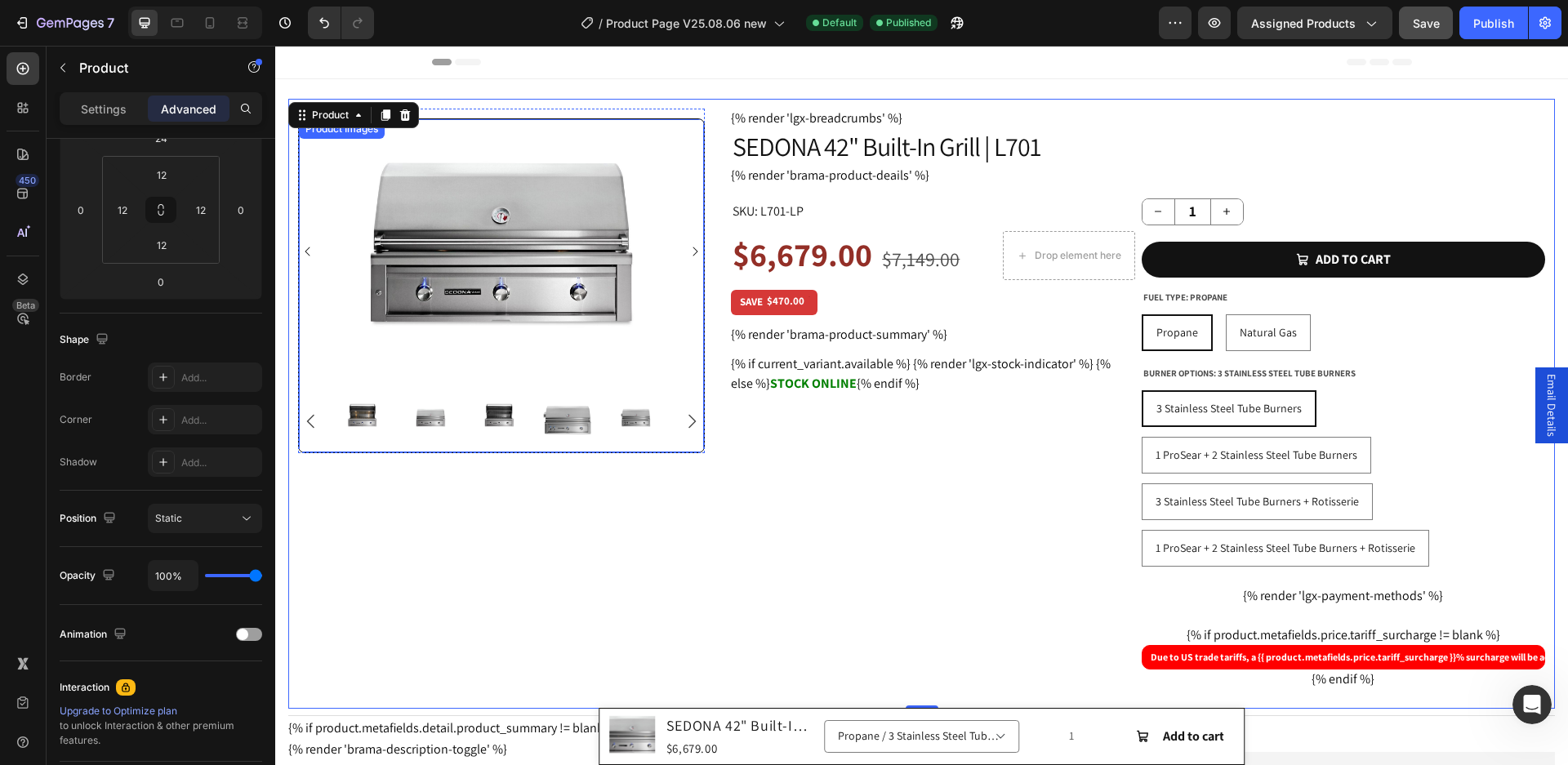
click at [613, 142] on img at bounding box center [501, 252] width 353 height 265
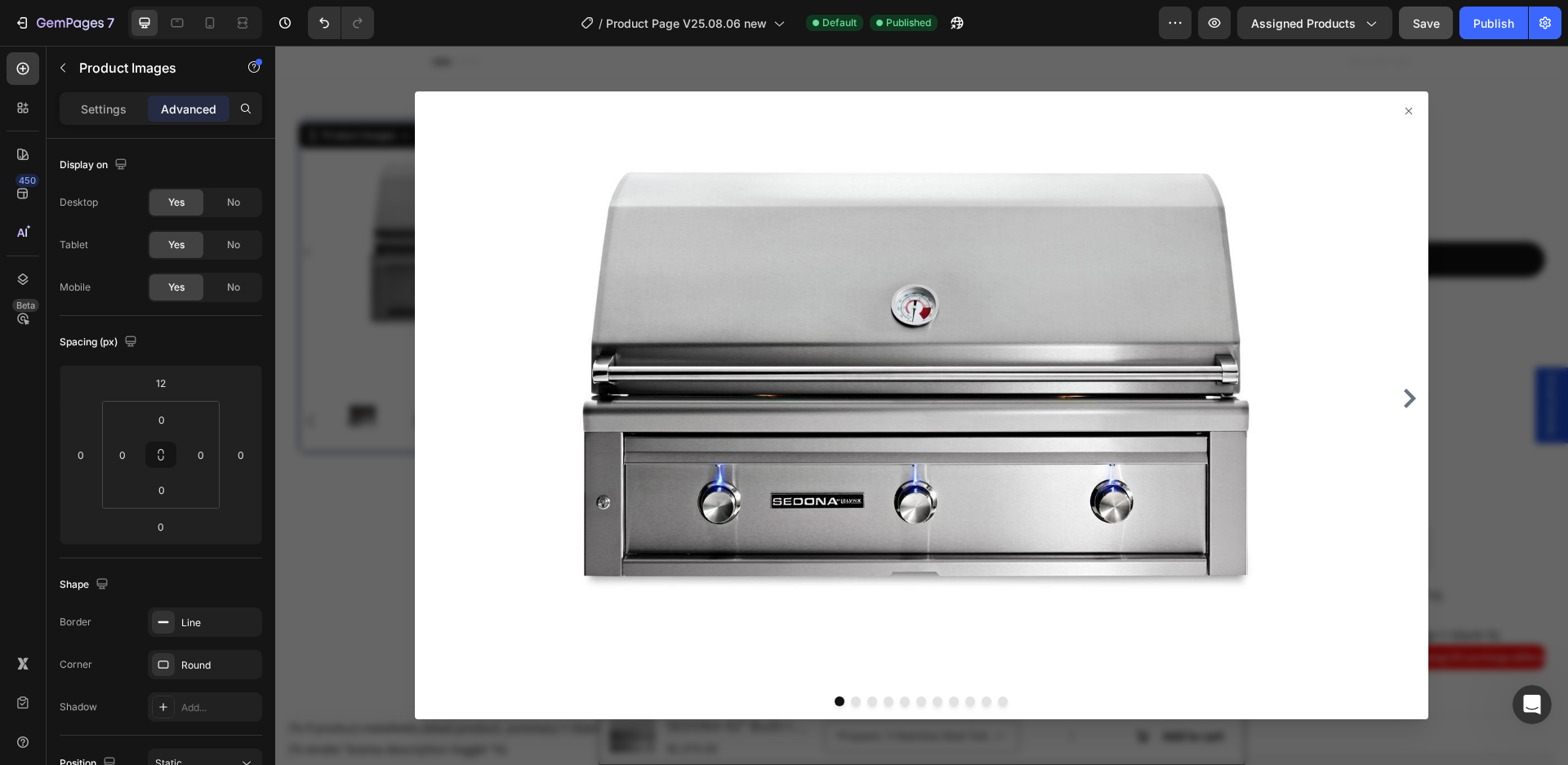
click at [1403, 105] on icon at bounding box center [1409, 111] width 13 height 13
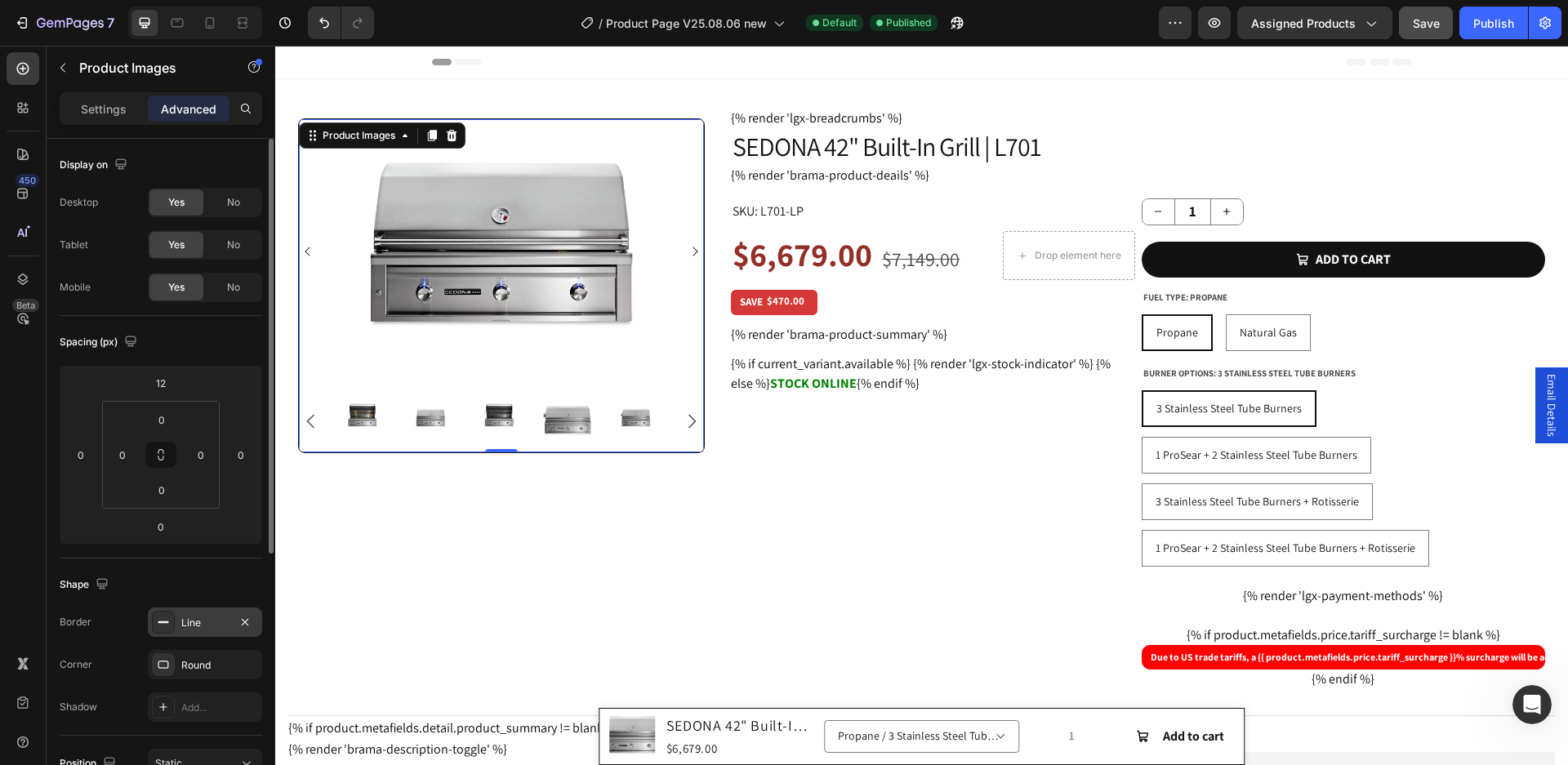
click at [190, 624] on div "Line" at bounding box center [205, 623] width 47 height 14
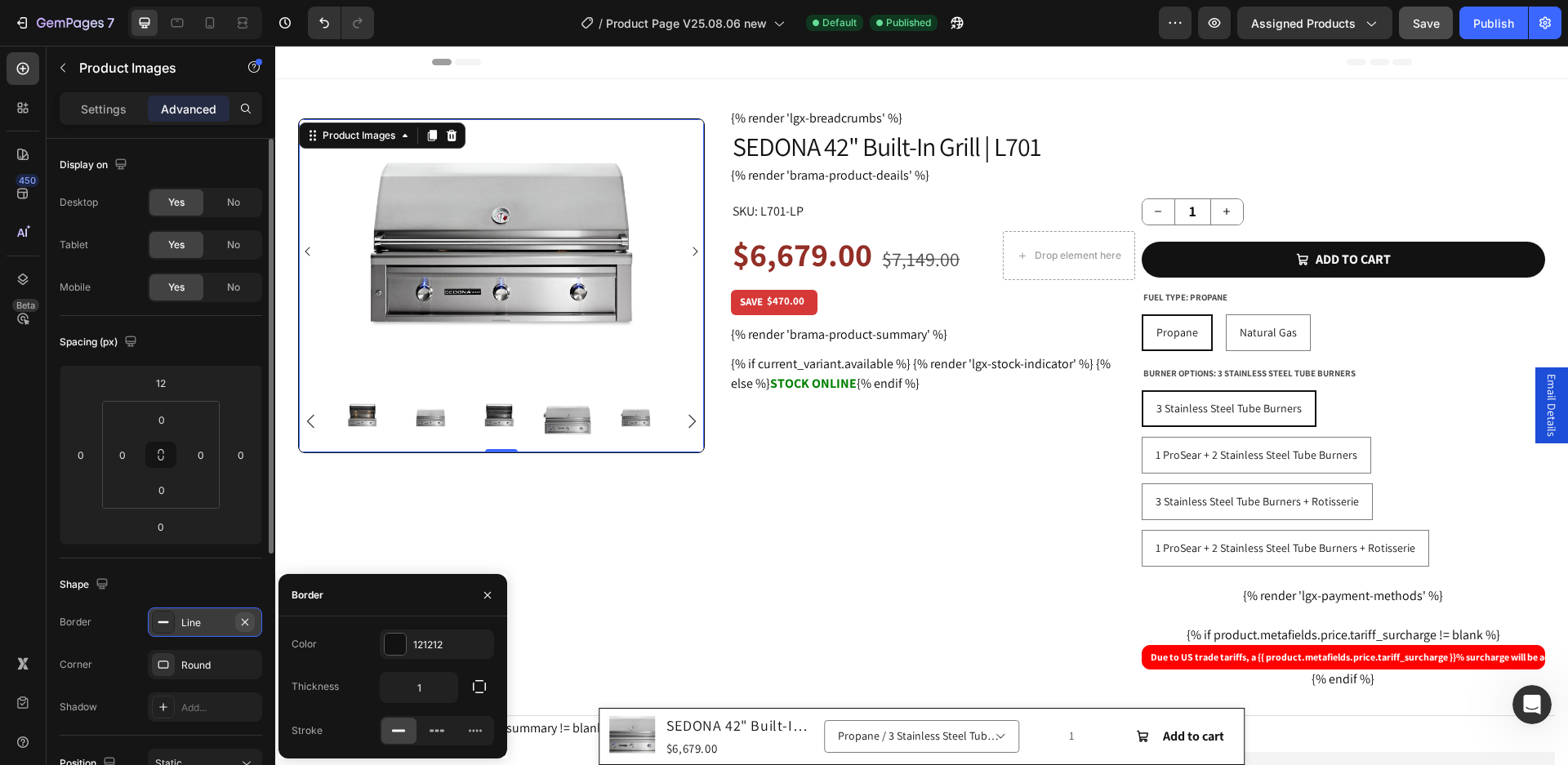
click at [239, 620] on icon "button" at bounding box center [245, 623] width 13 height 13
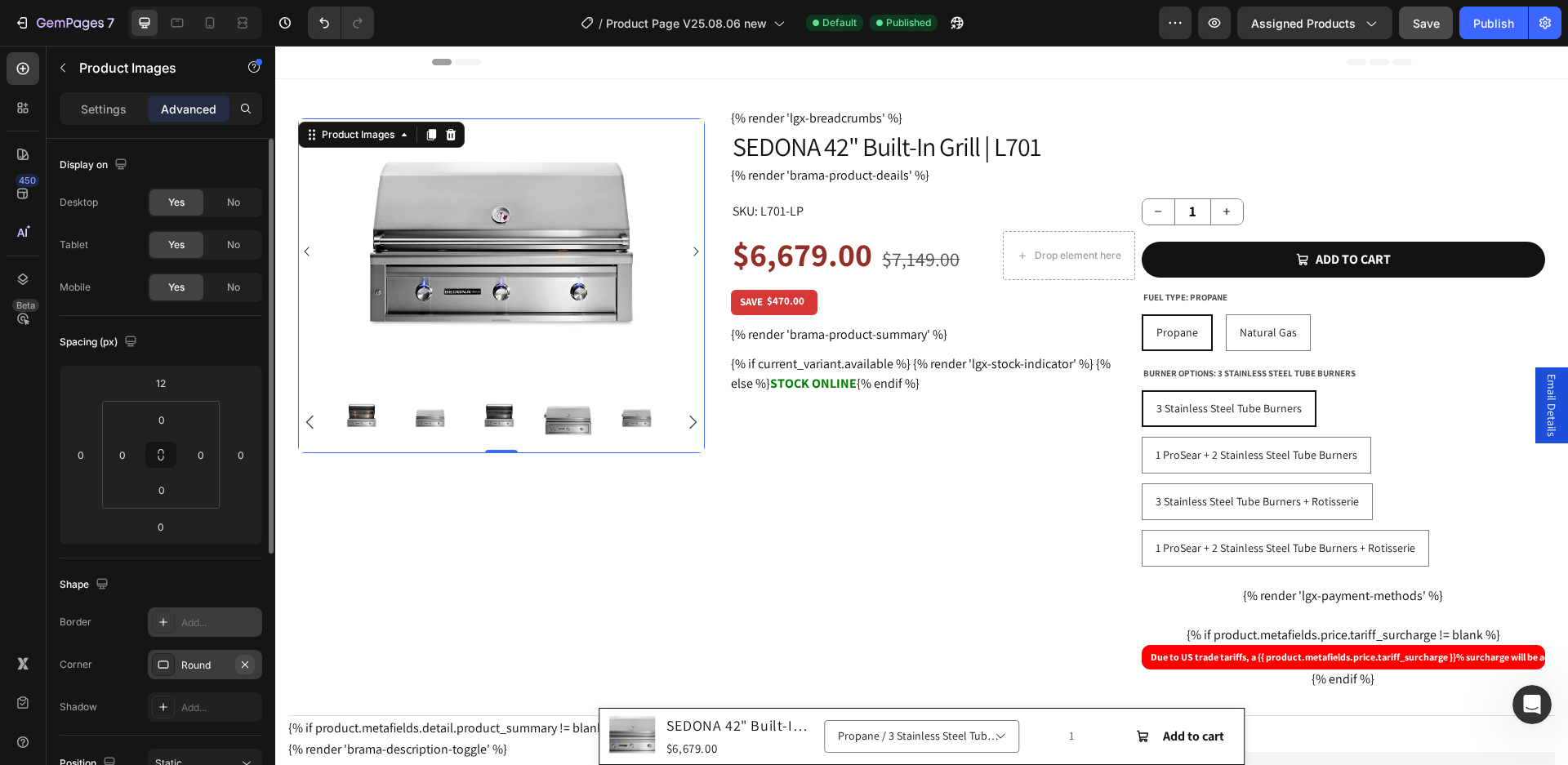
click at [241, 665] on icon "button" at bounding box center [245, 664] width 13 height 13
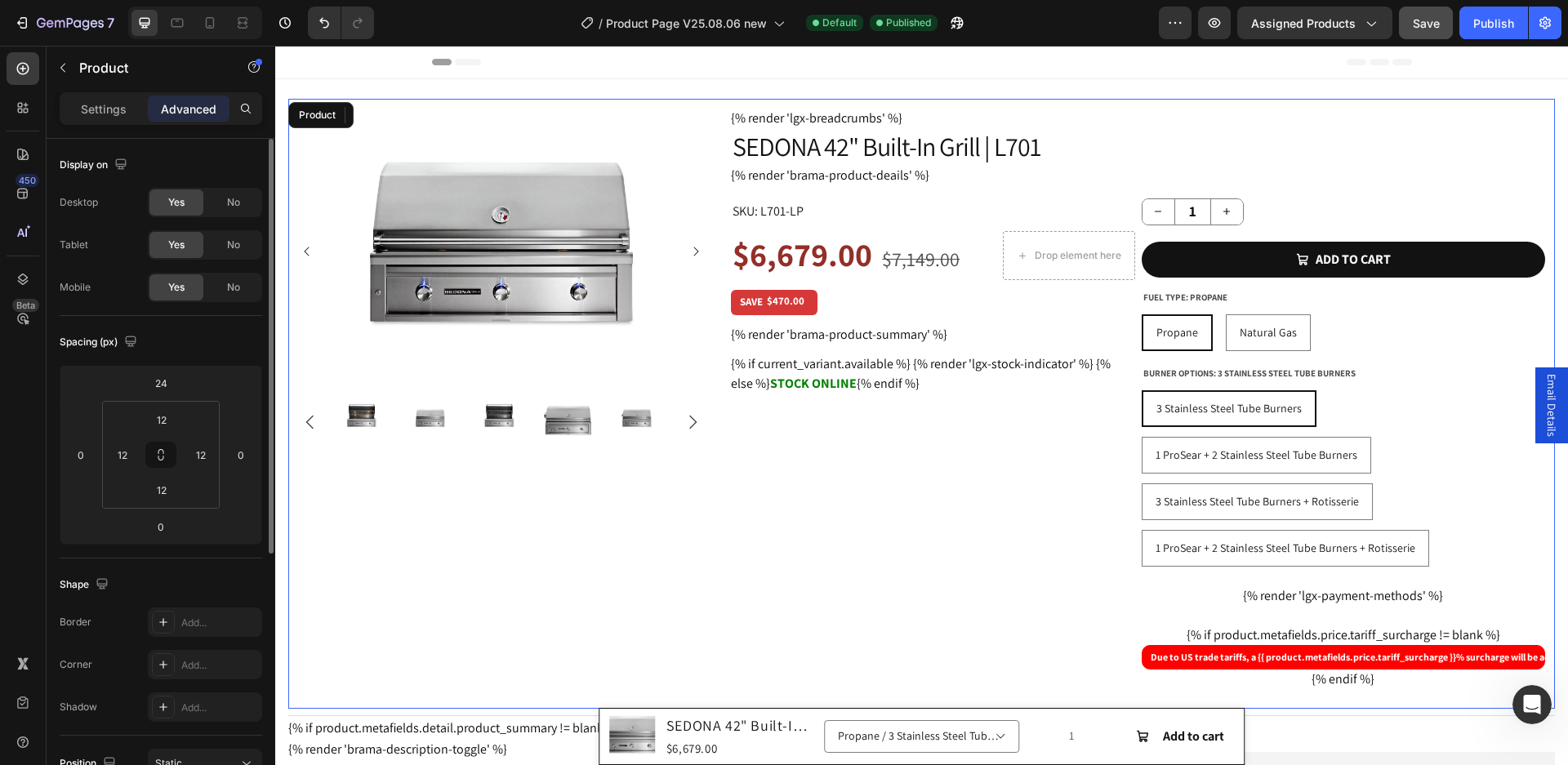
click at [427, 565] on div "Product Images 0 Row" at bounding box center [501, 403] width 406 height 590
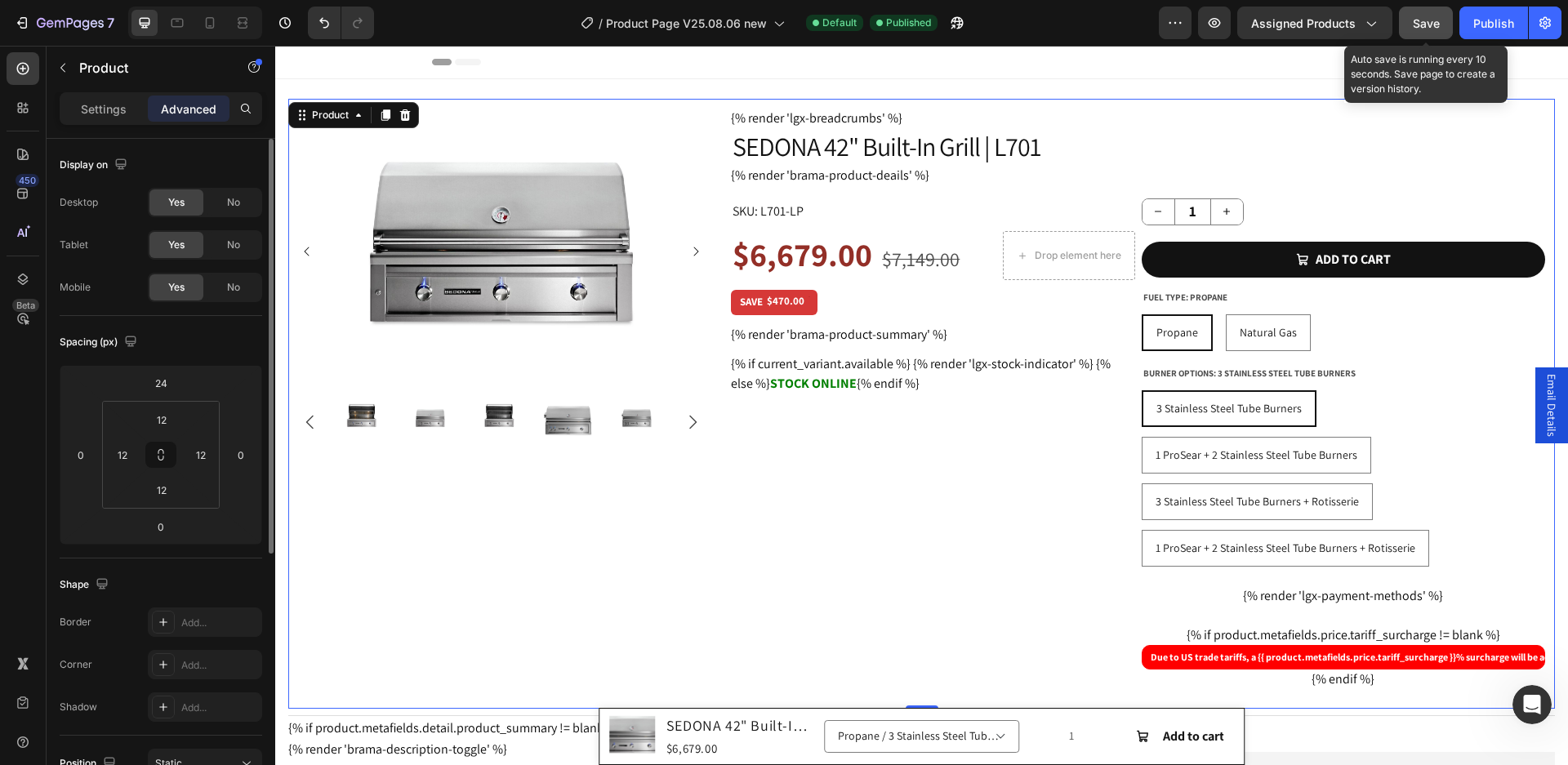
click at [1425, 21] on span "Save" at bounding box center [1426, 23] width 27 height 14
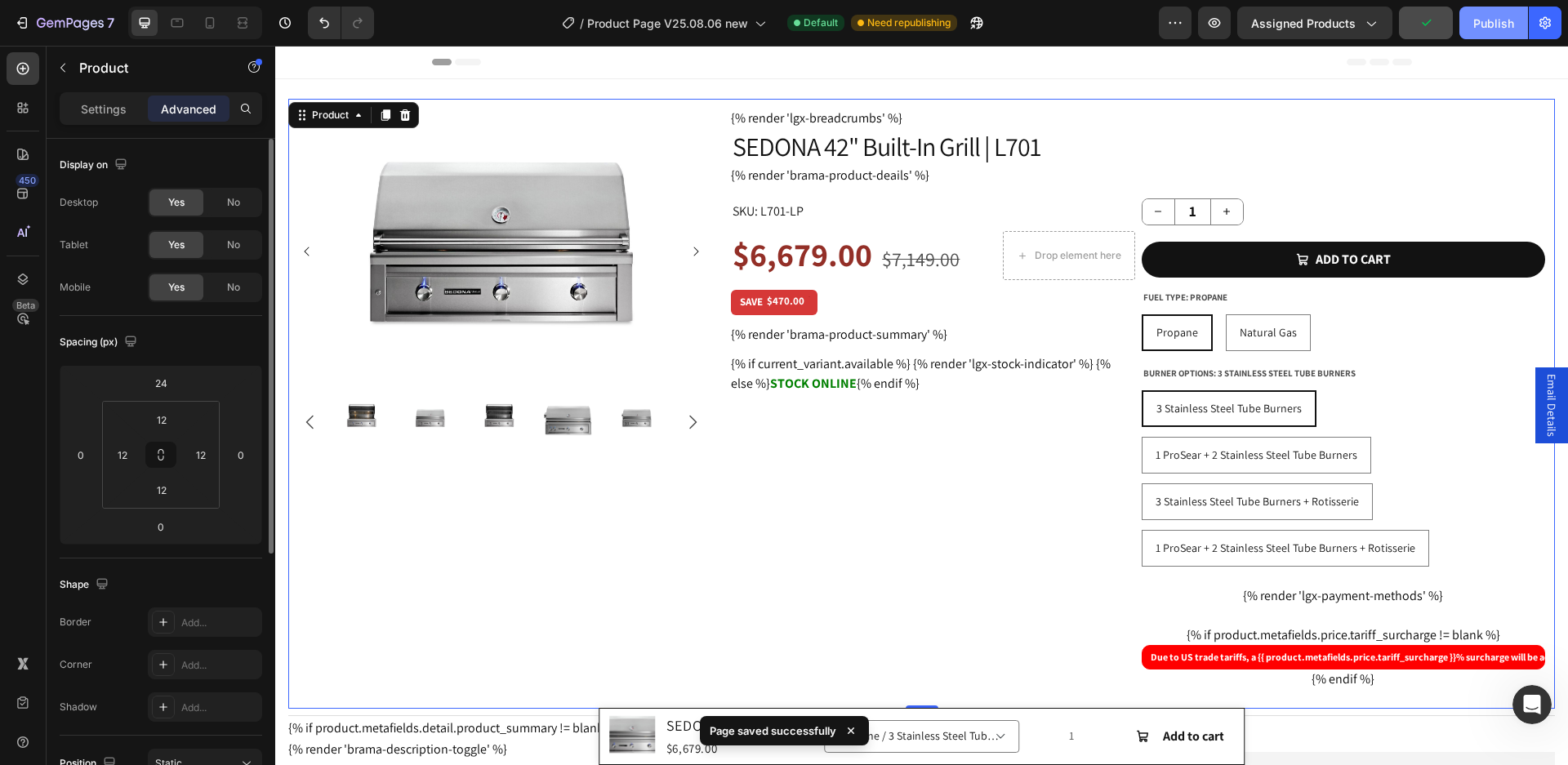
click at [1496, 21] on div "Publish" at bounding box center [1494, 23] width 41 height 17
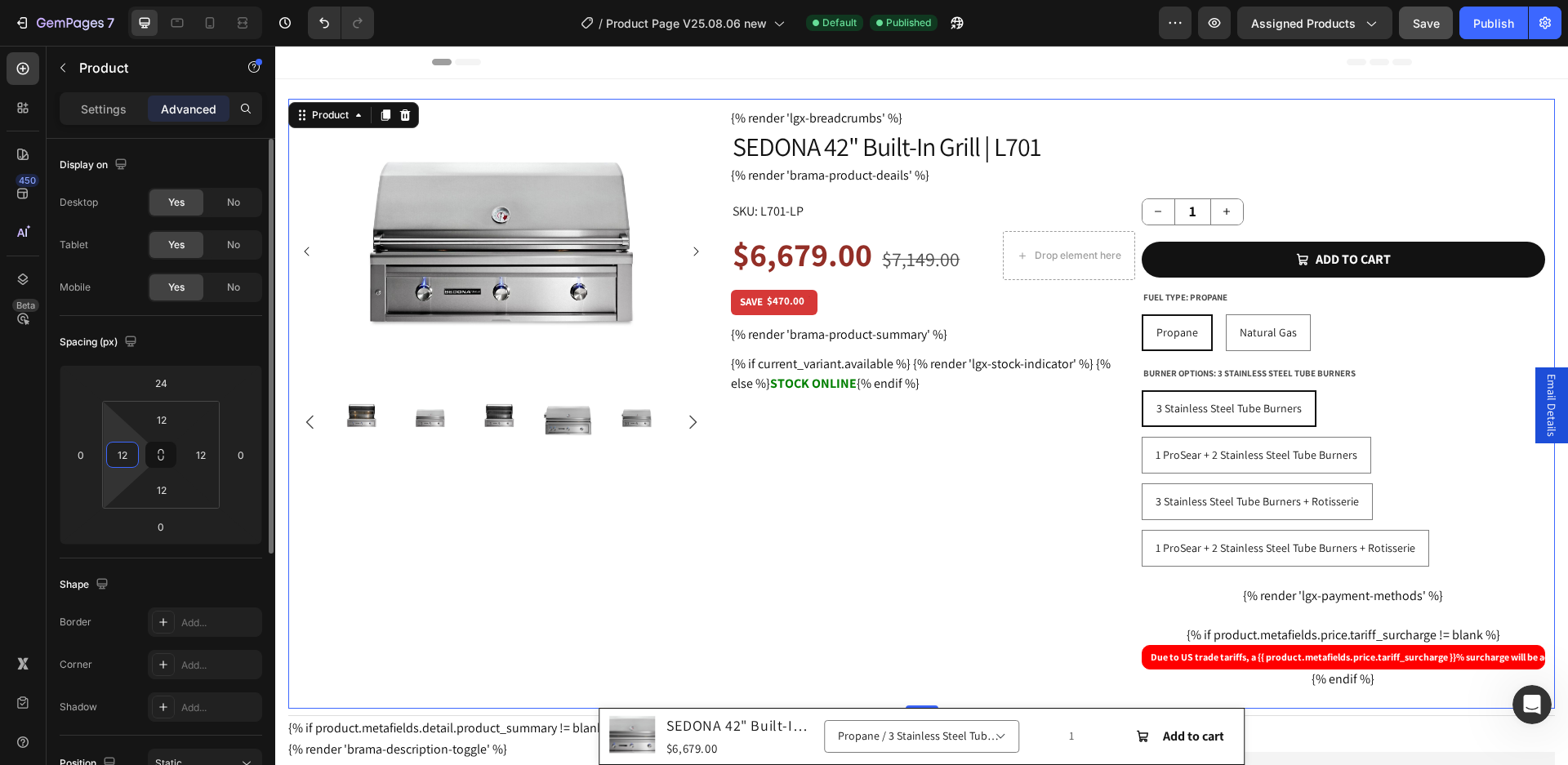
click at [119, 464] on input "12" at bounding box center [123, 455] width 25 height 25
type input "0"
click at [164, 460] on icon at bounding box center [161, 455] width 13 height 13
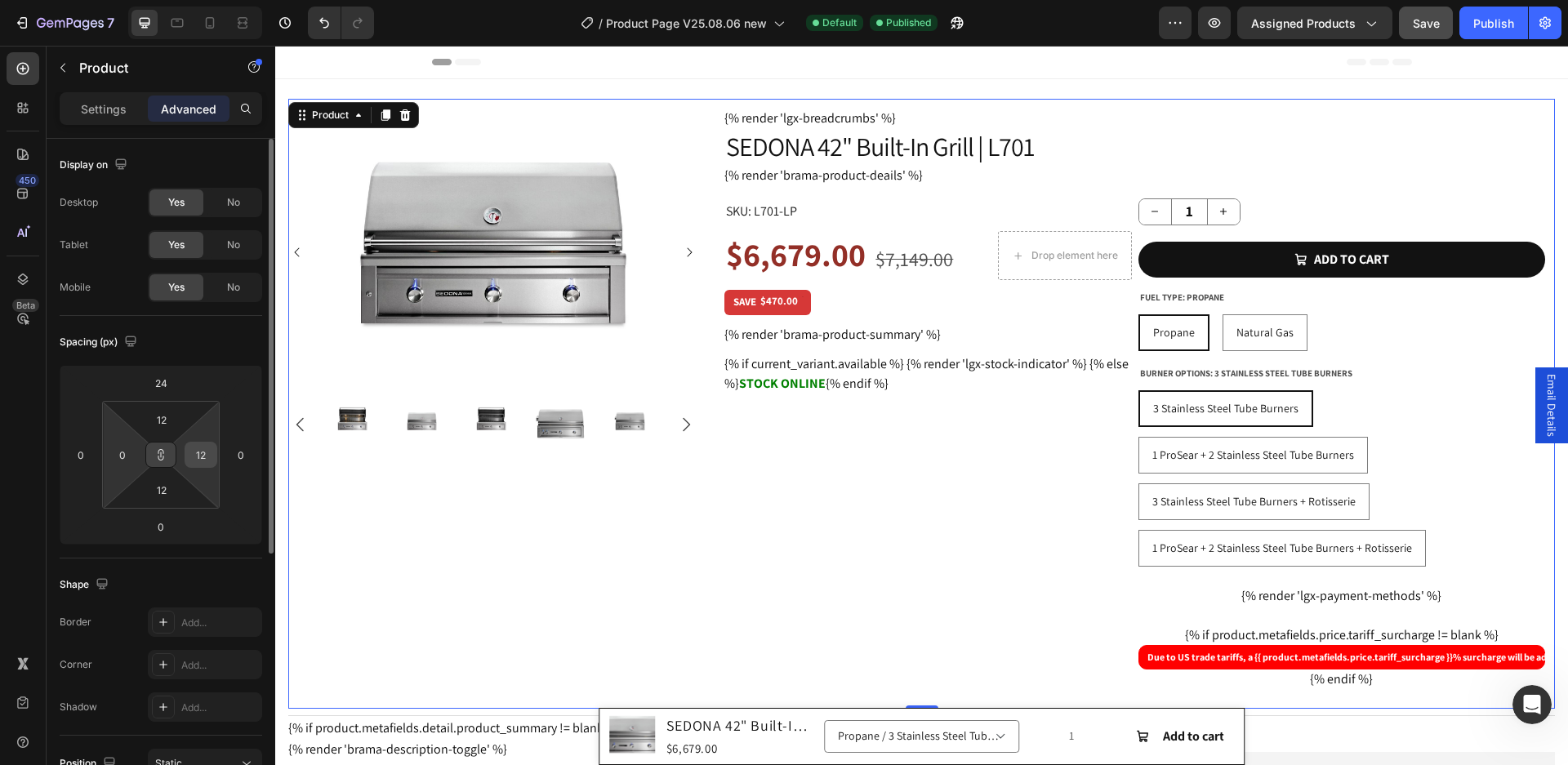
click at [200, 458] on input "12" at bounding box center [201, 455] width 25 height 25
type input "0"
click at [157, 418] on input "12" at bounding box center [161, 420] width 32 height 25
type input "0"
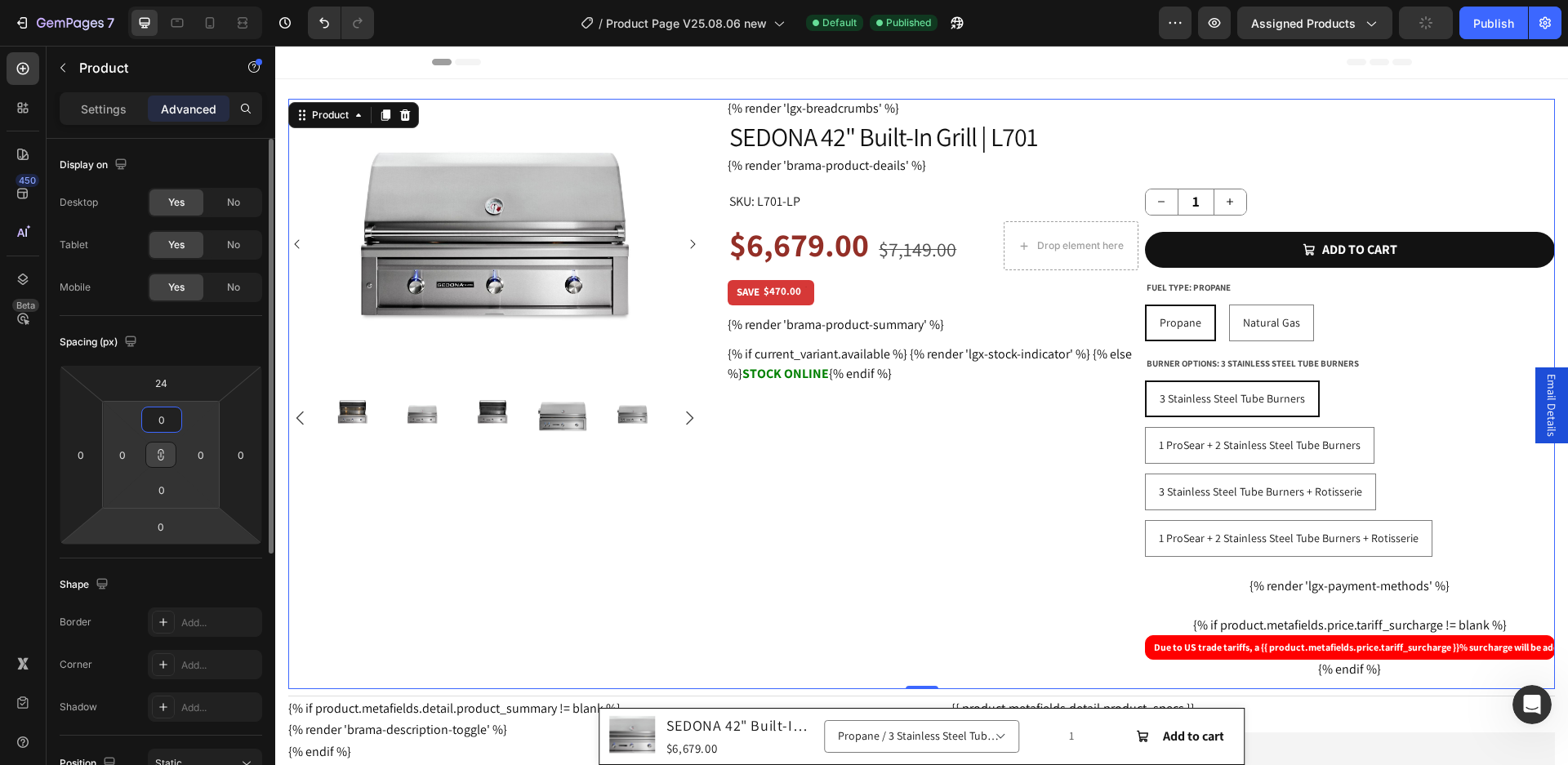
click at [189, 0] on html "7 Version history / Product Page V25.08.06 new Default Published Preview Assign…" at bounding box center [784, 0] width 1568 height 0
type input "0"
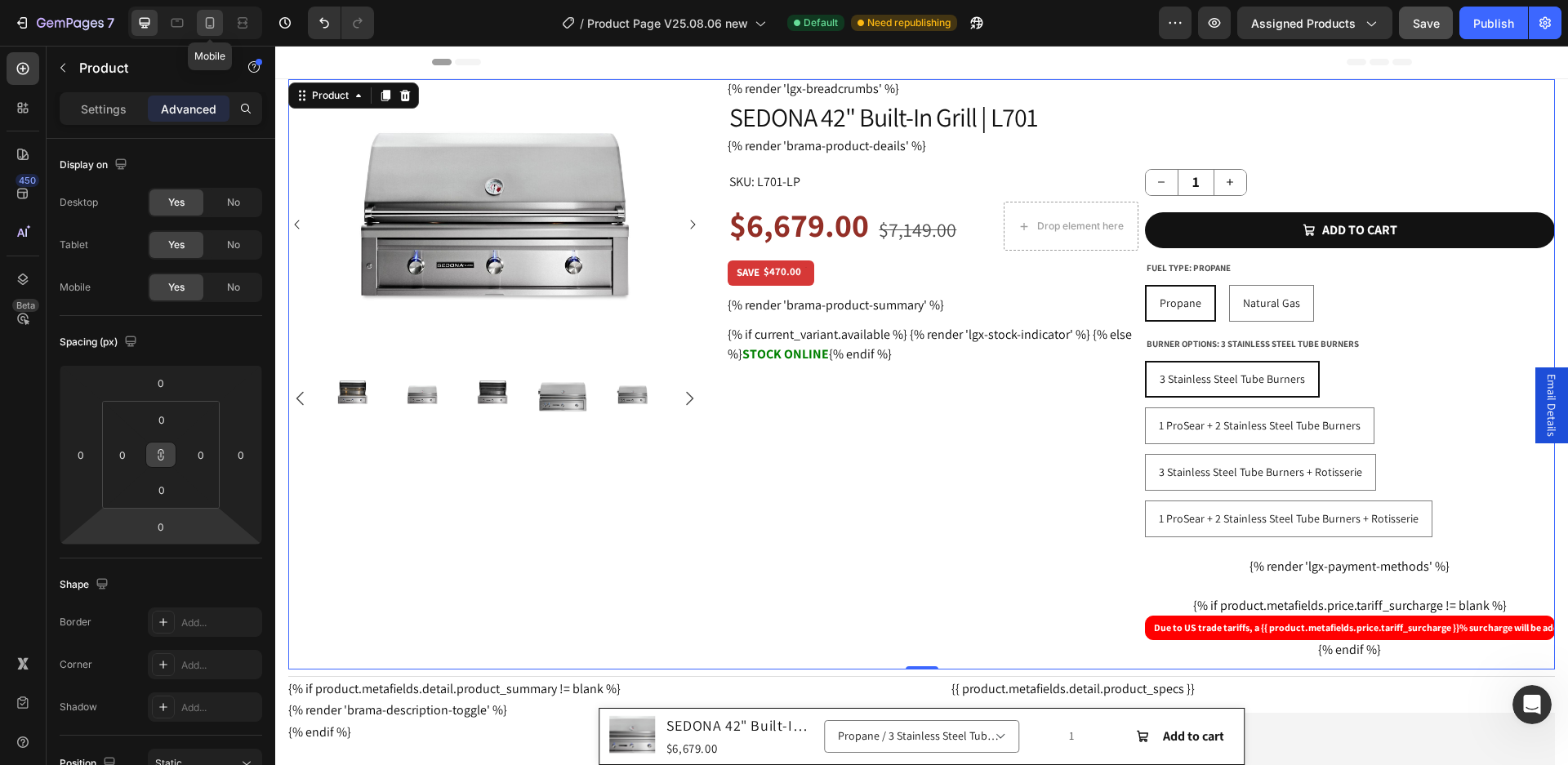
click at [212, 26] on icon at bounding box center [209, 22] width 16 height 16
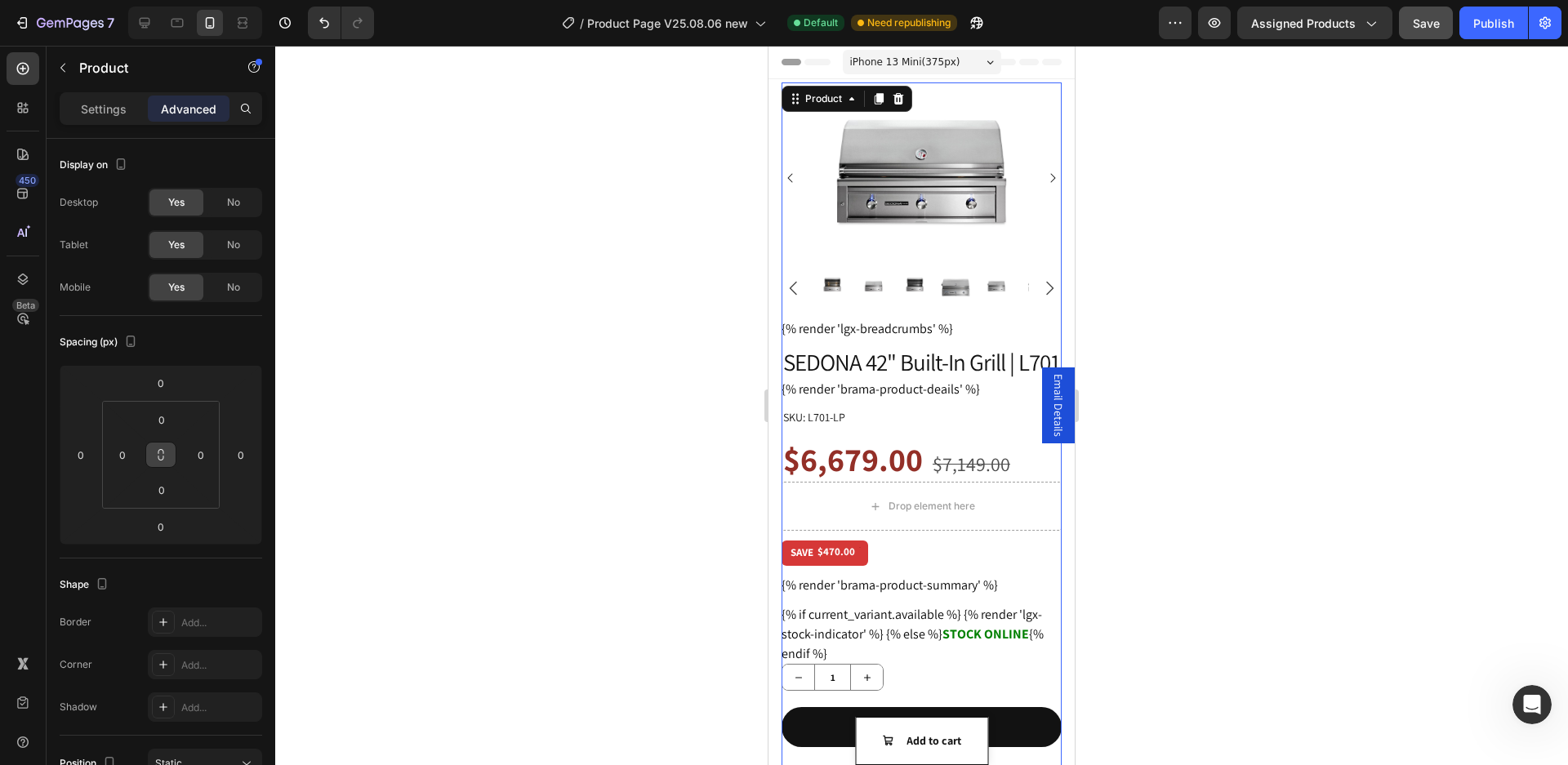
click at [972, 58] on div "iPhone 13 Mini ( 375 px)" at bounding box center [922, 62] width 159 height 25
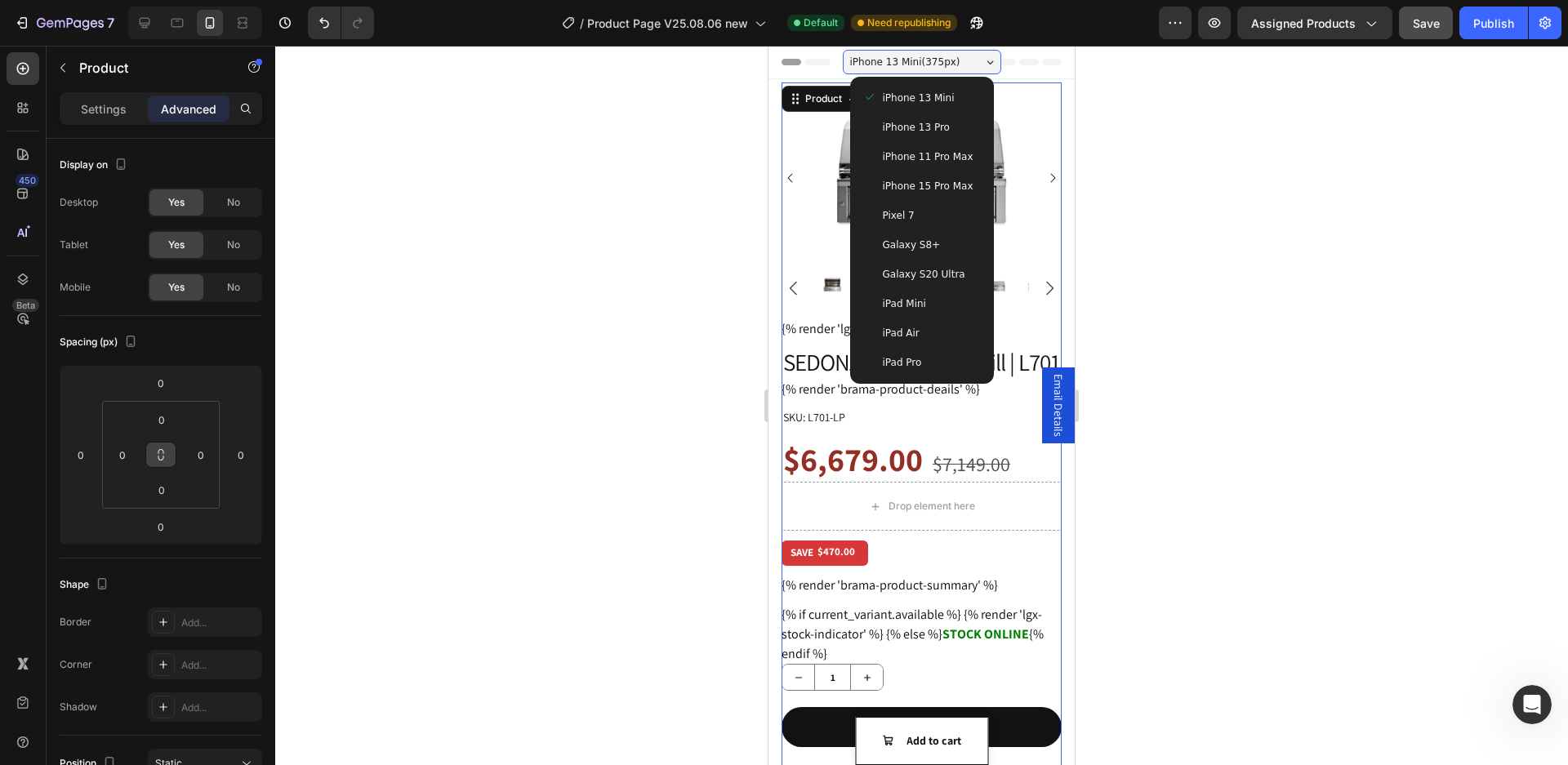
click at [897, 215] on span "Pixel 7" at bounding box center [899, 215] width 32 height 16
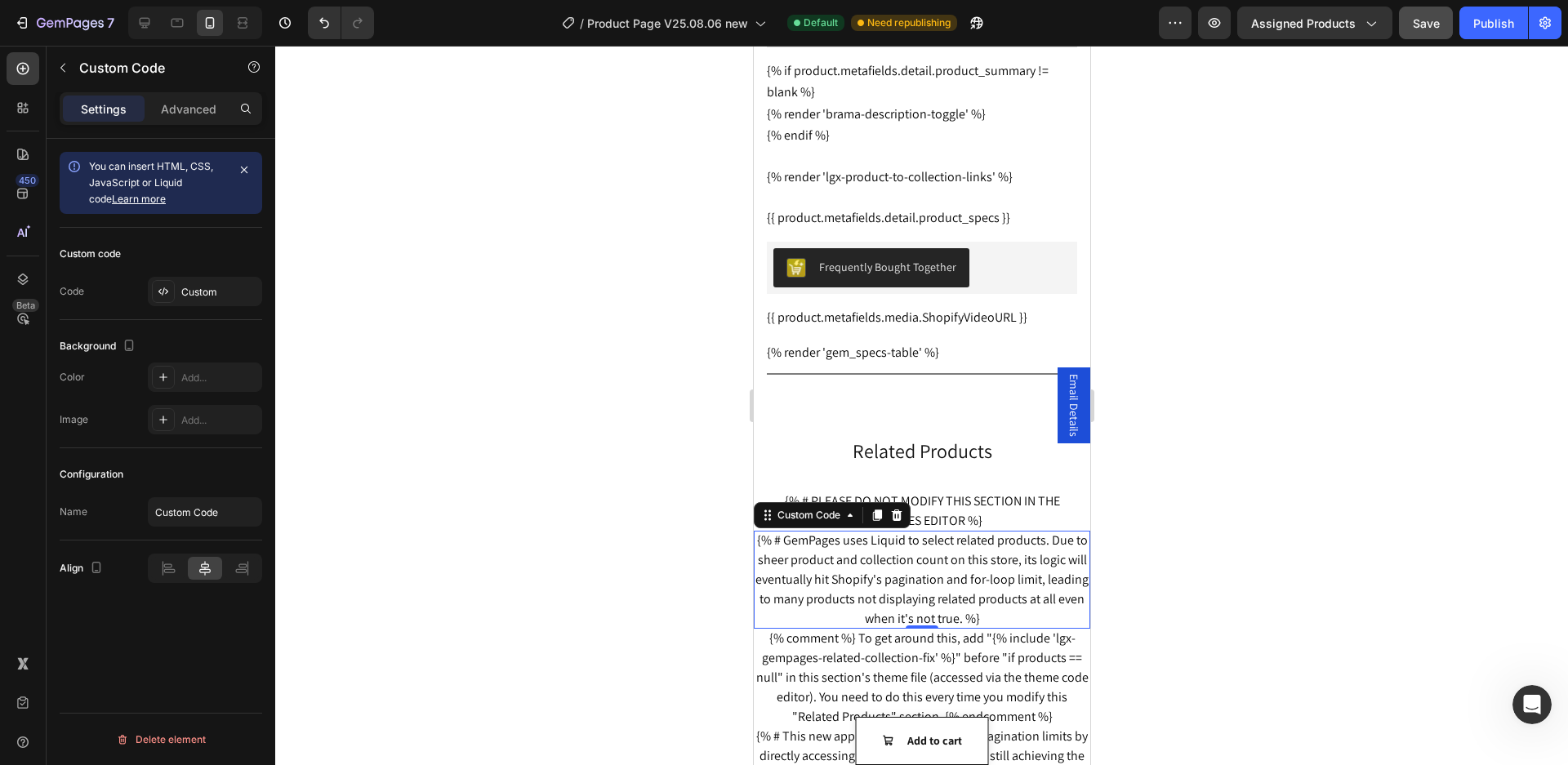
scroll to position [1161, 0]
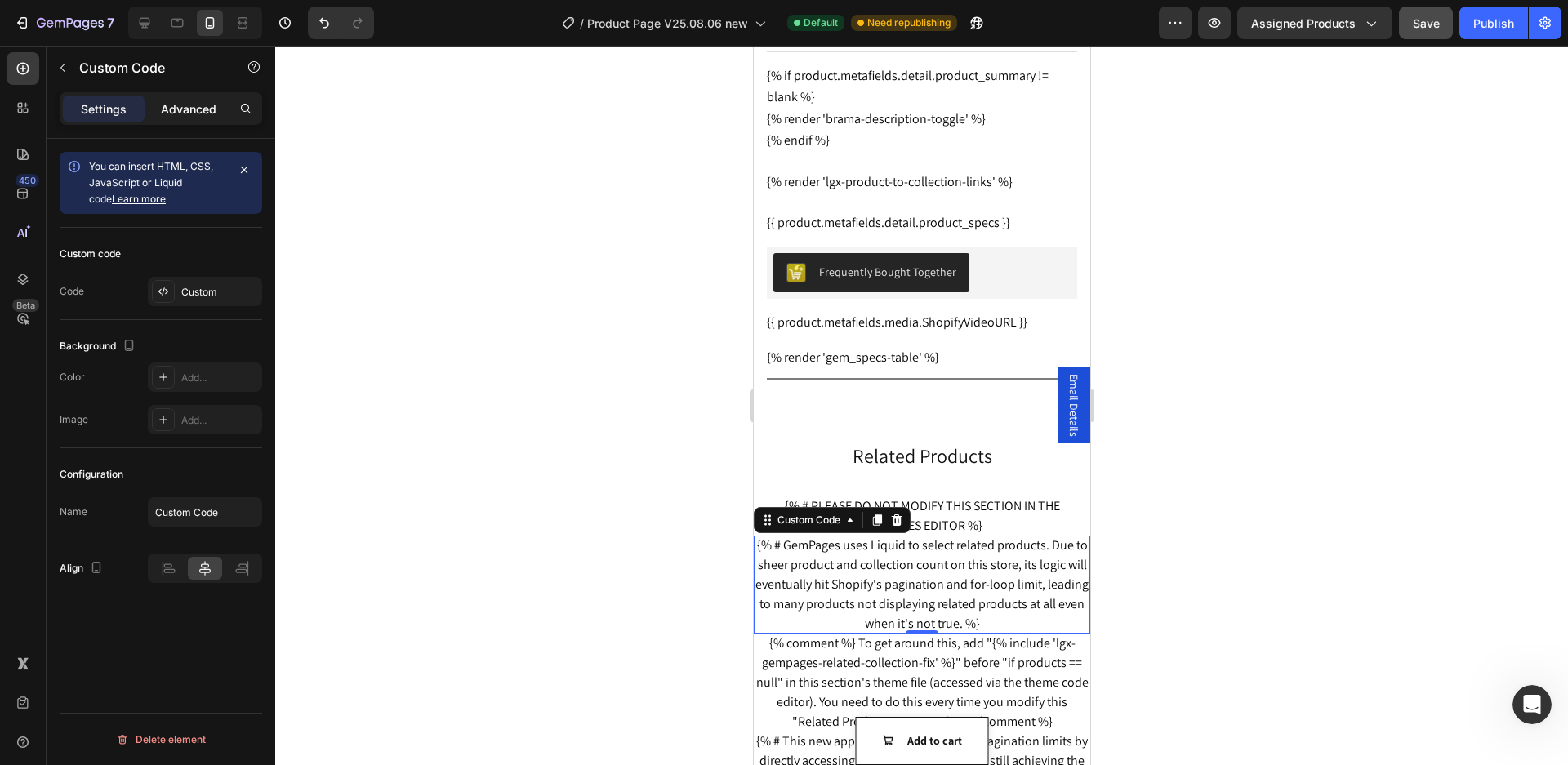
click at [206, 111] on p "Advanced" at bounding box center [188, 109] width 55 height 17
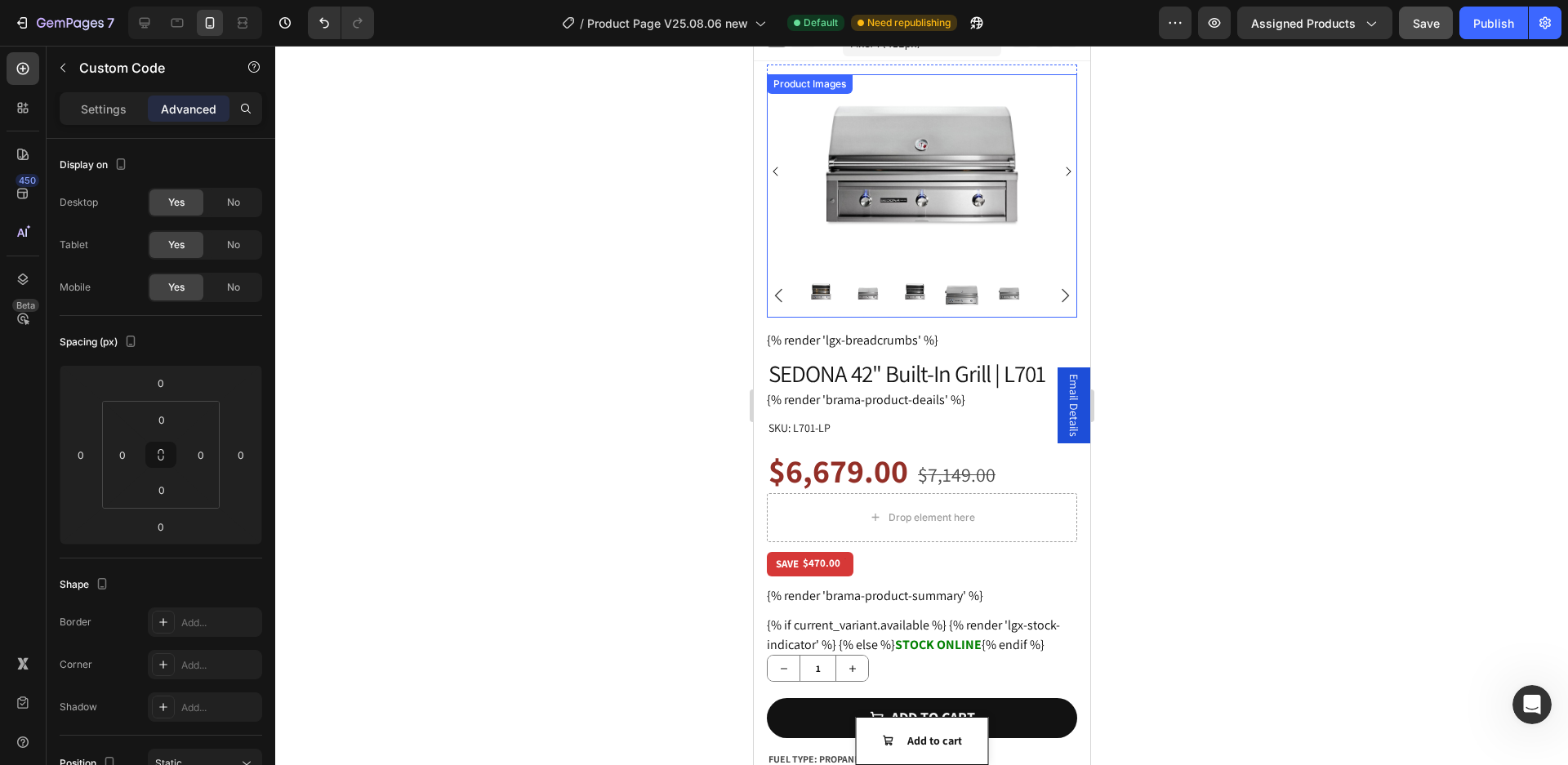
scroll to position [0, 0]
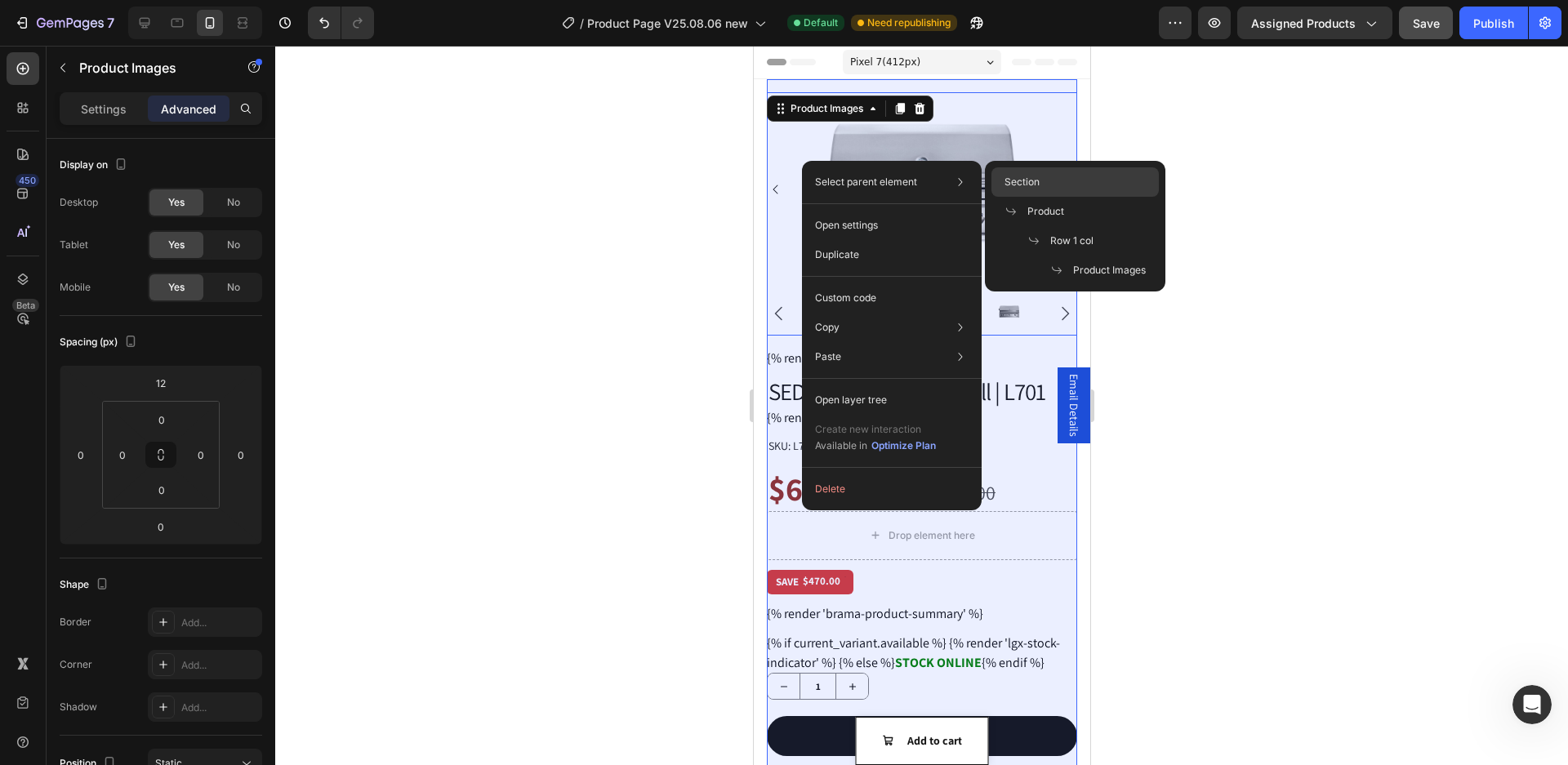
click at [1027, 184] on span "Section" at bounding box center [1022, 181] width 35 height 14
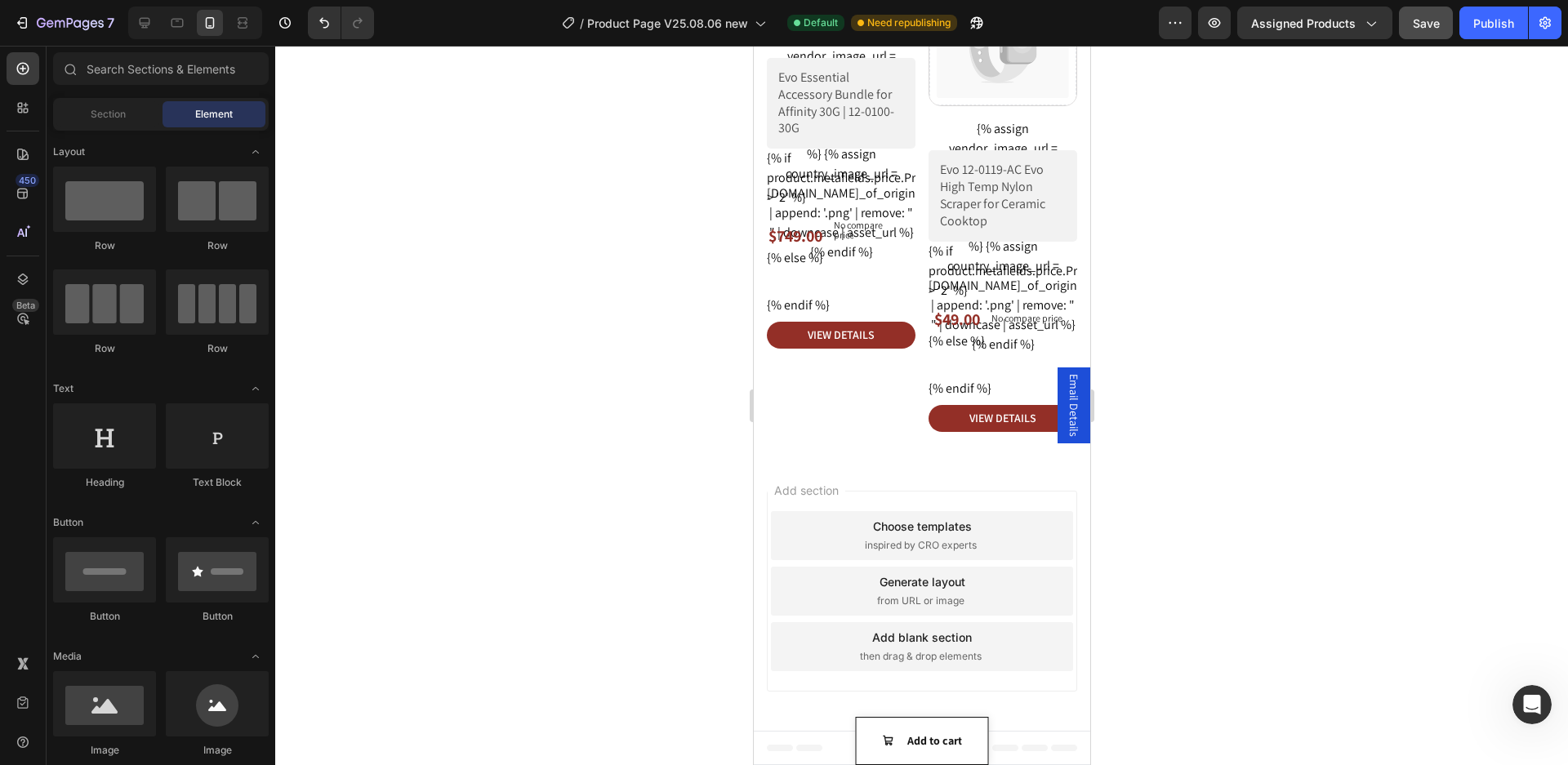
scroll to position [2781, 0]
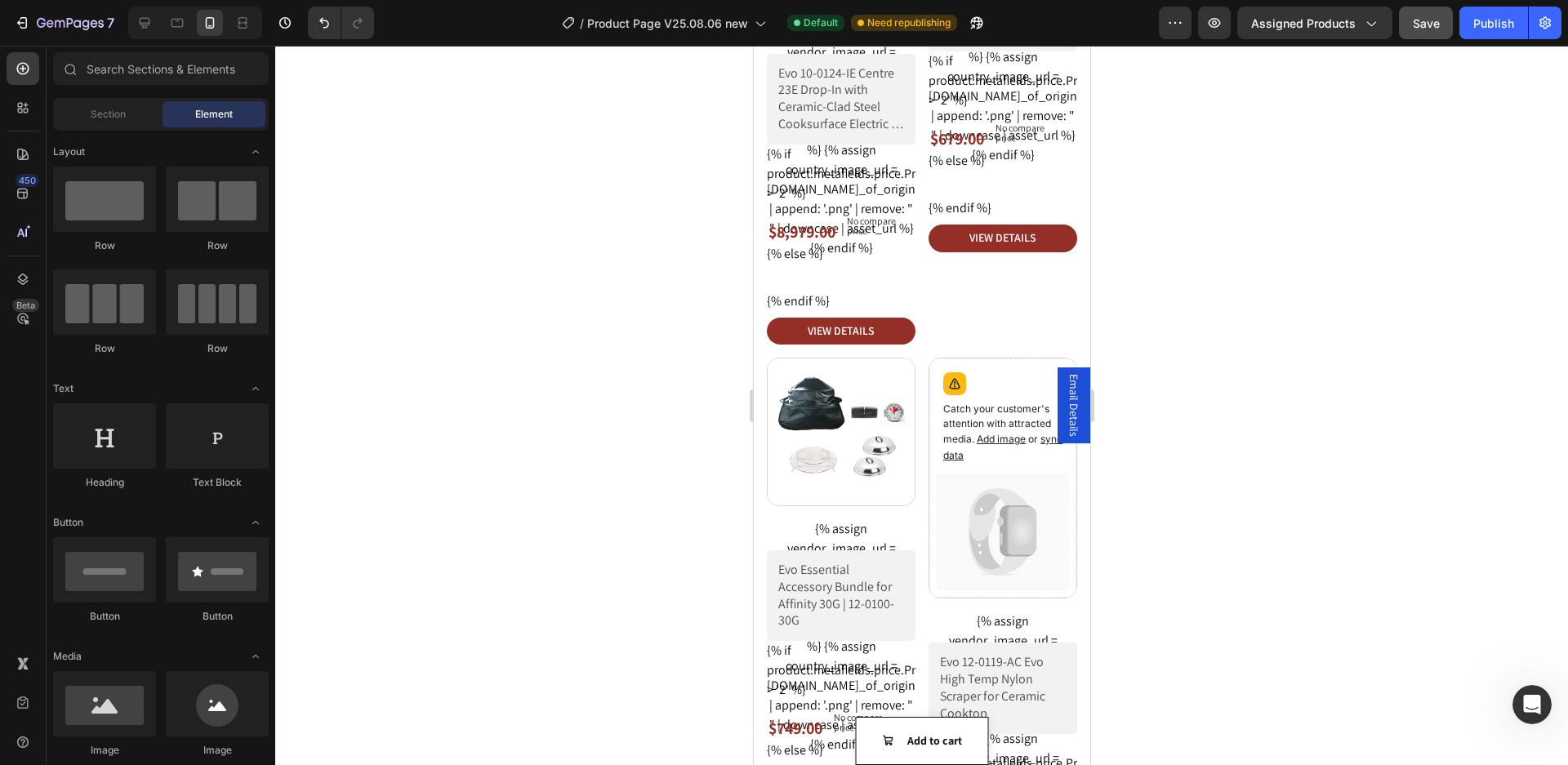
drag, startPoint x: 1078, startPoint y: 472, endPoint x: 1921, endPoint y: 237, distance: 875.1
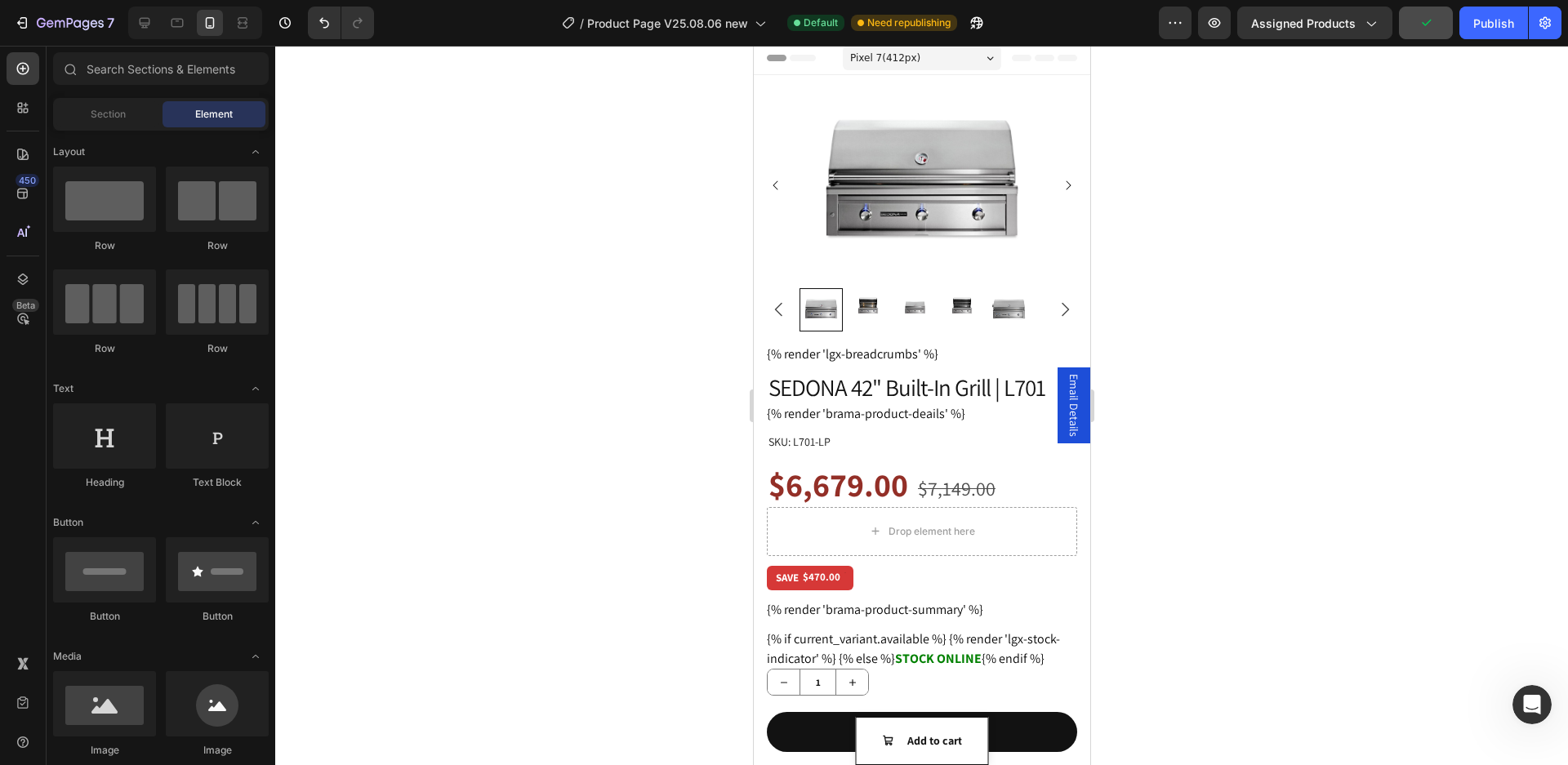
scroll to position [0, 0]
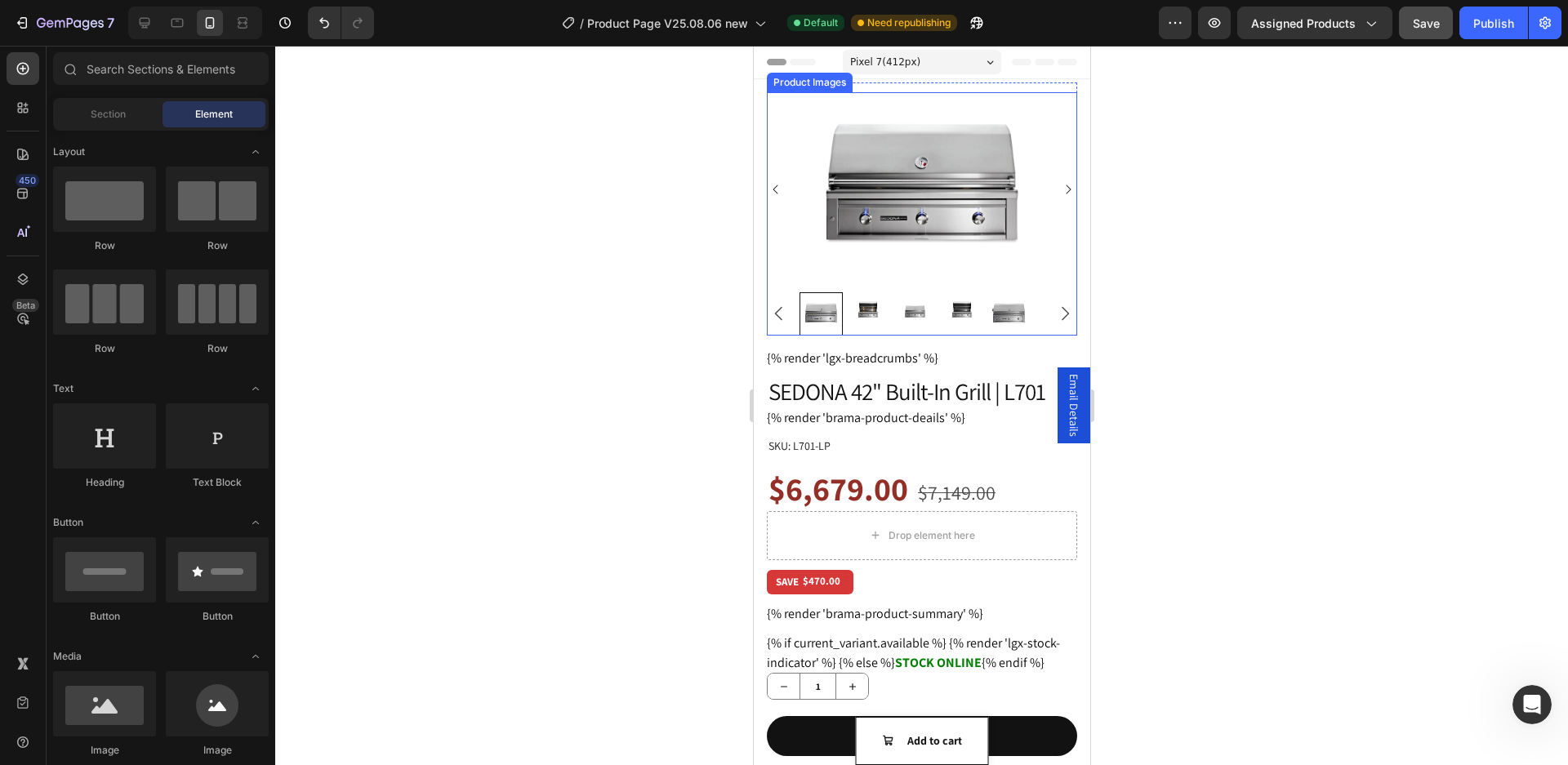
click at [888, 194] on img at bounding box center [921, 189] width 258 height 194
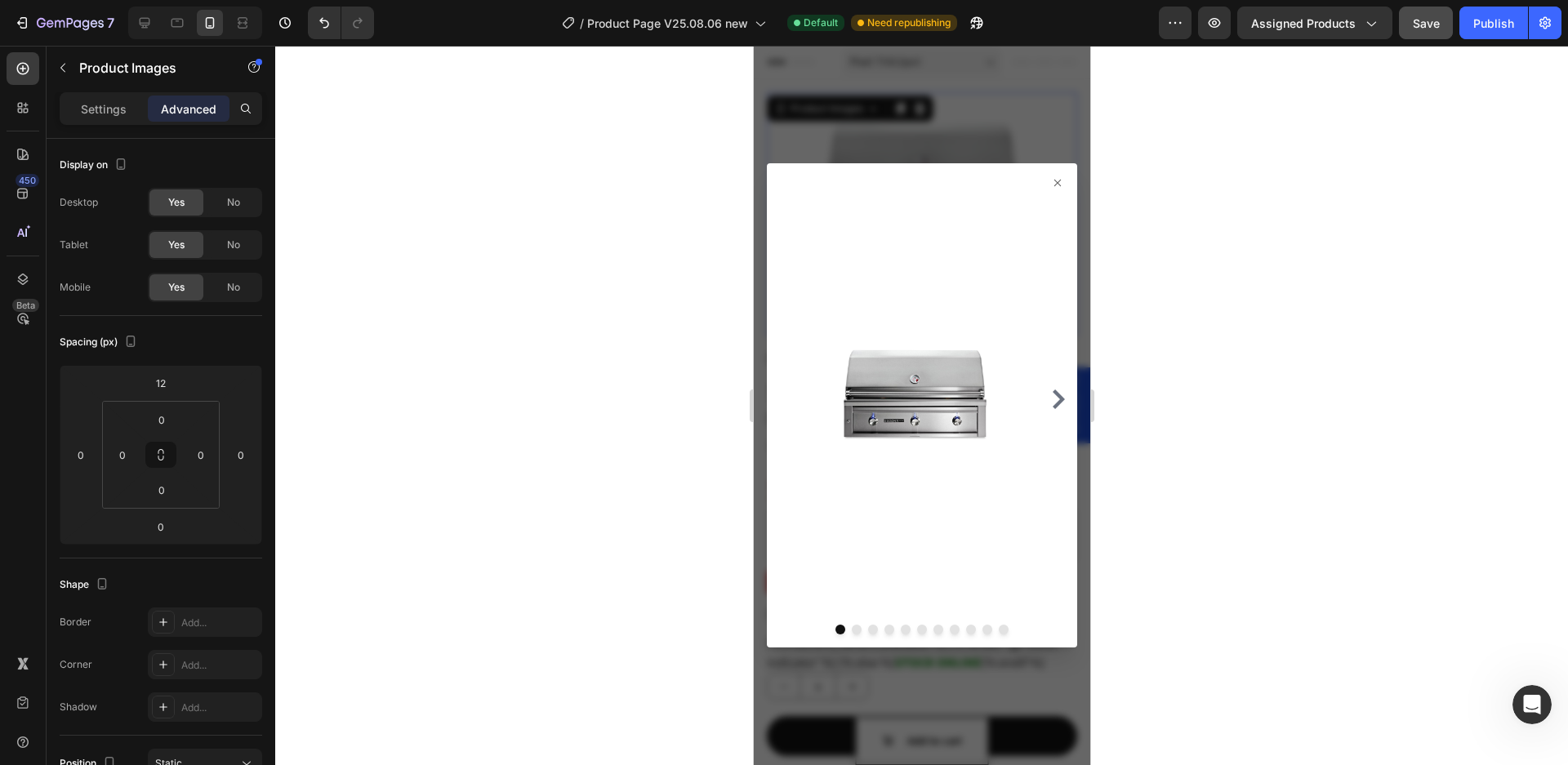
click at [1054, 181] on icon at bounding box center [1057, 182] width 7 height 7
click at [1050, 180] on icon at bounding box center [1057, 183] width 13 height 13
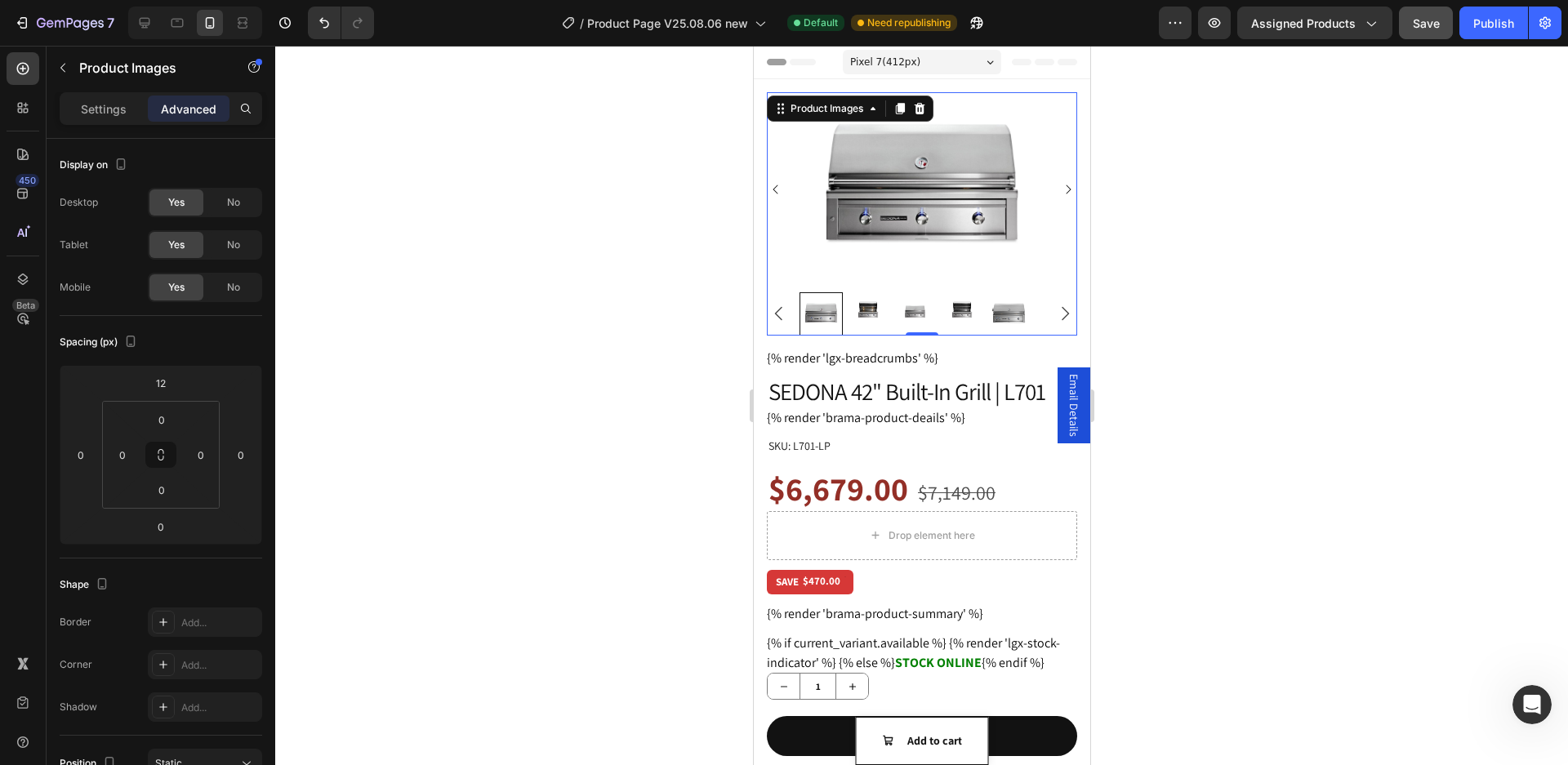
scroll to position [163, 0]
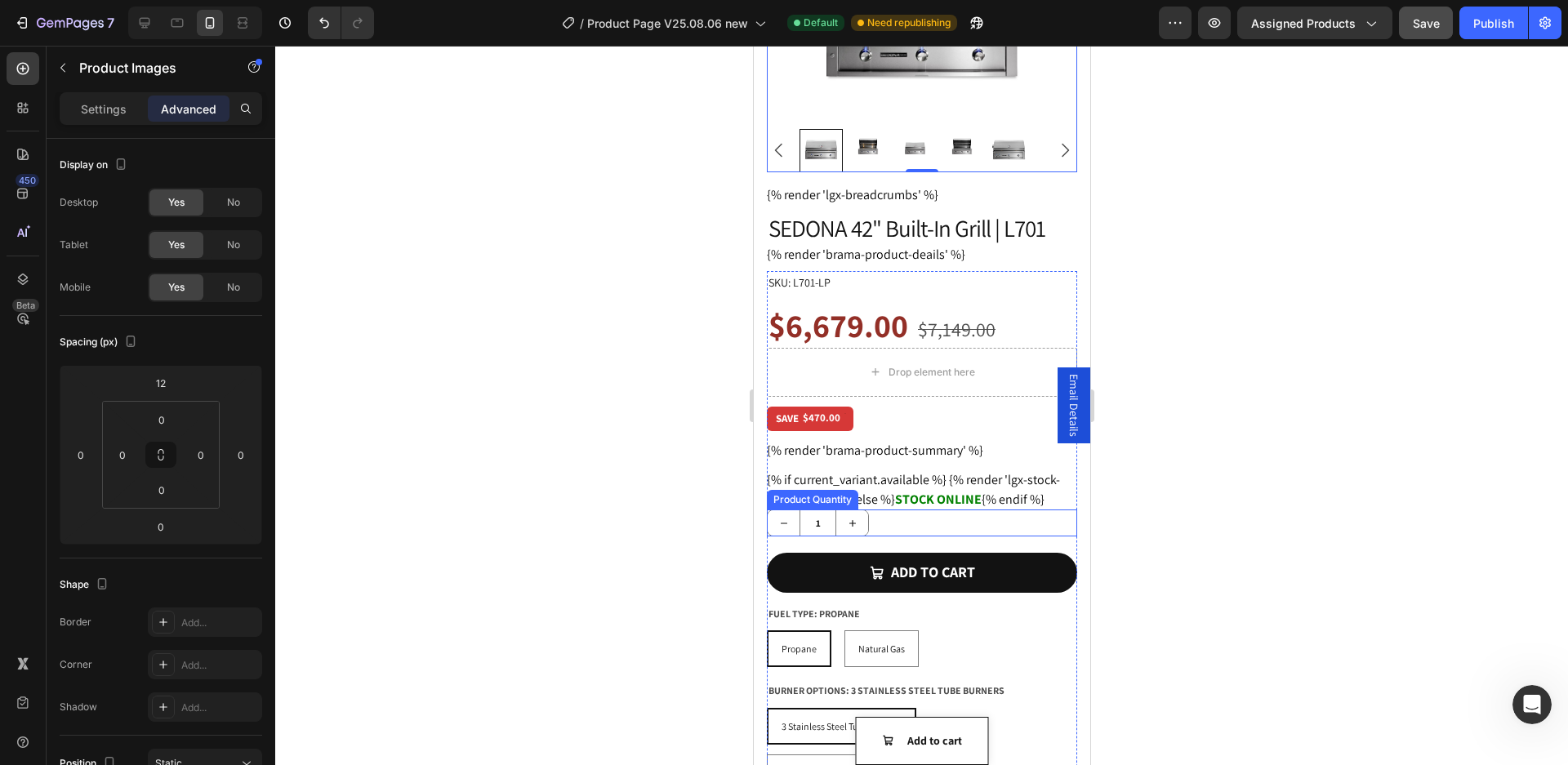
click at [786, 493] on div "Product Quantity" at bounding box center [811, 499] width 85 height 14
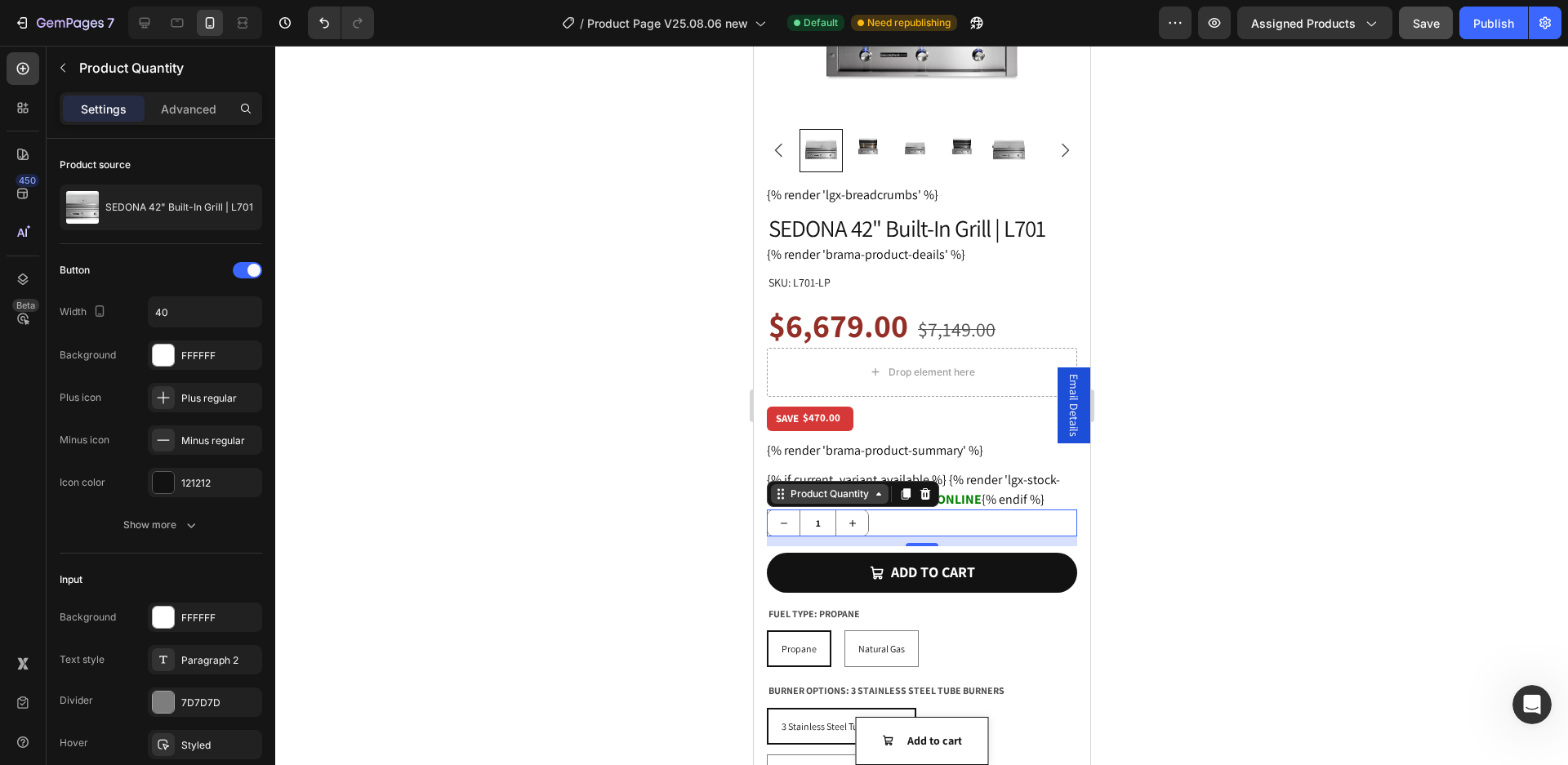
click at [797, 491] on div "Product Quantity" at bounding box center [828, 494] width 85 height 14
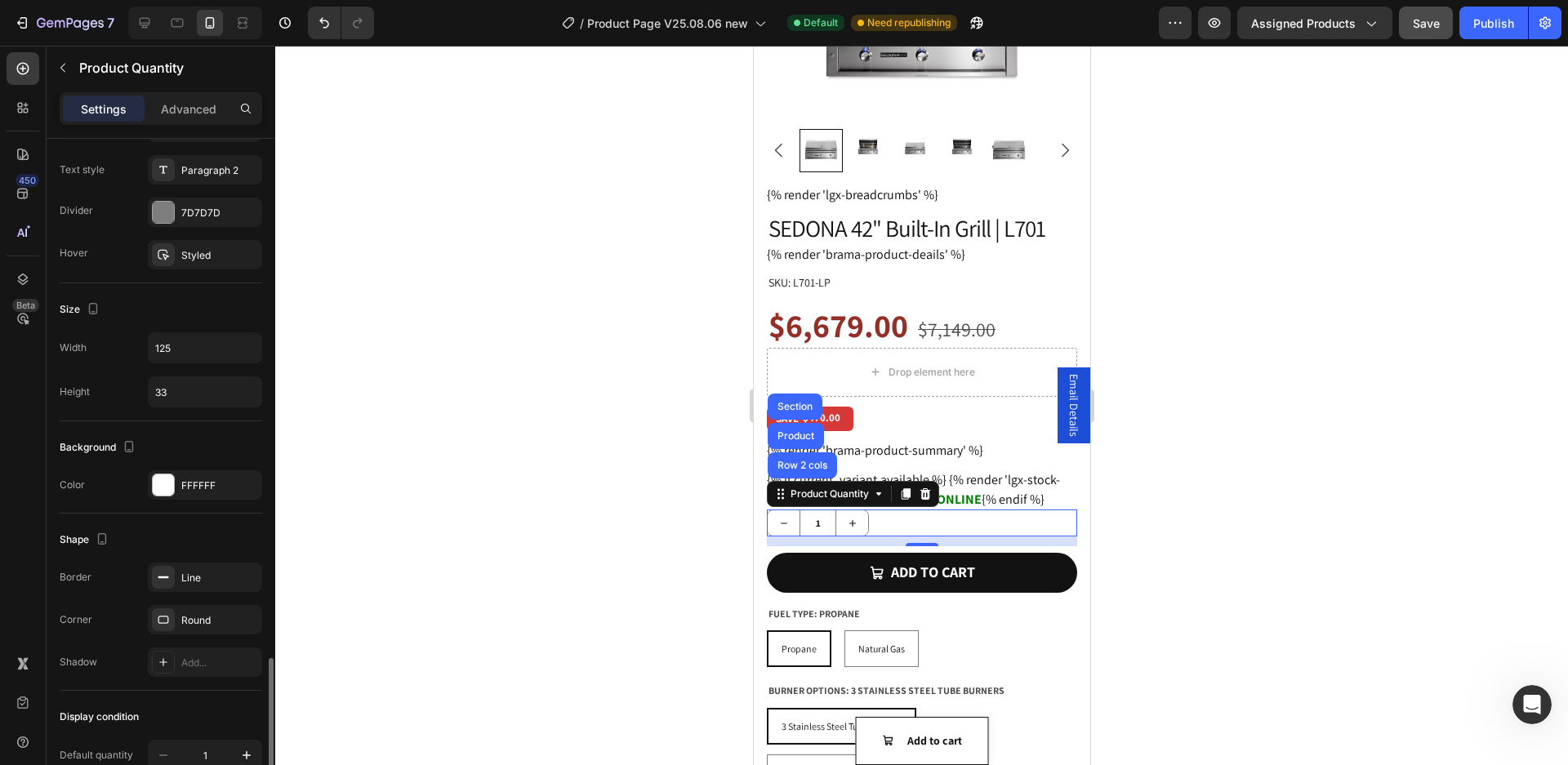
scroll to position [673, 0]
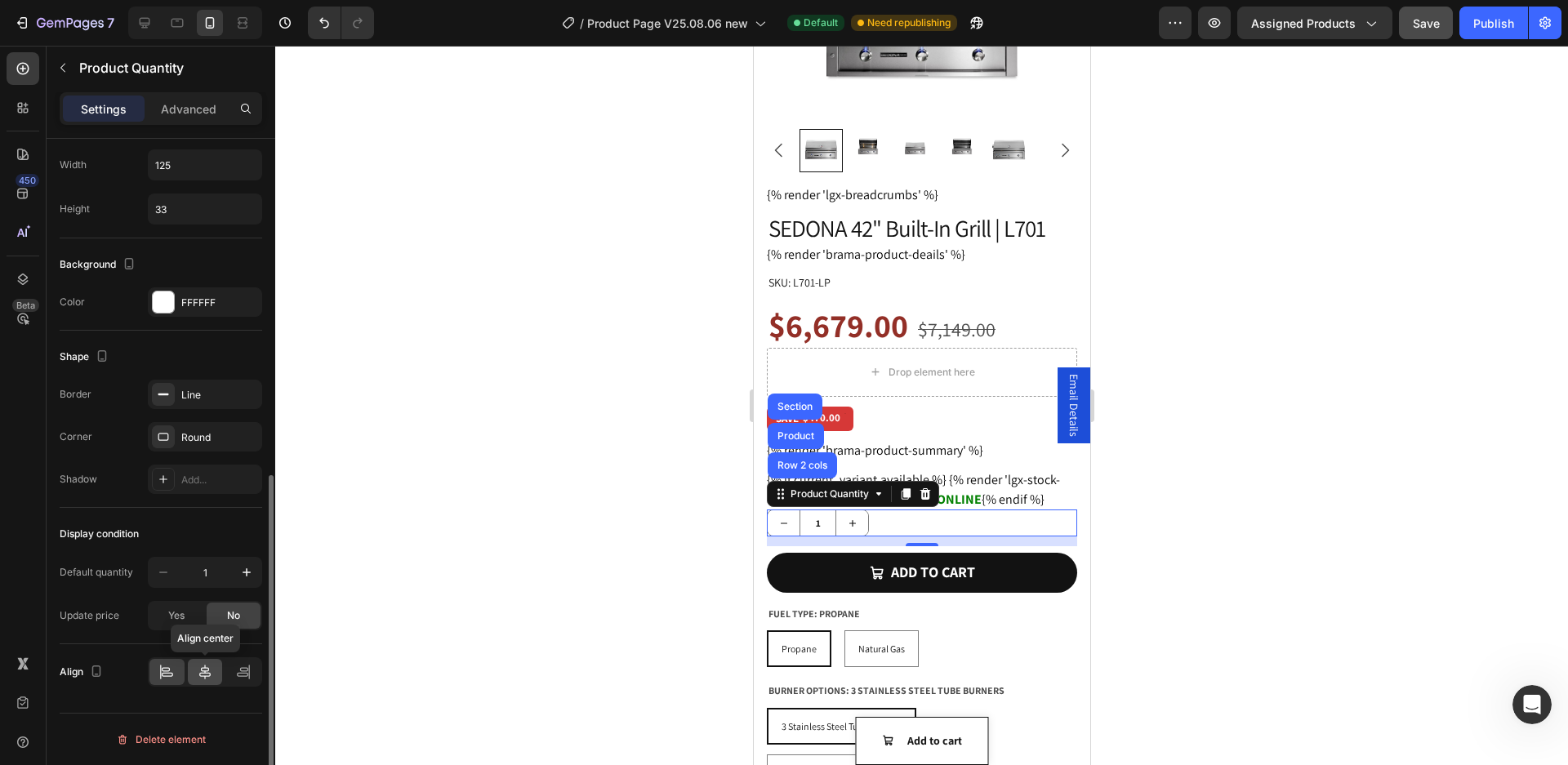
click at [204, 676] on icon at bounding box center [204, 671] width 16 height 16
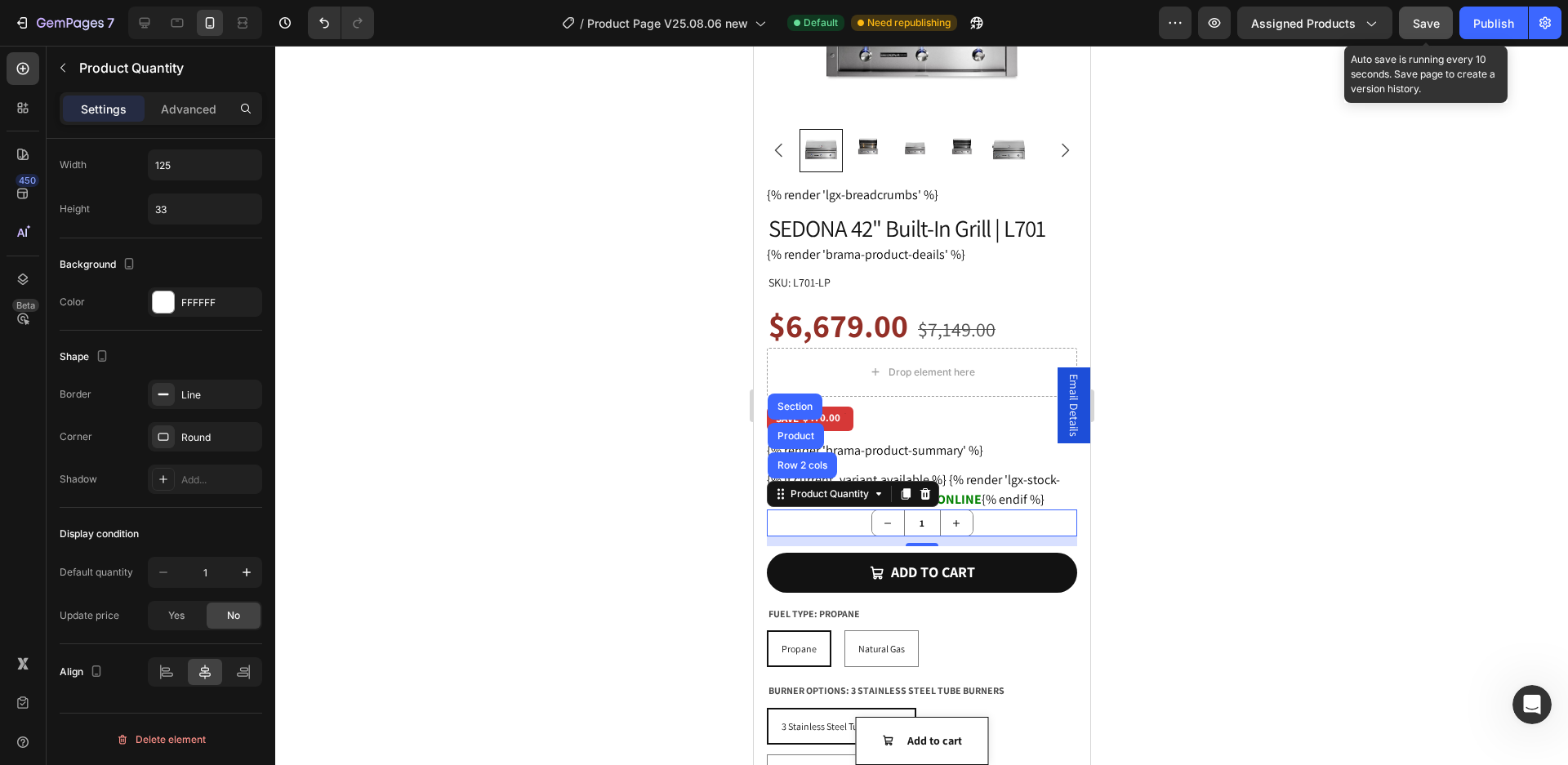
click at [1430, 20] on span "Save" at bounding box center [1426, 23] width 27 height 14
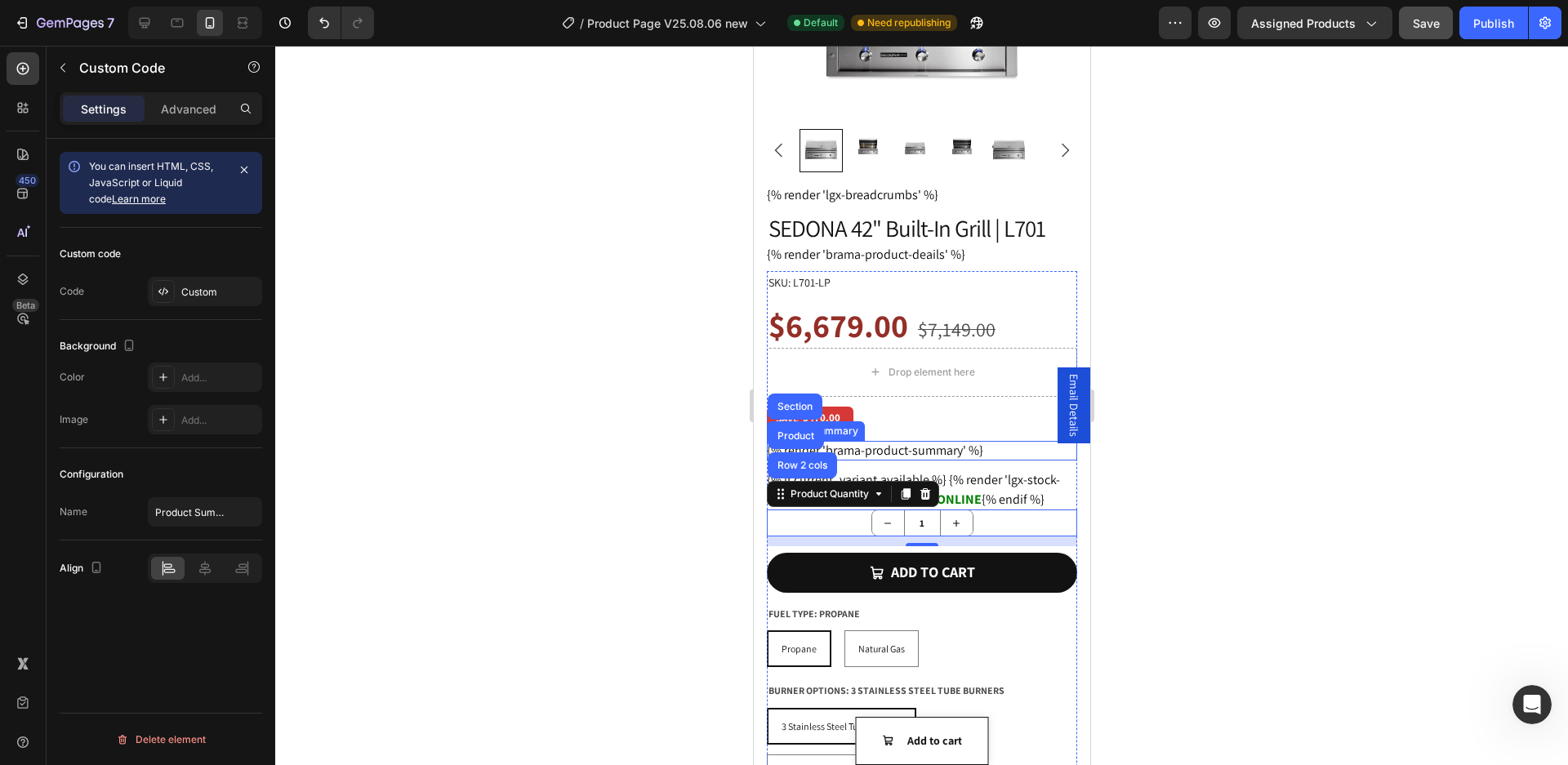
click at [928, 444] on div "{% render 'brama-product-summary' %}" at bounding box center [921, 450] width 311 height 20
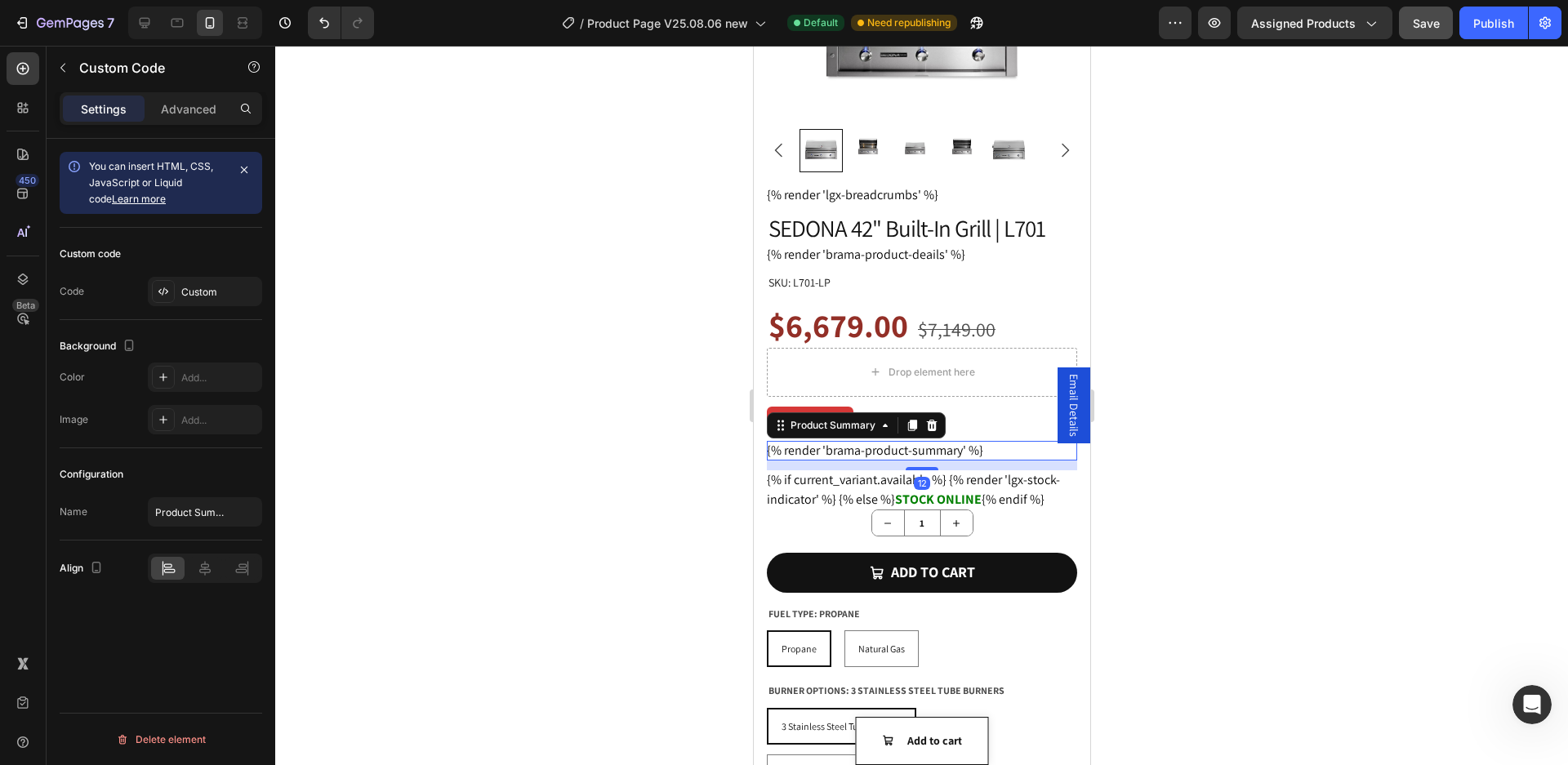
scroll to position [0, 0]
click at [207, 573] on icon at bounding box center [204, 568] width 16 height 16
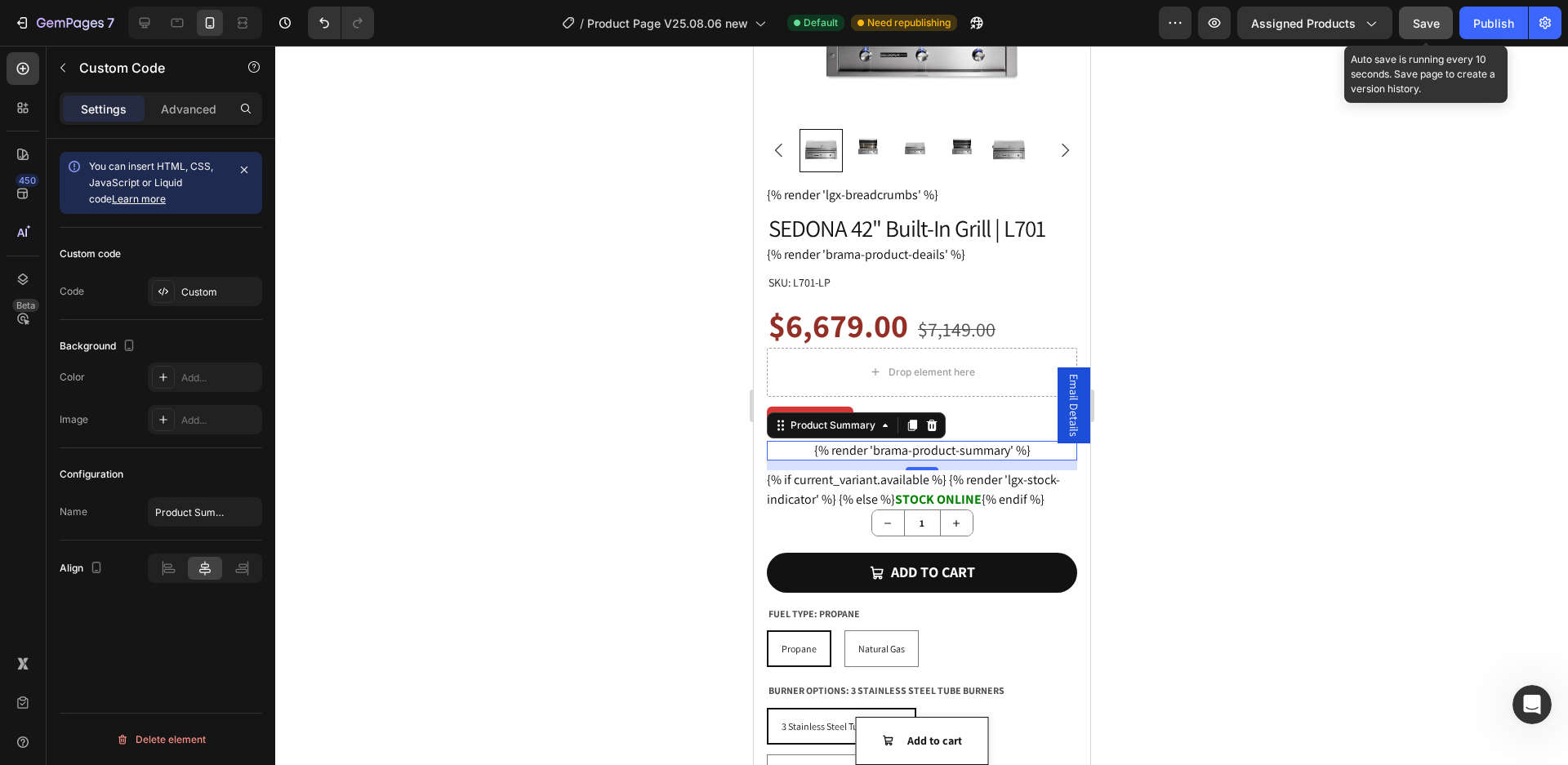
click at [1424, 28] on span "Save" at bounding box center [1426, 23] width 27 height 14
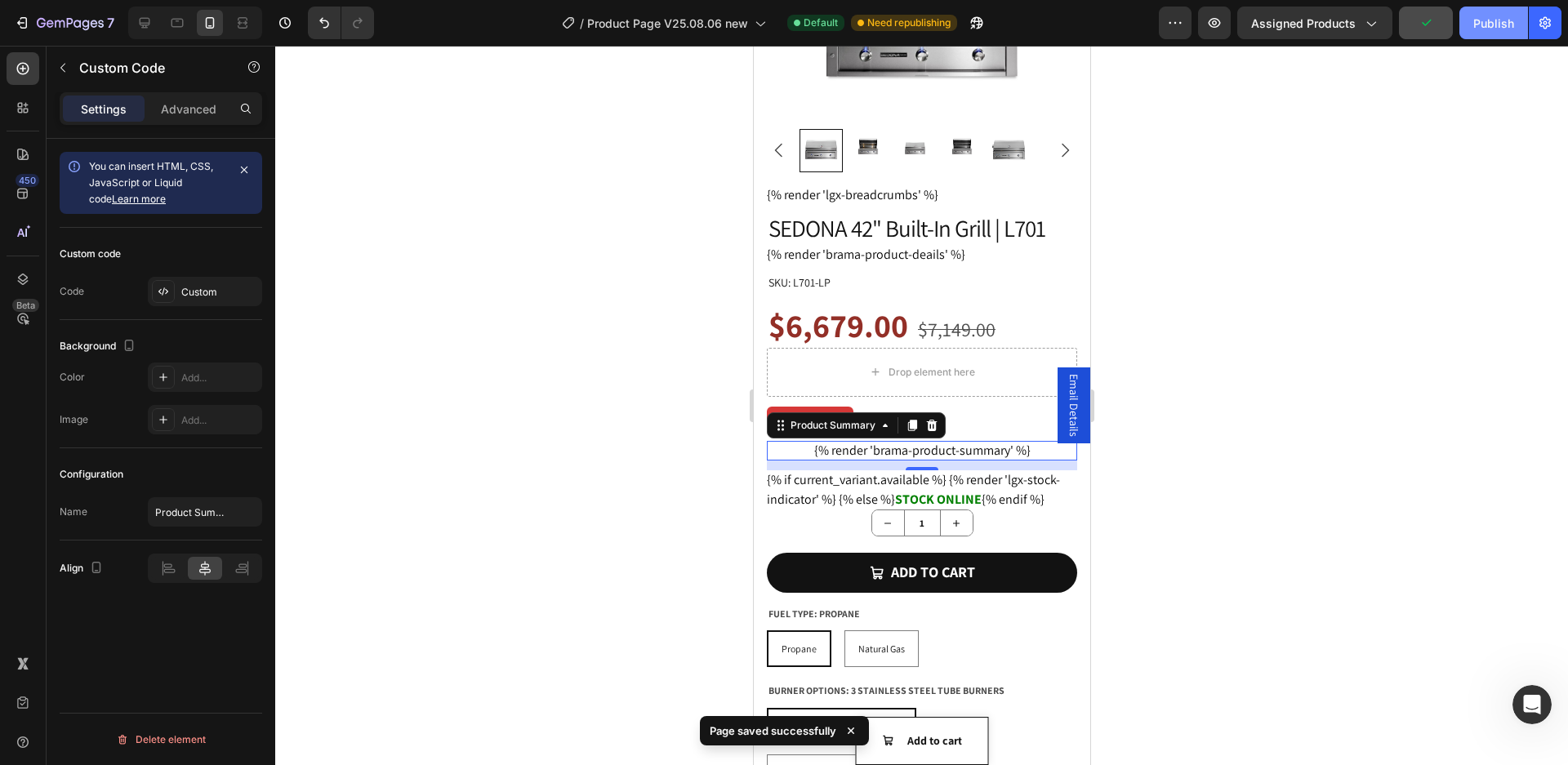
click at [1487, 27] on div "Publish" at bounding box center [1494, 23] width 41 height 17
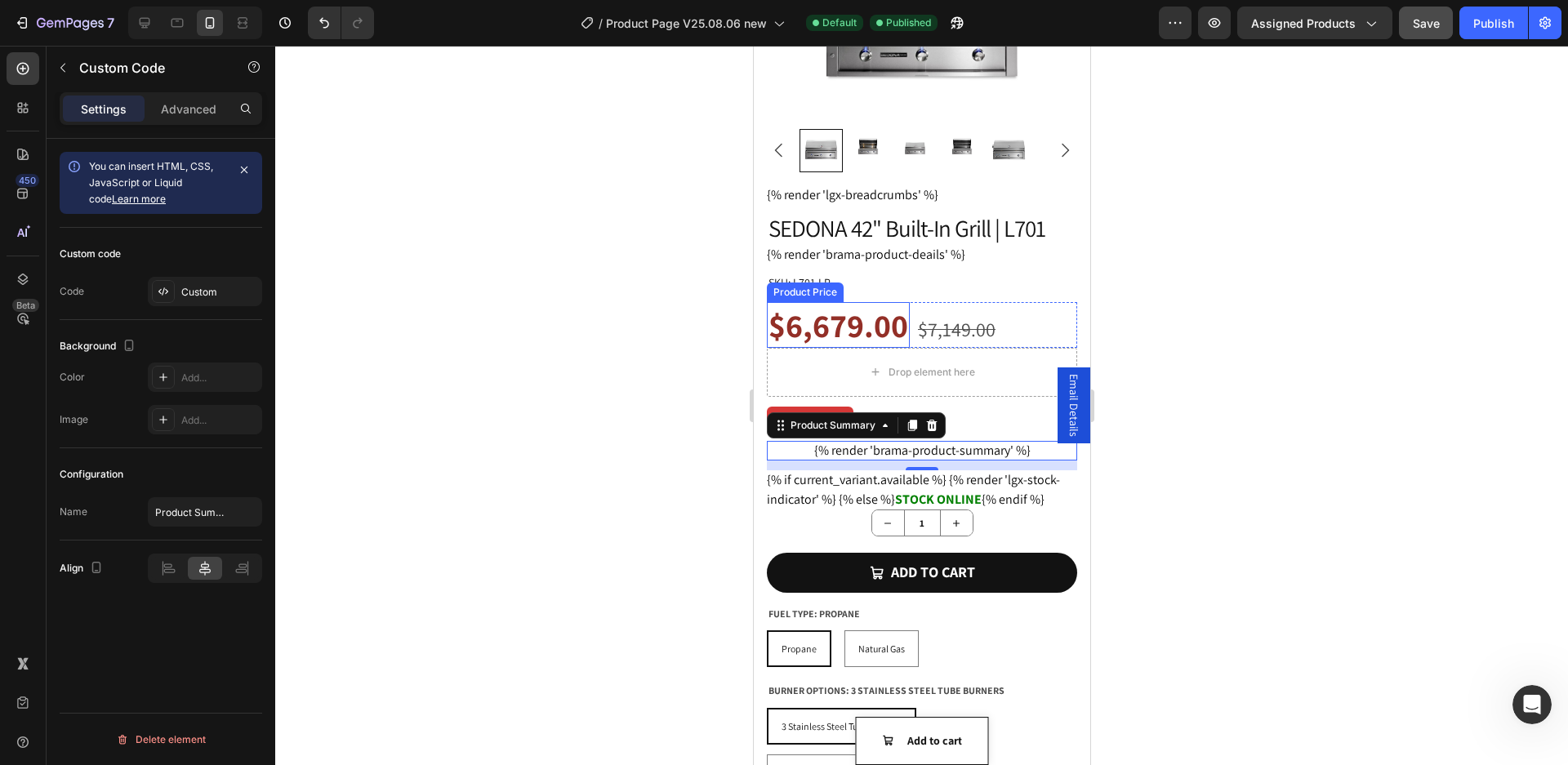
click at [861, 321] on div "$6,679.00" at bounding box center [838, 325] width 143 height 46
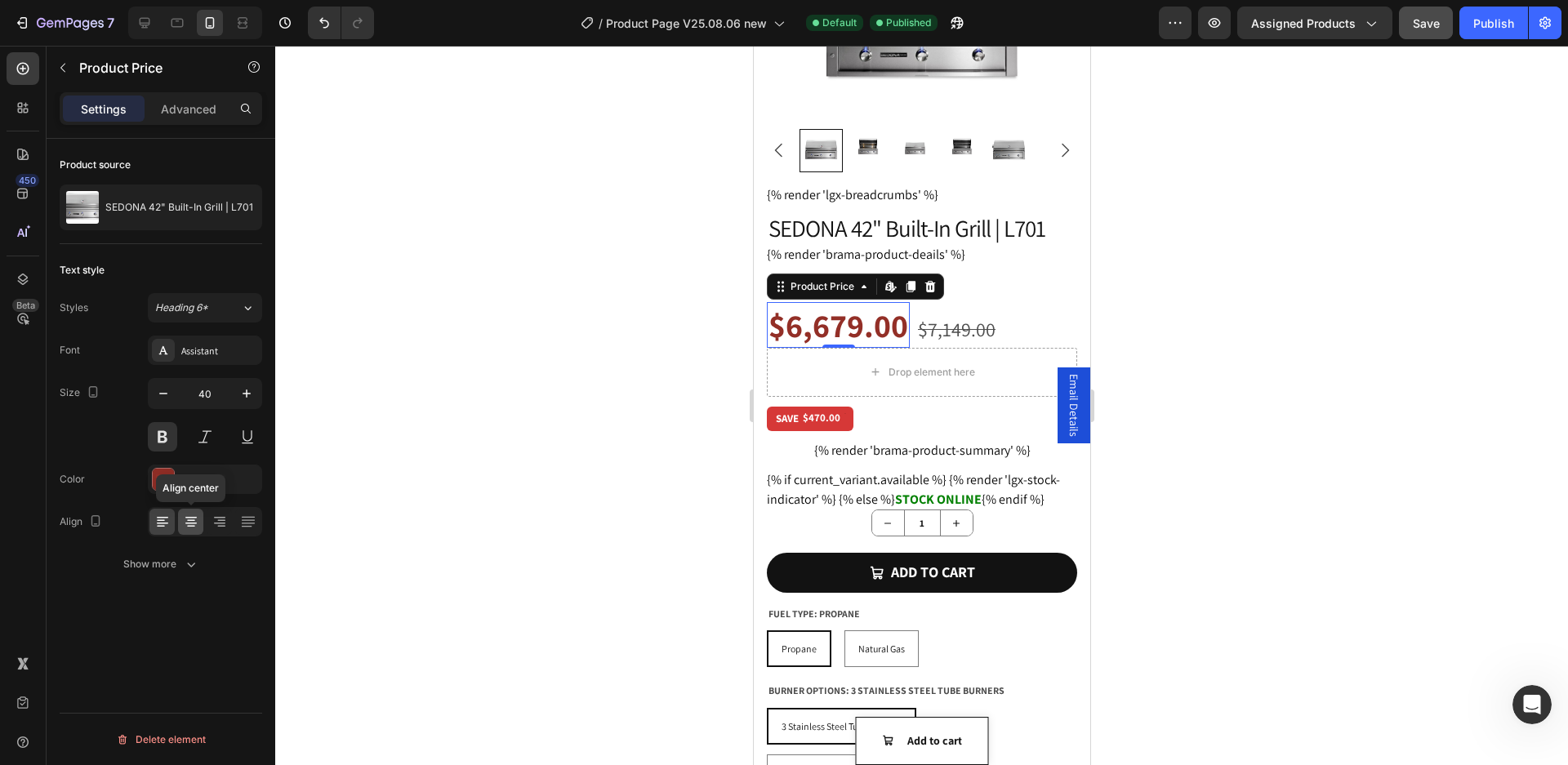
click at [190, 523] on icon at bounding box center [191, 523] width 11 height 2
click at [793, 280] on div "Product Price" at bounding box center [822, 286] width 70 height 14
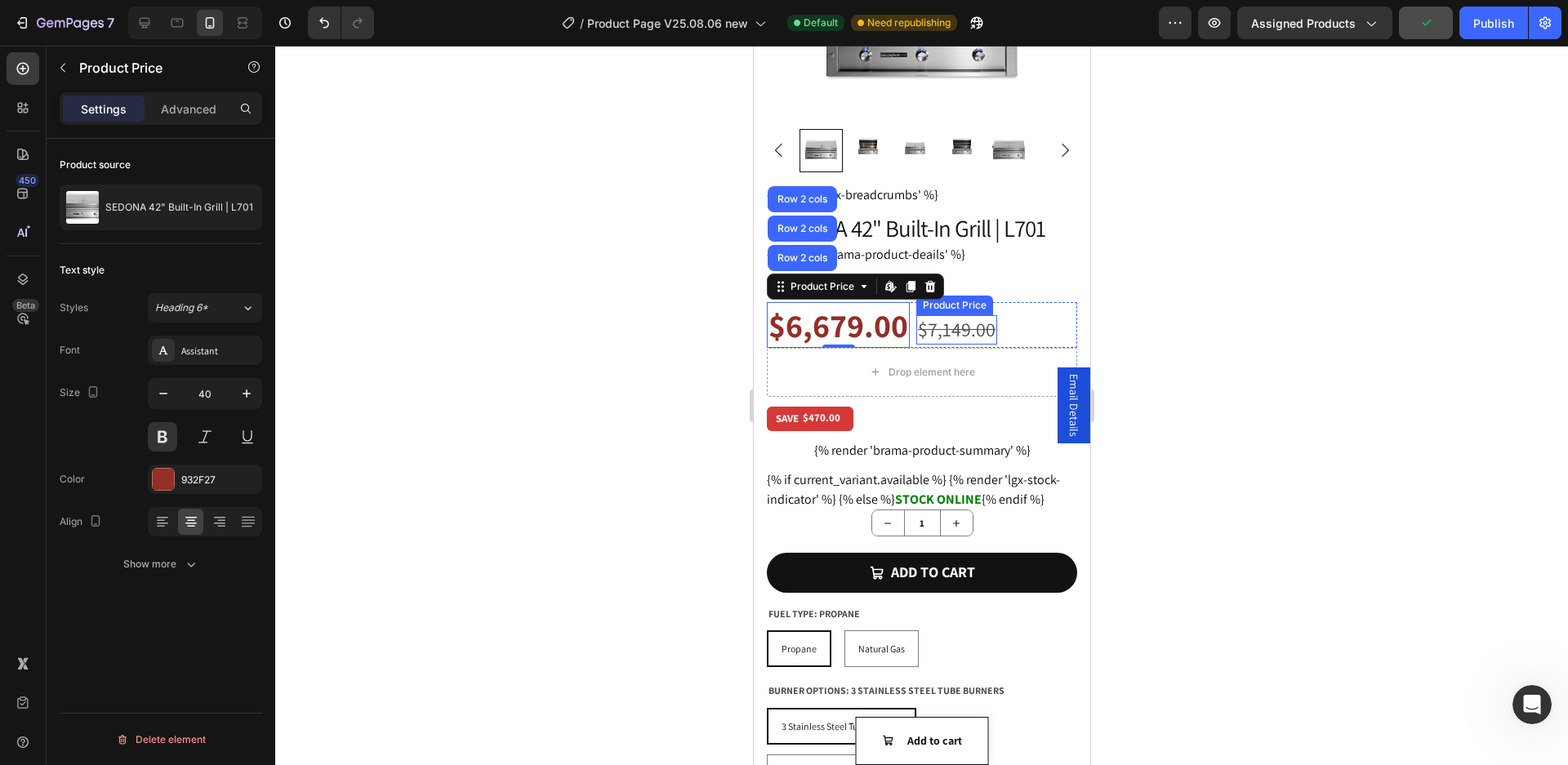
click at [949, 328] on div "$7,149.00" at bounding box center [955, 329] width 81 height 28
click at [879, 323] on div "$6,679.00" at bounding box center [838, 325] width 143 height 46
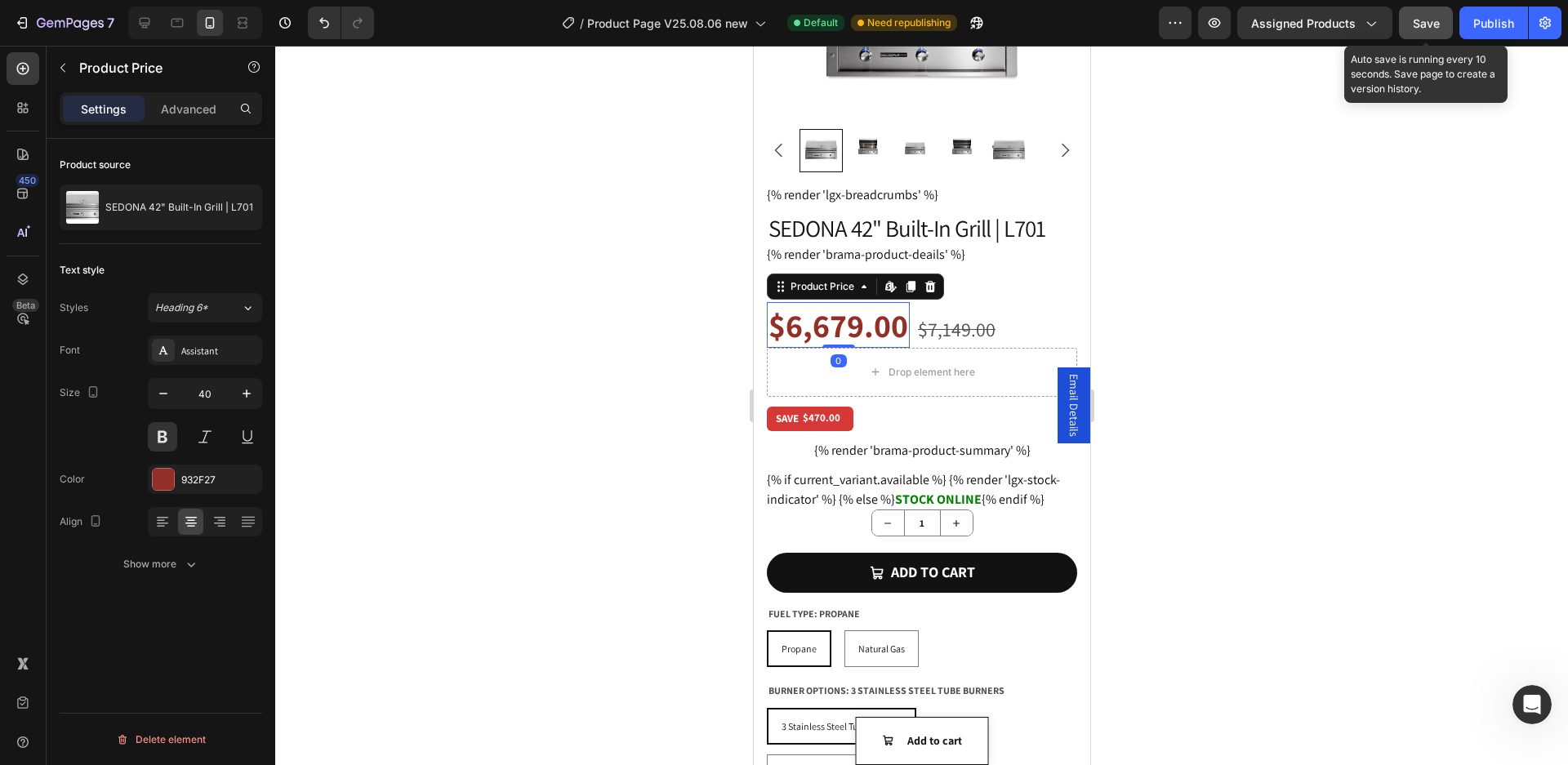
click at [1423, 33] on button "Save" at bounding box center [1426, 23] width 54 height 32
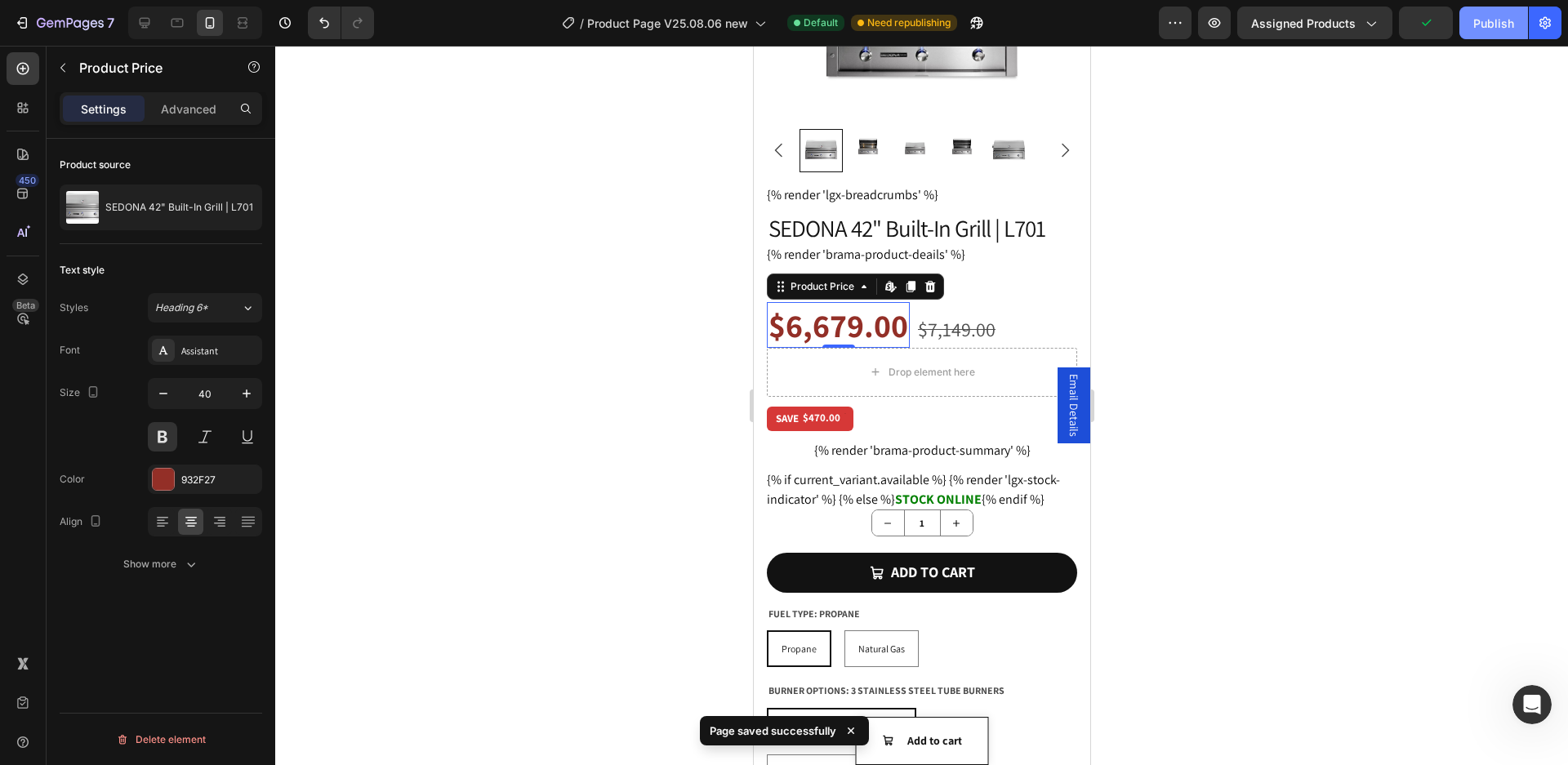
click at [1501, 28] on div "Publish" at bounding box center [1494, 23] width 41 height 17
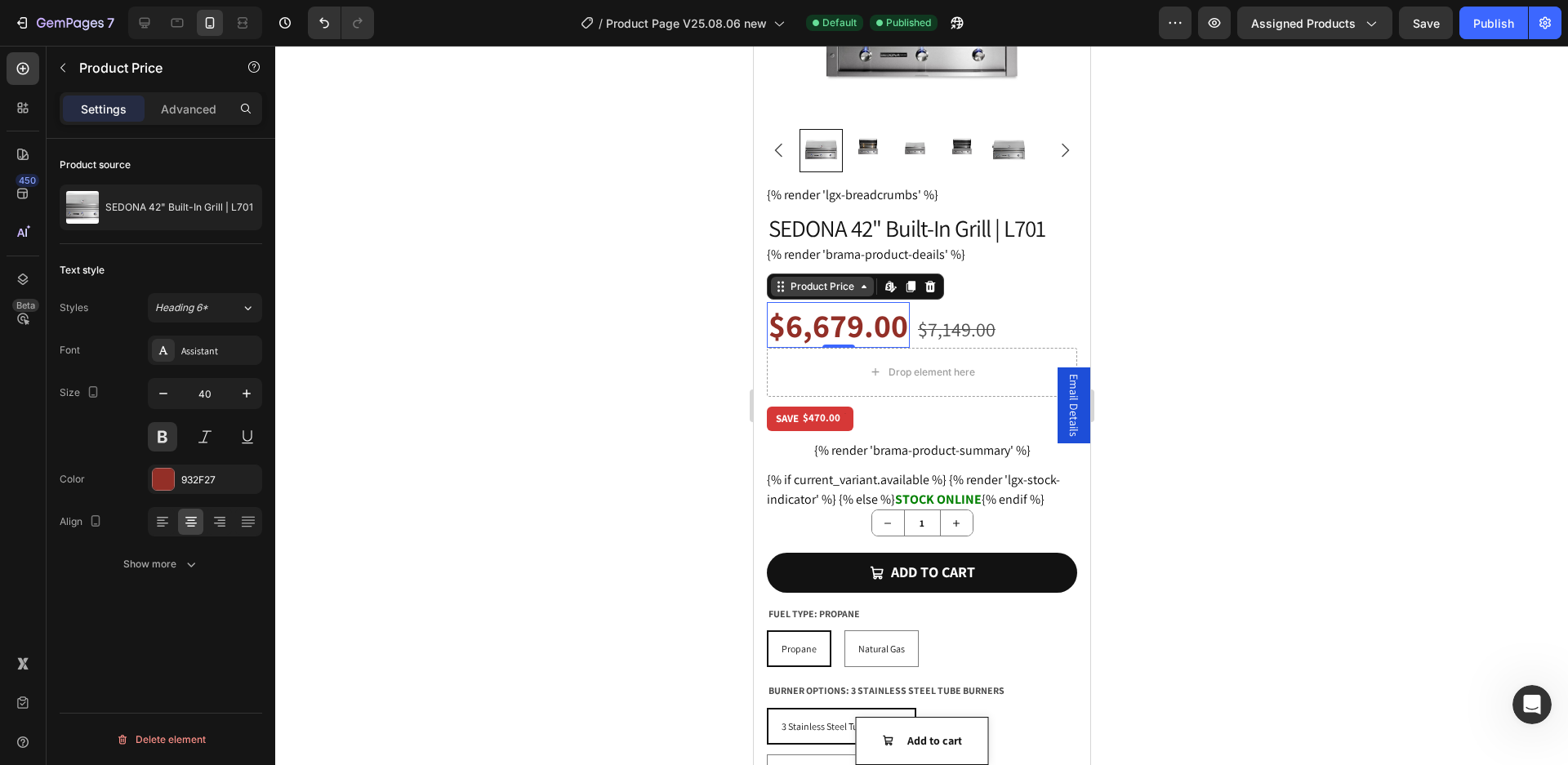
click at [809, 279] on div "Product Price" at bounding box center [822, 286] width 70 height 14
click at [863, 315] on div "$6,679.00" at bounding box center [838, 325] width 143 height 46
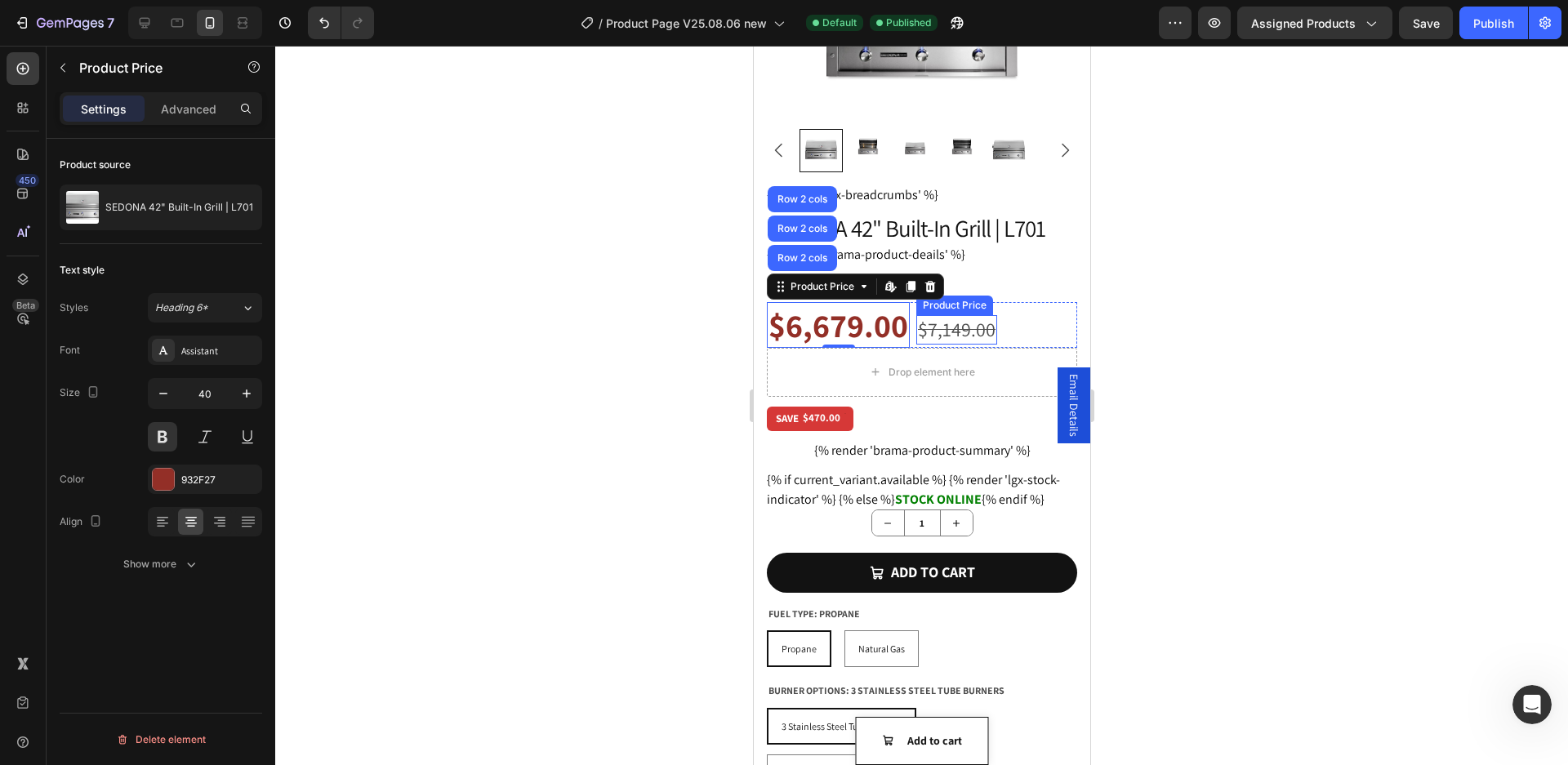
click at [949, 326] on div "$7,149.00" at bounding box center [955, 329] width 81 height 28
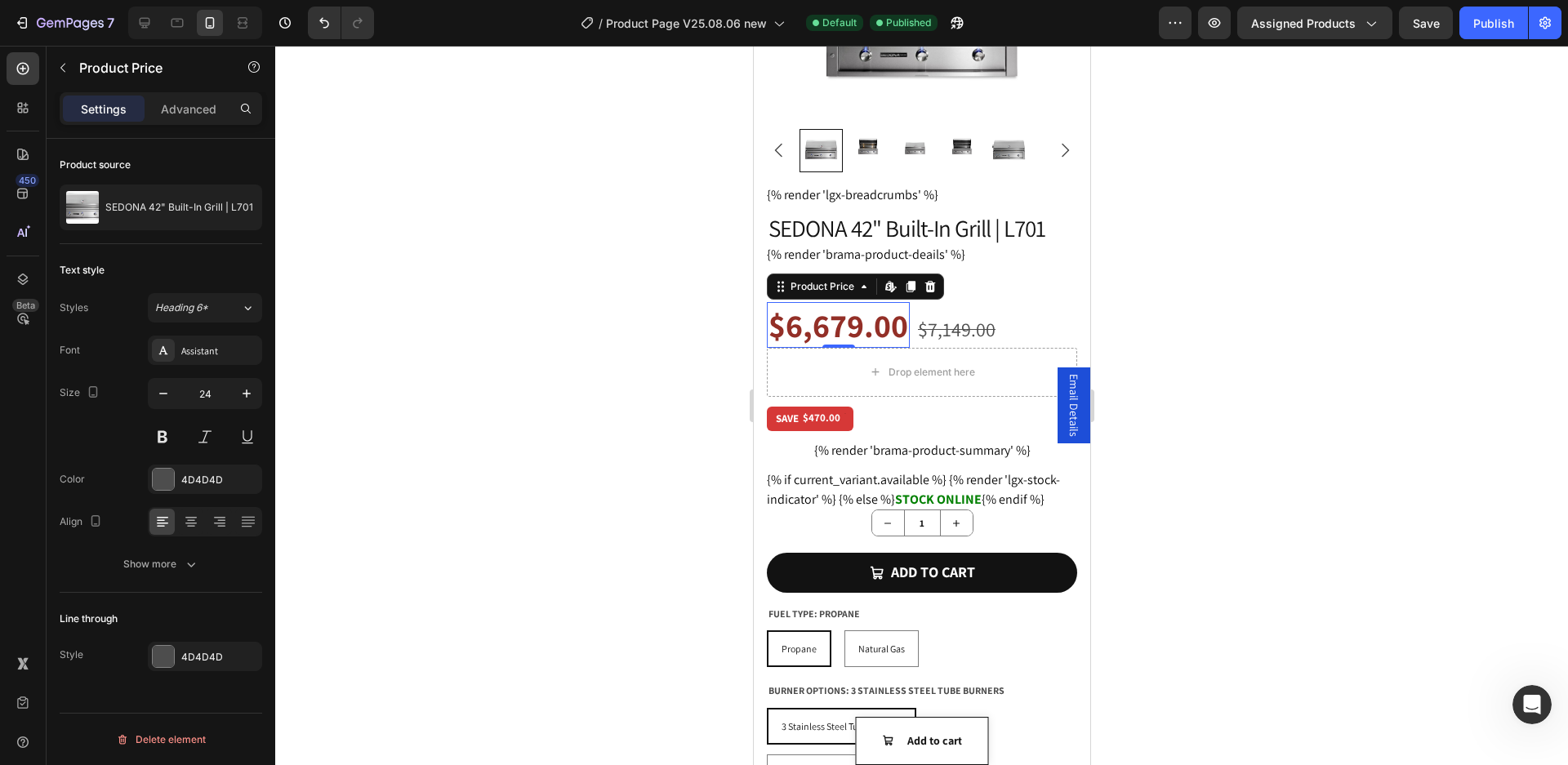
click at [850, 313] on div "$6,679.00" at bounding box center [838, 325] width 143 height 46
click at [933, 324] on div "$7,149.00" at bounding box center [955, 329] width 81 height 28
click at [783, 281] on div "Product Price" at bounding box center [822, 287] width 103 height 20
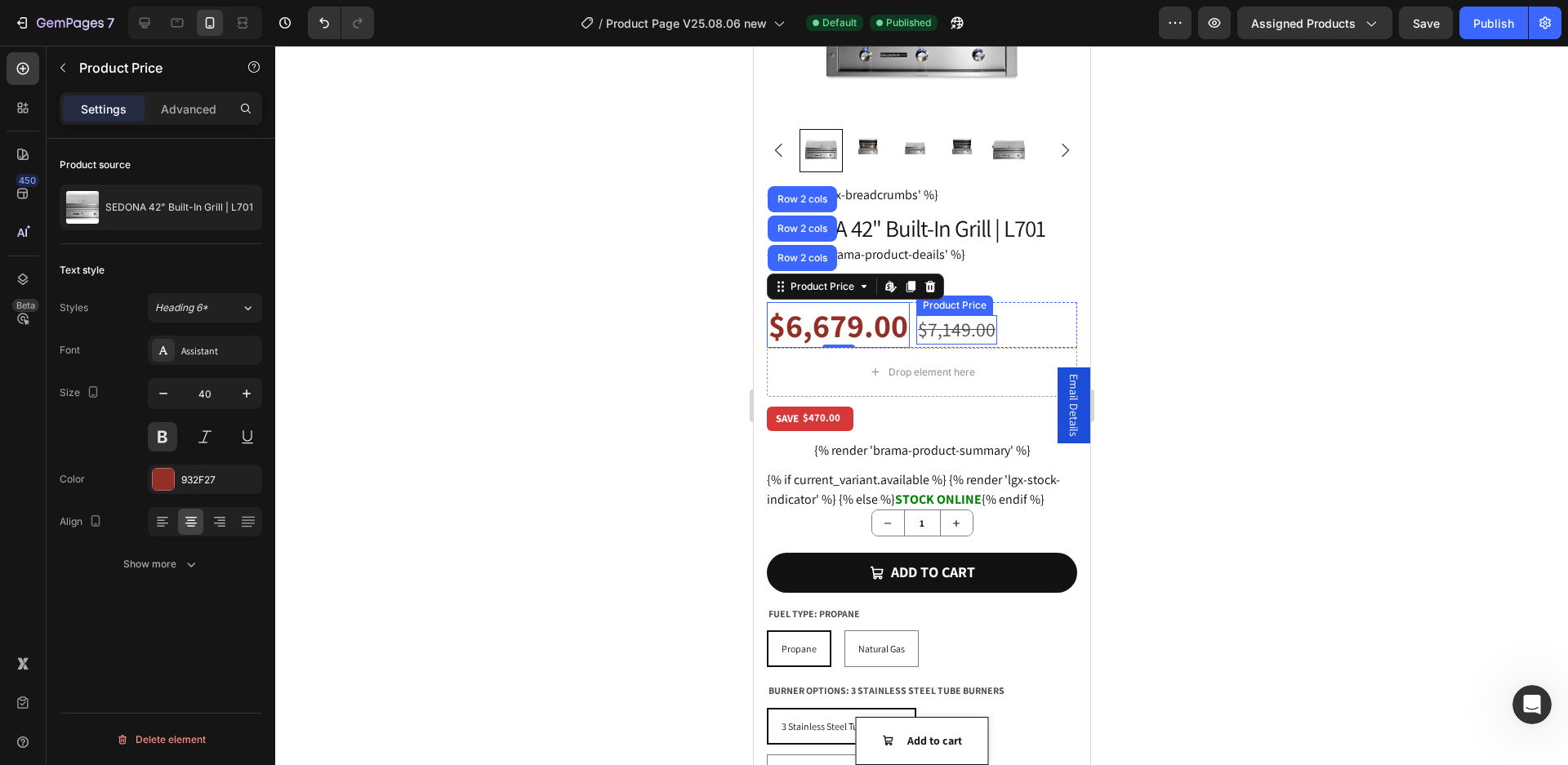
click at [943, 326] on div "$7,149.00" at bounding box center [955, 329] width 81 height 28
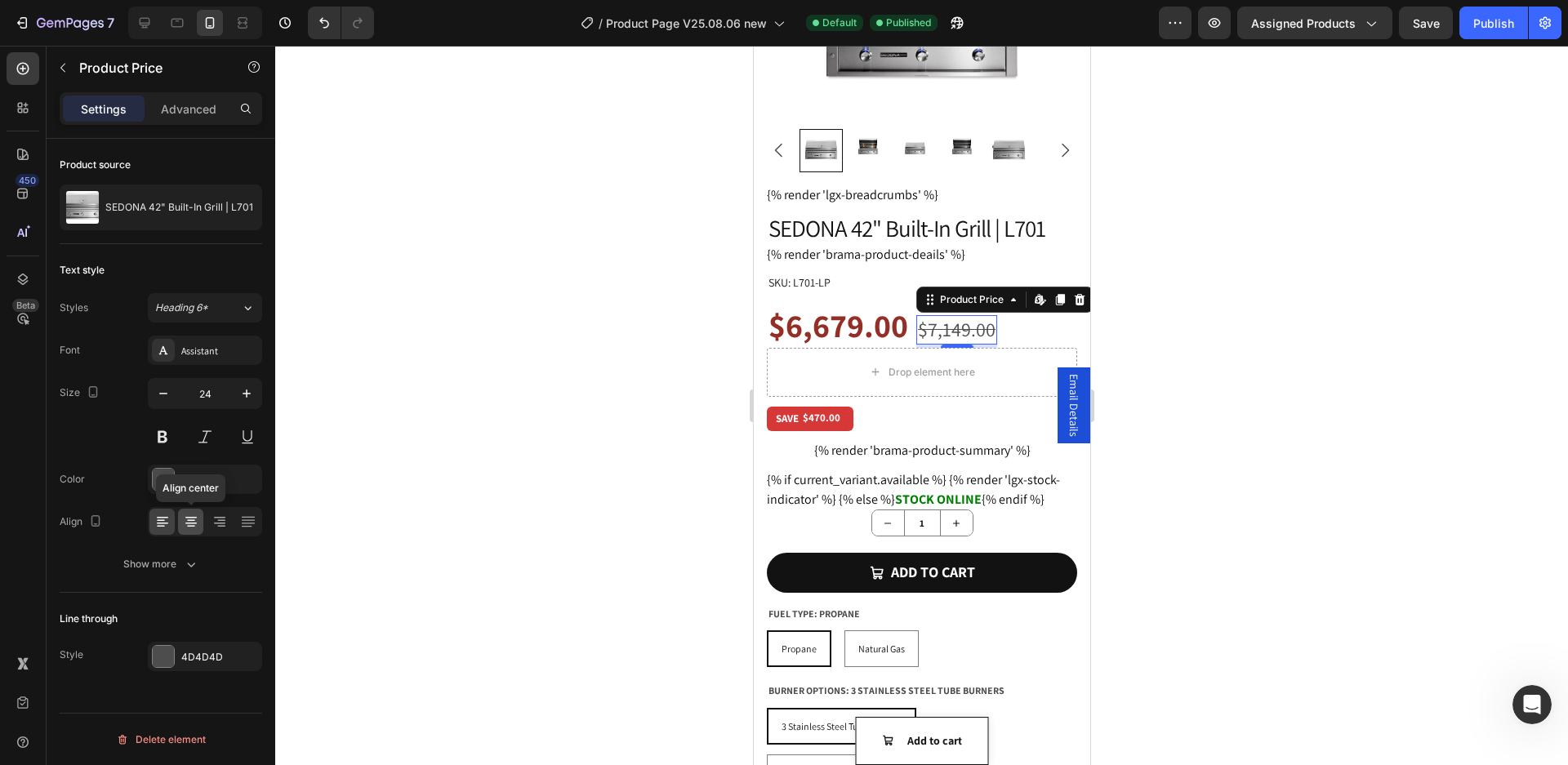
click at [192, 525] on icon at bounding box center [191, 521] width 16 height 16
click at [179, 564] on div "Show more" at bounding box center [161, 564] width 76 height 16
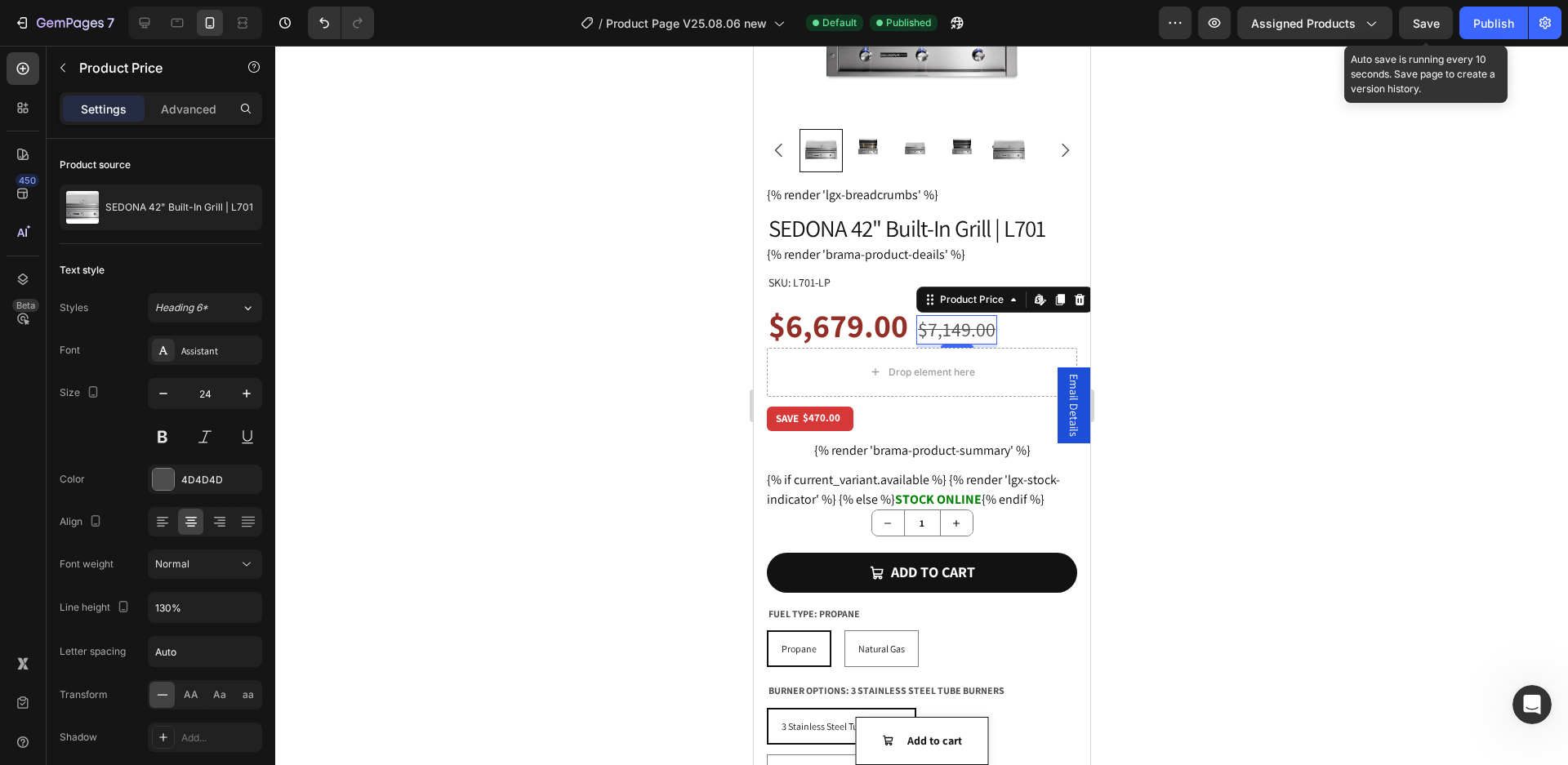
click at [1414, 27] on span "Save" at bounding box center [1426, 23] width 27 height 14
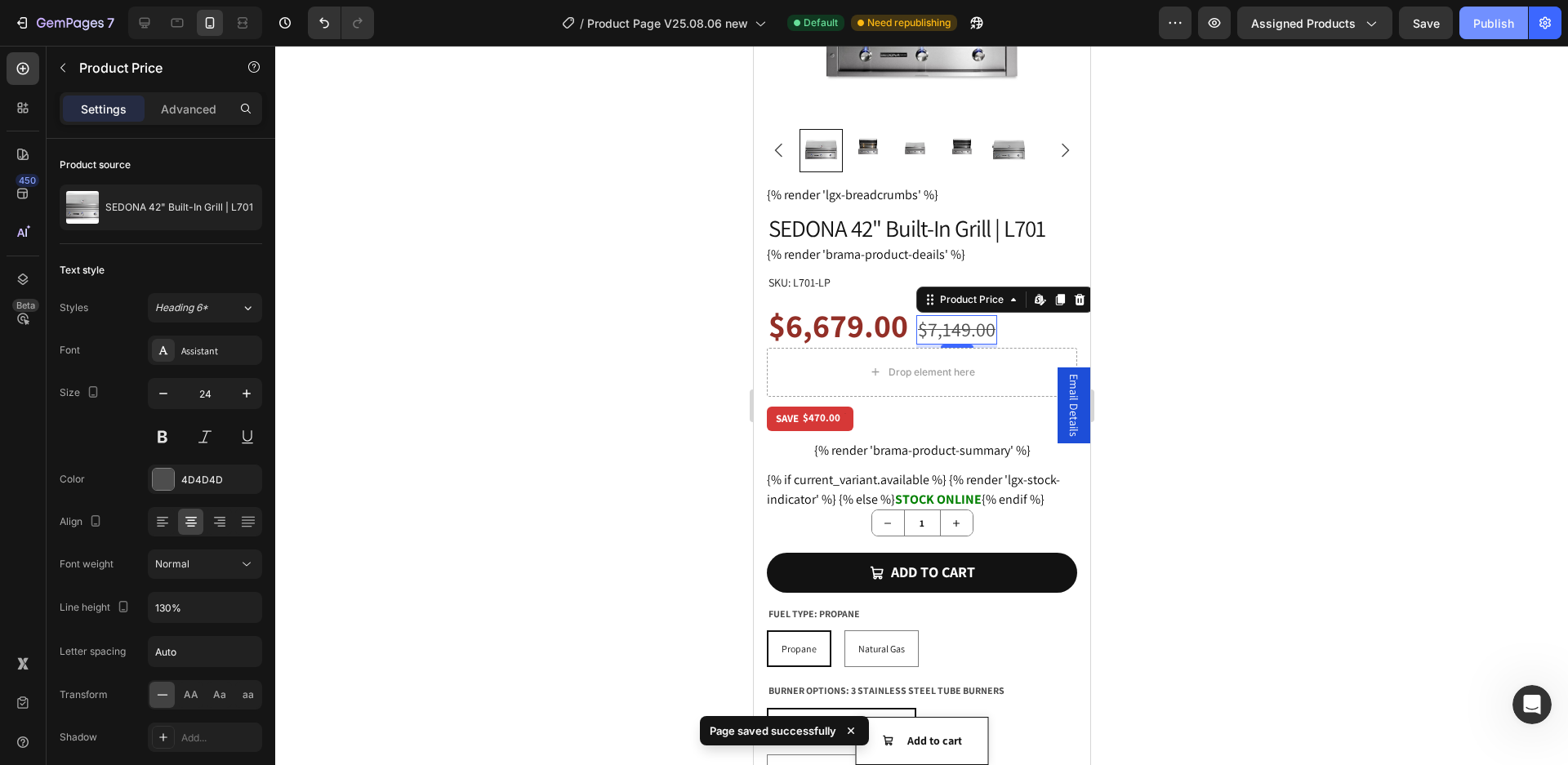
click at [1492, 30] on div "Publish" at bounding box center [1494, 23] width 41 height 17
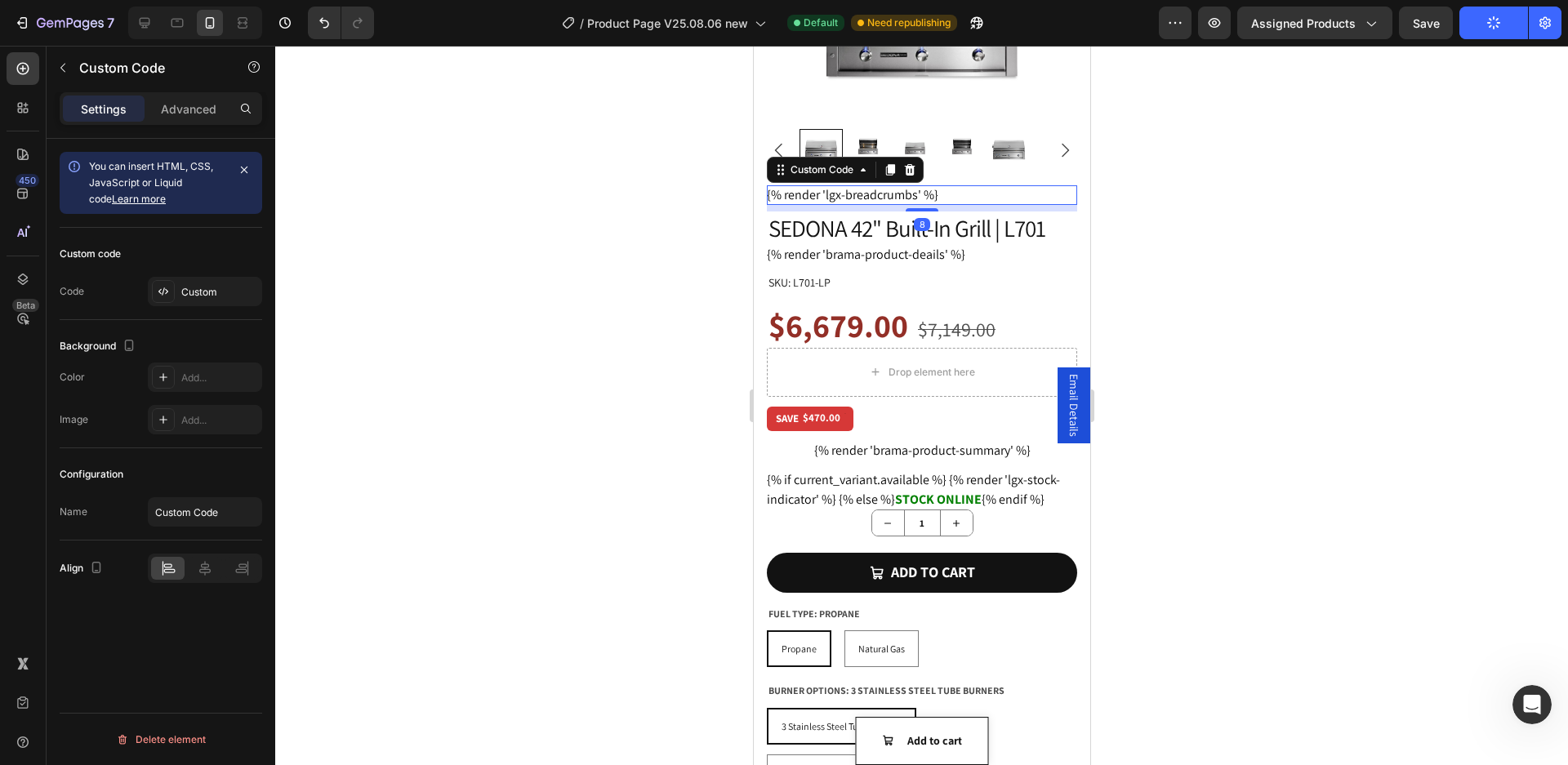
click at [867, 185] on div "{% render 'lgx-breadcrumbs' %}" at bounding box center [921, 195] width 311 height 20
click at [207, 565] on icon at bounding box center [204, 568] width 16 height 16
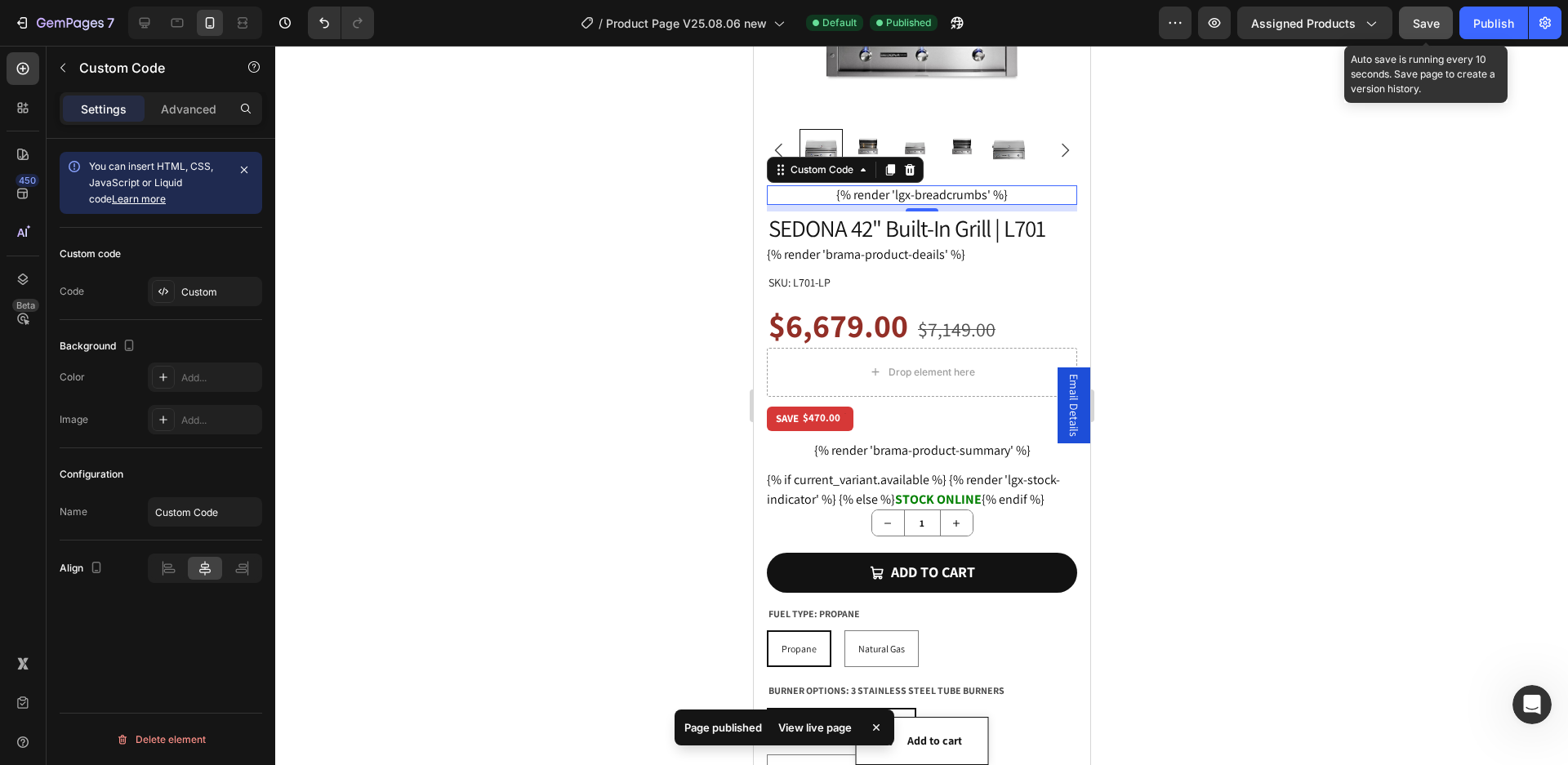
click at [1415, 26] on span "Save" at bounding box center [1426, 23] width 27 height 14
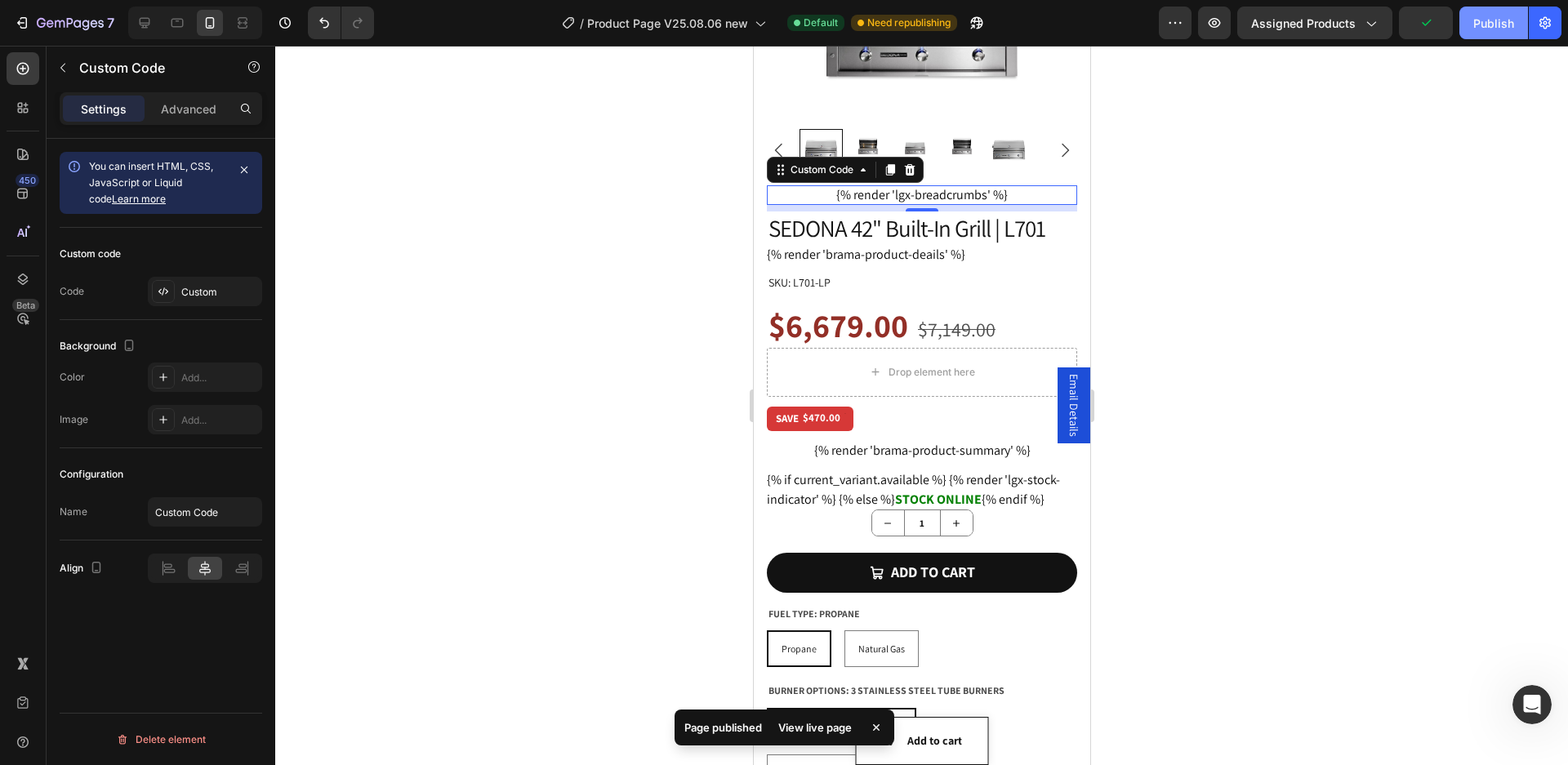
click at [1489, 22] on div "Publish" at bounding box center [1494, 23] width 41 height 17
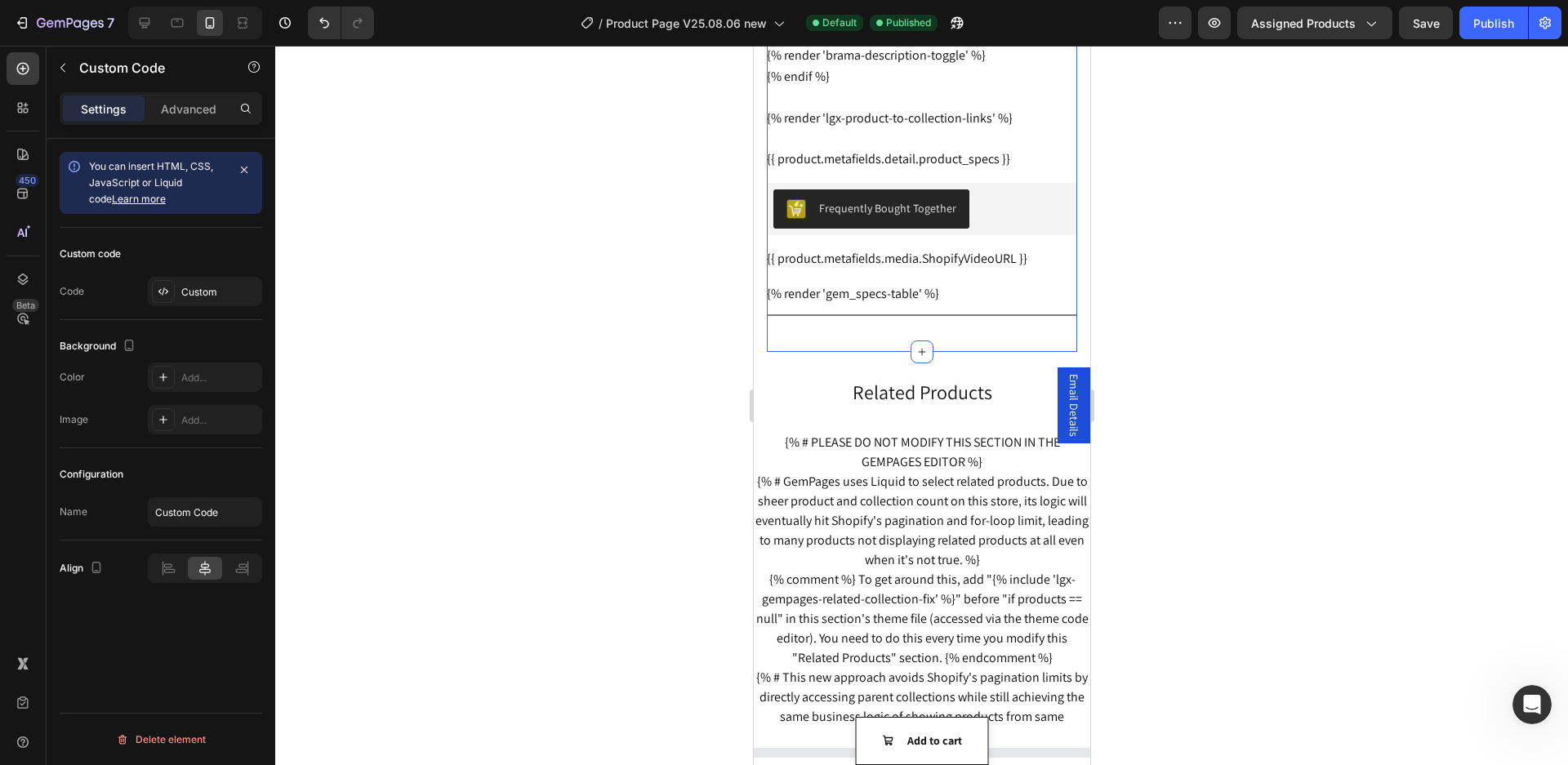
scroll to position [1388, 0]
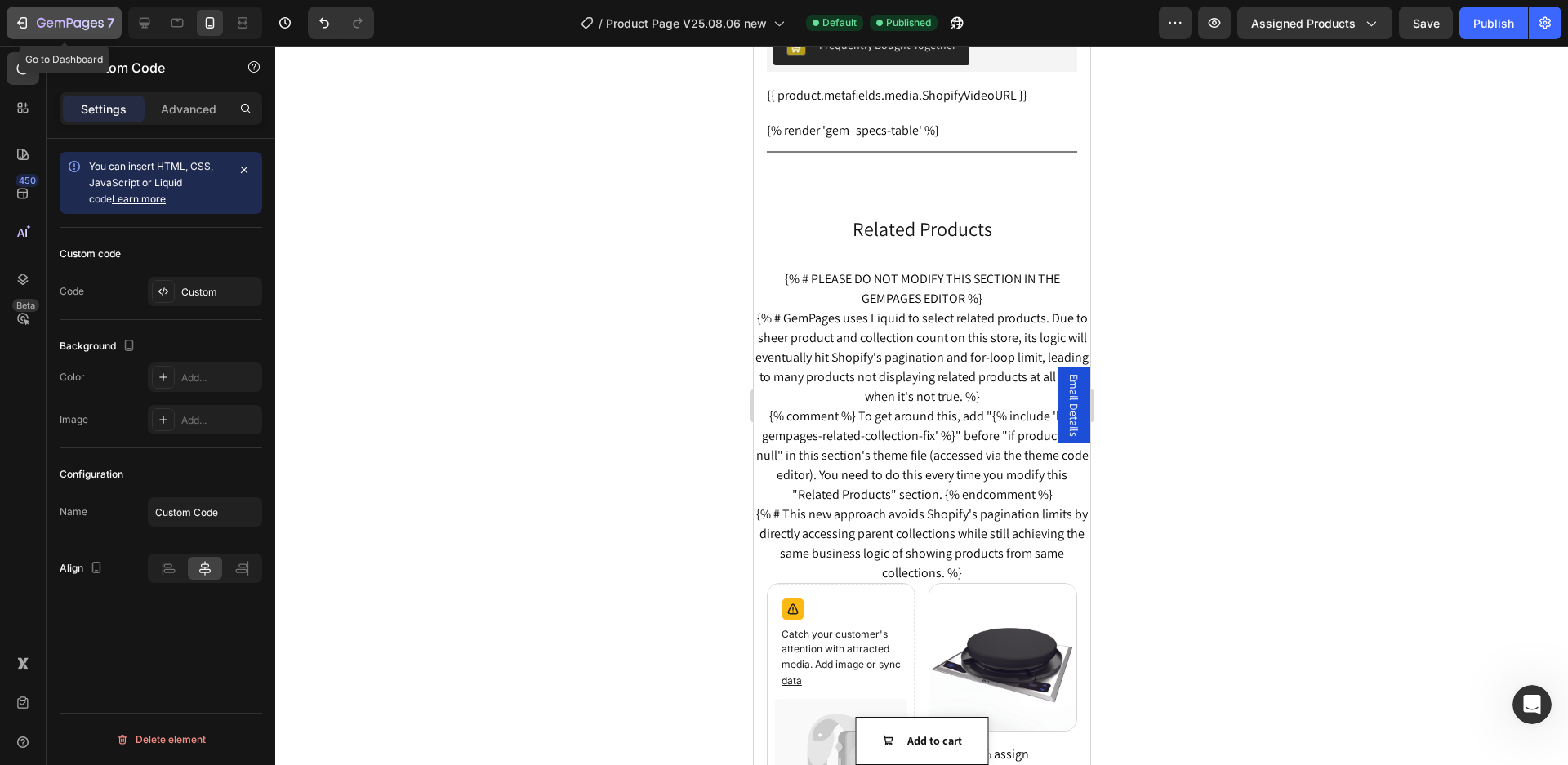
click at [25, 21] on icon "button" at bounding box center [22, 22] width 16 height 16
